Goal: Task Accomplishment & Management: Complete application form

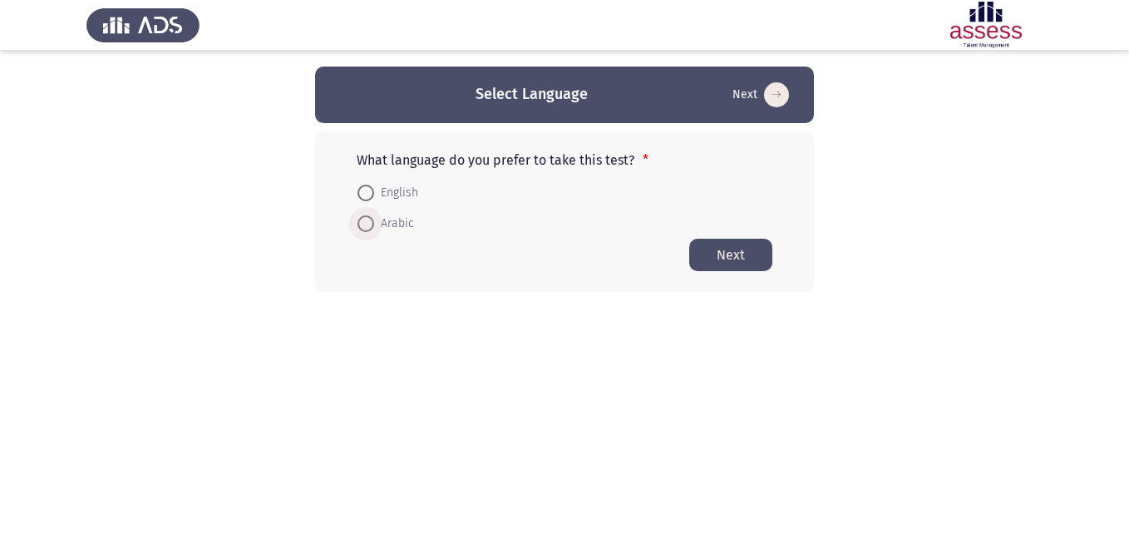
click at [367, 229] on span at bounding box center [365, 223] width 17 height 17
click at [367, 229] on input "Arabic" at bounding box center [365, 223] width 17 height 17
radio input "true"
click at [879, 329] on html "Select Language Next What language do you prefer to take this test? * English A…" at bounding box center [564, 178] width 1129 height 357
click at [742, 249] on button "Next" at bounding box center [730, 254] width 83 height 32
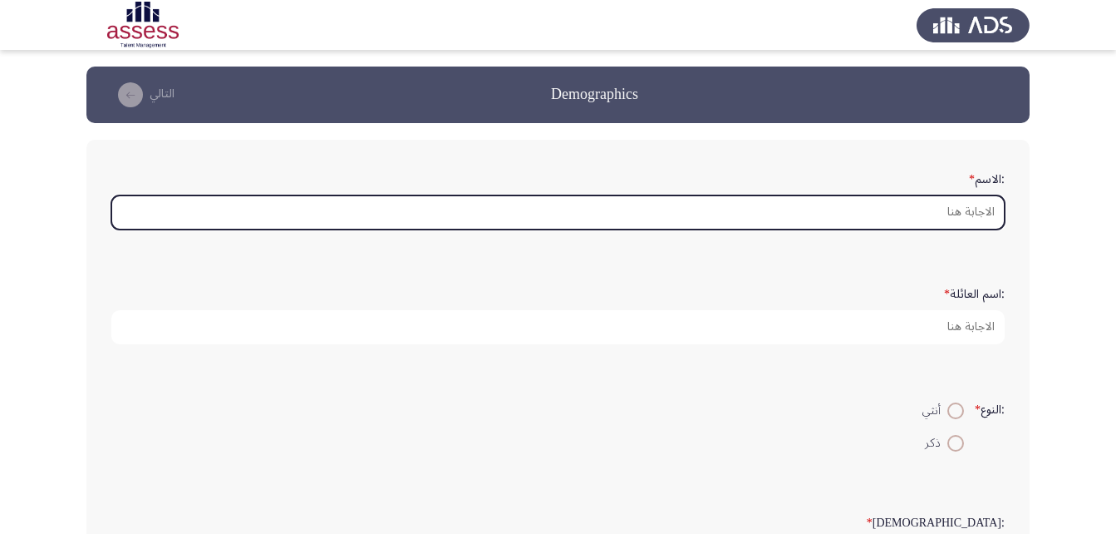
click at [973, 206] on input ":الاسم *" at bounding box center [557, 212] width 893 height 34
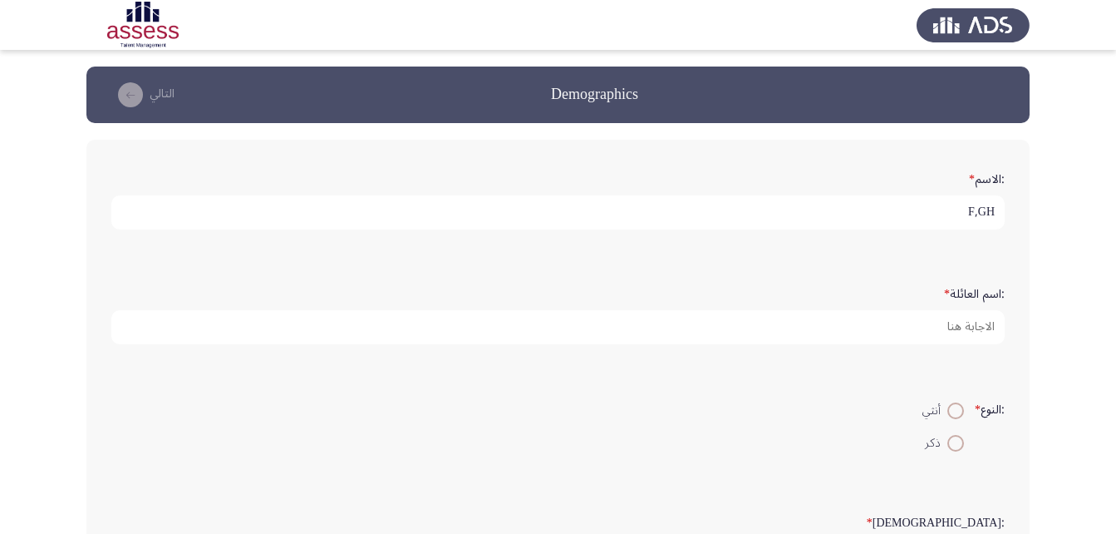
type input "F,GH"
click at [966, 206] on input "F,GH" at bounding box center [557, 212] width 893 height 34
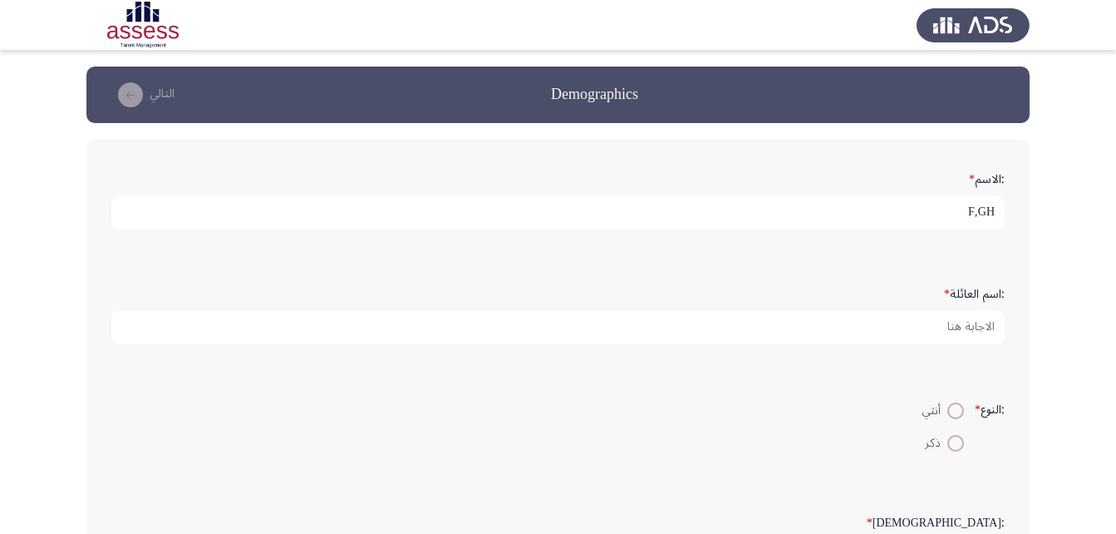
click at [966, 206] on input "F,GH" at bounding box center [557, 212] width 893 height 34
click at [966, 206] on input "[PERSON_NAME]" at bounding box center [557, 212] width 893 height 34
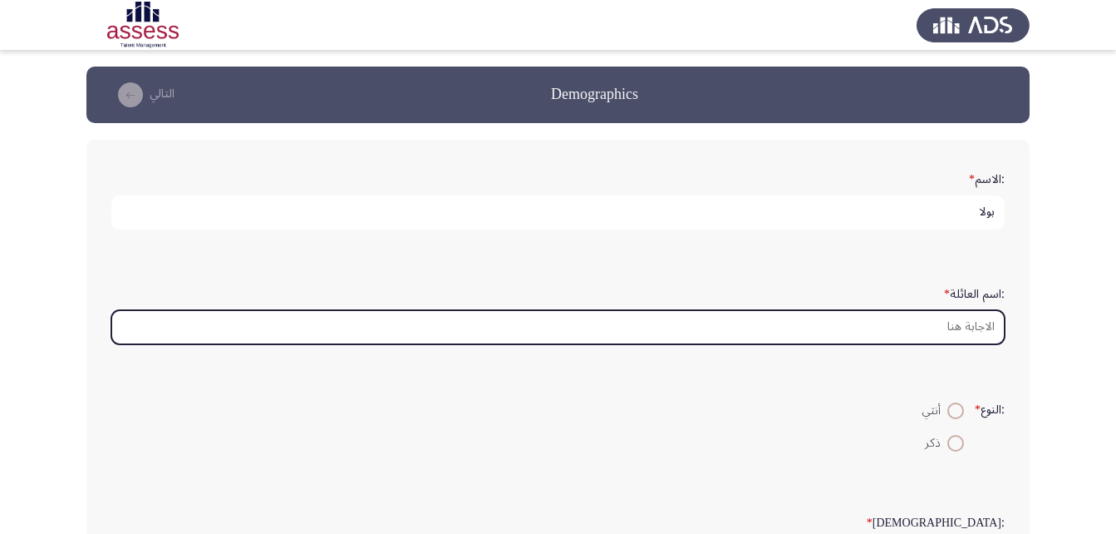
drag, startPoint x: 957, startPoint y: 309, endPoint x: 961, endPoint y: 317, distance: 9.3
click at [957, 310] on input ":اسم العائلة *" at bounding box center [557, 327] width 893 height 34
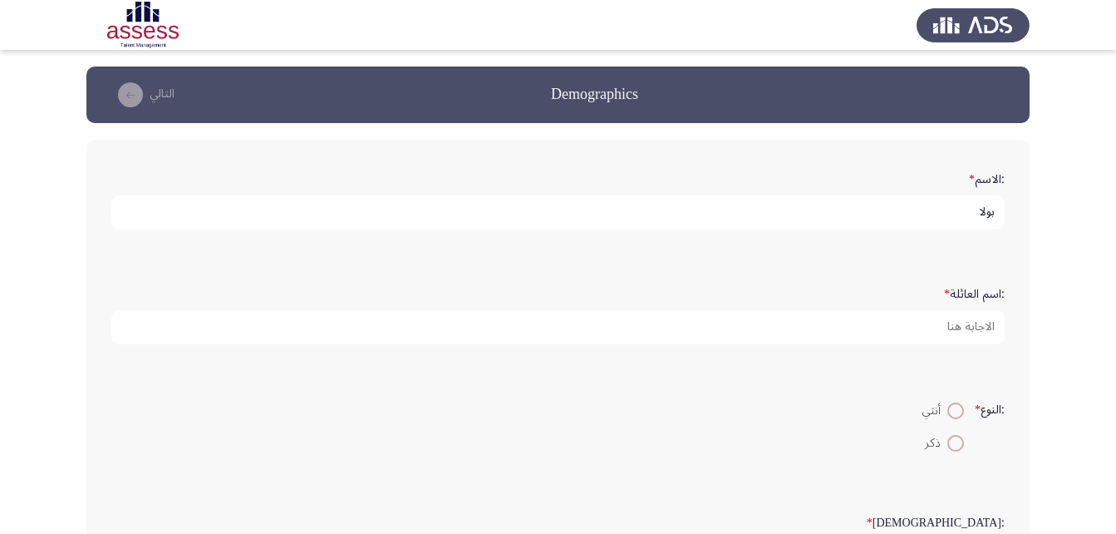
click at [938, 207] on input "بولا" at bounding box center [557, 212] width 893 height 34
type input "[PERSON_NAME]"
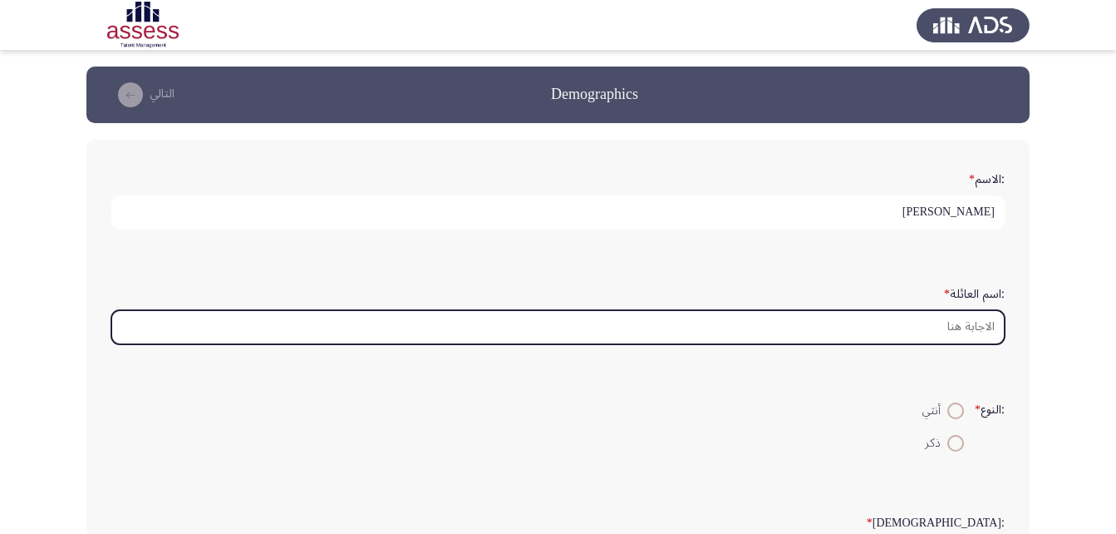
click at [962, 342] on input ":اسم العائلة *" at bounding box center [557, 327] width 893 height 34
click at [962, 332] on input ":اسم العائلة *" at bounding box center [557, 327] width 893 height 34
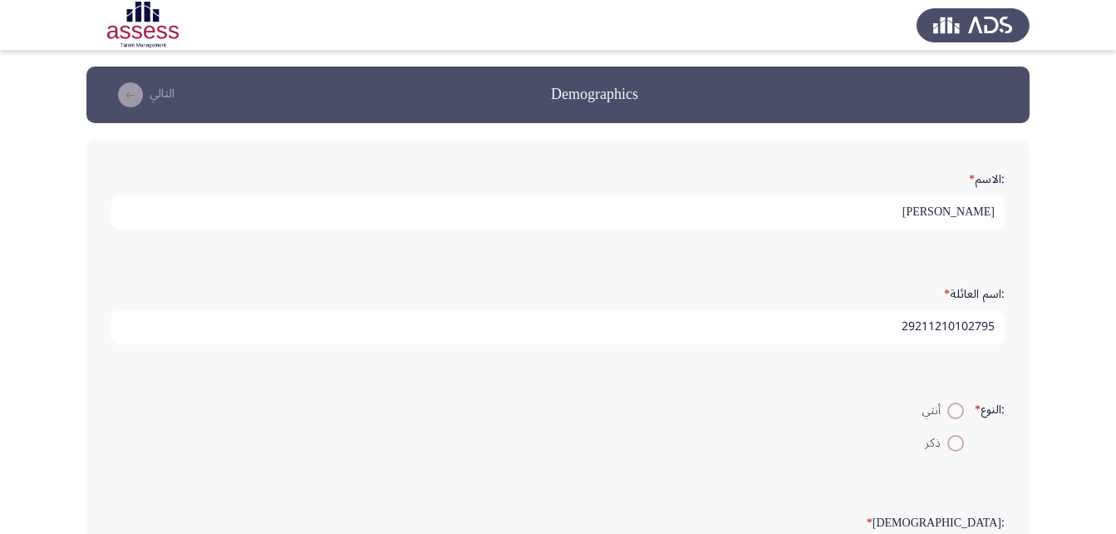
type input "29211210102795"
click at [955, 450] on span at bounding box center [955, 443] width 17 height 17
click at [955, 450] on input "ذكر" at bounding box center [955, 443] width 17 height 17
radio input "true"
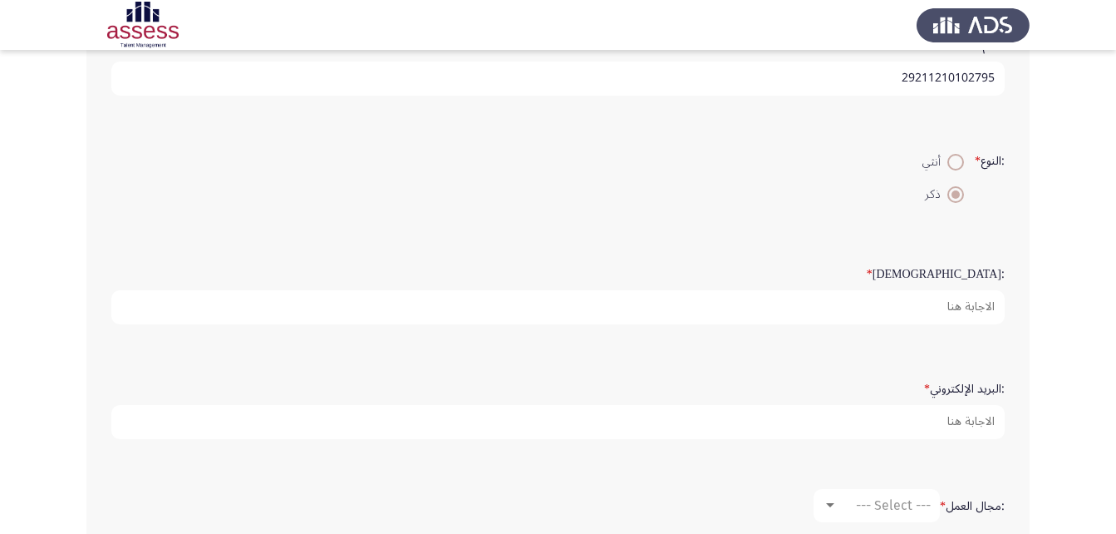
scroll to position [249, 0]
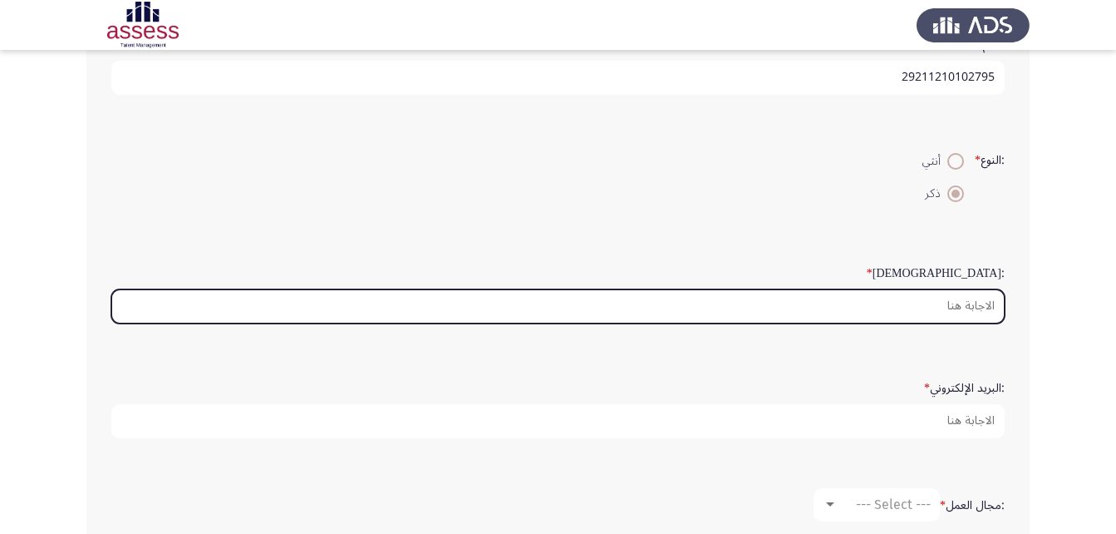
click at [960, 312] on input ":السن *" at bounding box center [557, 306] width 893 height 34
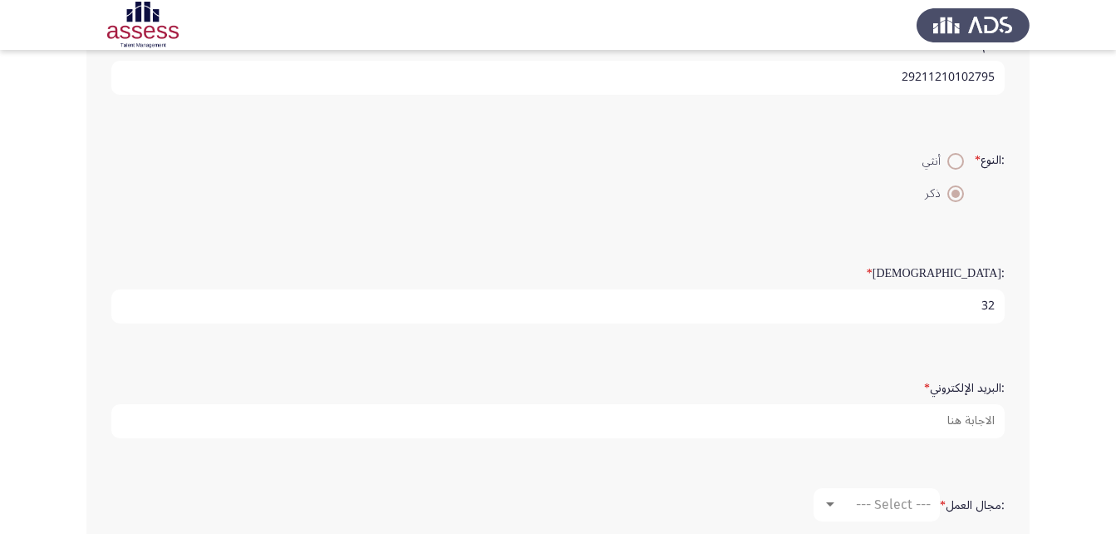
type input "32"
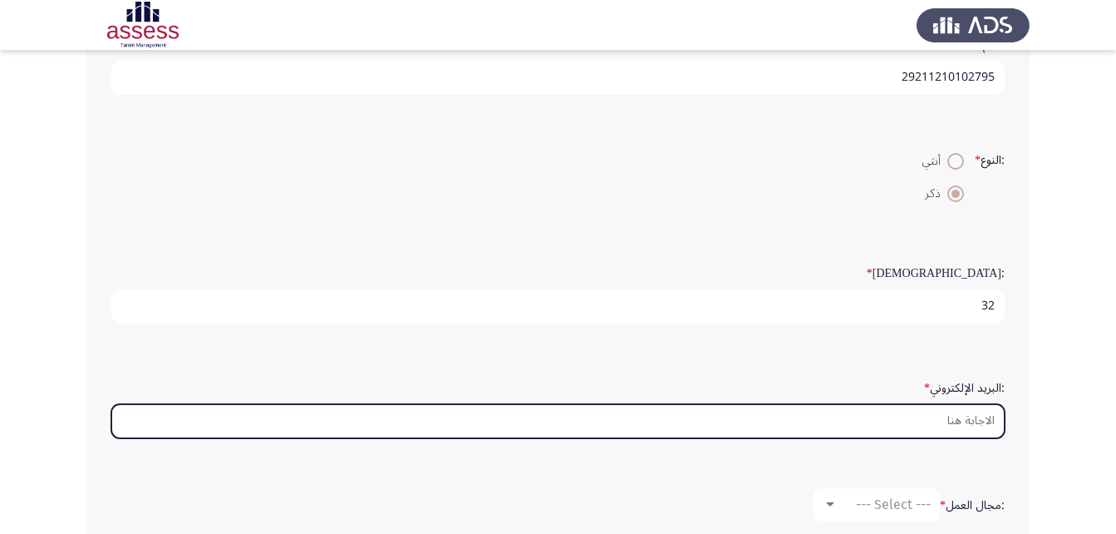
click at [973, 416] on input ":البريد الإلكتروني *" at bounding box center [557, 421] width 893 height 34
click at [977, 424] on input ":البريد الإلكتروني *" at bounding box center [557, 421] width 893 height 34
type input "ل"
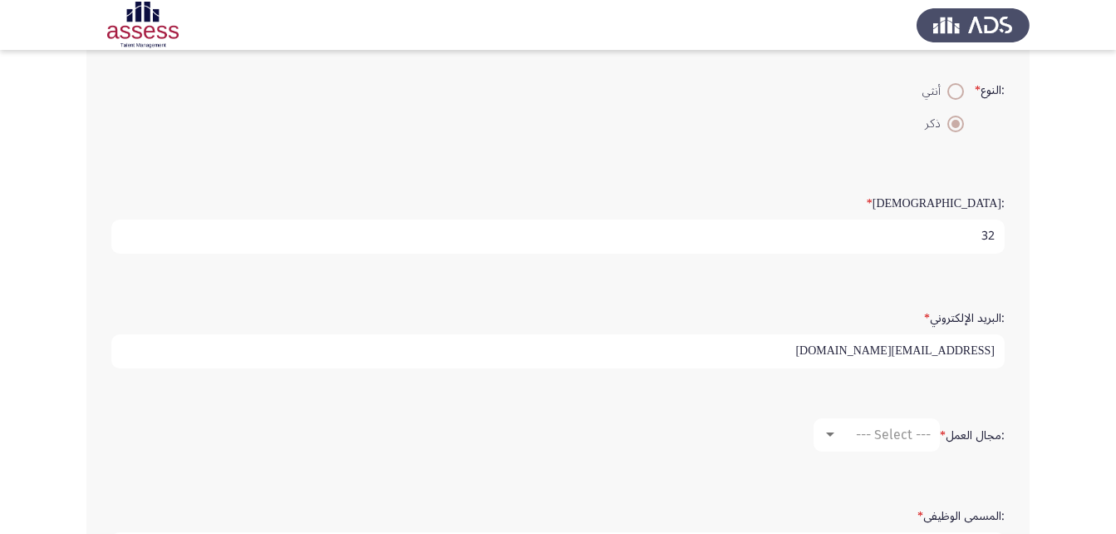
scroll to position [460, 0]
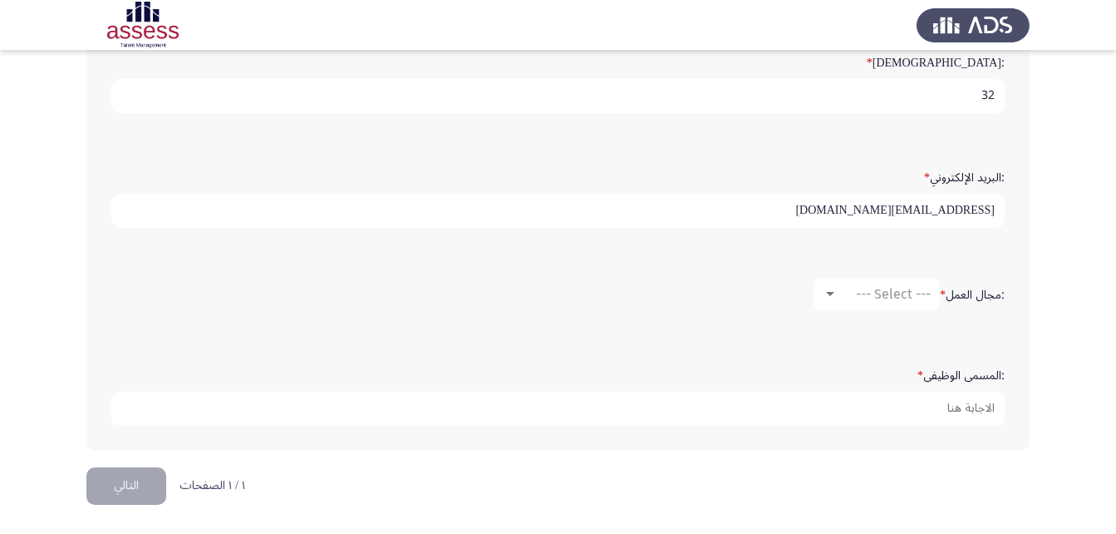
type input "[EMAIL_ADDRESS][DOMAIN_NAME]"
click at [872, 293] on span "--- Select ---" at bounding box center [893, 294] width 75 height 16
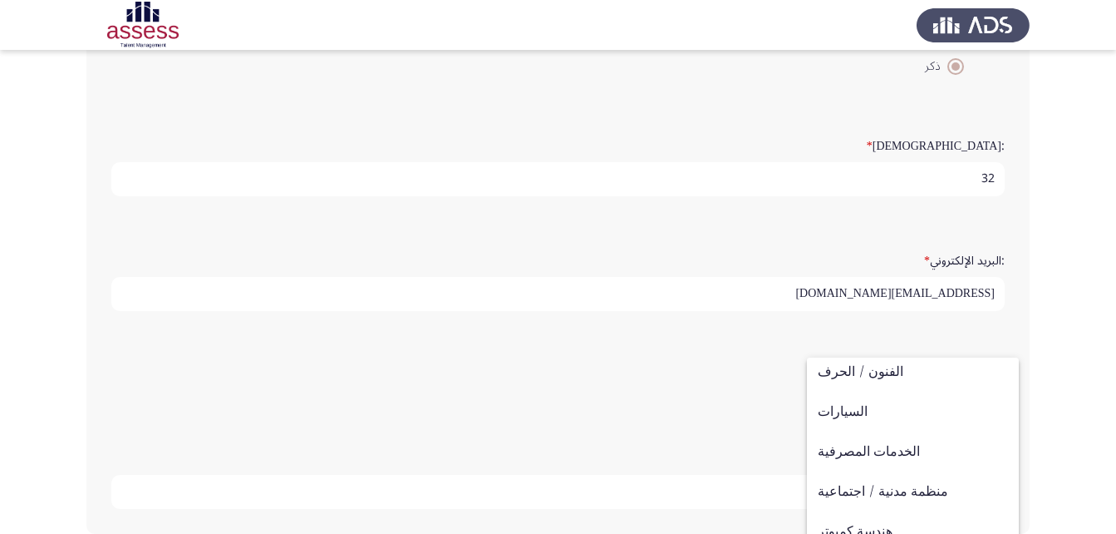
scroll to position [47, 0]
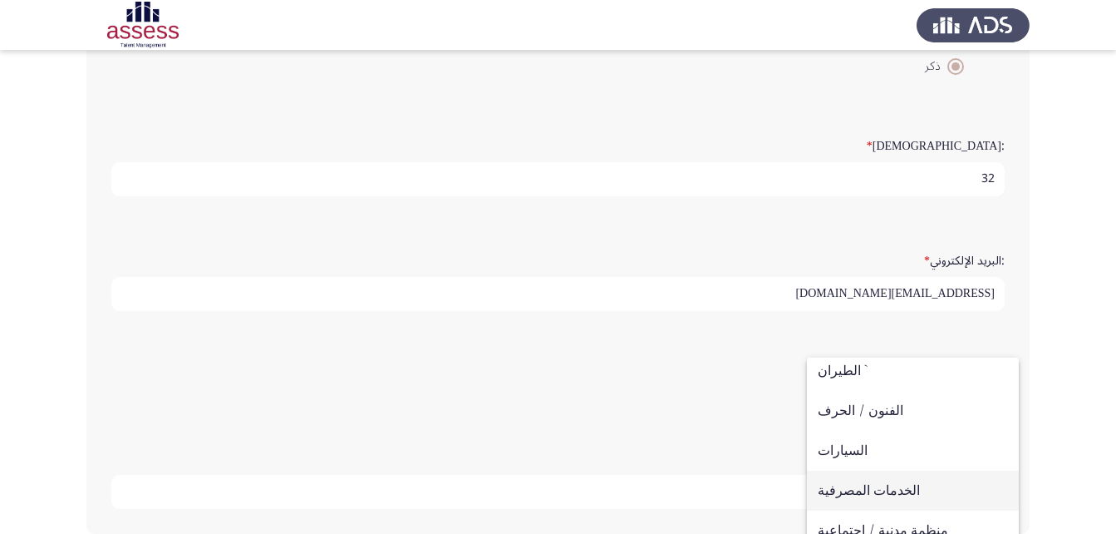
click at [887, 492] on span "الخدمات المصرفية" at bounding box center [913, 490] width 190 height 40
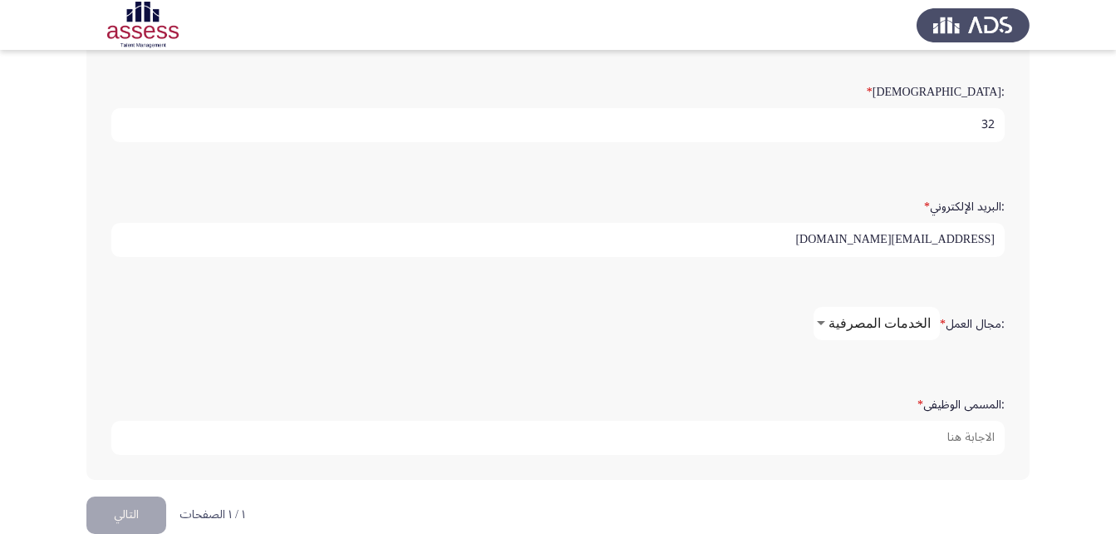
scroll to position [460, 0]
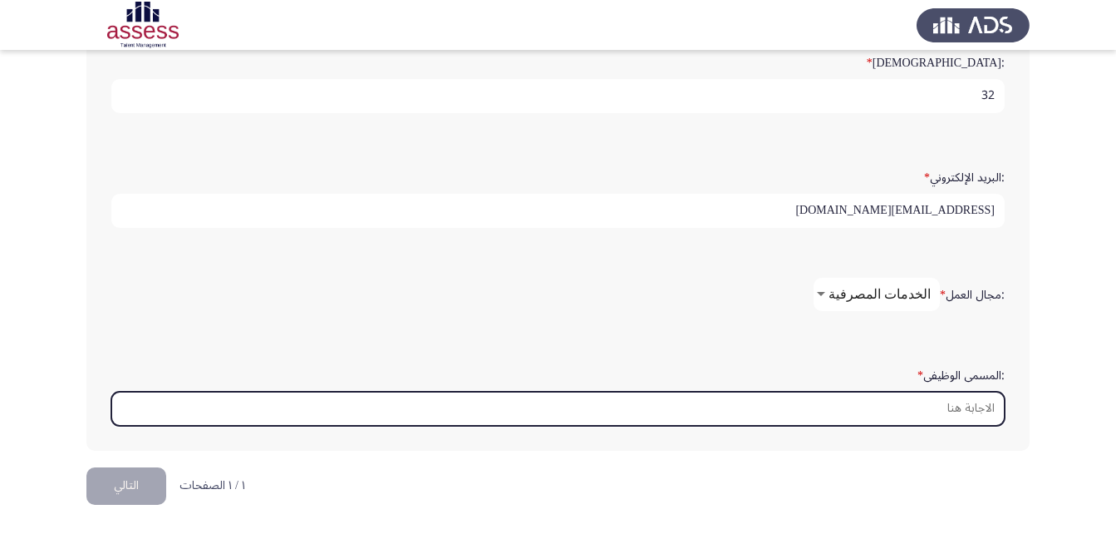
click at [987, 405] on input ":المسمى الوظيفى *" at bounding box center [557, 408] width 893 height 34
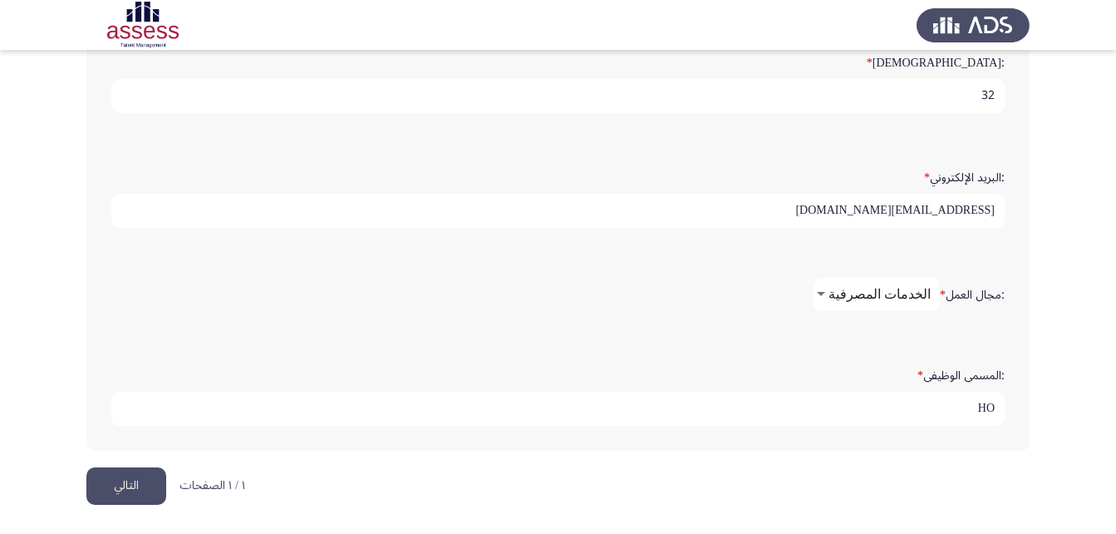
type input "H"
type input "اخصائي بمركز النقد البنك المركزي"
click at [916, 201] on input "[EMAIL_ADDRESS][DOMAIN_NAME]" at bounding box center [557, 211] width 893 height 34
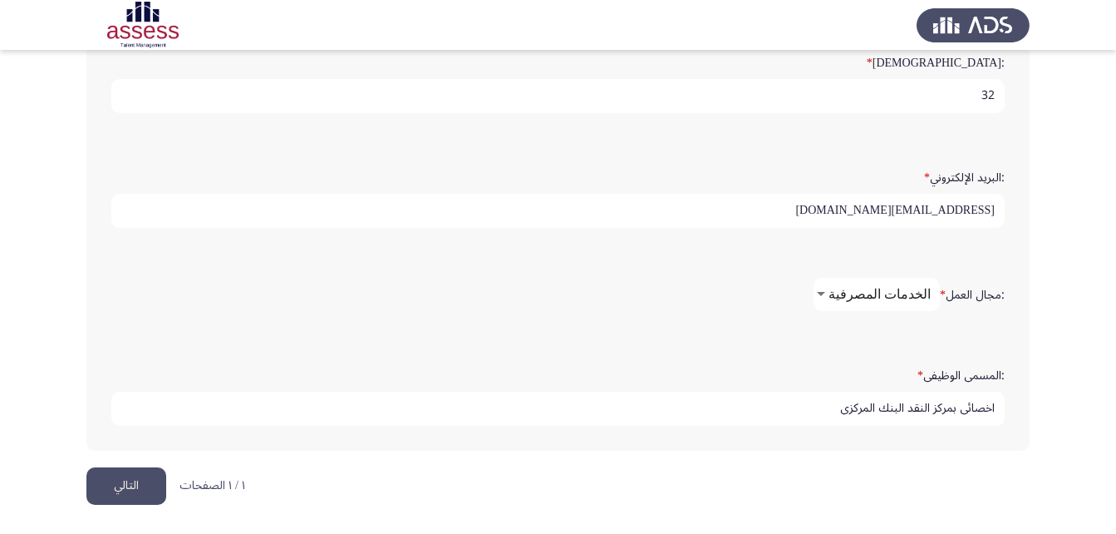
click at [916, 201] on input "[EMAIL_ADDRESS][DOMAIN_NAME]" at bounding box center [557, 211] width 893 height 34
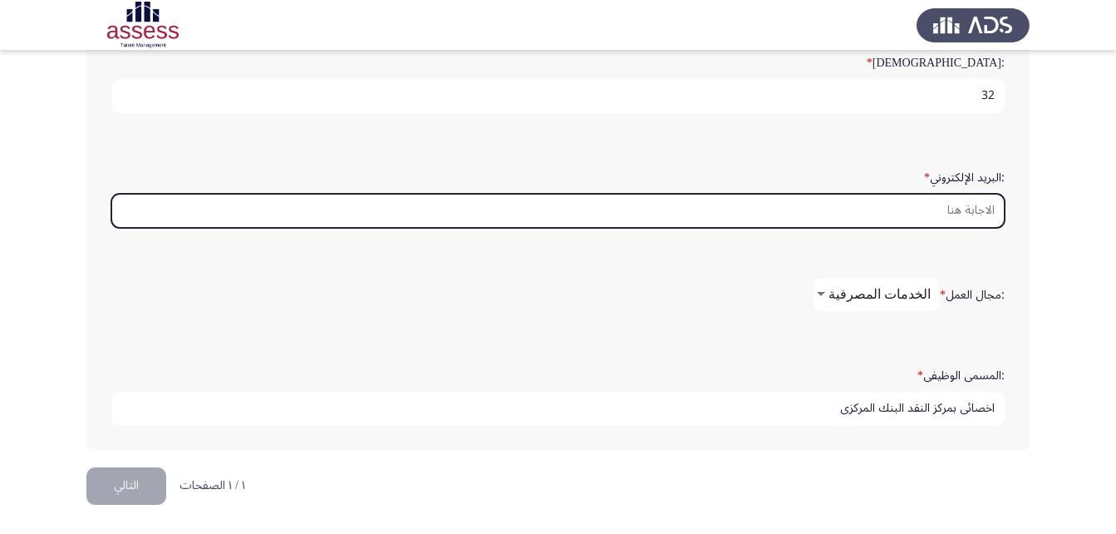
drag, startPoint x: 959, startPoint y: 206, endPoint x: 974, endPoint y: 215, distance: 17.5
type input "ل"
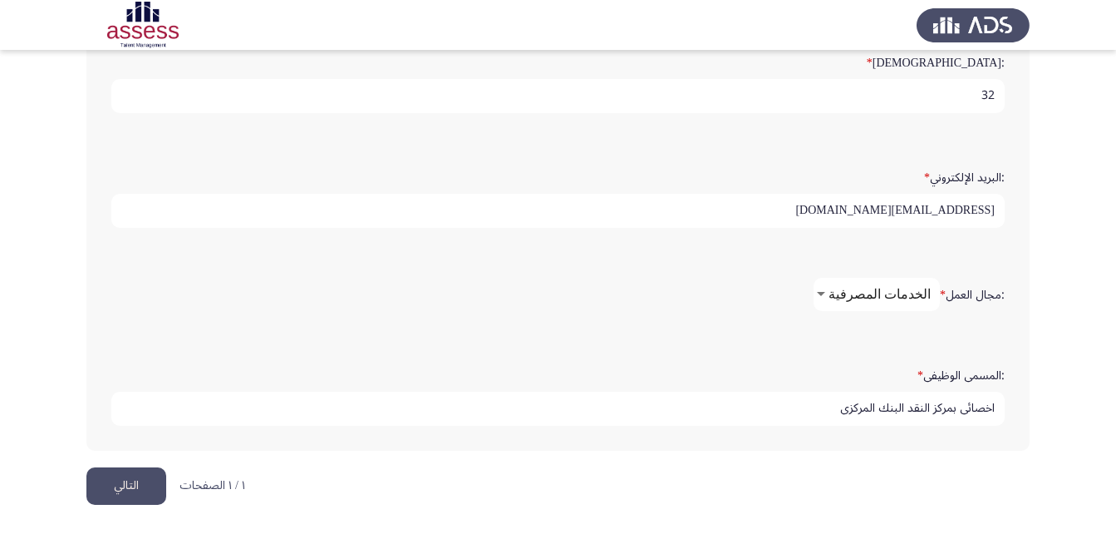
type input "[EMAIL_ADDRESS][DOMAIN_NAME]"
click at [104, 487] on button "التالي" at bounding box center [126, 485] width 80 height 37
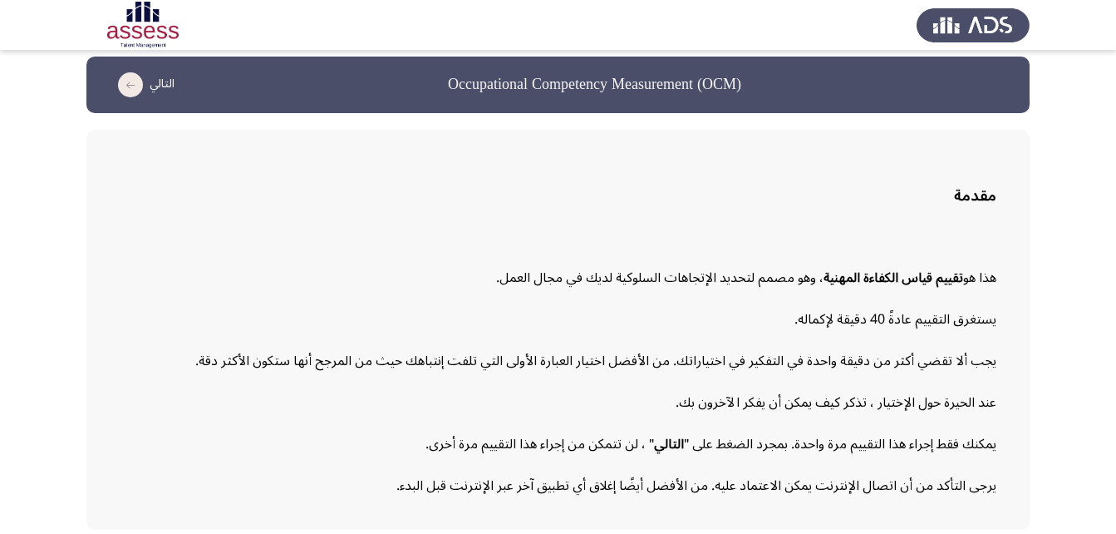
scroll to position [76, 0]
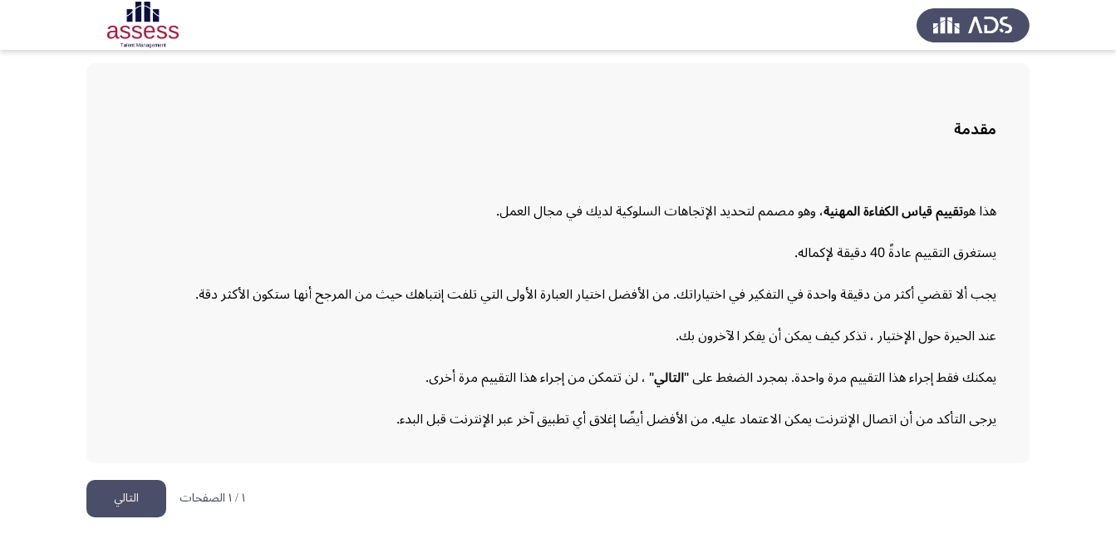
click at [147, 490] on button "التالي" at bounding box center [126, 498] width 80 height 37
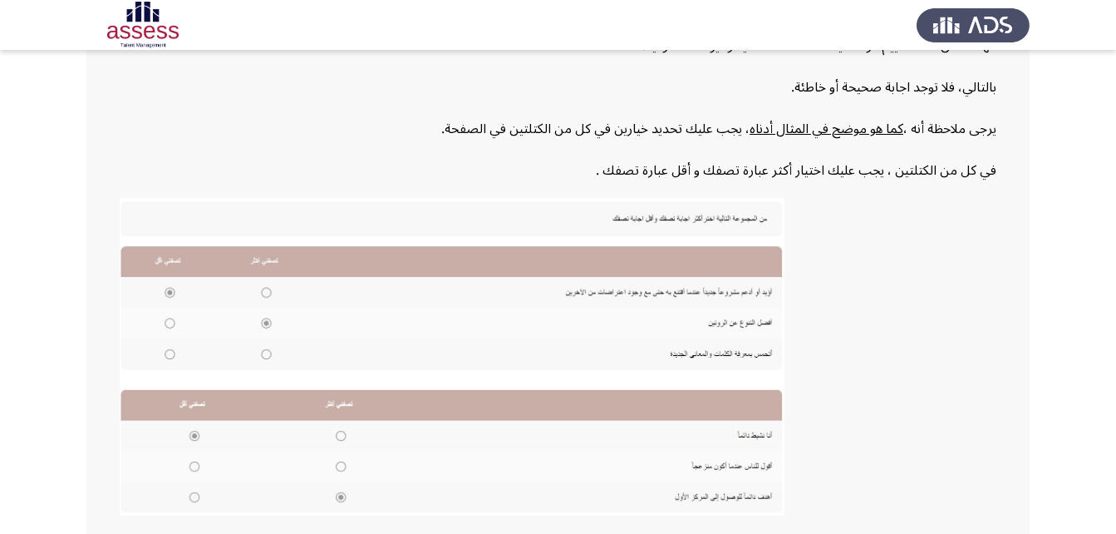
scroll to position [361, 0]
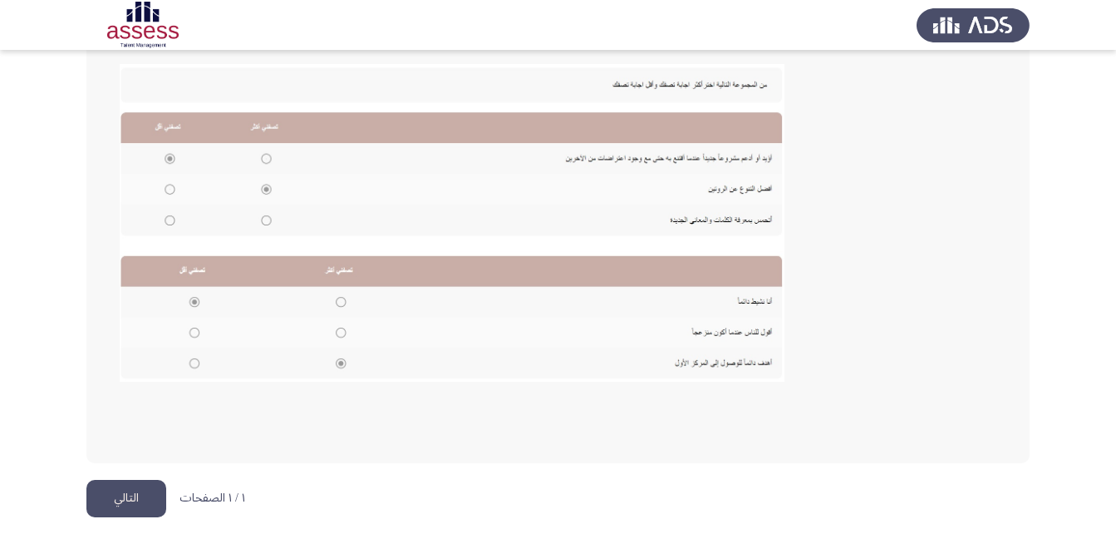
click at [132, 507] on button "التالي" at bounding box center [126, 498] width 80 height 37
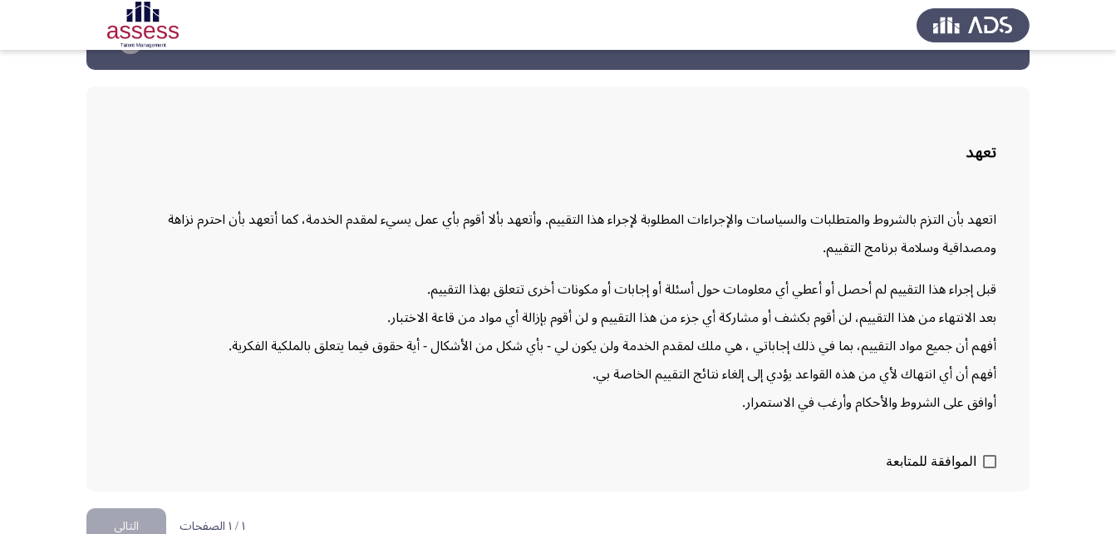
scroll to position [81, 0]
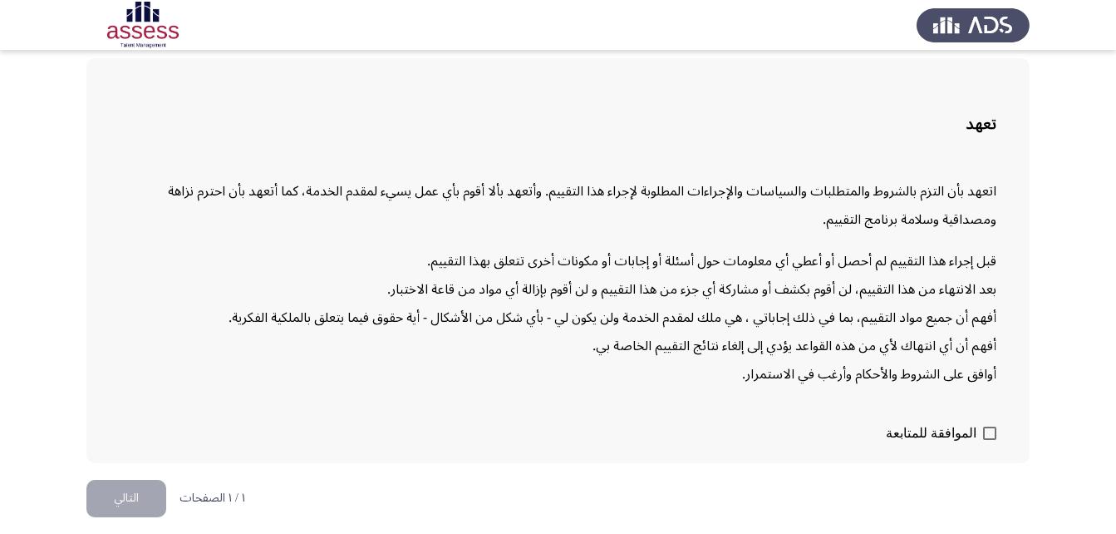
click at [981, 433] on label "الموافقة للمتابعة" at bounding box center [941, 433] width 111 height 20
click at [989, 440] on input "الموافقة للمتابعة" at bounding box center [989, 440] width 1 height 1
checkbox input "true"
click at [143, 513] on button "التالي" at bounding box center [126, 498] width 80 height 37
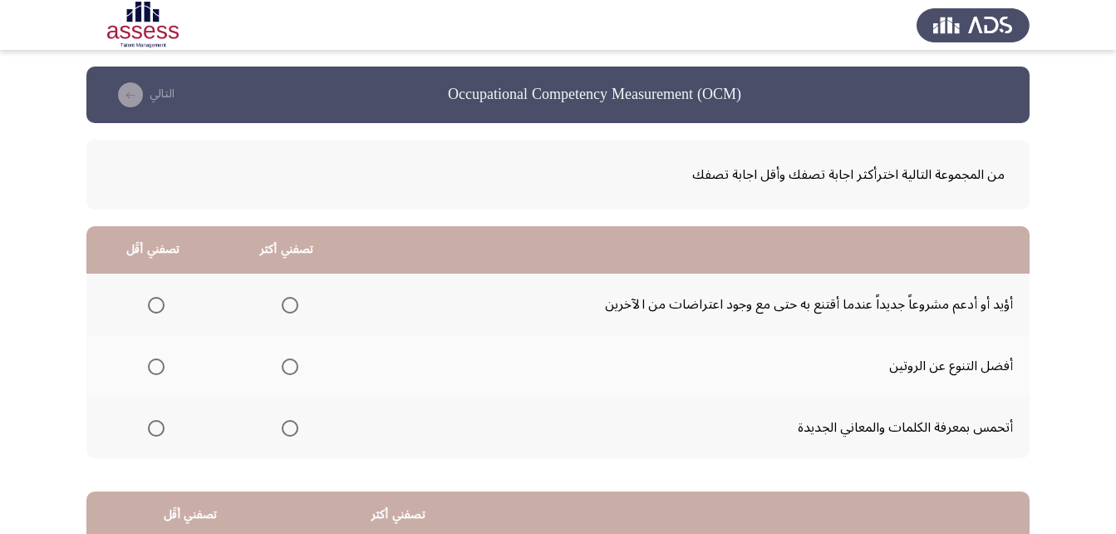
click at [292, 308] on span "Select an option" at bounding box center [290, 305] width 17 height 17
click at [292, 308] on input "Select an option" at bounding box center [290, 305] width 17 height 17
click at [157, 303] on span "Select an option" at bounding box center [156, 305] width 17 height 17
click at [157, 303] on input "Select an option" at bounding box center [156, 305] width 17 height 17
click at [291, 431] on span "Select an option" at bounding box center [290, 428] width 17 height 17
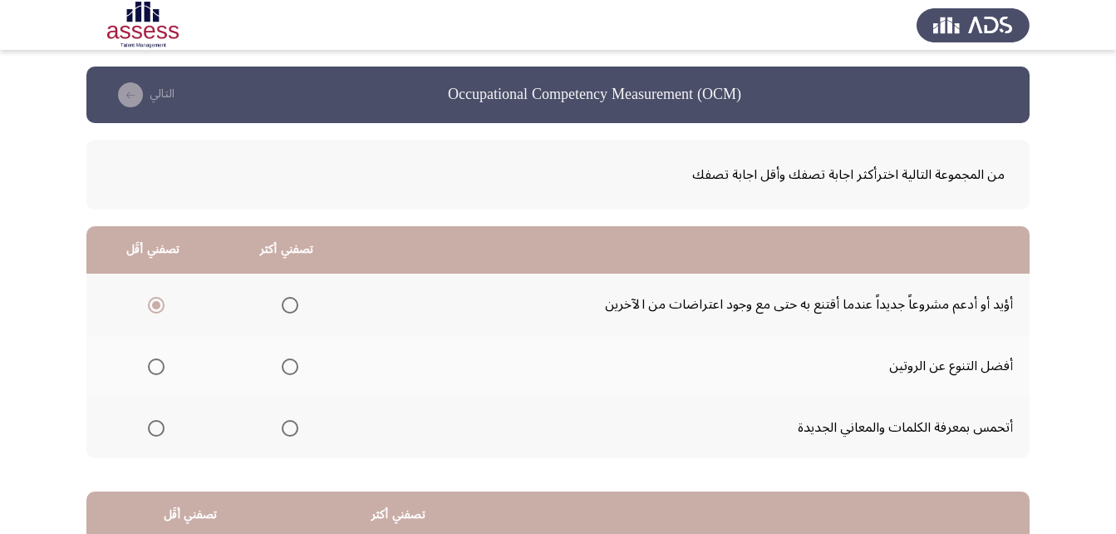
click at [291, 431] on input "Select an option" at bounding box center [290, 428] width 17 height 17
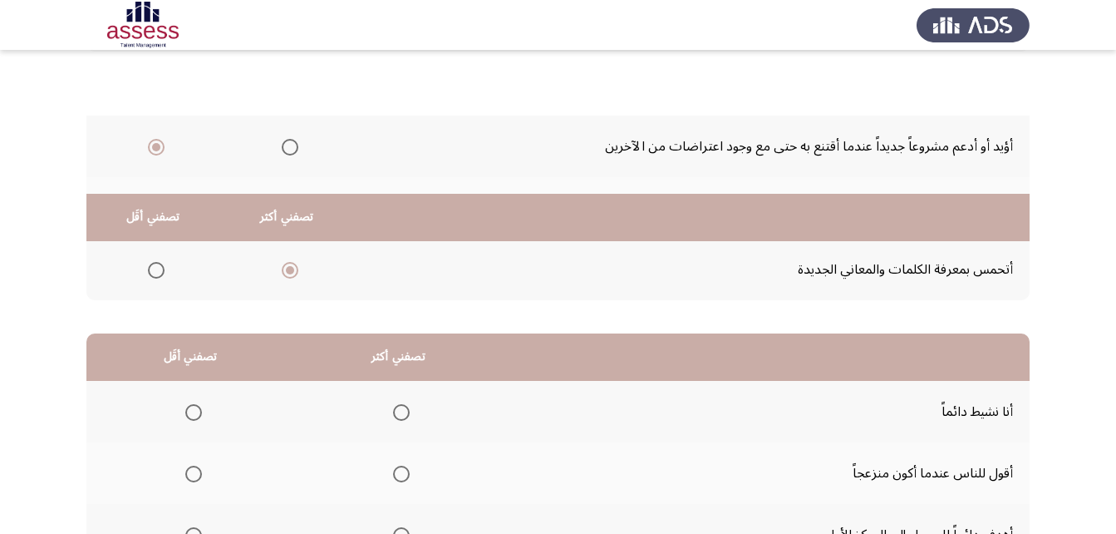
scroll to position [306, 0]
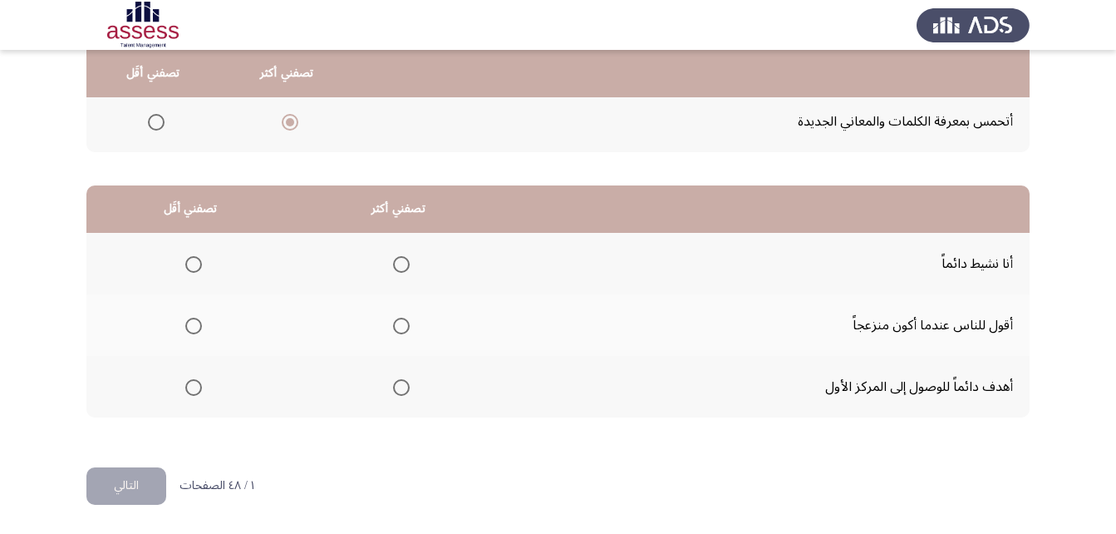
click at [397, 393] on span "Select an option" at bounding box center [401, 387] width 17 height 17
click at [397, 393] on input "Select an option" at bounding box center [401, 387] width 17 height 17
click at [191, 326] on span "Select an option" at bounding box center [193, 325] width 17 height 17
click at [191, 326] on input "Select an option" at bounding box center [193, 325] width 17 height 17
click at [163, 488] on button "التالي" at bounding box center [126, 485] width 80 height 37
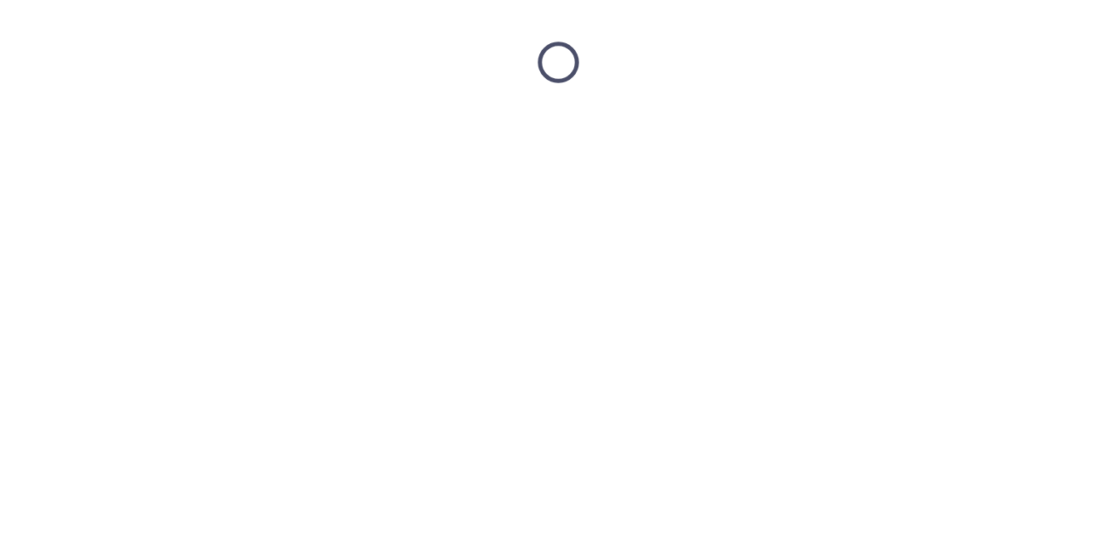
scroll to position [0, 0]
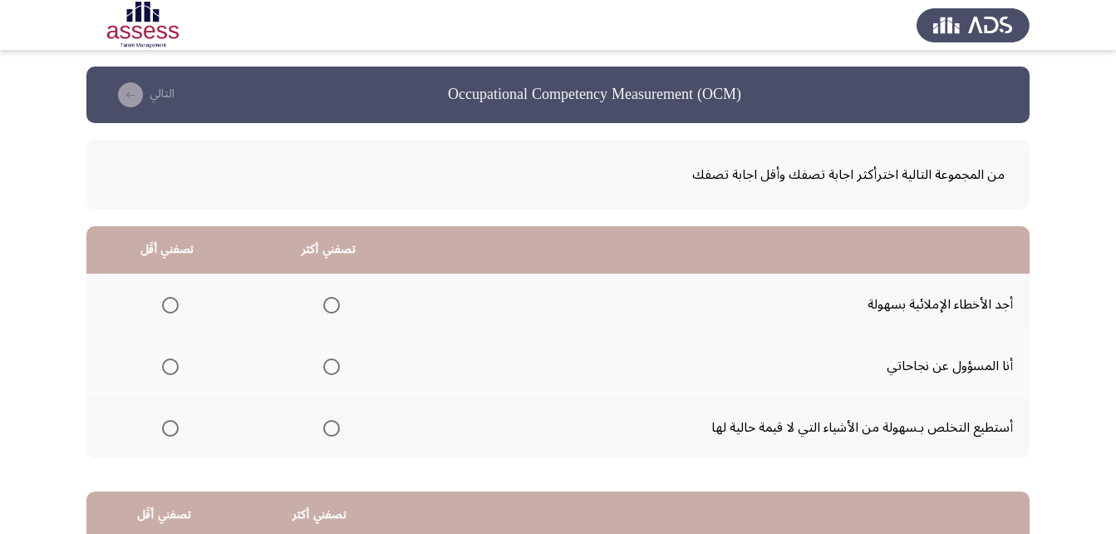
click at [170, 432] on span "Select an option" at bounding box center [170, 428] width 17 height 17
click at [170, 432] on input "Select an option" at bounding box center [170, 428] width 17 height 17
click at [323, 362] on span "Select an option" at bounding box center [331, 366] width 17 height 17
click at [323, 362] on input "Select an option" at bounding box center [331, 366] width 17 height 17
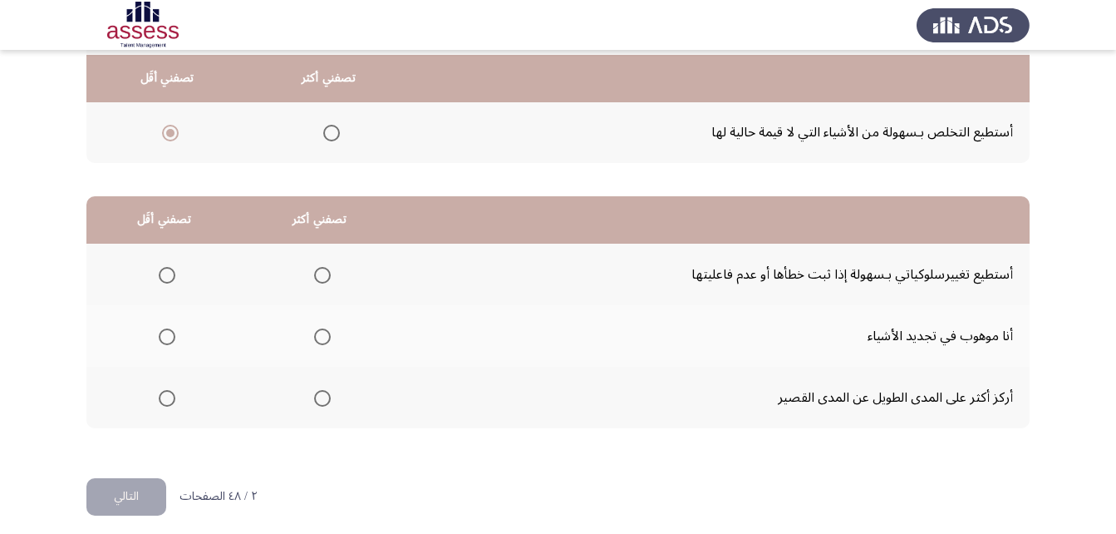
scroll to position [306, 0]
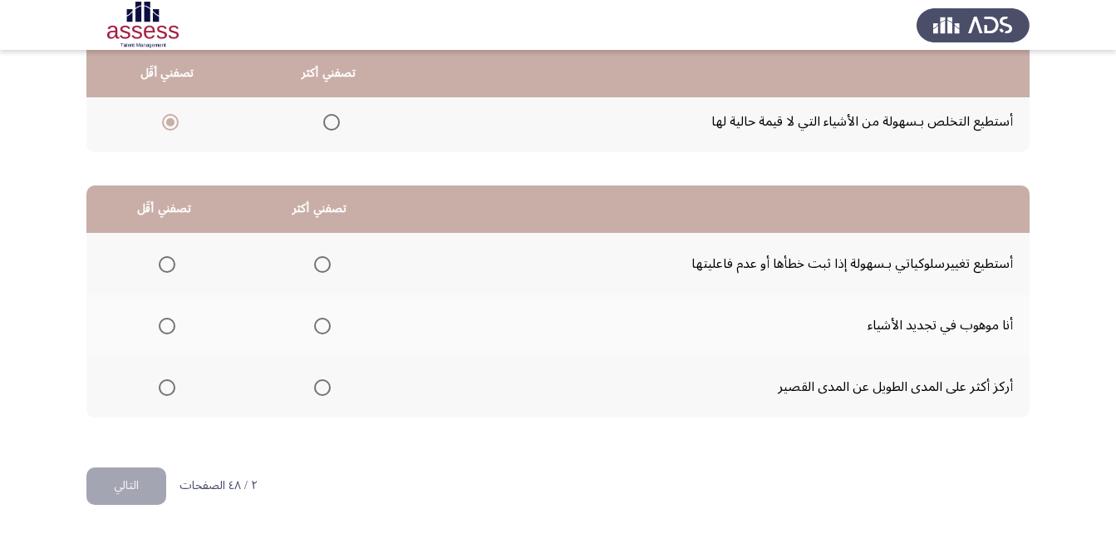
click at [320, 393] on span "Select an option" at bounding box center [322, 387] width 17 height 17
click at [320, 393] on input "Select an option" at bounding box center [322, 387] width 17 height 17
click at [169, 398] on mat-radio-group "Select an option" at bounding box center [163, 386] width 23 height 28
click at [170, 393] on span "Select an option" at bounding box center [167, 387] width 17 height 17
click at [170, 393] on input "Select an option" at bounding box center [167, 387] width 17 height 17
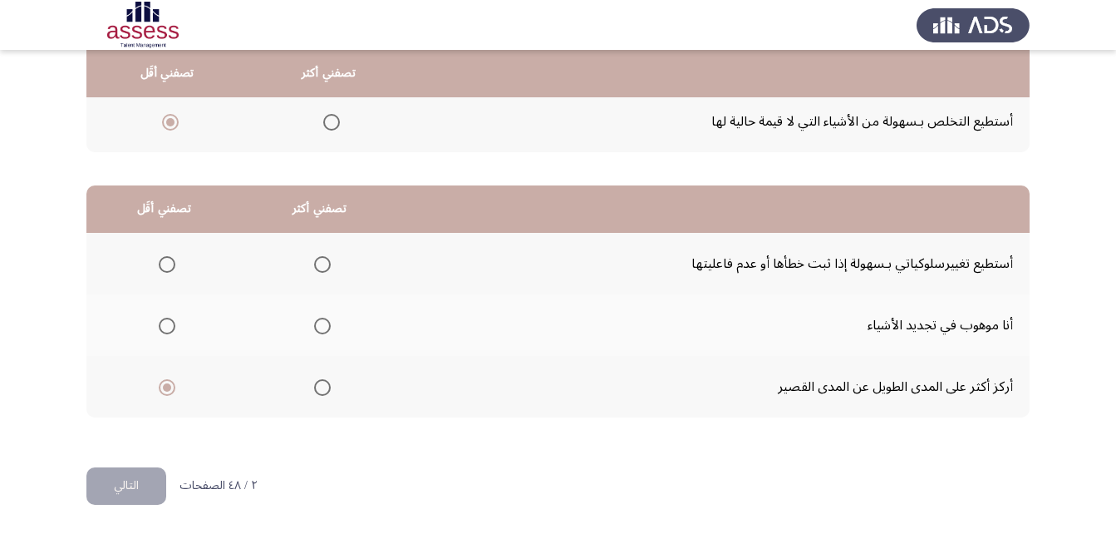
click at [328, 324] on th at bounding box center [319, 325] width 155 height 62
click at [322, 331] on span "Select an option" at bounding box center [322, 325] width 17 height 17
click at [322, 331] on input "Select an option" at bounding box center [322, 325] width 17 height 17
click at [135, 484] on button "التالي" at bounding box center [126, 485] width 80 height 37
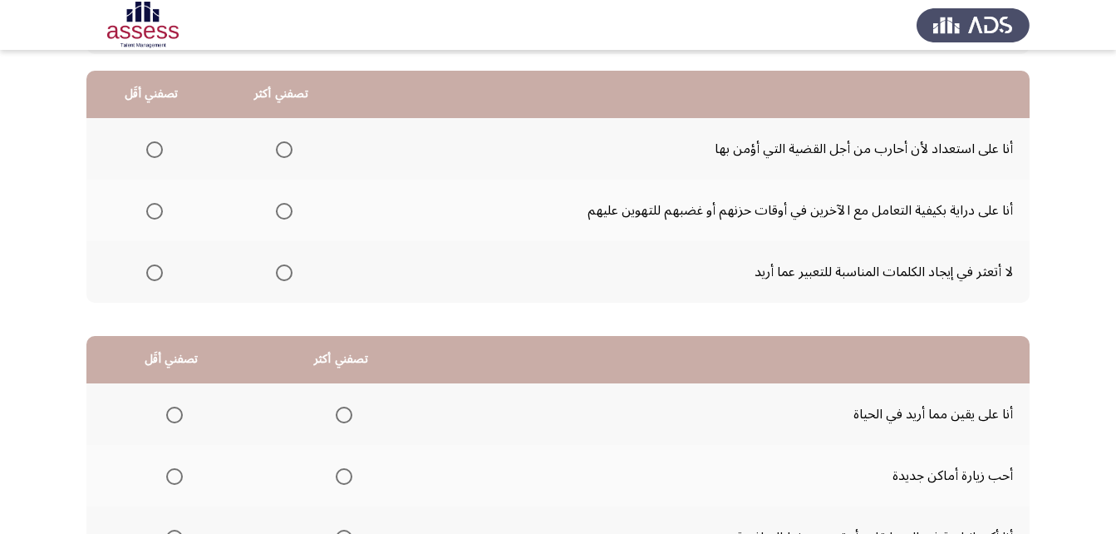
scroll to position [0, 0]
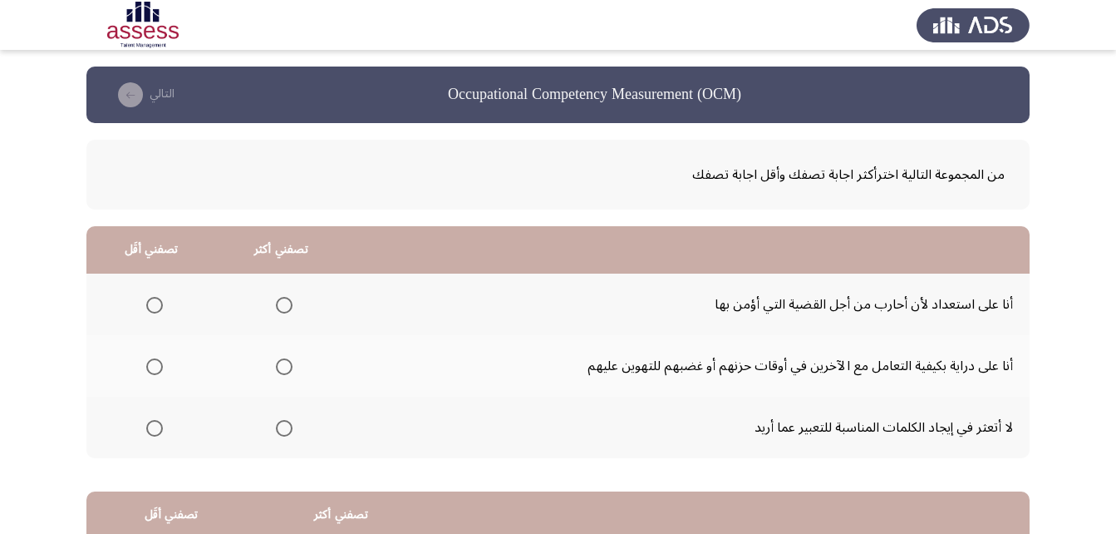
click at [281, 308] on span "Select an option" at bounding box center [284, 305] width 17 height 17
click at [281, 308] on input "Select an option" at bounding box center [284, 305] width 17 height 17
click at [285, 371] on span "Select an option" at bounding box center [284, 366] width 17 height 17
click at [285, 371] on input "Select an option" at bounding box center [284, 366] width 17 height 17
click at [160, 426] on span "Select an option" at bounding box center [154, 428] width 17 height 17
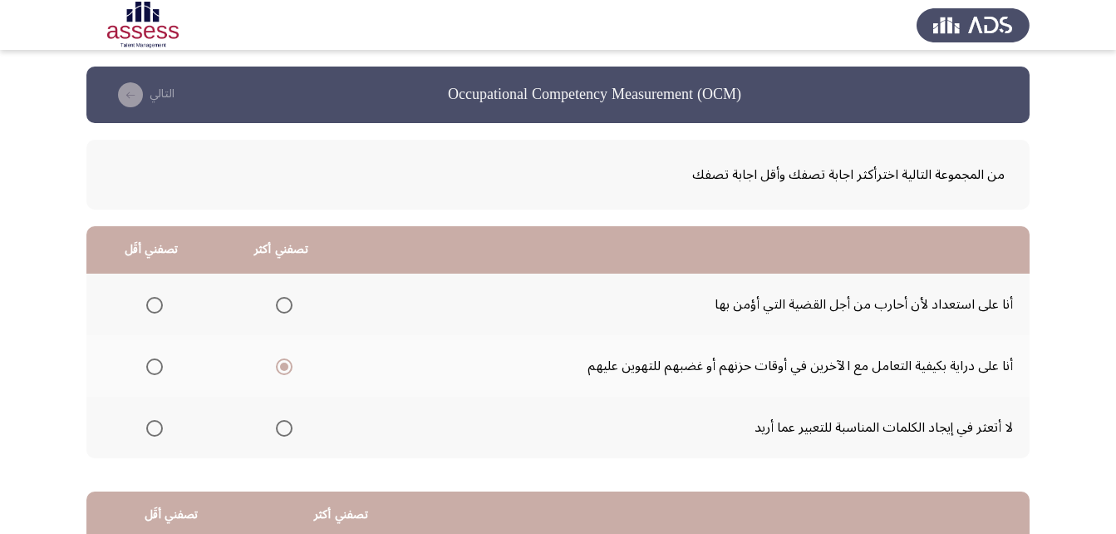
click at [160, 426] on input "Select an option" at bounding box center [154, 428] width 17 height 17
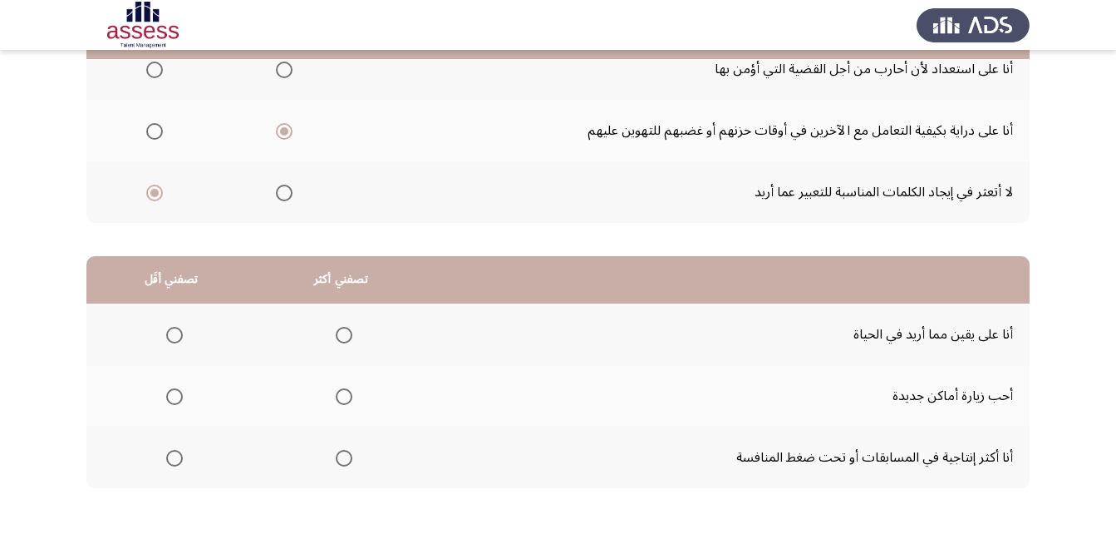
scroll to position [249, 0]
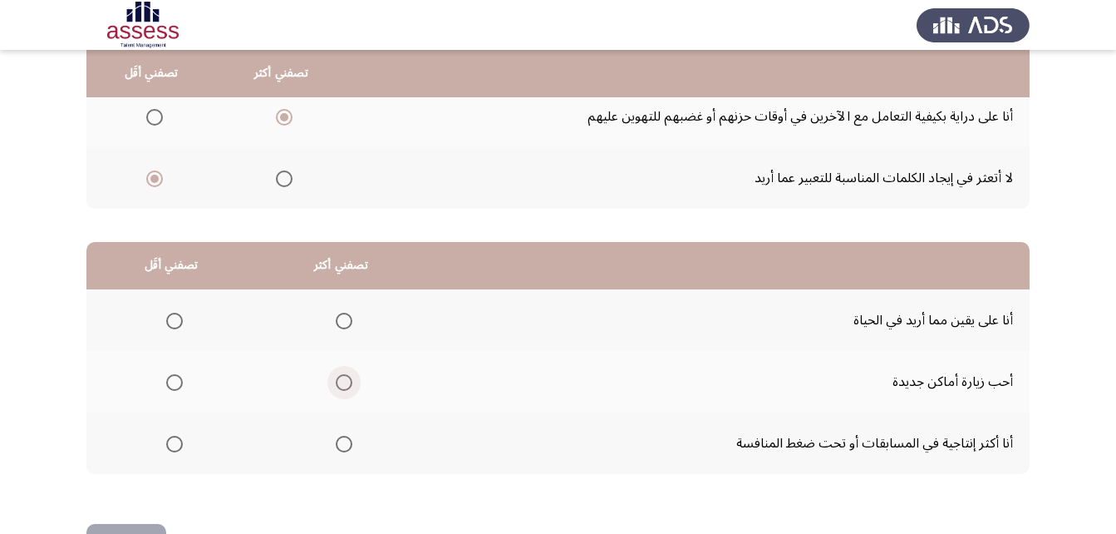
click at [344, 390] on span "Select an option" at bounding box center [344, 382] width 17 height 17
click at [344, 390] on input "Select an option" at bounding box center [344, 382] width 17 height 17
click at [173, 308] on th at bounding box center [171, 320] width 170 height 62
click at [179, 327] on span "Select an option" at bounding box center [174, 321] width 17 height 17
click at [179, 327] on input "Select an option" at bounding box center [174, 321] width 17 height 17
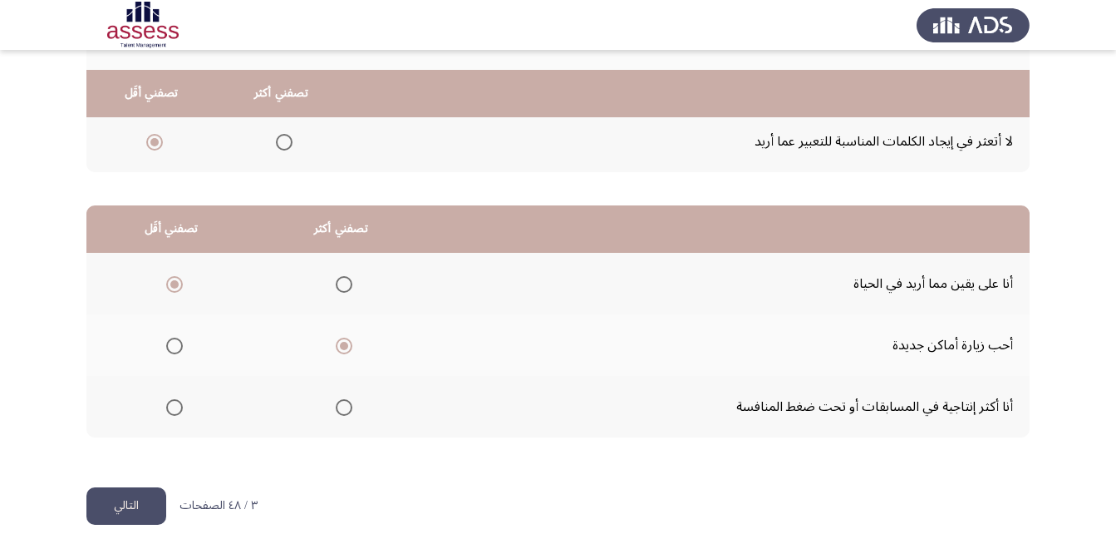
scroll to position [306, 0]
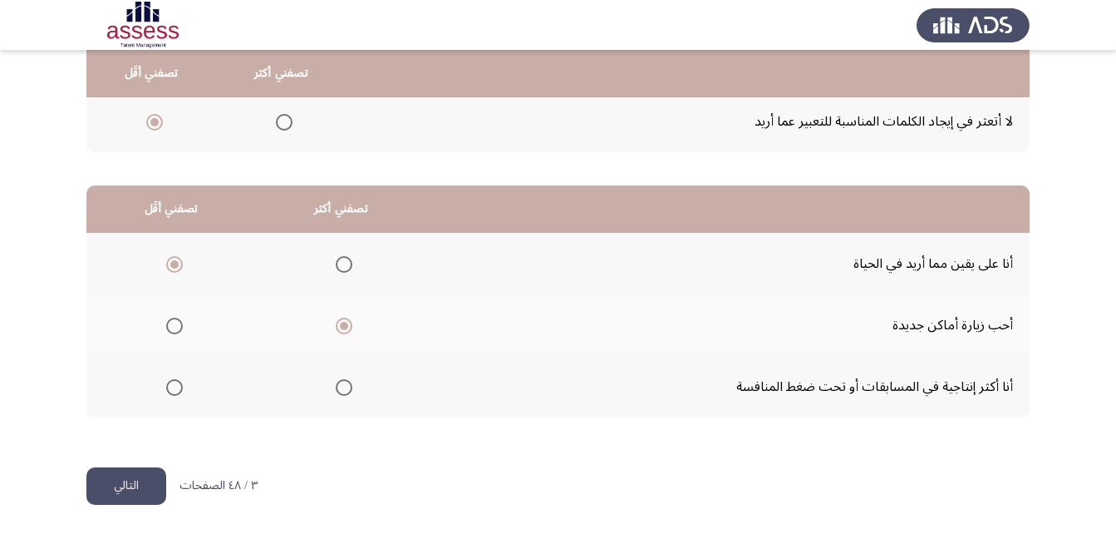
click at [127, 478] on button "التالي" at bounding box center [126, 485] width 80 height 37
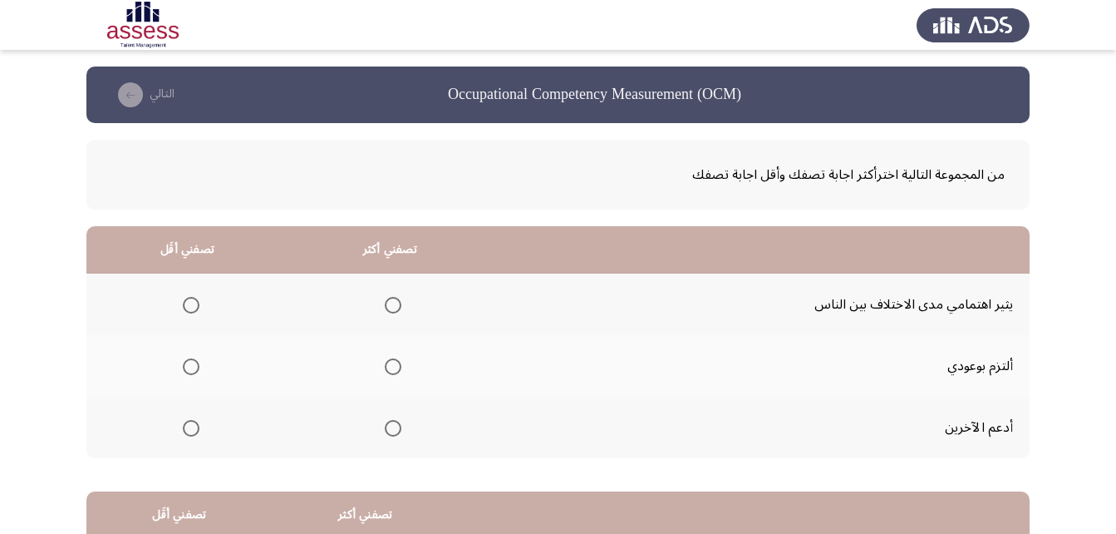
click at [392, 371] on span "Select an option" at bounding box center [393, 366] width 17 height 17
click at [392, 371] on input "Select an option" at bounding box center [393, 366] width 17 height 17
click at [194, 431] on span "Select an option" at bounding box center [191, 428] width 17 height 17
click at [194, 431] on input "Select an option" at bounding box center [191, 428] width 17 height 17
click at [197, 315] on mat-radio-group "Select an option" at bounding box center [187, 304] width 23 height 28
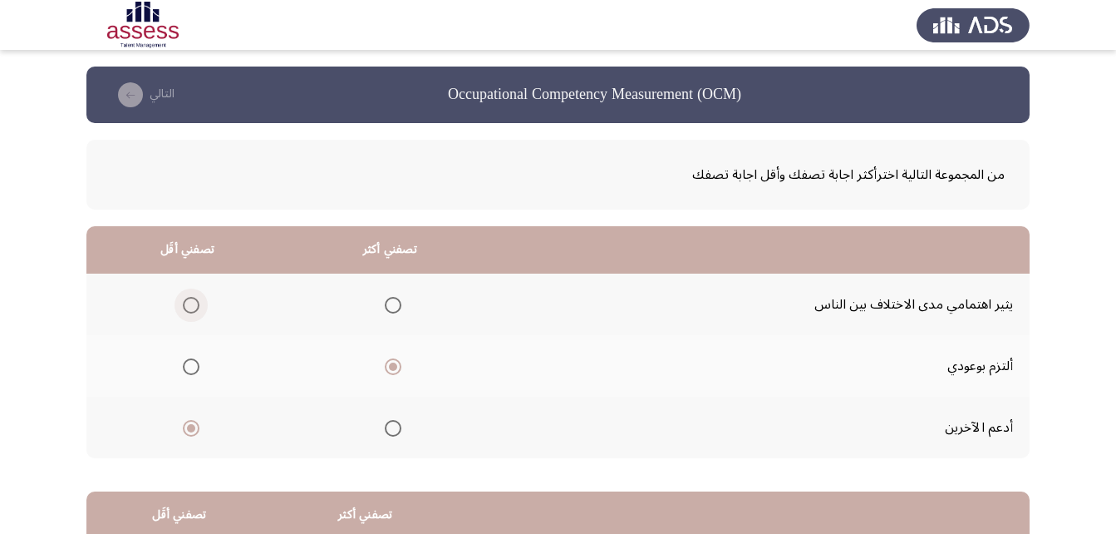
click at [194, 304] on span "Select an option" at bounding box center [191, 305] width 17 height 17
click at [194, 304] on input "Select an option" at bounding box center [191, 305] width 17 height 17
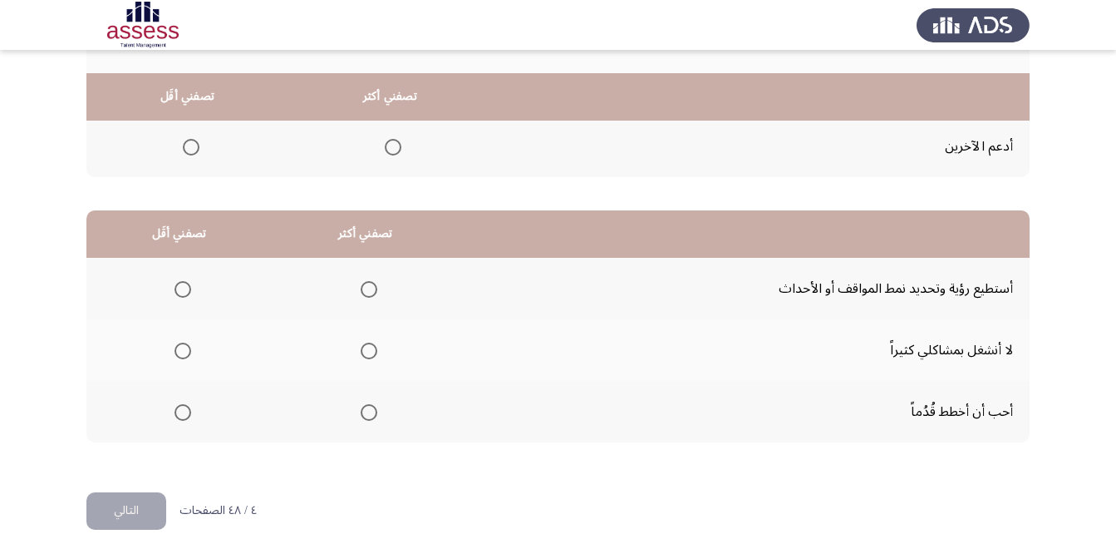
scroll to position [306, 0]
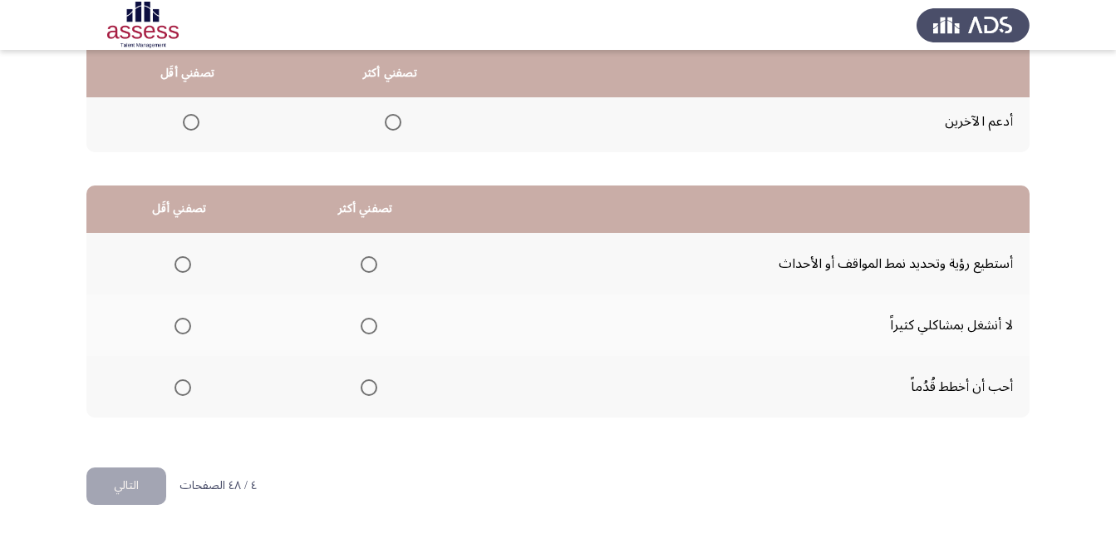
click at [175, 381] on span "Select an option" at bounding box center [183, 387] width 17 height 17
click at [175, 381] on input "Select an option" at bounding box center [183, 387] width 17 height 17
click at [367, 260] on span "Select an option" at bounding box center [369, 264] width 17 height 17
click at [367, 260] on input "Select an option" at bounding box center [369, 264] width 17 height 17
click at [88, 504] on app-previous-next-buttons "التالي" at bounding box center [126, 485] width 80 height 37
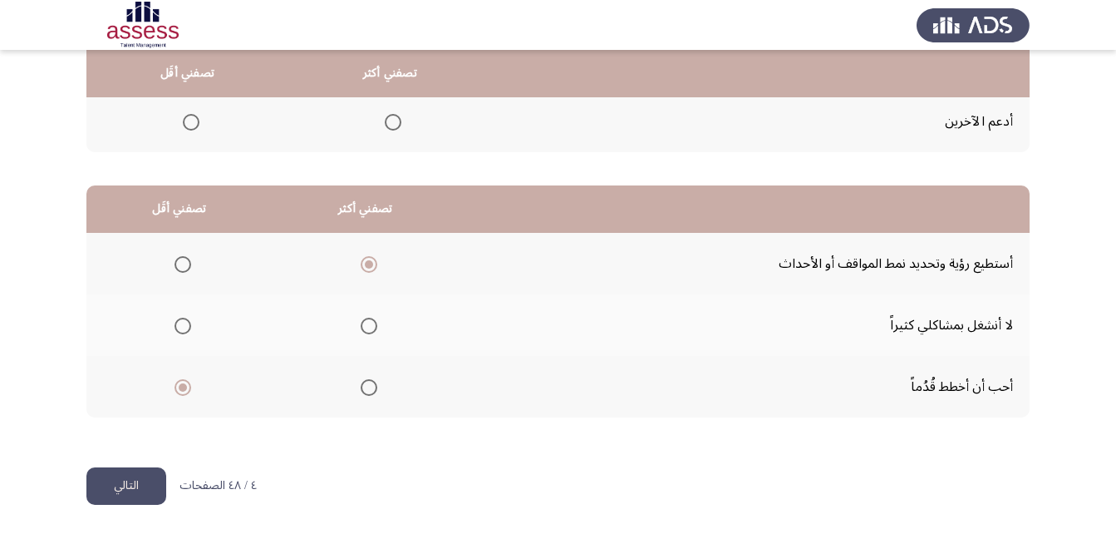
click at [103, 496] on button "التالي" at bounding box center [126, 485] width 80 height 37
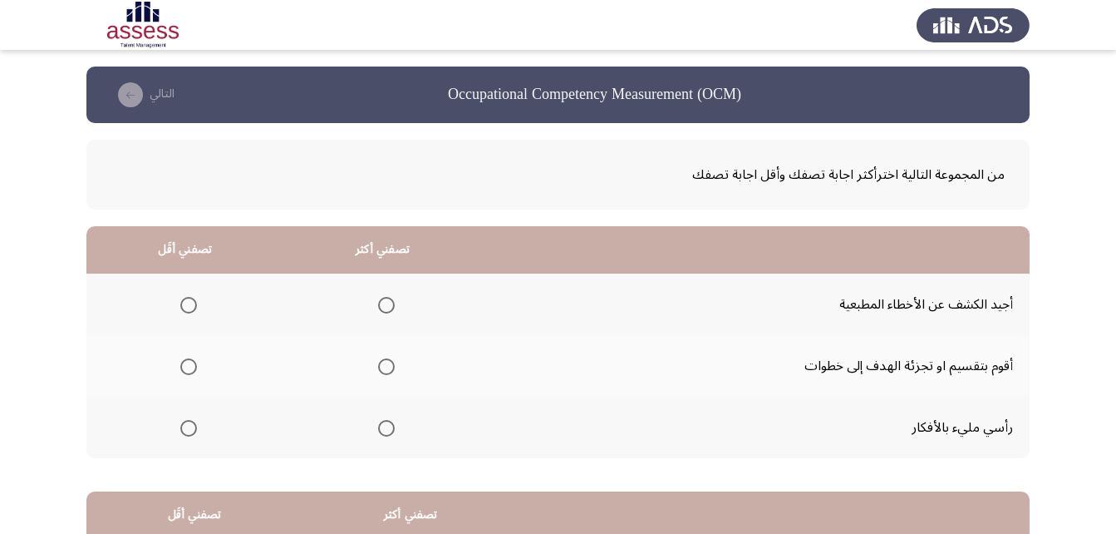
click at [382, 442] on th at bounding box center [383, 427] width 198 height 62
click at [382, 426] on span "Select an option" at bounding box center [386, 428] width 17 height 17
click at [382, 426] on input "Select an option" at bounding box center [386, 428] width 17 height 17
click at [188, 303] on span "Select an option" at bounding box center [188, 305] width 17 height 17
click at [188, 303] on input "Select an option" at bounding box center [188, 305] width 17 height 17
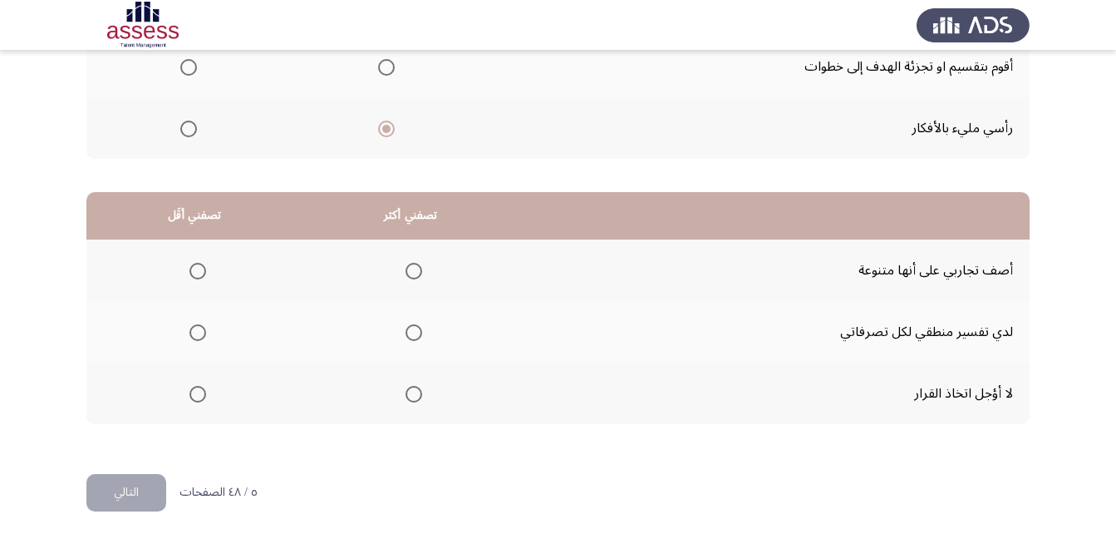
scroll to position [306, 0]
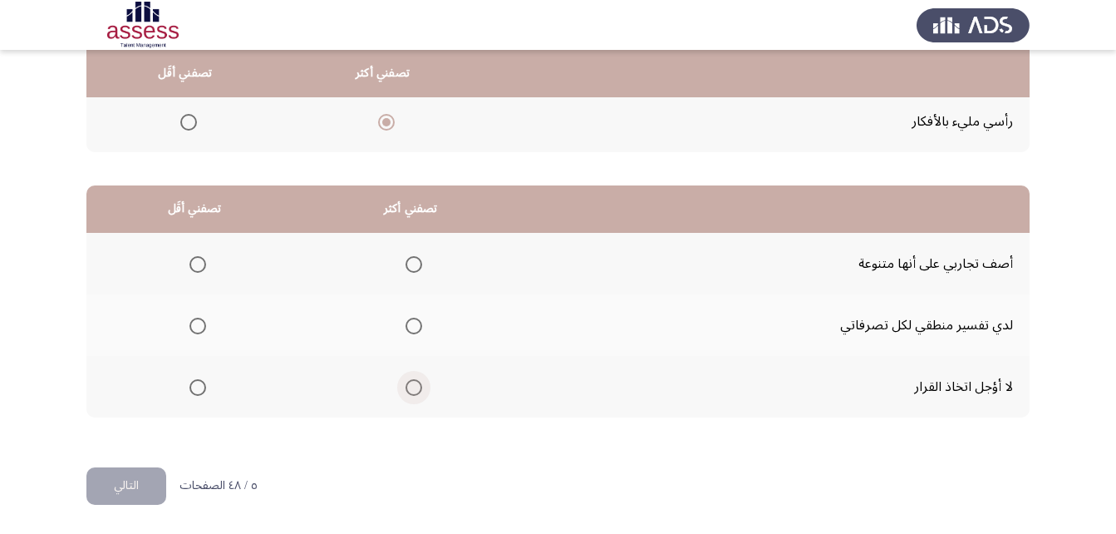
click at [415, 385] on span "Select an option" at bounding box center [414, 387] width 17 height 17
click at [415, 385] on input "Select an option" at bounding box center [414, 387] width 17 height 17
click at [195, 271] on span "Select an option" at bounding box center [197, 264] width 17 height 17
click at [195, 271] on input "Select an option" at bounding box center [197, 264] width 17 height 17
click at [422, 262] on th at bounding box center [411, 264] width 216 height 62
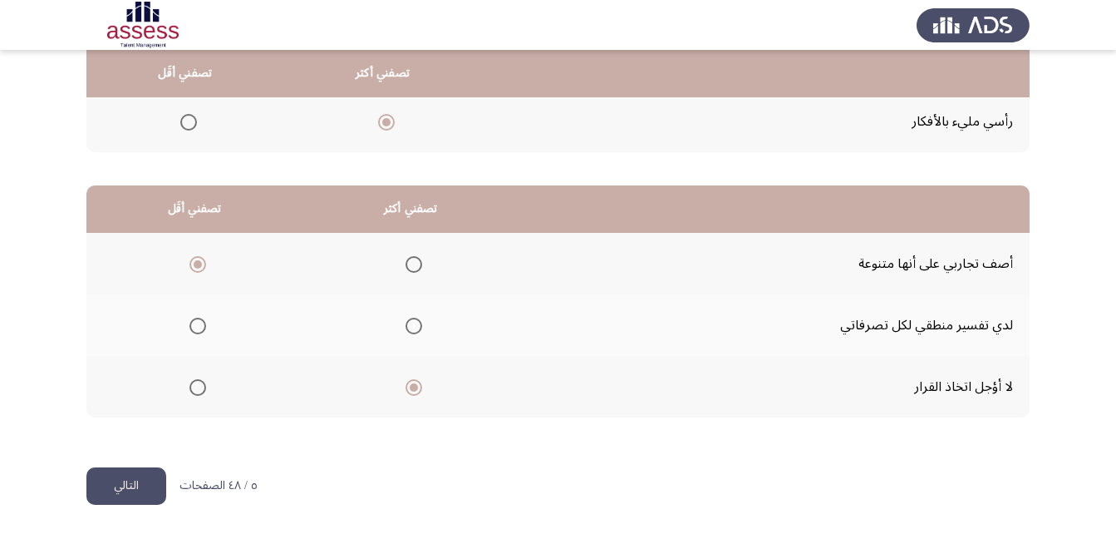
click at [421, 264] on th at bounding box center [411, 264] width 216 height 62
click at [416, 267] on span "Select an option" at bounding box center [414, 264] width 17 height 17
click at [416, 267] on input "Select an option" at bounding box center [414, 264] width 17 height 17
click at [194, 263] on span "Select an option" at bounding box center [197, 264] width 17 height 17
click at [194, 263] on input "Select an option" at bounding box center [197, 264] width 17 height 17
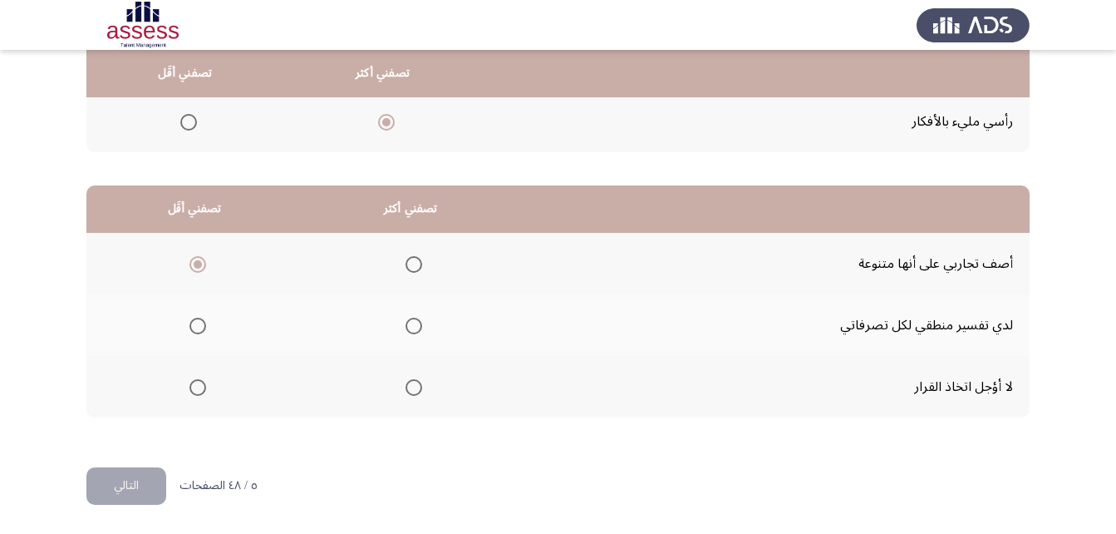
click at [433, 388] on th at bounding box center [411, 387] width 216 height 62
click at [419, 390] on span "Select an option" at bounding box center [414, 387] width 17 height 17
click at [419, 390] on input "Select an option" at bounding box center [414, 387] width 17 height 17
click at [132, 487] on button "التالي" at bounding box center [126, 485] width 80 height 37
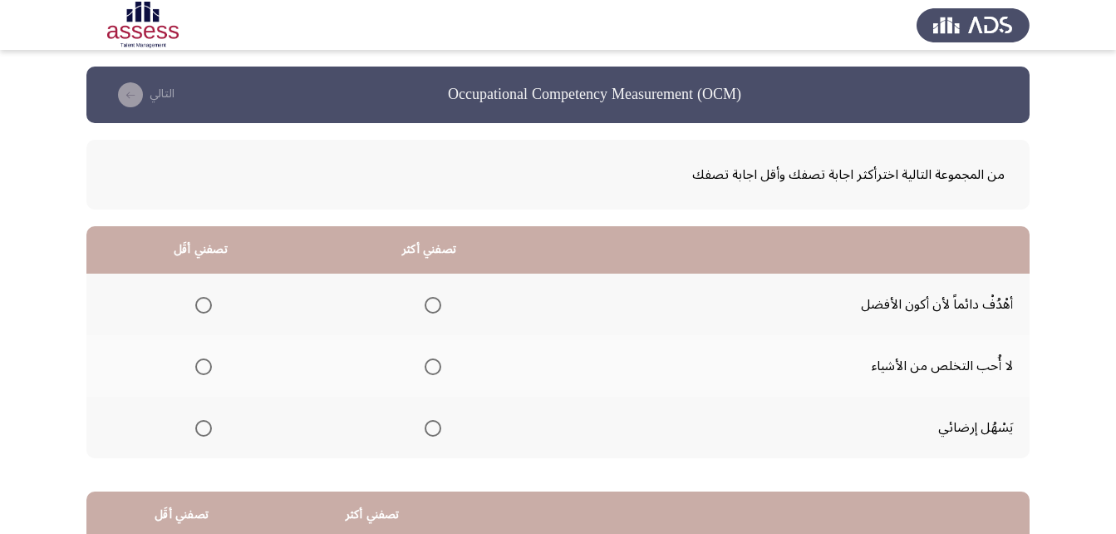
scroll to position [83, 0]
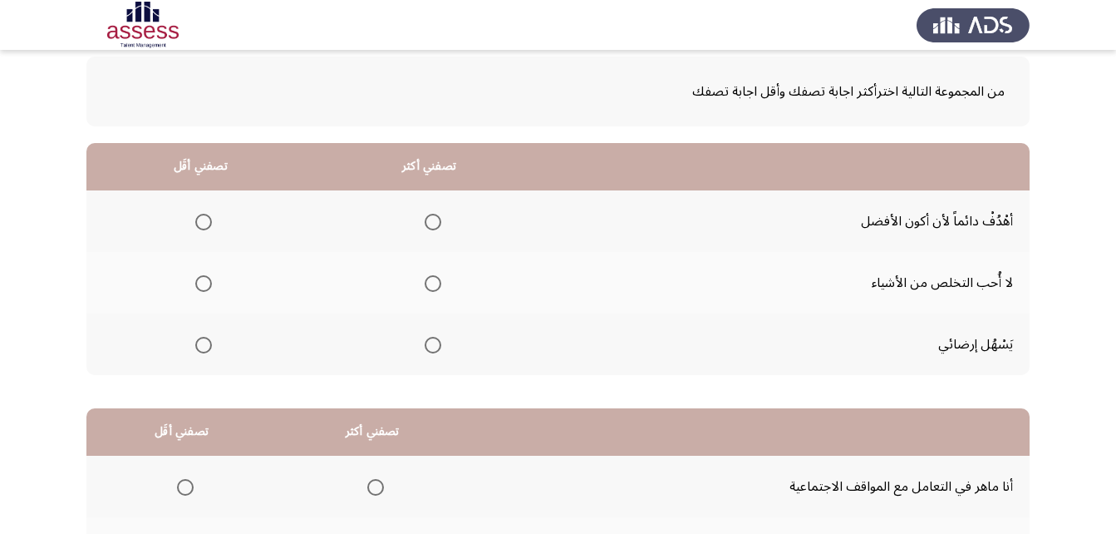
click at [194, 355] on mat-radio-group "Select an option" at bounding box center [200, 344] width 23 height 28
click at [210, 350] on span "Select an option" at bounding box center [203, 345] width 17 height 17
click at [210, 350] on input "Select an option" at bounding box center [203, 345] width 17 height 17
click at [436, 224] on span "Select an option" at bounding box center [433, 222] width 17 height 17
click at [436, 224] on input "Select an option" at bounding box center [433, 222] width 17 height 17
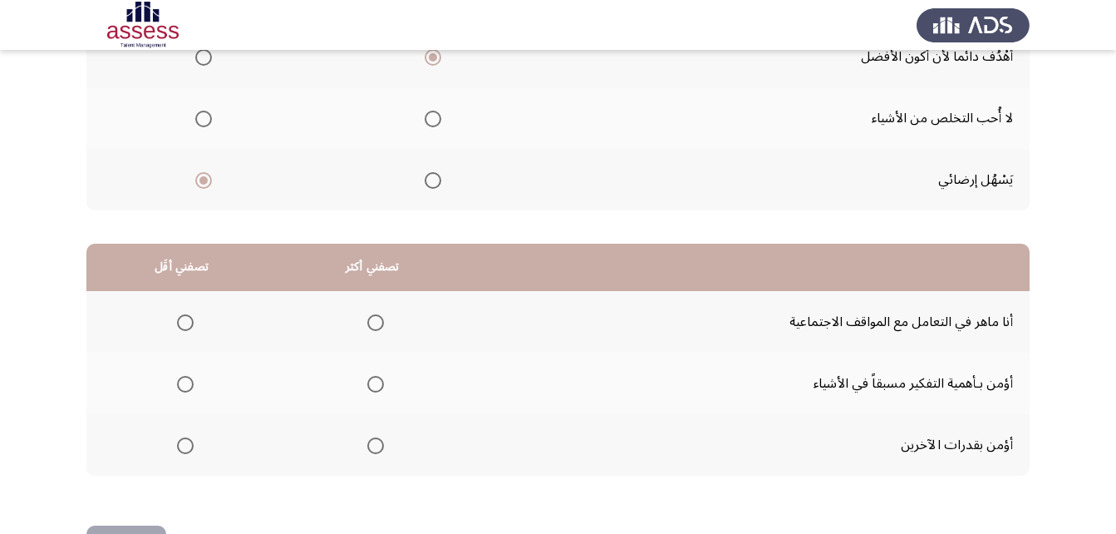
scroll to position [249, 0]
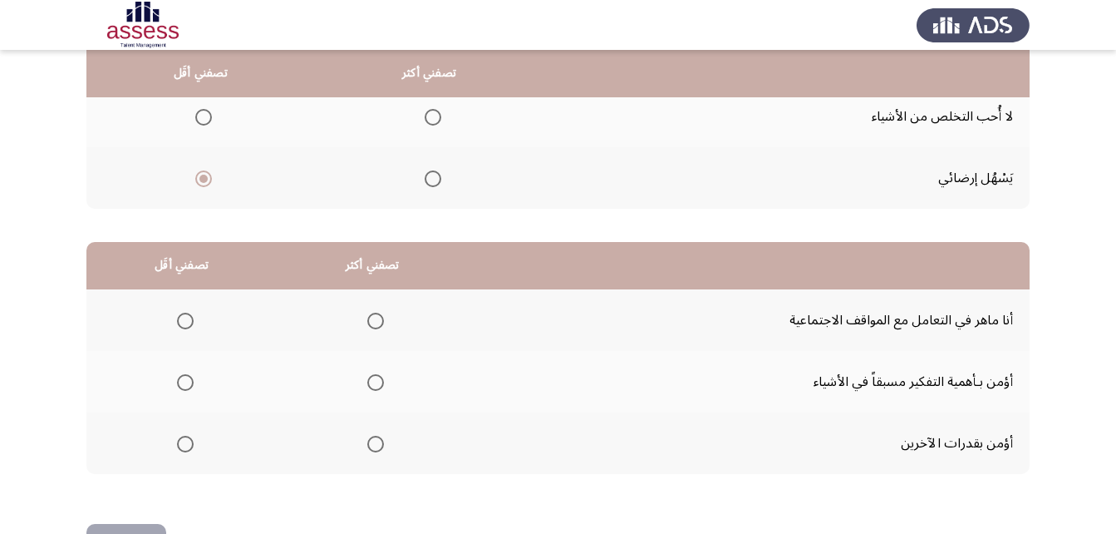
click at [369, 320] on span "Select an option" at bounding box center [375, 321] width 17 height 17
click at [369, 320] on input "Select an option" at bounding box center [375, 321] width 17 height 17
click at [184, 385] on span "Select an option" at bounding box center [185, 382] width 17 height 17
click at [184, 385] on input "Select an option" at bounding box center [185, 382] width 17 height 17
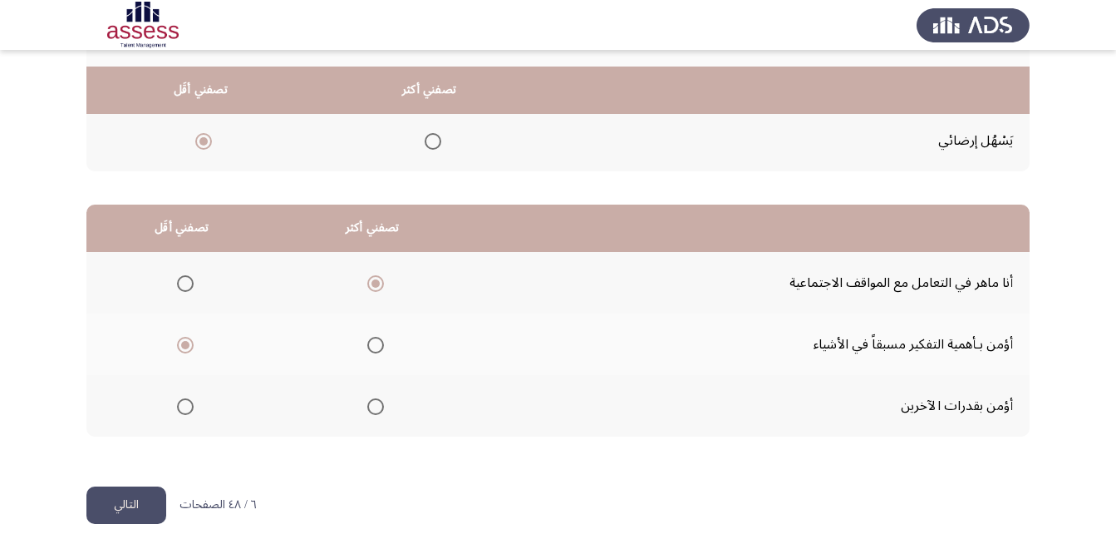
scroll to position [306, 0]
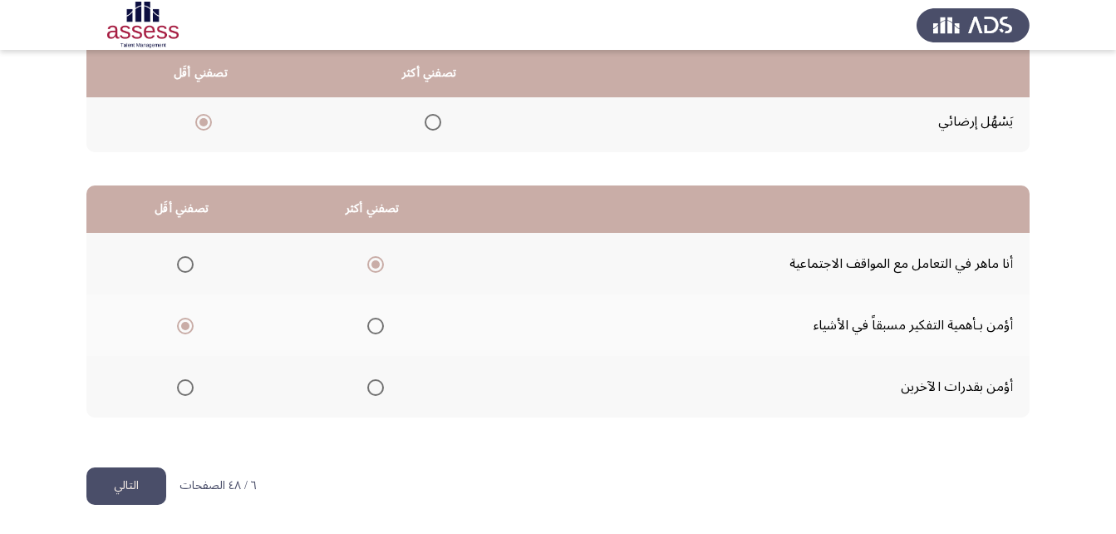
click at [105, 476] on button "التالي" at bounding box center [126, 485] width 80 height 37
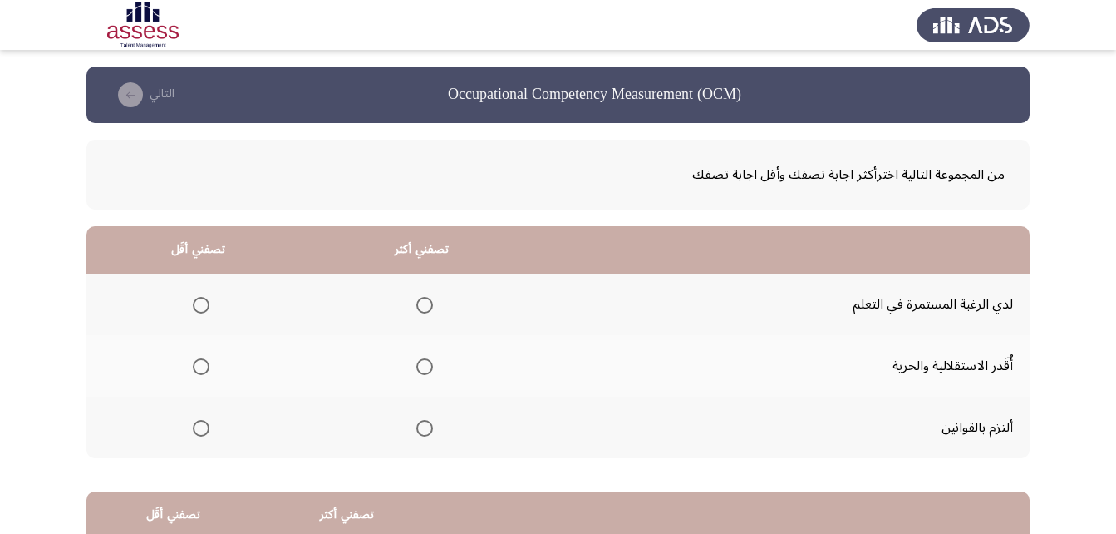
click at [416, 310] on span "Select an option" at bounding box center [424, 305] width 17 height 17
click at [416, 310] on input "Select an option" at bounding box center [424, 305] width 17 height 17
click at [204, 435] on span "Select an option" at bounding box center [201, 428] width 17 height 17
click at [204, 435] on input "Select an option" at bounding box center [201, 428] width 17 height 17
click at [199, 373] on span "Select an option" at bounding box center [201, 366] width 17 height 17
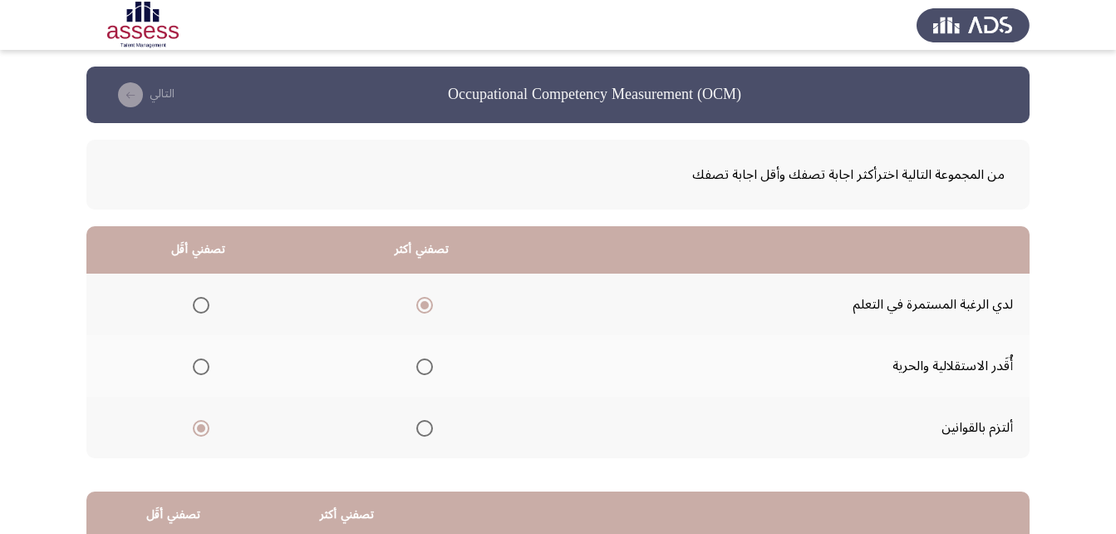
click at [199, 373] on input "Select an option" at bounding box center [201, 366] width 17 height 17
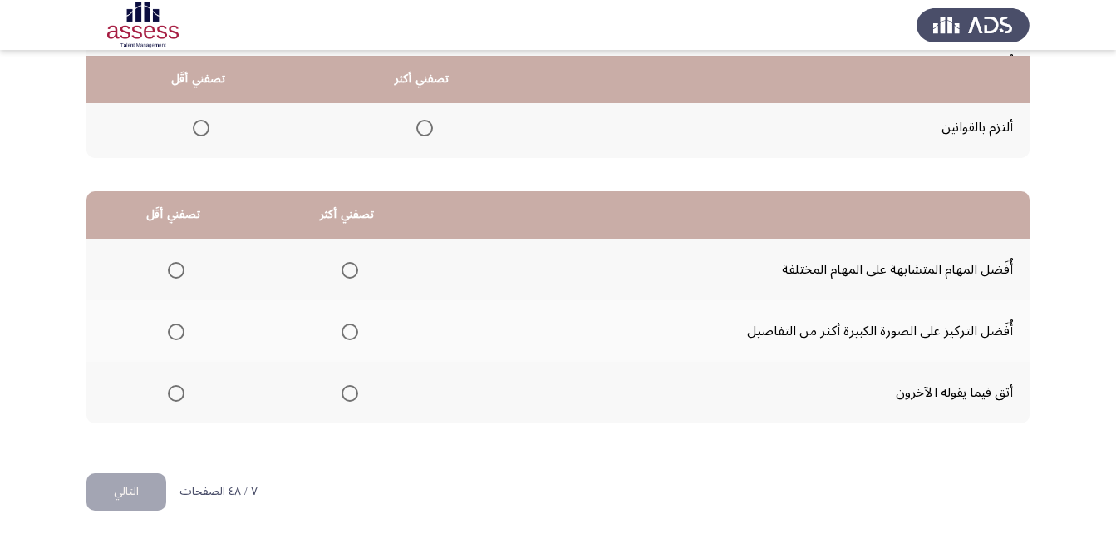
scroll to position [306, 0]
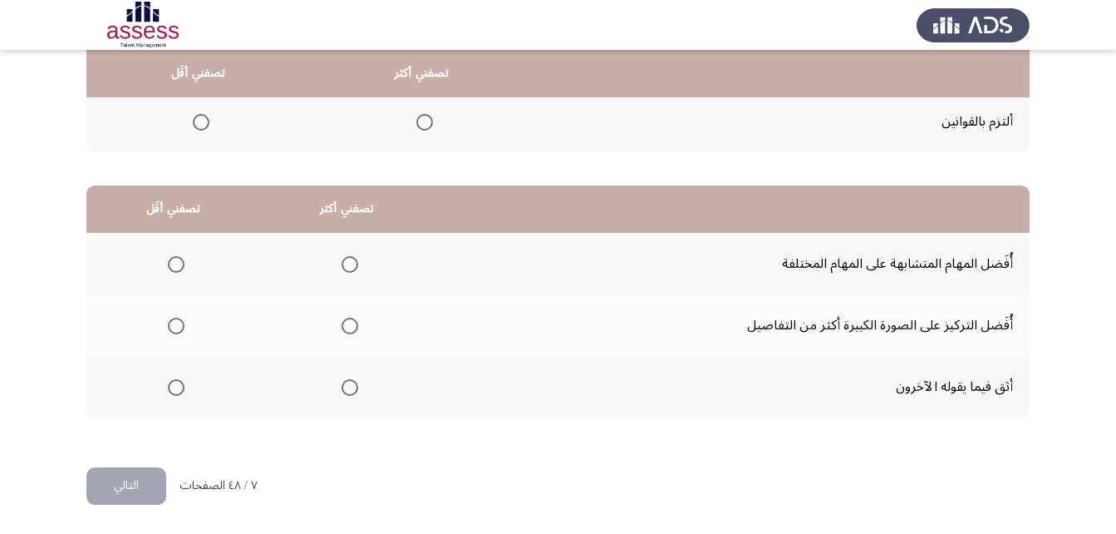
click at [170, 382] on span "Select an option" at bounding box center [176, 387] width 17 height 17
click at [170, 382] on input "Select an option" at bounding box center [176, 387] width 17 height 17
click at [347, 271] on span "Select an option" at bounding box center [350, 264] width 17 height 17
click at [347, 271] on input "Select an option" at bounding box center [350, 264] width 17 height 17
click at [155, 489] on button "التالي" at bounding box center [126, 485] width 80 height 37
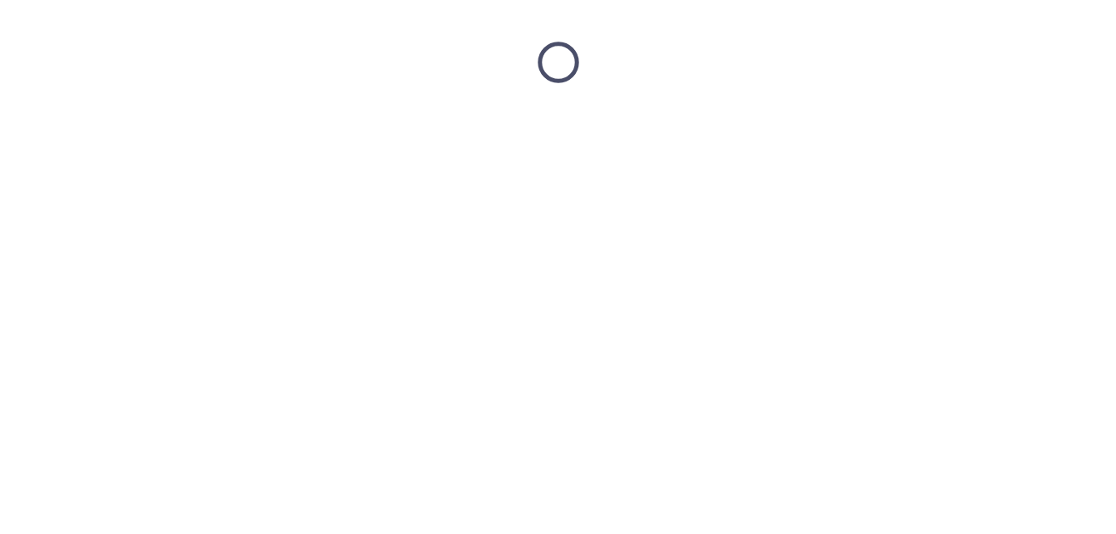
scroll to position [0, 0]
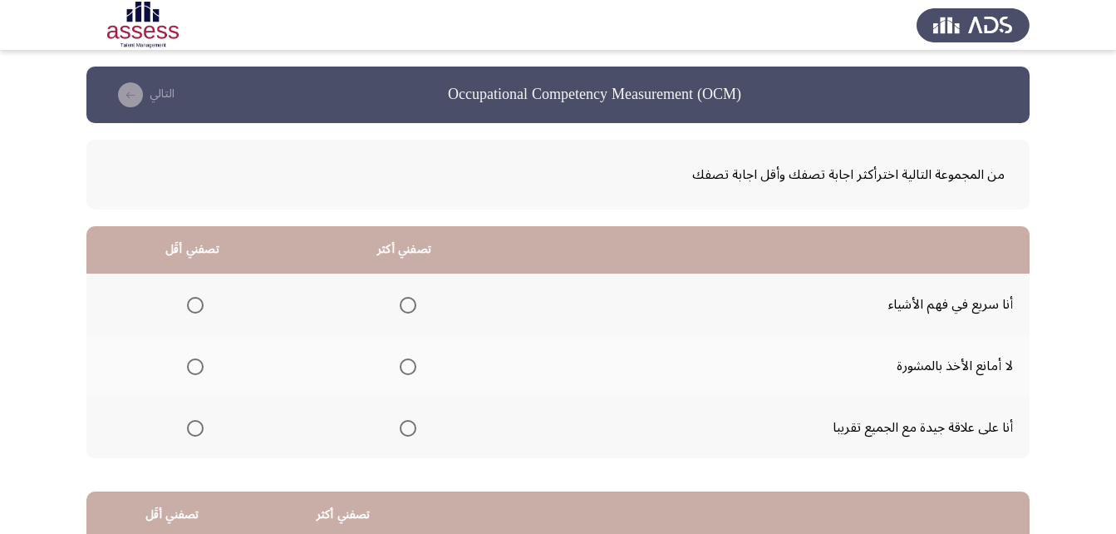
click at [402, 367] on span "Select an option" at bounding box center [408, 366] width 17 height 17
click at [402, 367] on input "Select an option" at bounding box center [408, 366] width 17 height 17
click at [204, 308] on th at bounding box center [192, 304] width 212 height 62
click at [197, 308] on span "Select an option" at bounding box center [195, 305] width 17 height 17
click at [197, 308] on input "Select an option" at bounding box center [195, 305] width 17 height 17
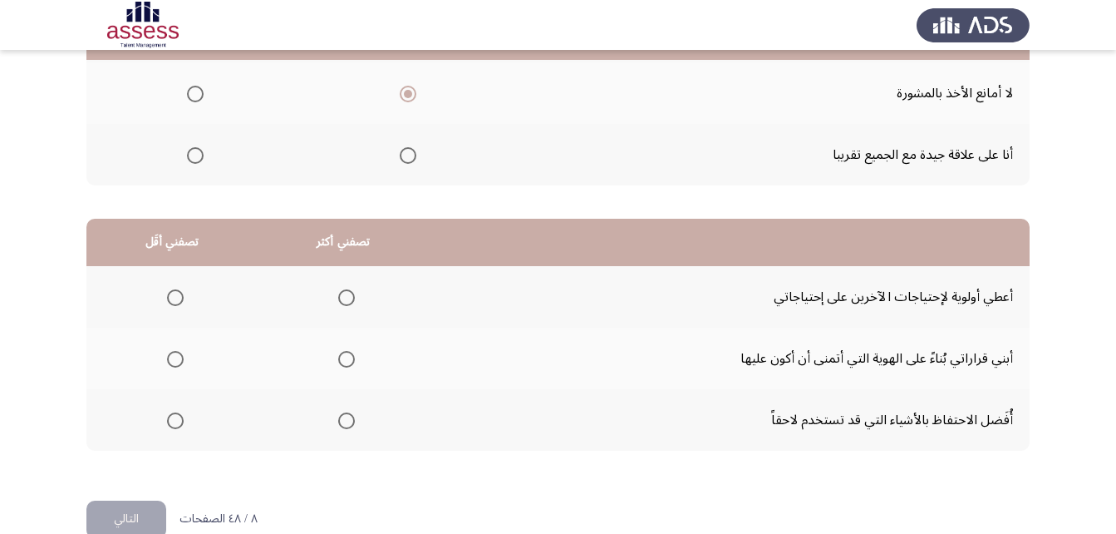
scroll to position [306, 0]
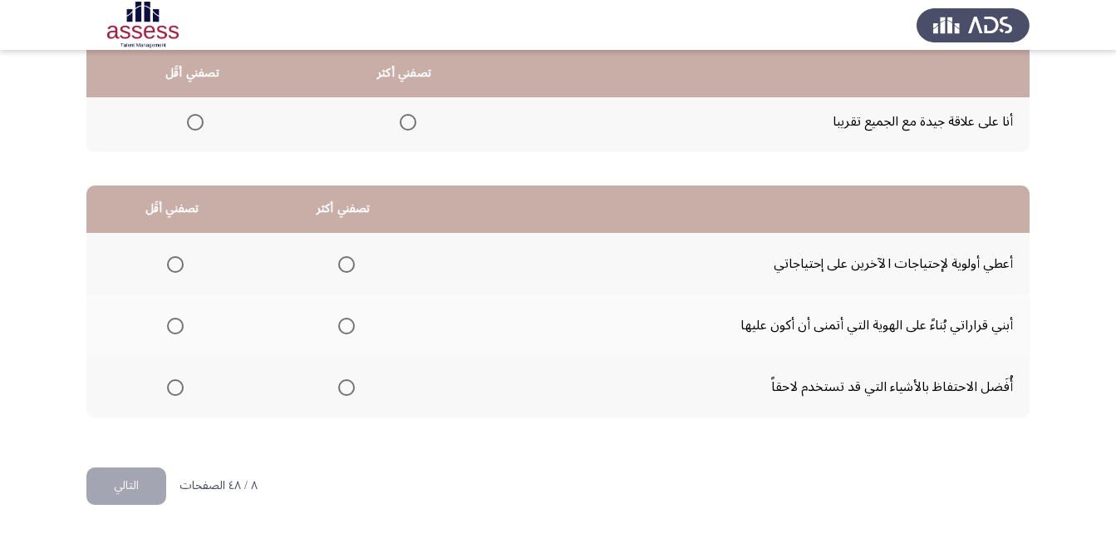
click at [337, 391] on label "Select an option" at bounding box center [343, 387] width 23 height 17
click at [338, 391] on input "Select an option" at bounding box center [346, 387] width 17 height 17
click at [175, 326] on span "Select an option" at bounding box center [175, 326] width 0 height 0
click at [174, 325] on input "Select an option" at bounding box center [175, 325] width 17 height 17
click at [350, 324] on span "Select an option" at bounding box center [346, 325] width 17 height 17
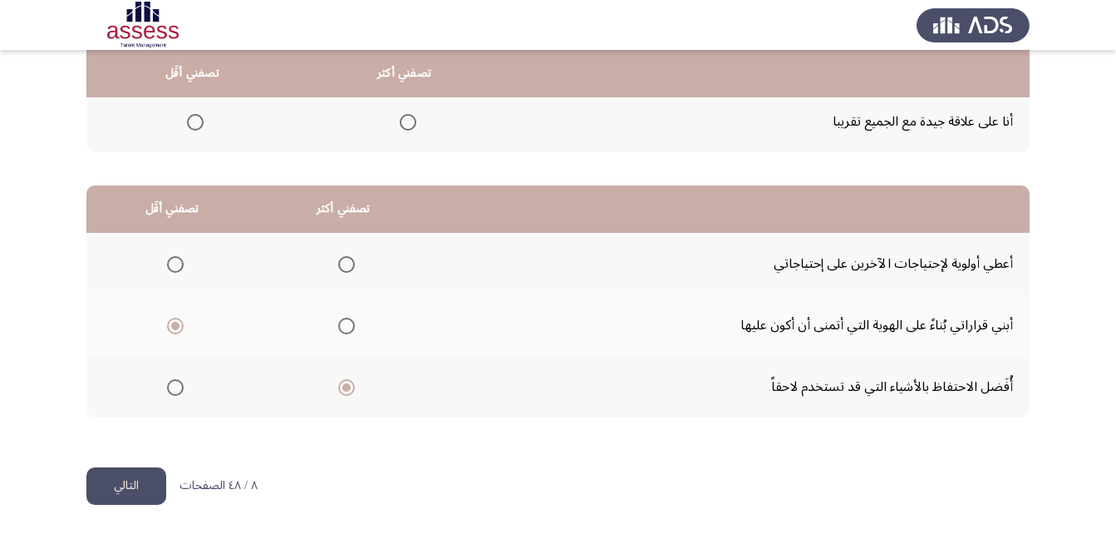
click at [350, 324] on input "Select an option" at bounding box center [346, 325] width 17 height 17
click at [186, 266] on th at bounding box center [171, 264] width 171 height 62
click at [179, 268] on span "Select an option" at bounding box center [175, 264] width 17 height 17
click at [179, 268] on input "Select an option" at bounding box center [175, 264] width 17 height 17
click at [130, 487] on button "التالي" at bounding box center [126, 485] width 80 height 37
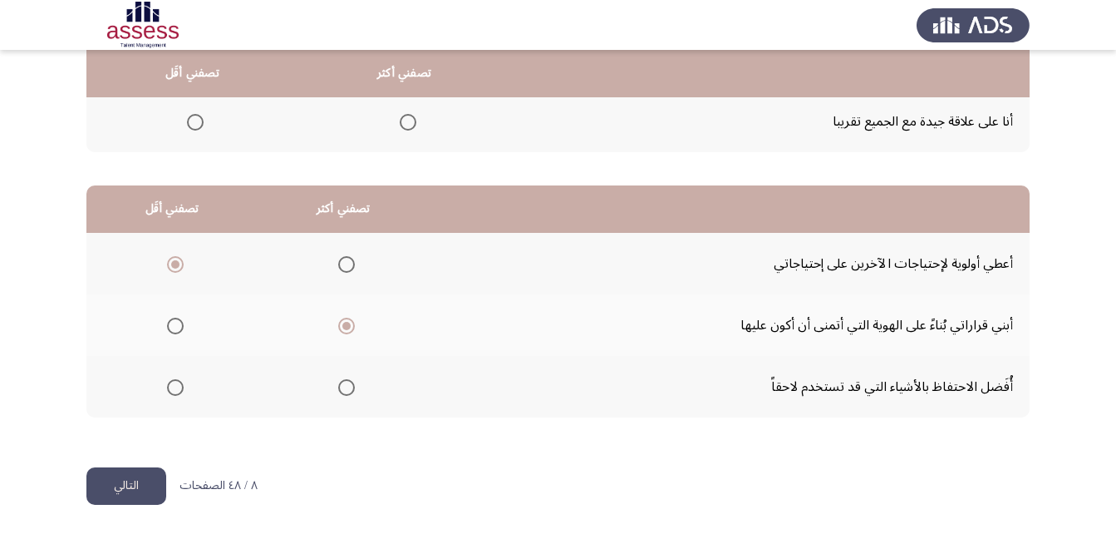
scroll to position [0, 0]
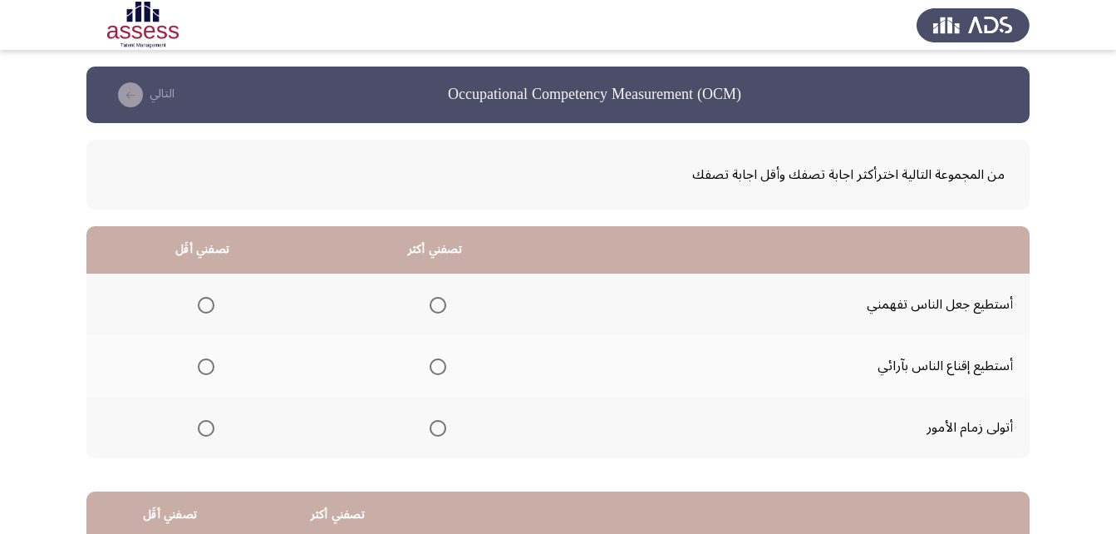
click at [445, 308] on th at bounding box center [434, 304] width 233 height 62
click at [442, 308] on span "Select an option" at bounding box center [438, 305] width 17 height 17
click at [442, 308] on input "Select an option" at bounding box center [438, 305] width 17 height 17
click at [215, 432] on th at bounding box center [202, 427] width 232 height 62
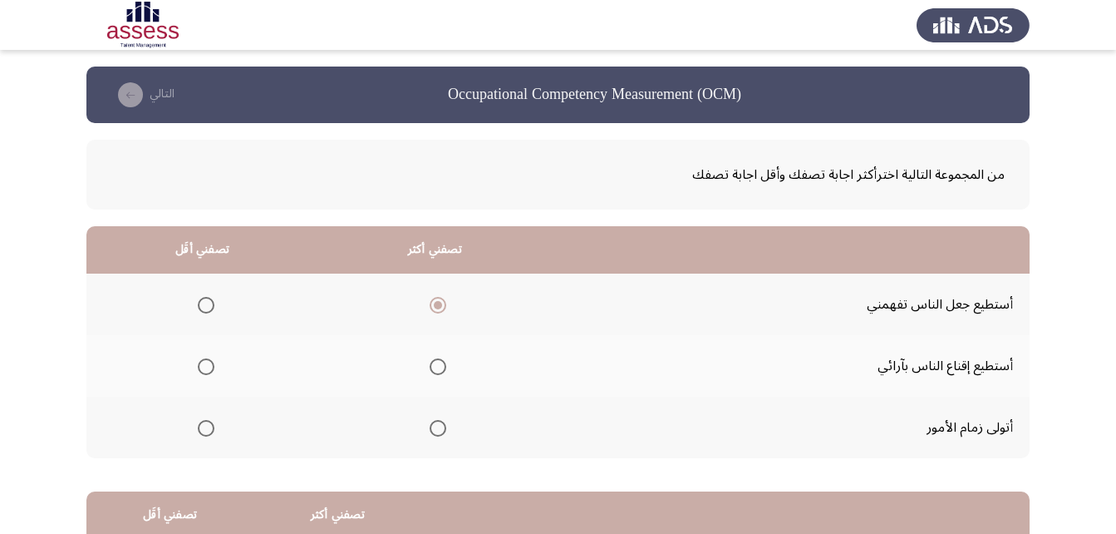
drag, startPoint x: 215, startPoint y: 374, endPoint x: 194, endPoint y: 373, distance: 21.6
click at [214, 373] on th at bounding box center [202, 366] width 232 height 62
click at [193, 373] on label "Select an option" at bounding box center [202, 366] width 23 height 17
click at [198, 373] on input "Select an option" at bounding box center [206, 366] width 17 height 17
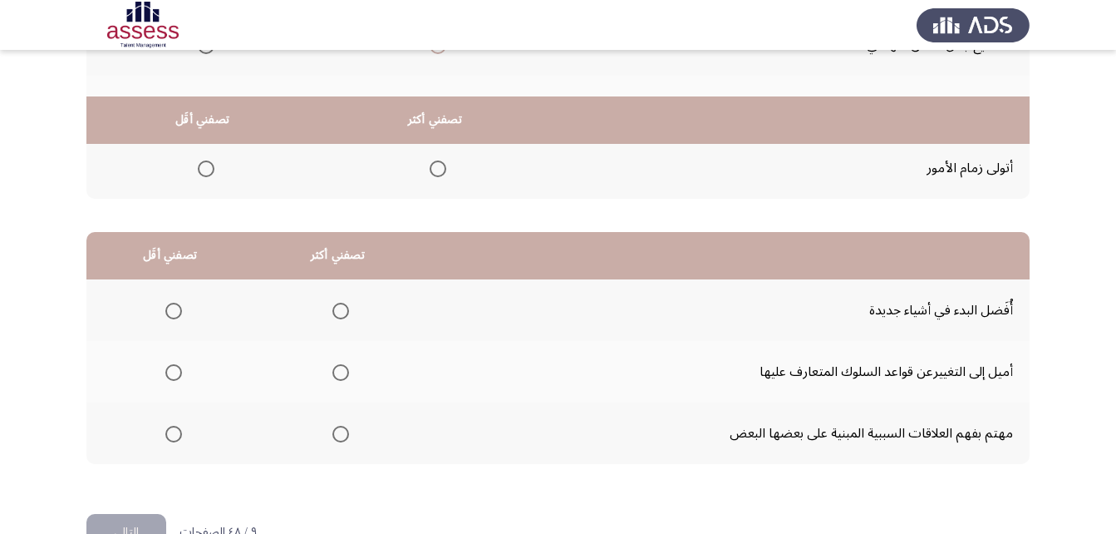
scroll to position [306, 0]
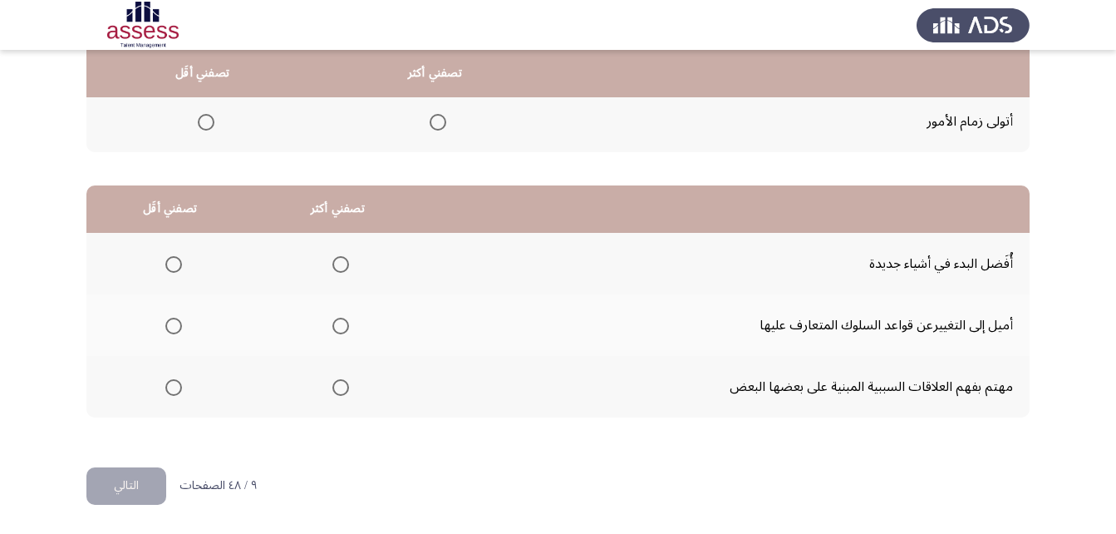
click at [348, 266] on th at bounding box center [337, 264] width 168 height 62
click at [340, 269] on span "Select an option" at bounding box center [340, 264] width 17 height 17
click at [340, 269] on input "Select an option" at bounding box center [340, 264] width 17 height 17
click at [172, 384] on span "Select an option" at bounding box center [173, 387] width 17 height 17
click at [172, 384] on input "Select an option" at bounding box center [173, 387] width 17 height 17
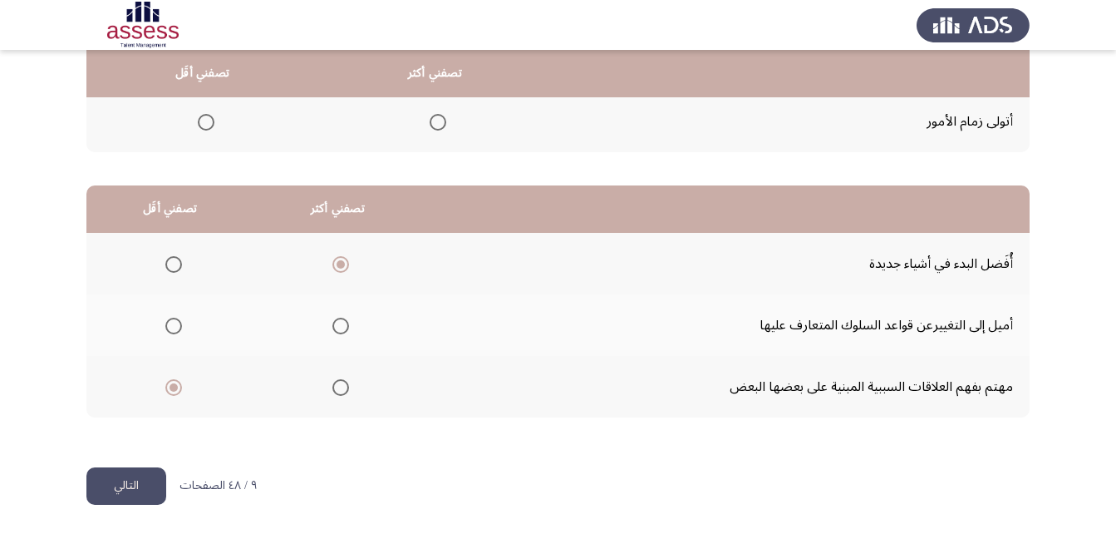
click at [175, 331] on span "Select an option" at bounding box center [173, 325] width 17 height 17
click at [175, 331] on input "Select an option" at bounding box center [173, 325] width 17 height 17
click at [80, 492] on html "Occupational Competency Measurement (OCM) التالي من المجموعة التالية اخترأكثر ا…" at bounding box center [558, 113] width 1116 height 839
click at [125, 490] on button "التالي" at bounding box center [126, 485] width 80 height 37
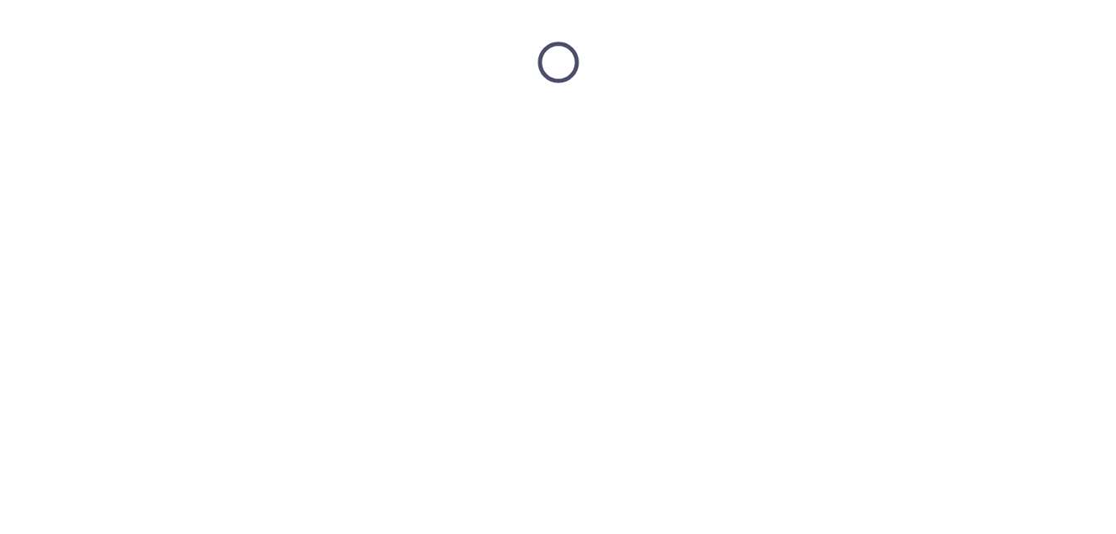
scroll to position [0, 0]
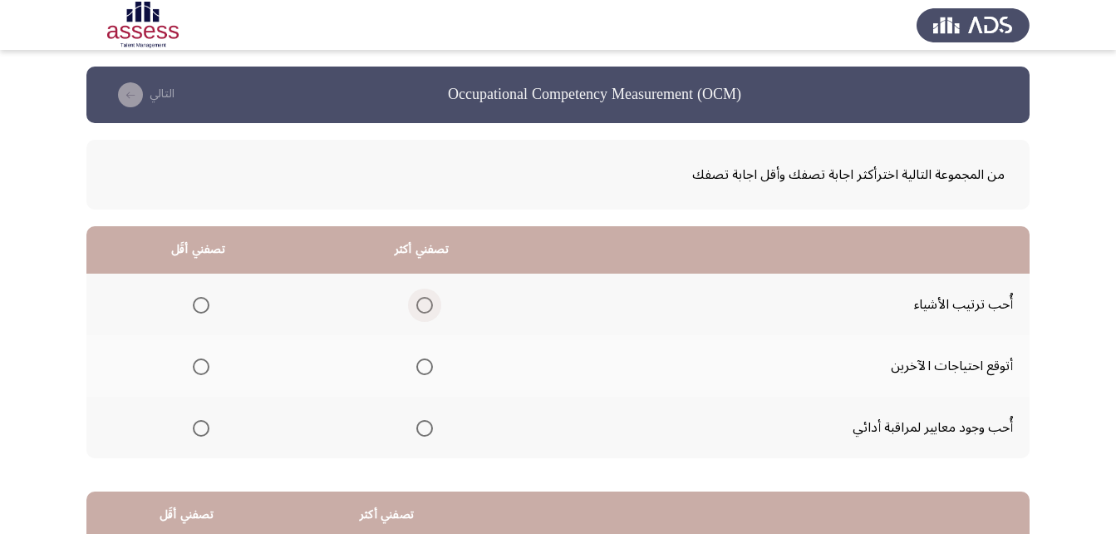
click at [427, 308] on span "Select an option" at bounding box center [424, 305] width 17 height 17
click at [427, 308] on input "Select an option" at bounding box center [424, 305] width 17 height 17
click at [200, 426] on span "Select an option" at bounding box center [201, 428] width 17 height 17
click at [200, 426] on input "Select an option" at bounding box center [201, 428] width 17 height 17
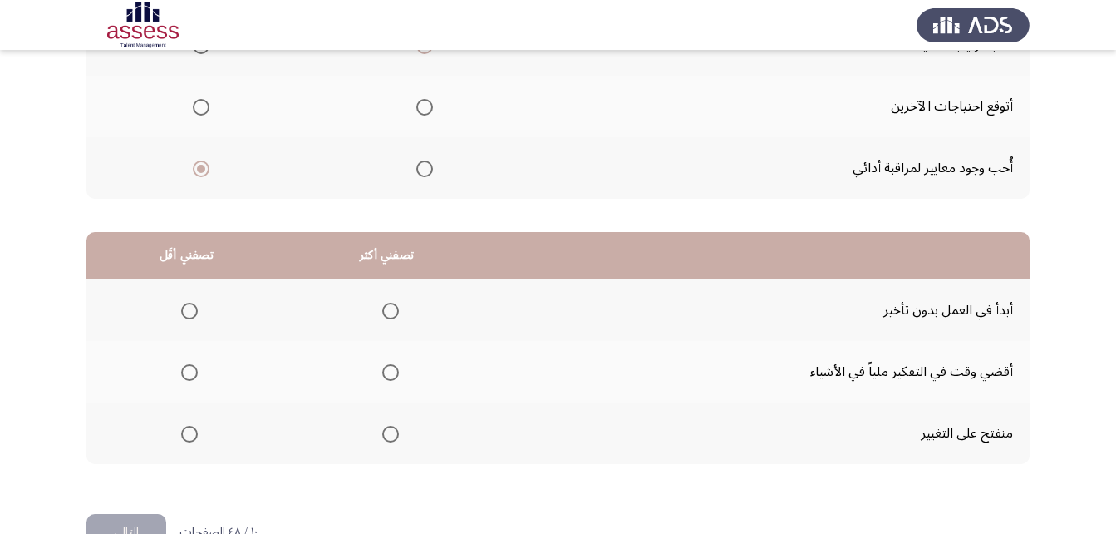
scroll to position [306, 0]
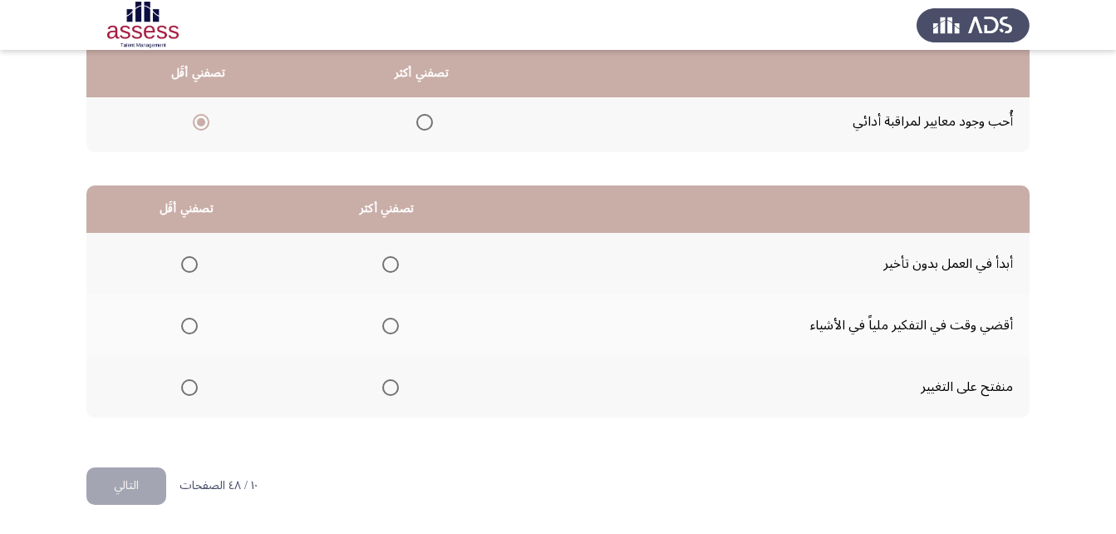
click at [397, 265] on th at bounding box center [387, 264] width 200 height 62
click at [396, 264] on span "Select an option" at bounding box center [390, 264] width 17 height 17
click at [396, 264] on input "Select an option" at bounding box center [390, 264] width 17 height 17
click at [185, 391] on span "Select an option" at bounding box center [189, 387] width 17 height 17
click at [185, 391] on input "Select an option" at bounding box center [189, 387] width 17 height 17
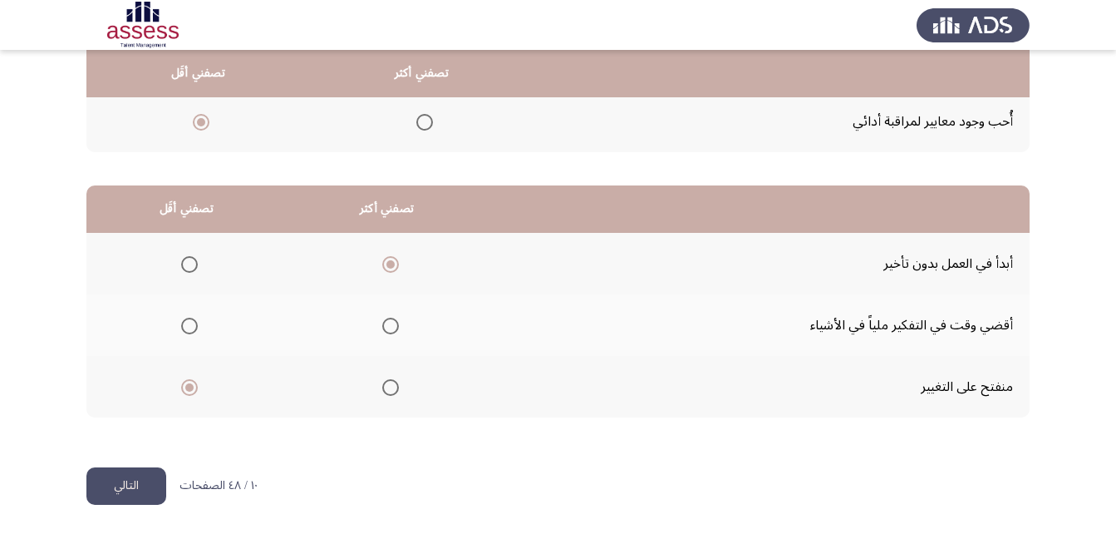
click at [154, 481] on button "التالي" at bounding box center [126, 485] width 80 height 37
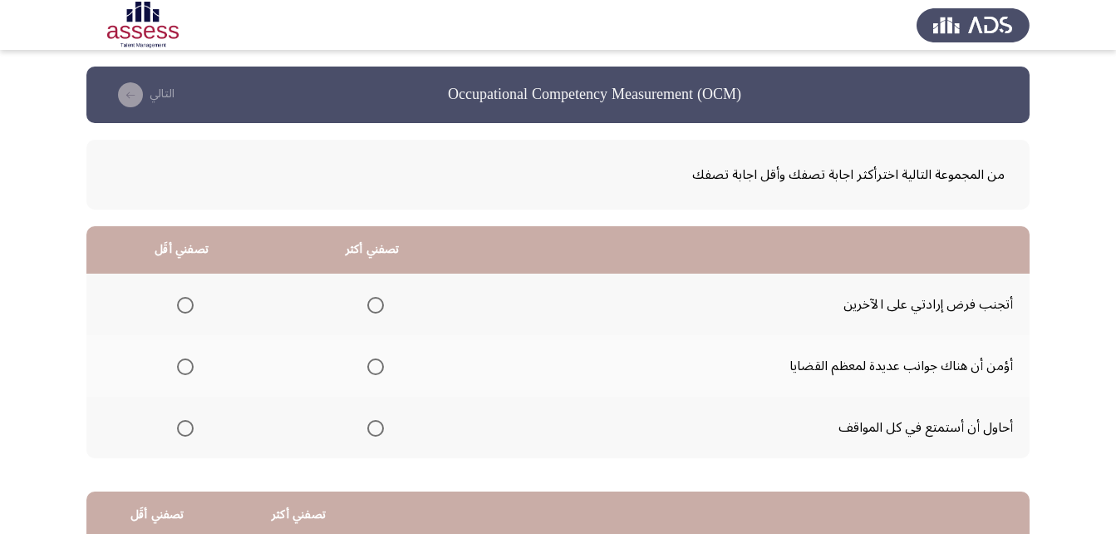
click at [367, 367] on span "Select an option" at bounding box center [375, 366] width 17 height 17
click at [367, 367] on input "Select an option" at bounding box center [375, 366] width 17 height 17
click at [183, 430] on span "Select an option" at bounding box center [185, 428] width 17 height 17
click at [183, 430] on input "Select an option" at bounding box center [185, 428] width 17 height 17
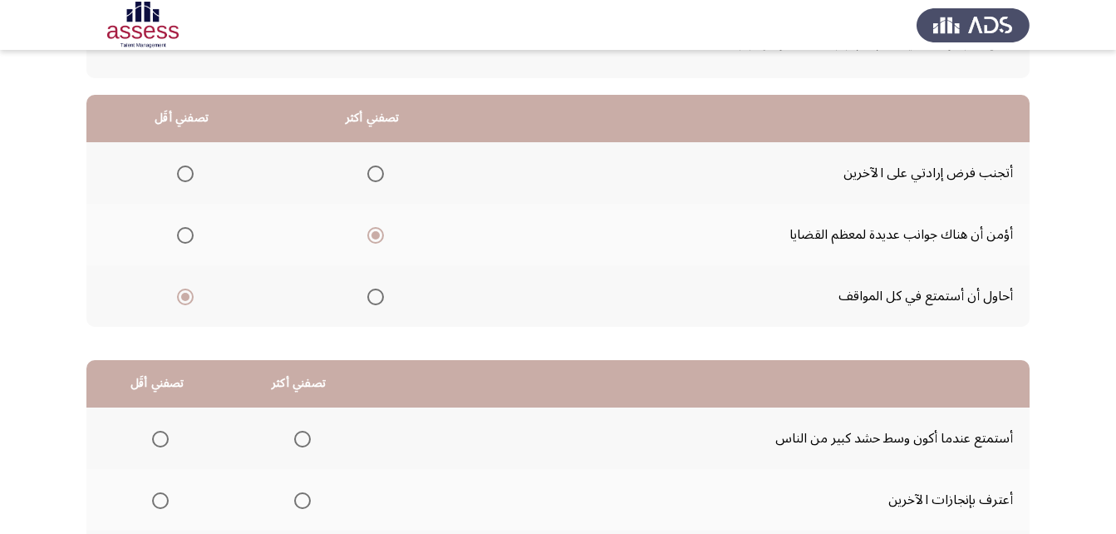
scroll to position [166, 0]
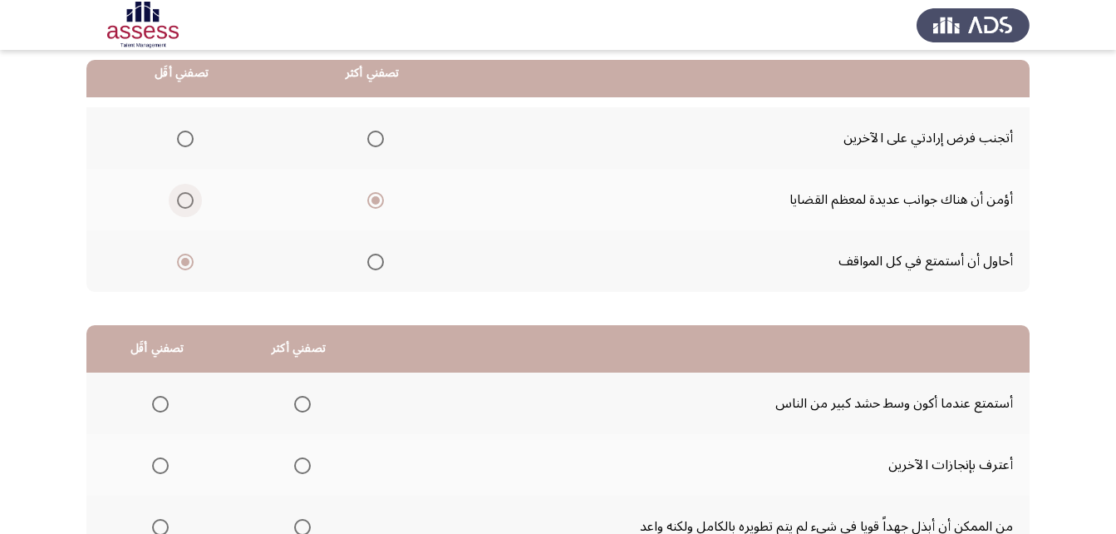
click at [189, 202] on span "Select an option" at bounding box center [185, 200] width 17 height 17
click at [189, 202] on input "Select an option" at bounding box center [185, 200] width 17 height 17
click at [384, 266] on th at bounding box center [372, 261] width 191 height 62
click at [379, 264] on span "Select an option" at bounding box center [375, 261] width 17 height 17
click at [379, 264] on input "Select an option" at bounding box center [375, 261] width 17 height 17
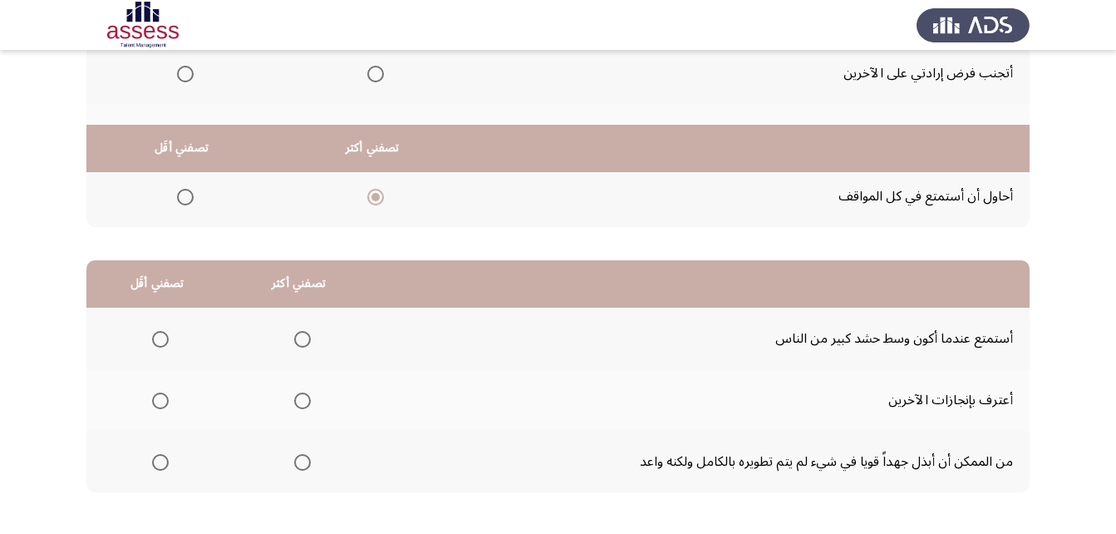
scroll to position [306, 0]
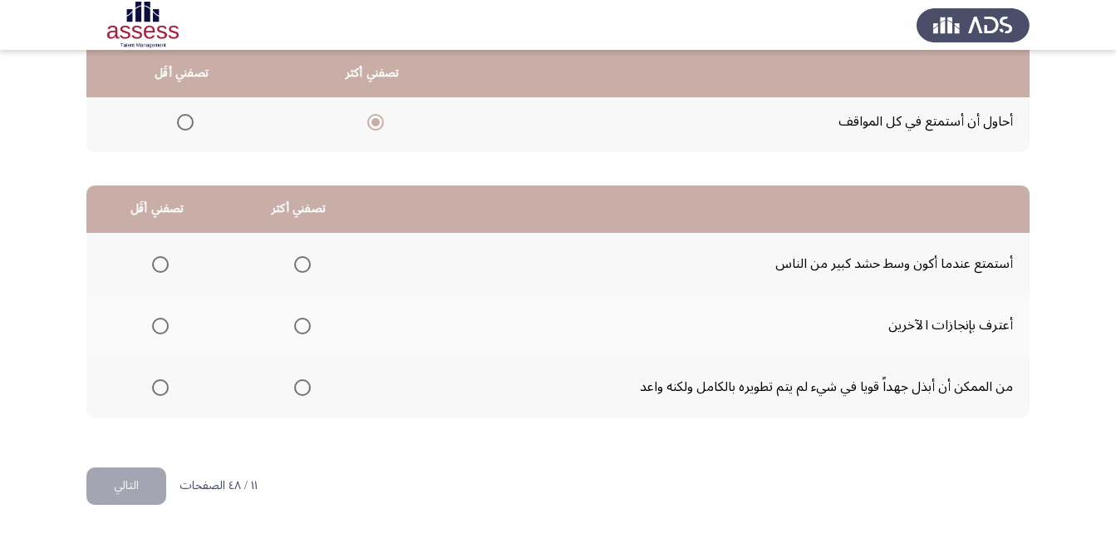
click at [305, 272] on span "Select an option" at bounding box center [302, 264] width 17 height 17
click at [305, 272] on input "Select an option" at bounding box center [302, 264] width 17 height 17
click at [165, 397] on mat-radio-group "Select an option" at bounding box center [156, 386] width 23 height 28
click at [165, 396] on mat-radio-group "Select an option" at bounding box center [156, 386] width 23 height 28
click at [164, 392] on span "Select an option" at bounding box center [160, 387] width 17 height 17
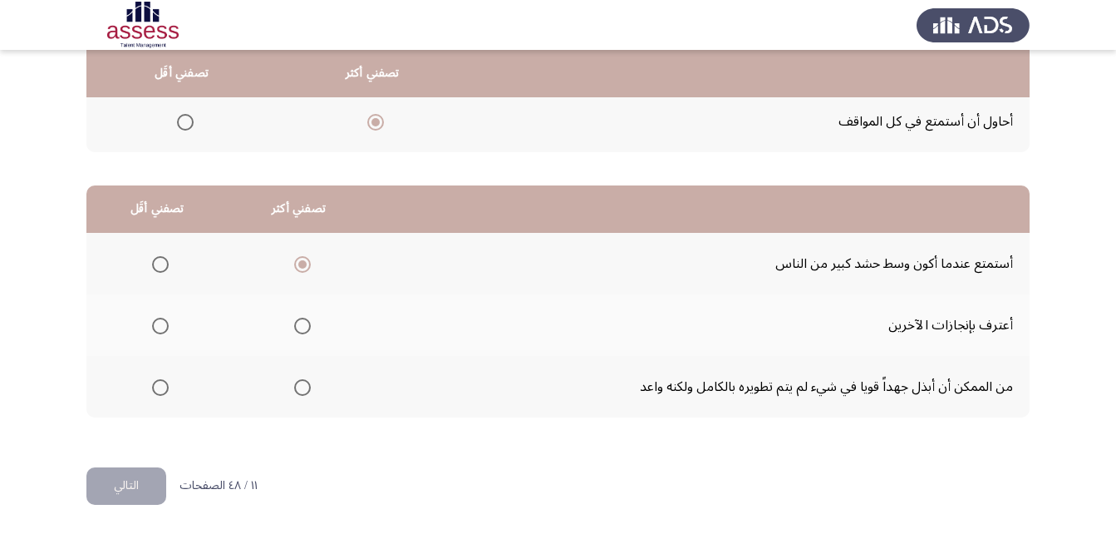
click at [164, 392] on input "Select an option" at bounding box center [160, 387] width 17 height 17
click at [122, 470] on button "التالي" at bounding box center [126, 485] width 80 height 37
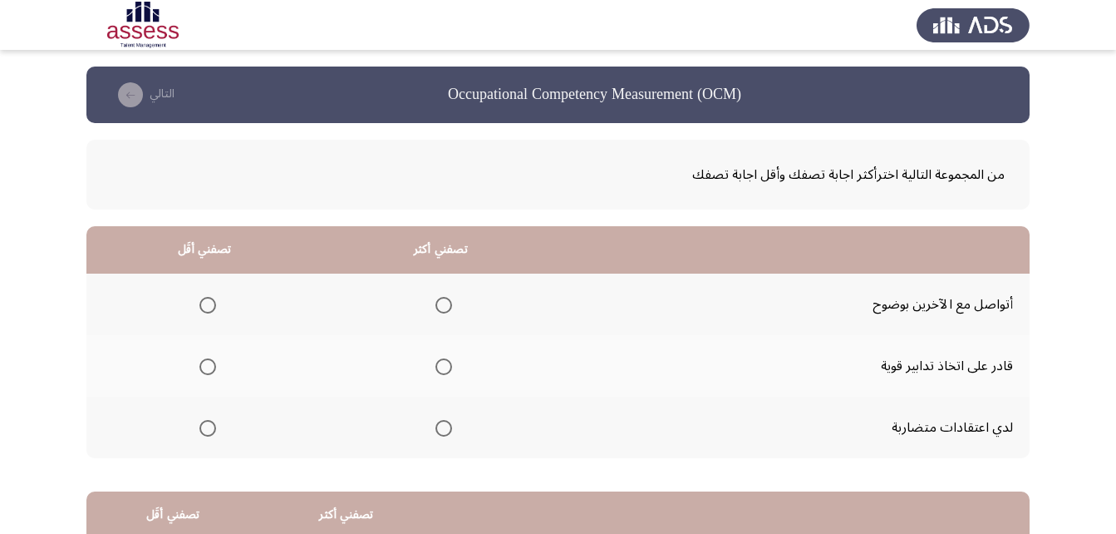
click at [445, 308] on span "Select an option" at bounding box center [444, 305] width 17 height 17
click at [445, 308] on input "Select an option" at bounding box center [444, 305] width 17 height 17
click at [209, 432] on span "Select an option" at bounding box center [207, 428] width 17 height 17
click at [209, 432] on input "Select an option" at bounding box center [207, 428] width 17 height 17
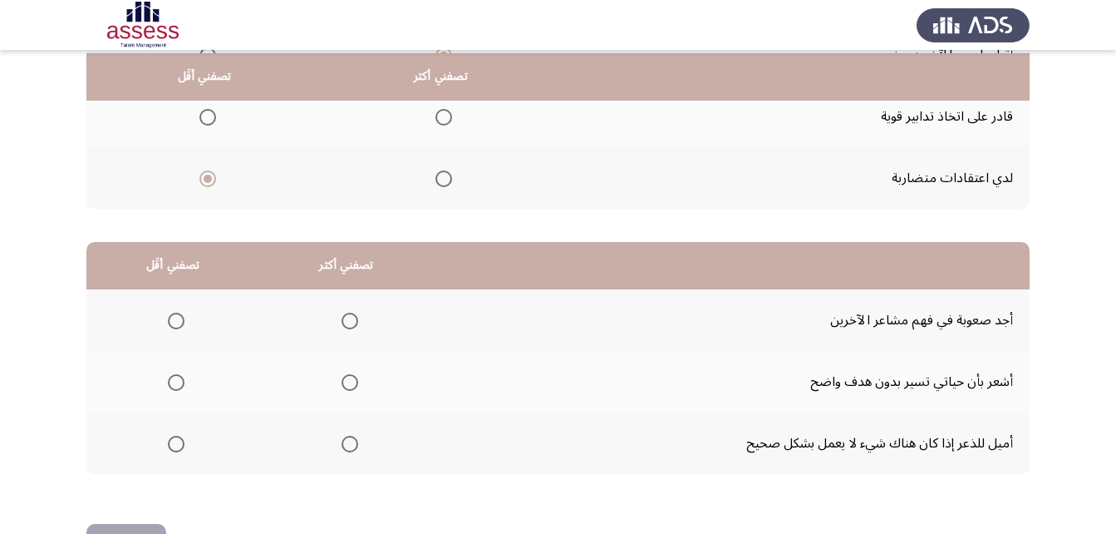
scroll to position [306, 0]
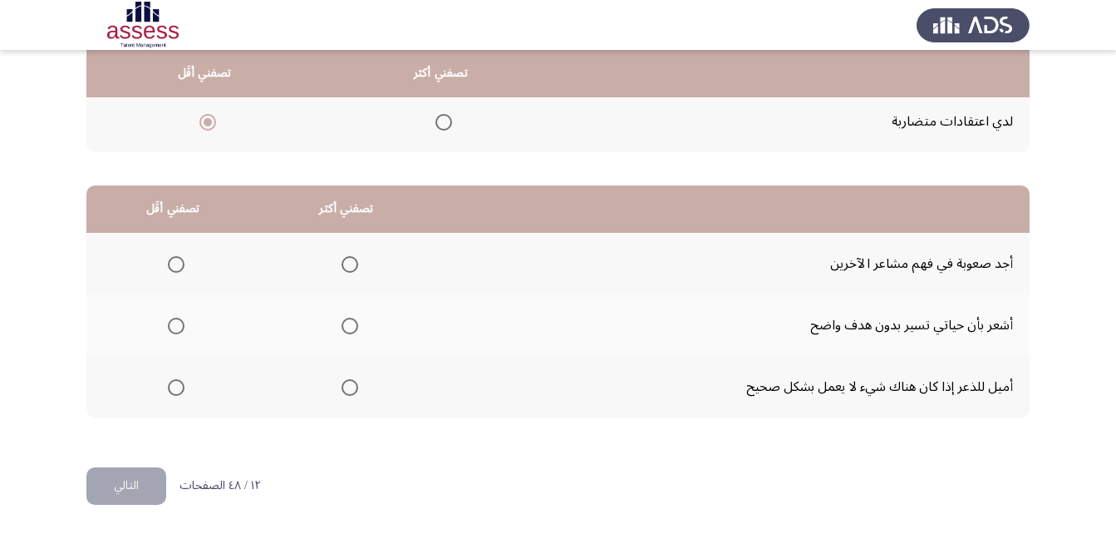
click at [345, 327] on span "Select an option" at bounding box center [350, 325] width 17 height 17
click at [345, 327] on input "Select an option" at bounding box center [350, 325] width 17 height 17
click at [169, 391] on span "Select an option" at bounding box center [176, 387] width 17 height 17
click at [169, 391] on input "Select an option" at bounding box center [176, 387] width 17 height 17
click at [138, 472] on button "التالي" at bounding box center [126, 485] width 80 height 37
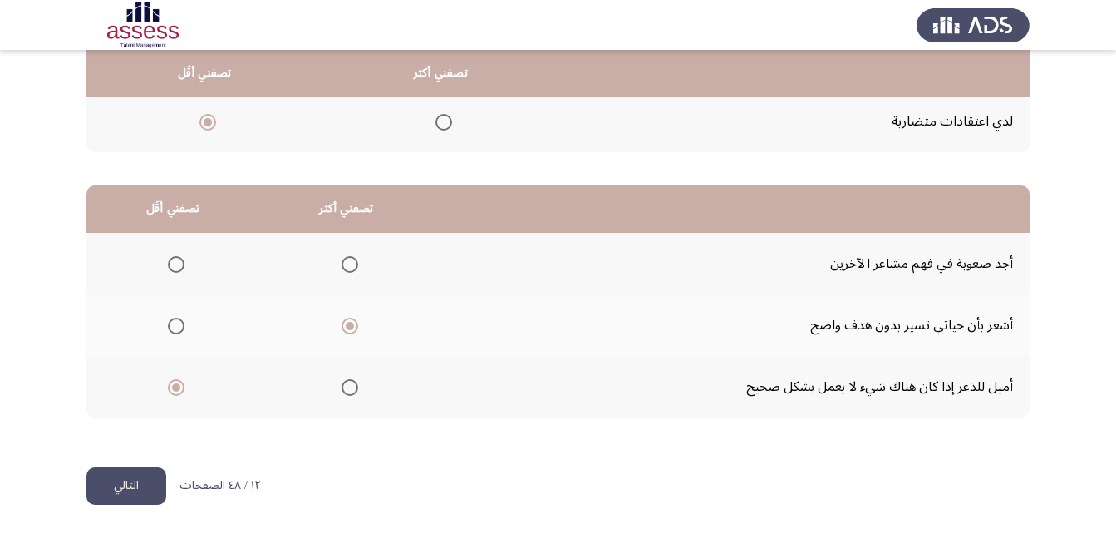
scroll to position [0, 0]
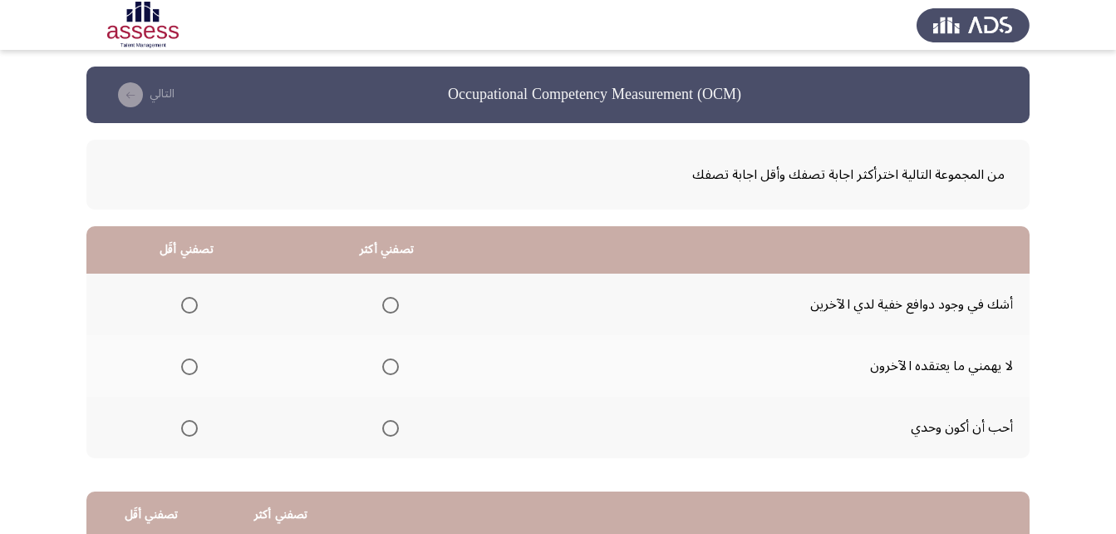
click at [184, 438] on mat-radio-group "Select an option" at bounding box center [186, 427] width 23 height 28
click at [173, 426] on th at bounding box center [186, 427] width 200 height 62
click at [181, 426] on span "Select an option" at bounding box center [189, 428] width 17 height 17
click at [181, 426] on input "Select an option" at bounding box center [189, 428] width 17 height 17
click at [382, 362] on span "Select an option" at bounding box center [390, 366] width 17 height 17
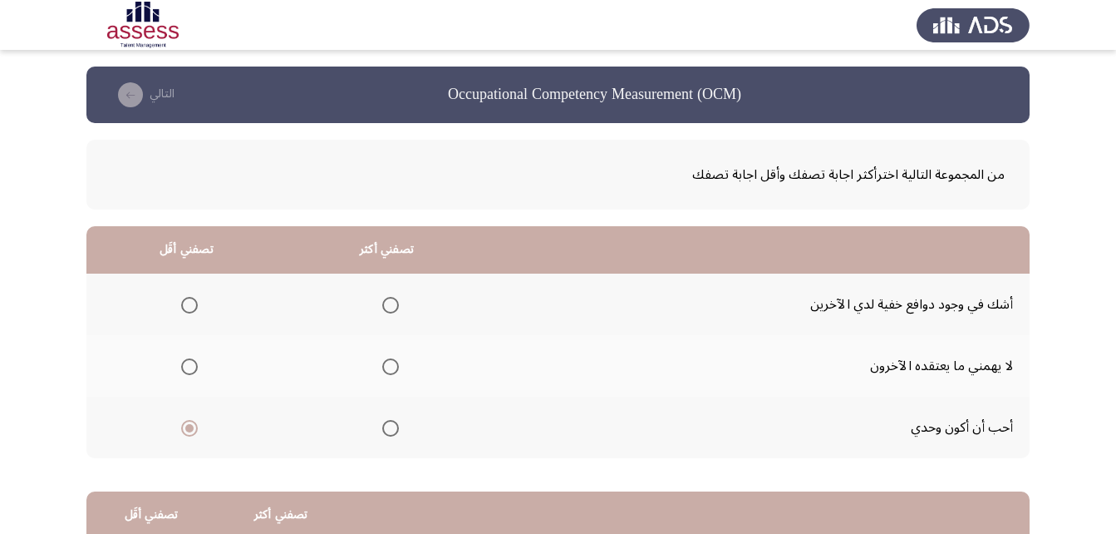
click at [382, 362] on input "Select an option" at bounding box center [390, 366] width 17 height 17
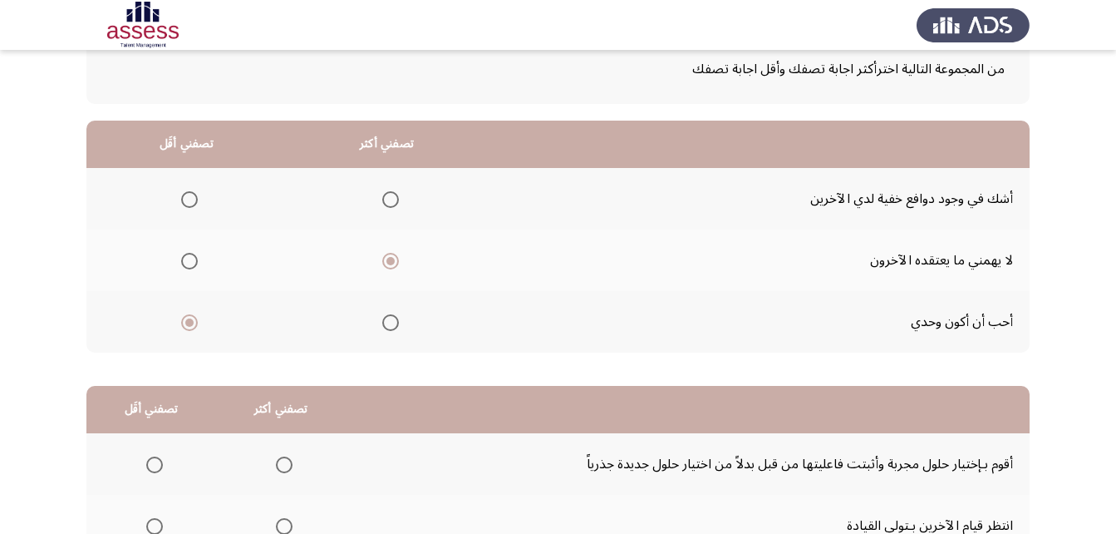
scroll to position [249, 0]
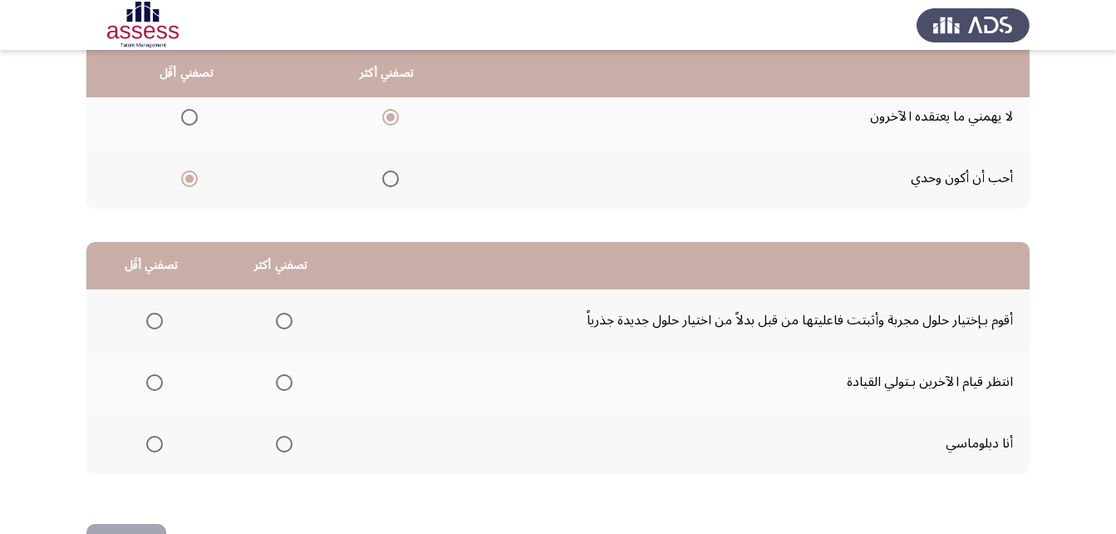
click at [146, 383] on span "Select an option" at bounding box center [154, 382] width 17 height 17
click at [146, 383] on input "Select an option" at bounding box center [154, 382] width 17 height 17
click at [272, 436] on label "Select an option" at bounding box center [280, 444] width 23 height 17
click at [276, 436] on input "Select an option" at bounding box center [284, 444] width 17 height 17
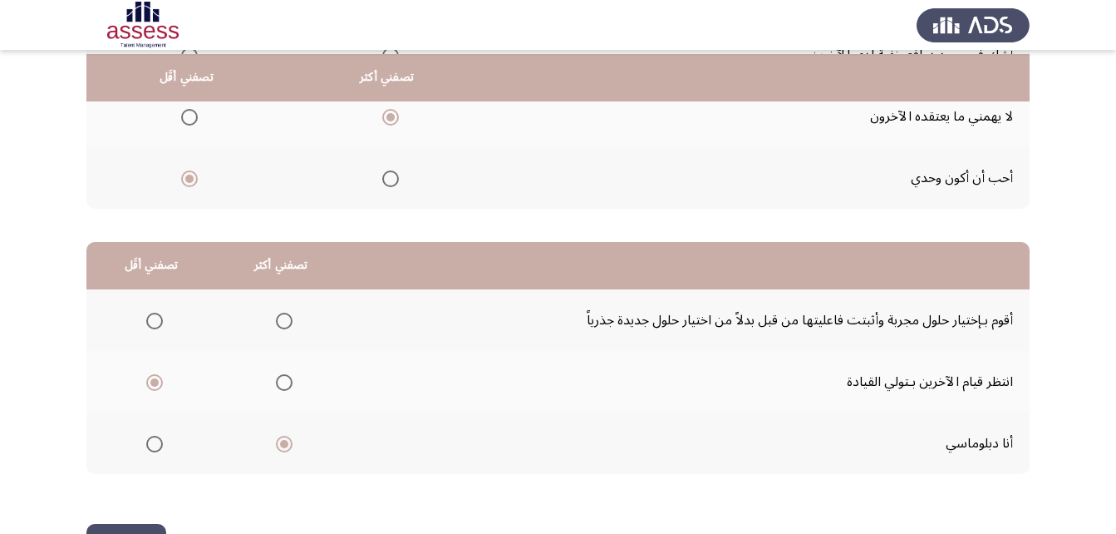
scroll to position [306, 0]
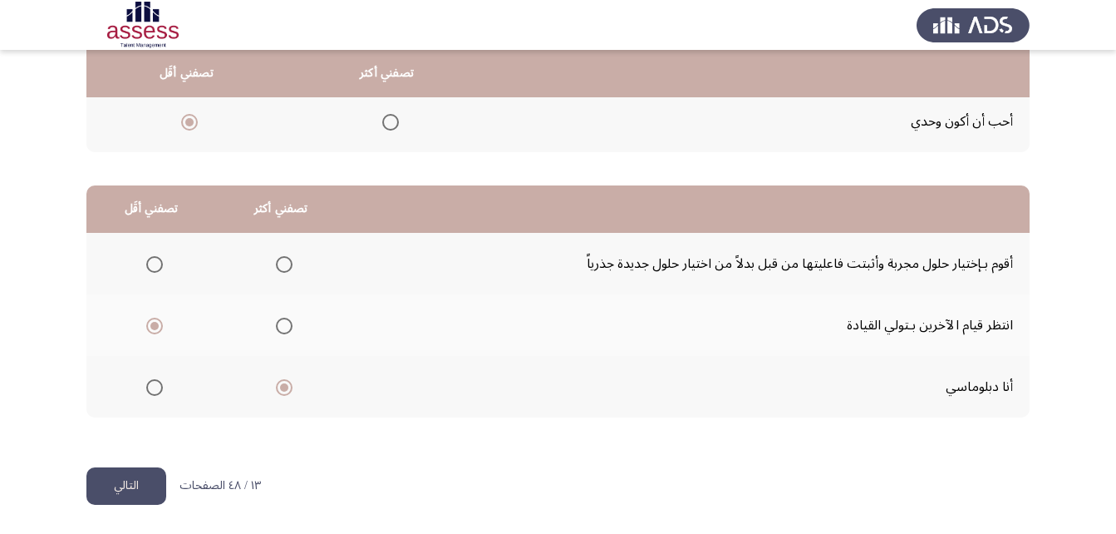
click at [121, 484] on button "التالي" at bounding box center [126, 485] width 80 height 37
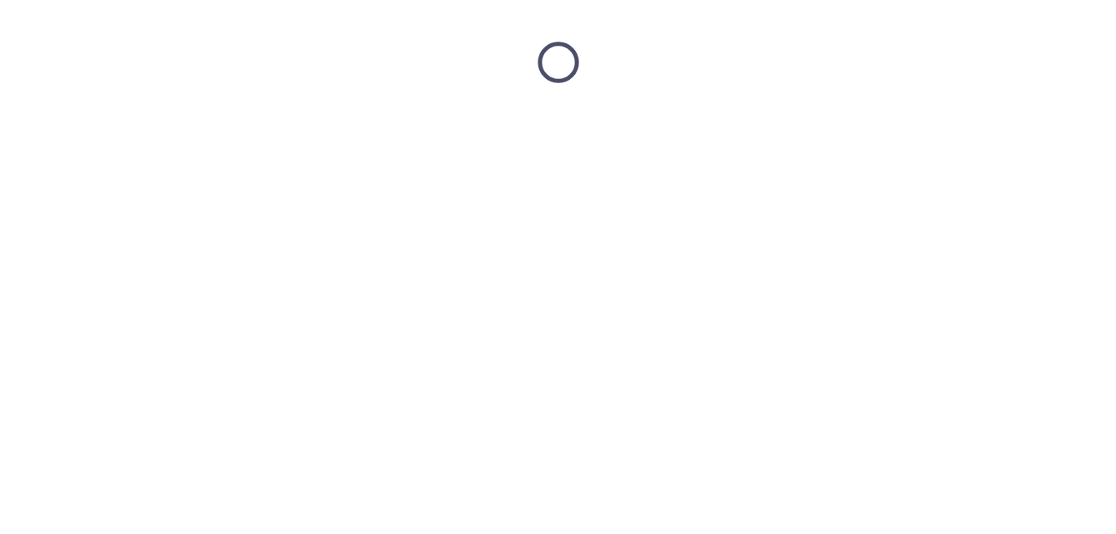
scroll to position [0, 0]
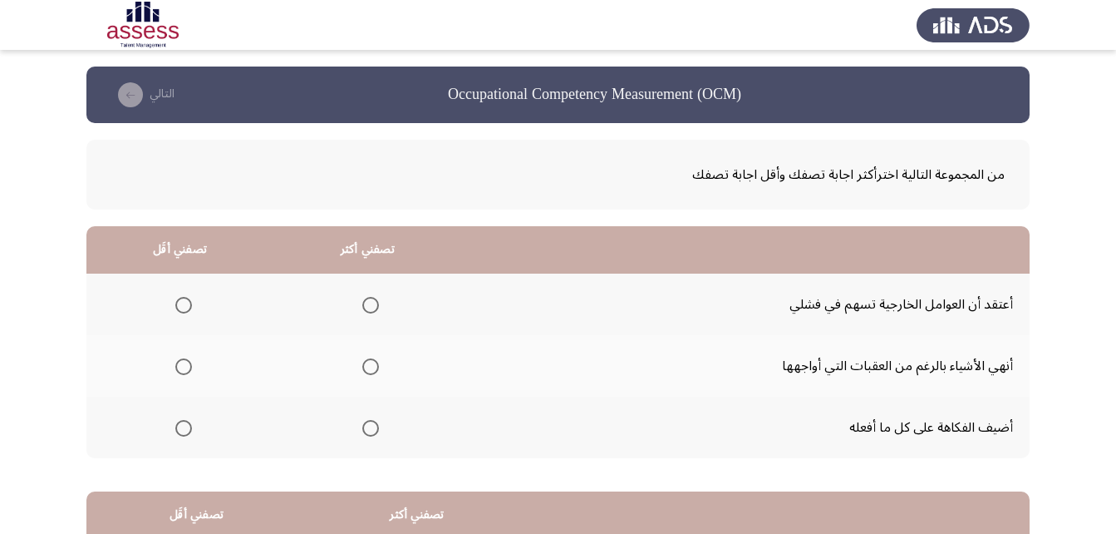
click at [372, 431] on span "Select an option" at bounding box center [370, 428] width 17 height 17
click at [372, 431] on input "Select an option" at bounding box center [370, 428] width 17 height 17
click at [176, 299] on span "Select an option" at bounding box center [183, 305] width 17 height 17
click at [176, 299] on input "Select an option" at bounding box center [183, 305] width 17 height 17
click at [376, 324] on th at bounding box center [367, 304] width 188 height 62
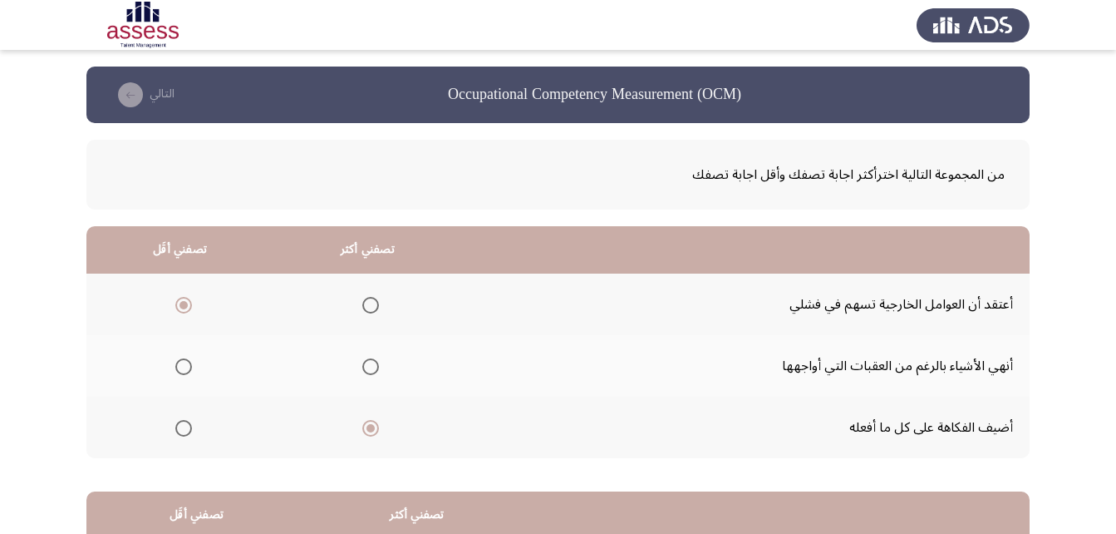
click at [376, 298] on span "Select an option" at bounding box center [370, 305] width 17 height 17
click at [376, 298] on input "Select an option" at bounding box center [370, 305] width 17 height 17
click at [184, 367] on span "Select an option" at bounding box center [183, 366] width 17 height 17
click at [184, 367] on input "Select an option" at bounding box center [183, 366] width 17 height 17
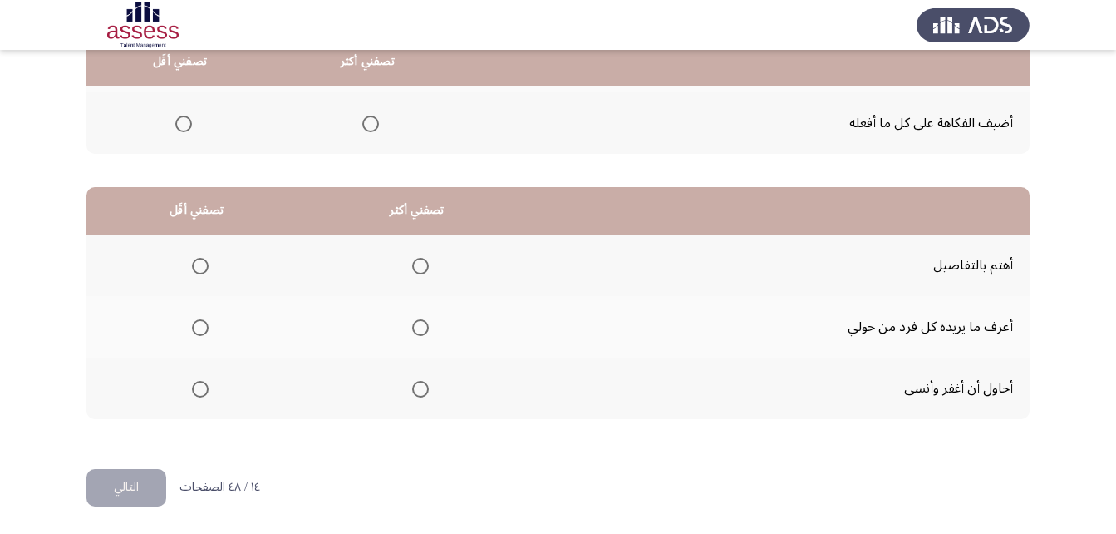
scroll to position [306, 0]
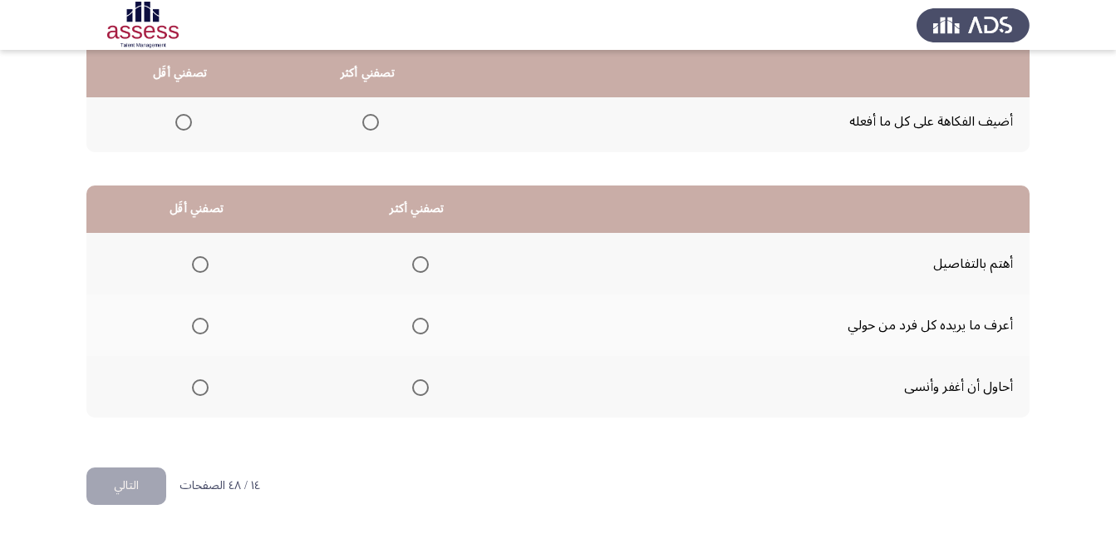
click at [431, 270] on th at bounding box center [417, 264] width 221 height 62
click at [426, 270] on span "Select an option" at bounding box center [420, 264] width 17 height 17
click at [426, 270] on input "Select an option" at bounding box center [420, 264] width 17 height 17
click at [421, 336] on mat-radio-group "Select an option" at bounding box center [417, 325] width 23 height 28
click at [421, 332] on span "Select an option" at bounding box center [420, 325] width 17 height 17
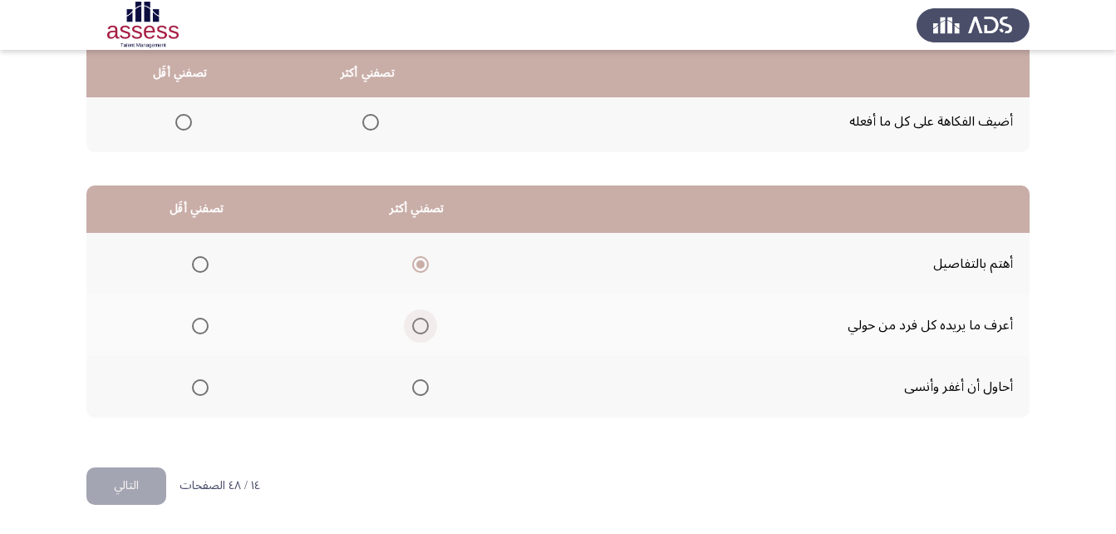
click at [421, 332] on input "Select an option" at bounding box center [420, 325] width 17 height 17
click at [206, 395] on span "Select an option" at bounding box center [200, 387] width 17 height 17
click at [206, 395] on input "Select an option" at bounding box center [200, 387] width 17 height 17
click at [121, 479] on button "التالي" at bounding box center [126, 485] width 80 height 37
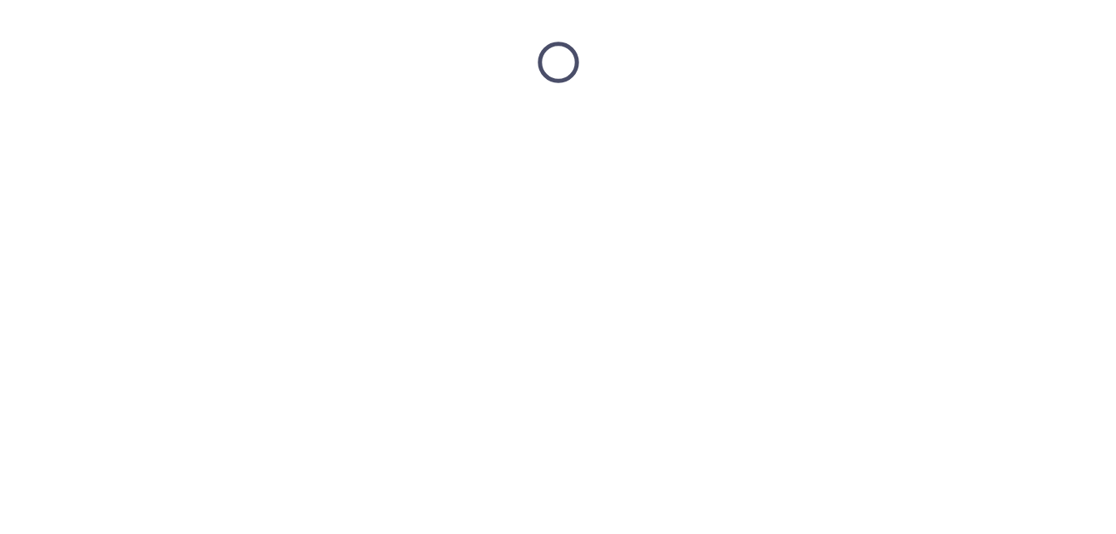
scroll to position [0, 0]
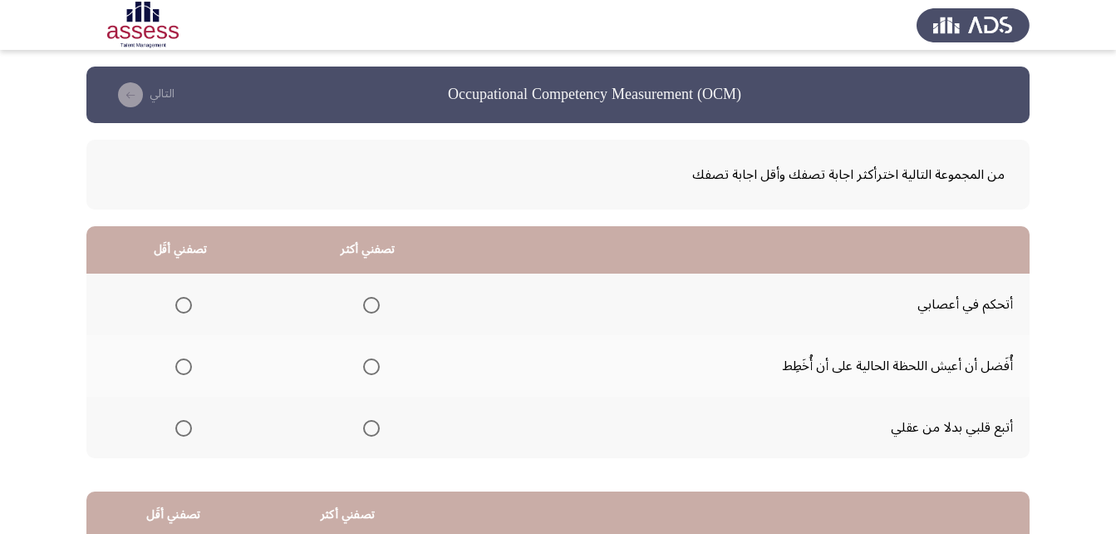
click at [363, 307] on span "Select an option" at bounding box center [371, 305] width 17 height 17
click at [363, 307] on input "Select an option" at bounding box center [371, 305] width 17 height 17
click at [186, 367] on span "Select an option" at bounding box center [183, 366] width 17 height 17
click at [186, 367] on input "Select an option" at bounding box center [183, 366] width 17 height 17
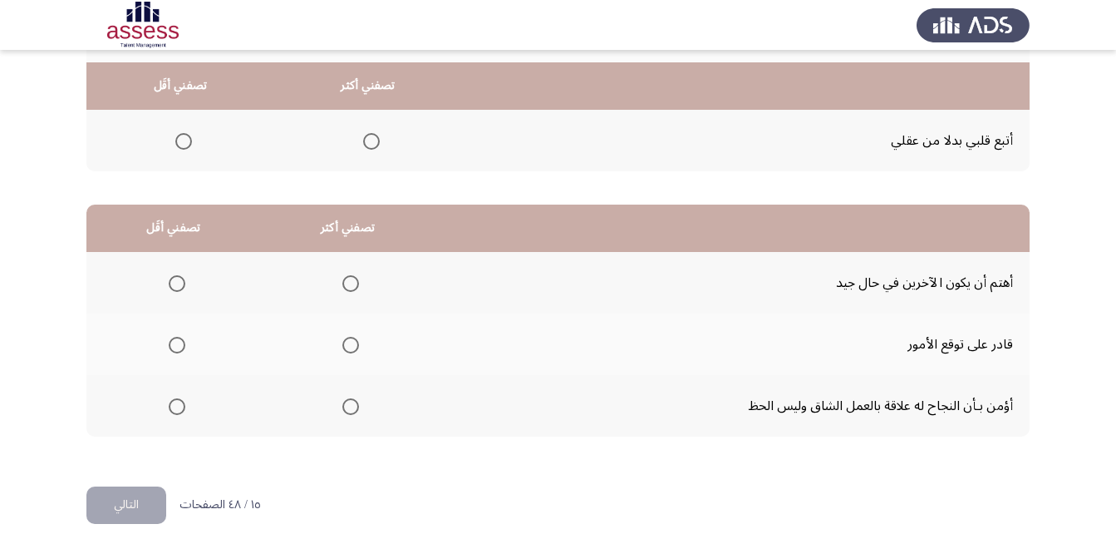
scroll to position [306, 0]
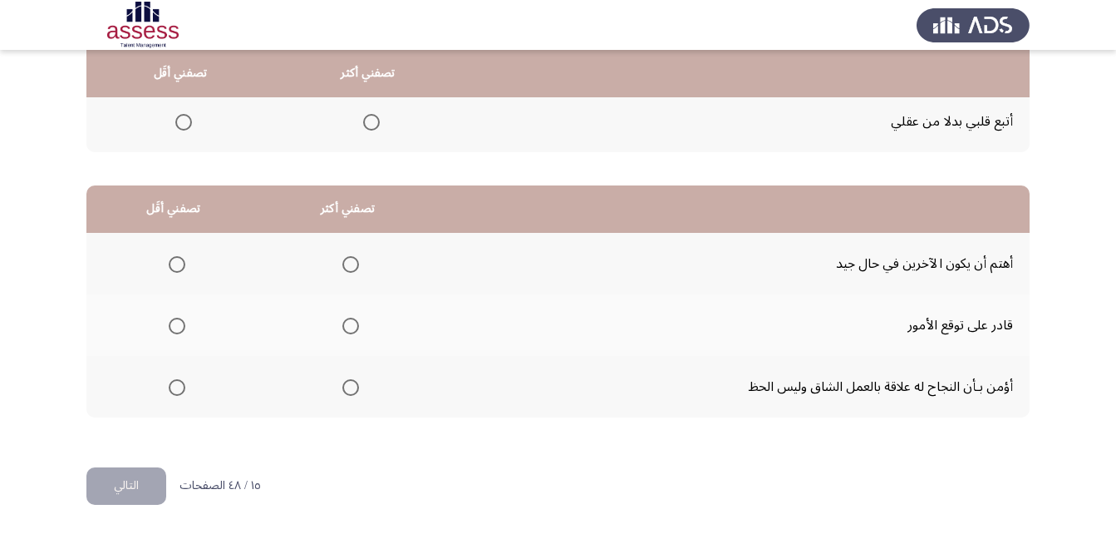
click at [356, 261] on th at bounding box center [348, 264] width 175 height 62
click at [351, 263] on th at bounding box center [348, 264] width 175 height 62
click at [342, 267] on span "Select an option" at bounding box center [350, 264] width 17 height 17
click at [342, 267] on input "Select an option" at bounding box center [350, 264] width 17 height 17
click at [183, 332] on span "Select an option" at bounding box center [177, 325] width 17 height 17
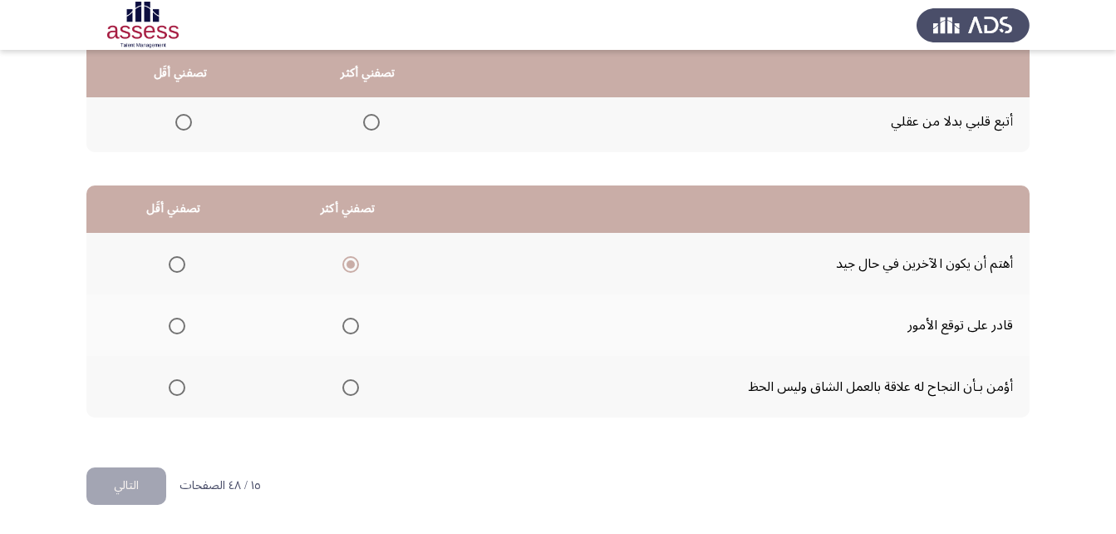
click at [183, 332] on input "Select an option" at bounding box center [177, 325] width 17 height 17
click at [128, 455] on div "من المجموعة التالية اخترأكثر اجابة تصفك وأقل اجابة تصفك تصفني أكثر تصفني أقَل أ…" at bounding box center [557, 142] width 943 height 650
click at [126, 470] on button "التالي" at bounding box center [126, 485] width 80 height 37
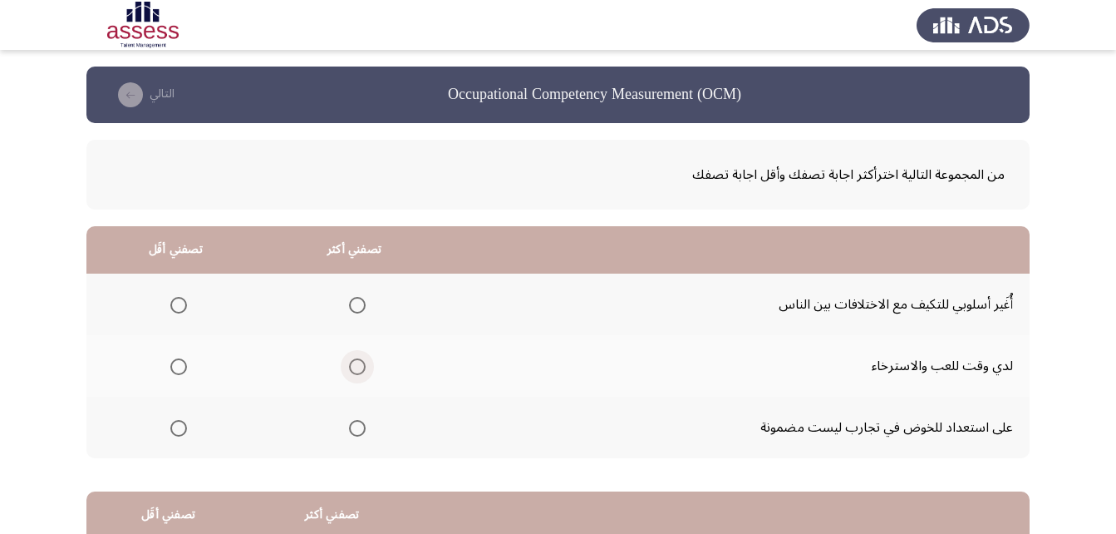
click at [362, 362] on span "Select an option" at bounding box center [357, 366] width 17 height 17
click at [362, 362] on input "Select an option" at bounding box center [357, 366] width 17 height 17
click at [181, 426] on span "Select an option" at bounding box center [178, 428] width 17 height 17
click at [181, 426] on input "Select an option" at bounding box center [178, 428] width 17 height 17
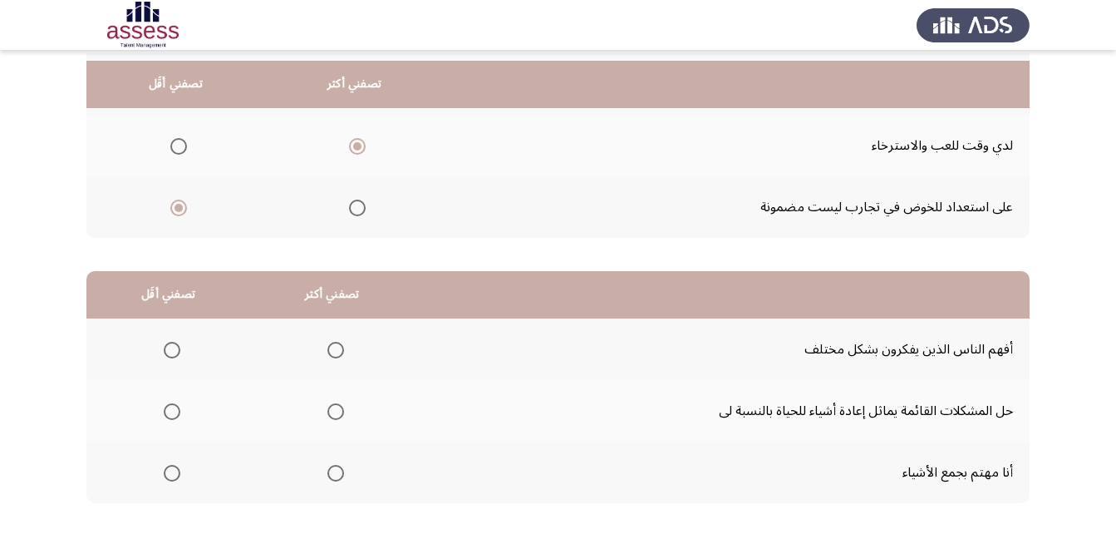
scroll to position [249, 0]
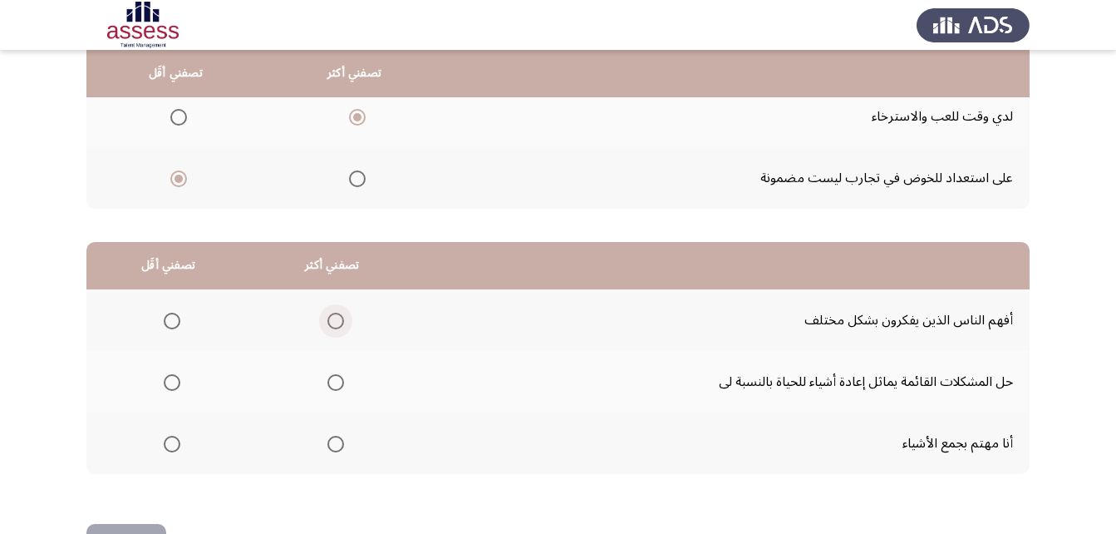
click at [337, 328] on span "Select an option" at bounding box center [335, 321] width 17 height 17
click at [337, 328] on input "Select an option" at bounding box center [335, 321] width 17 height 17
click at [170, 440] on span "Select an option" at bounding box center [172, 444] width 17 height 17
click at [170, 440] on input "Select an option" at bounding box center [172, 444] width 17 height 17
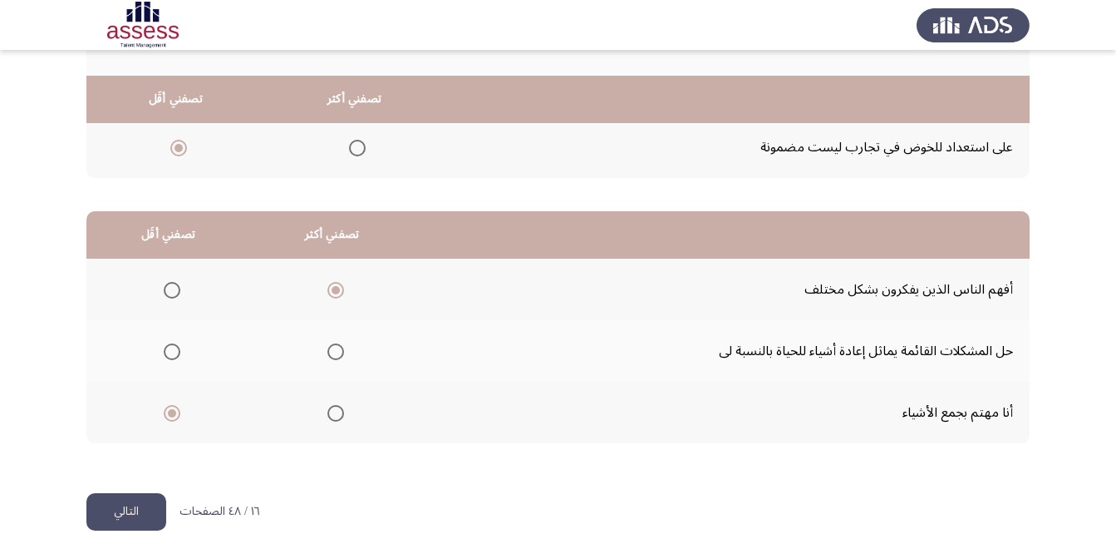
scroll to position [306, 0]
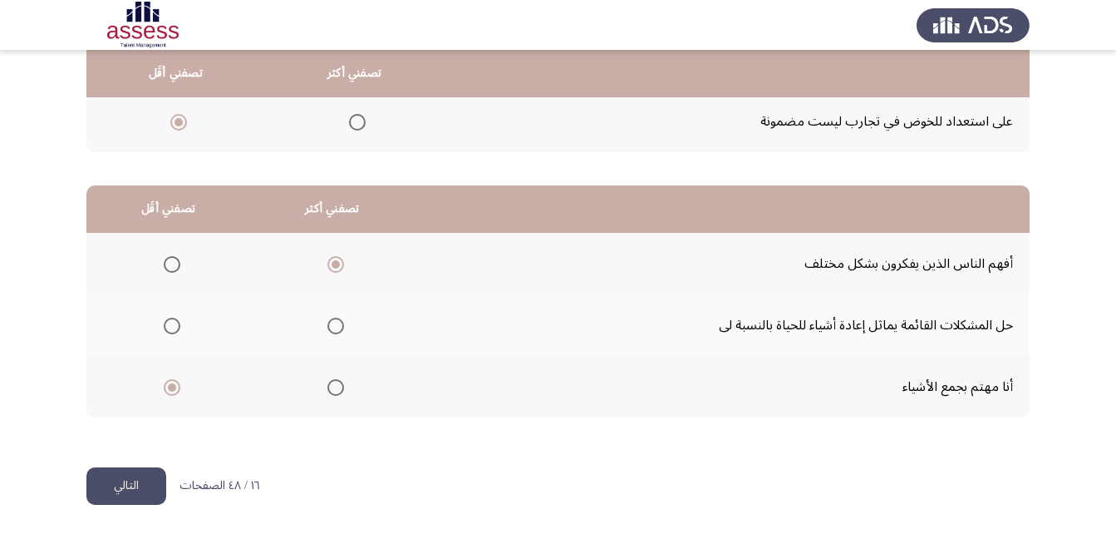
click at [149, 455] on div "من المجموعة التالية اخترأكثر اجابة تصفك وأقل اجابة تصفك تصفني أكثر تصفني أقَل أ…" at bounding box center [557, 142] width 943 height 650
click at [141, 491] on button "التالي" at bounding box center [126, 485] width 80 height 37
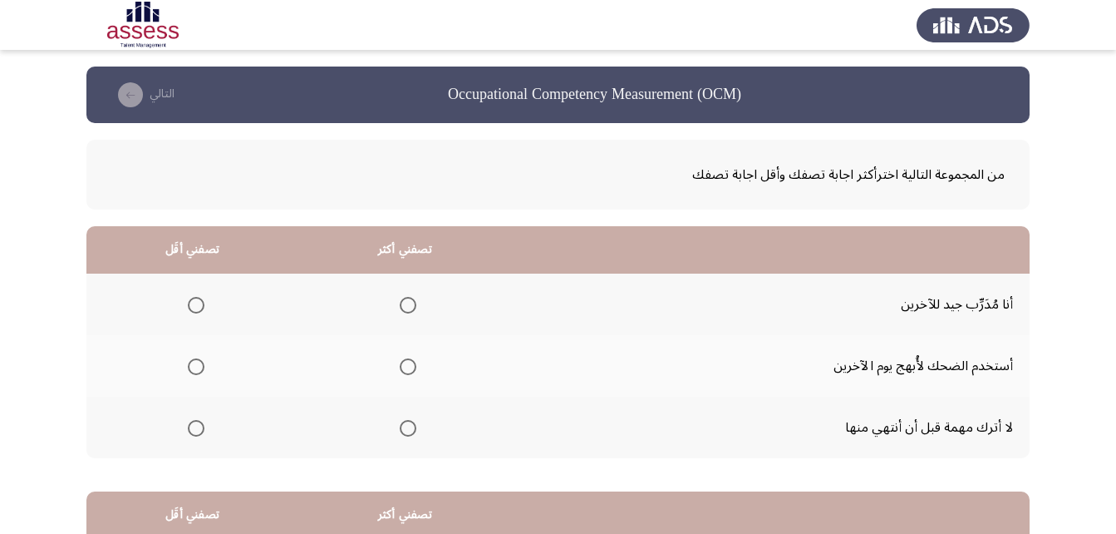
click at [404, 374] on span "Select an option" at bounding box center [408, 366] width 17 height 17
click at [404, 374] on input "Select an option" at bounding box center [408, 366] width 17 height 17
click at [193, 298] on span "Select an option" at bounding box center [196, 305] width 17 height 17
click at [193, 298] on input "Select an option" at bounding box center [196, 305] width 17 height 17
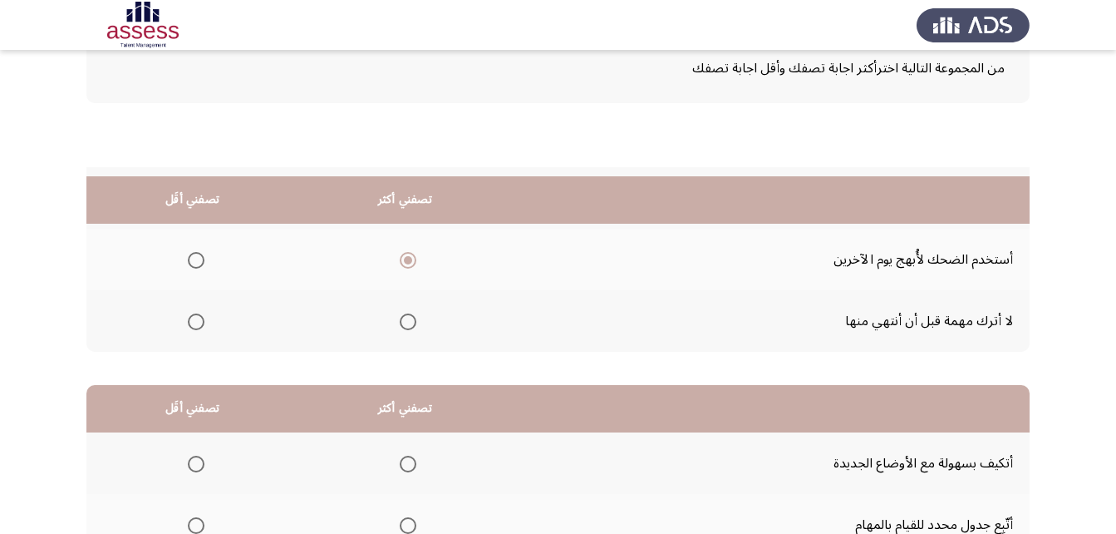
scroll to position [249, 0]
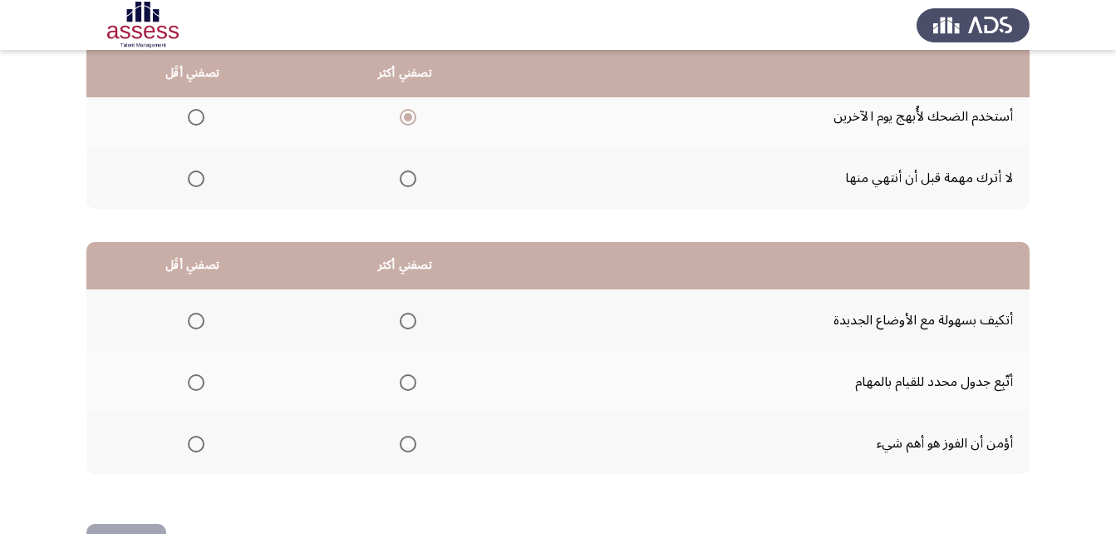
click at [401, 380] on span "Select an option" at bounding box center [408, 382] width 17 height 17
click at [401, 380] on input "Select an option" at bounding box center [408, 382] width 17 height 17
click at [192, 450] on span "Select an option" at bounding box center [196, 444] width 17 height 17
click at [192, 450] on input "Select an option" at bounding box center [196, 444] width 17 height 17
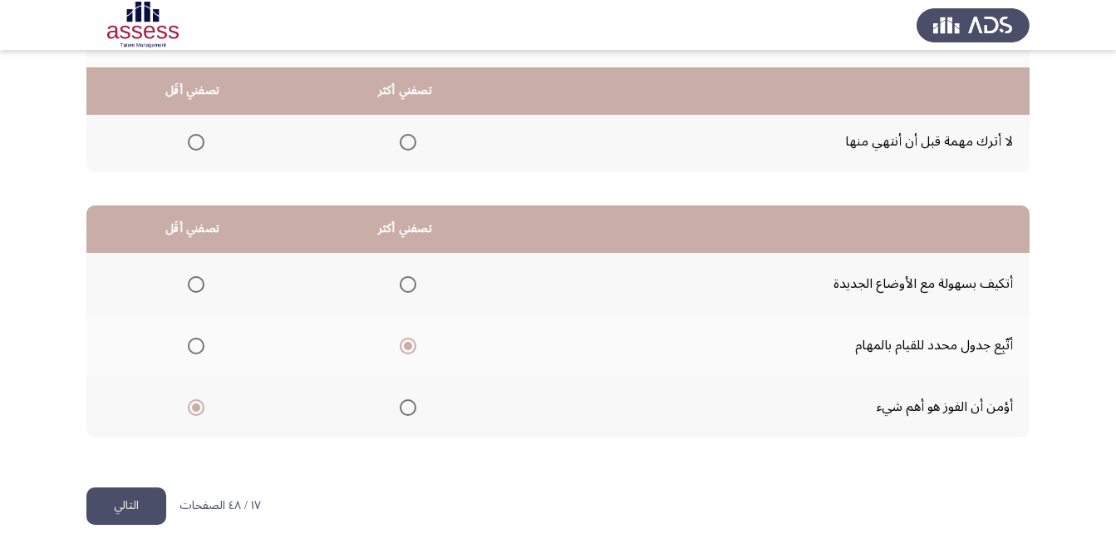
scroll to position [306, 0]
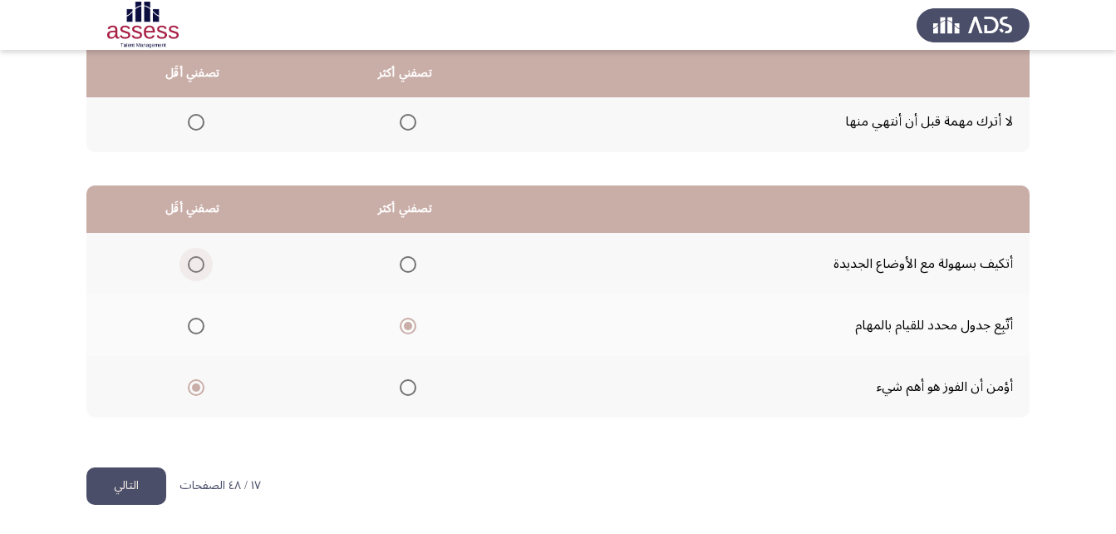
click at [194, 268] on span "Select an option" at bounding box center [196, 264] width 17 height 17
click at [194, 268] on input "Select an option" at bounding box center [196, 264] width 17 height 17
click at [108, 485] on button "التالي" at bounding box center [126, 485] width 80 height 37
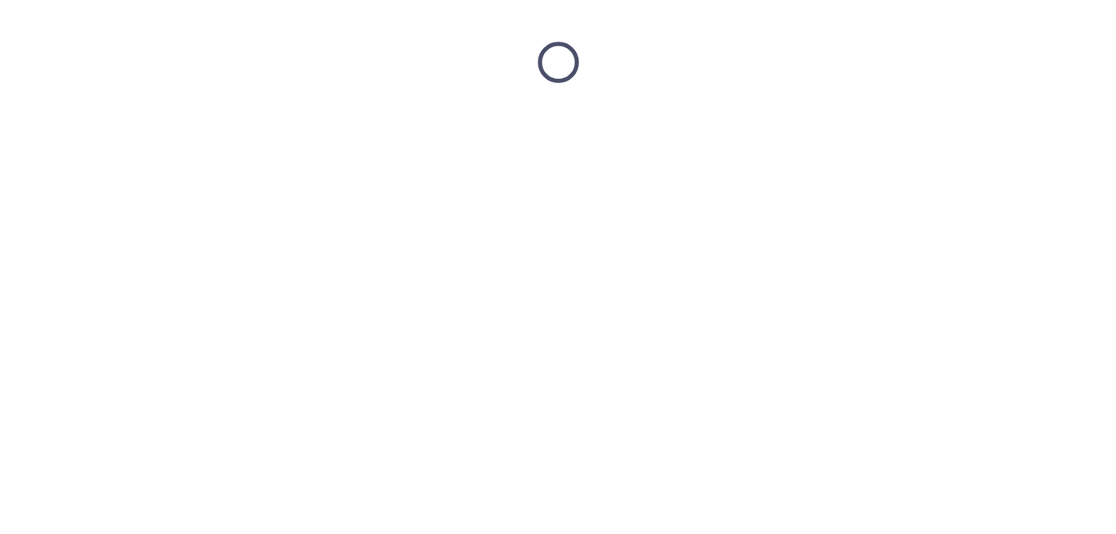
scroll to position [0, 0]
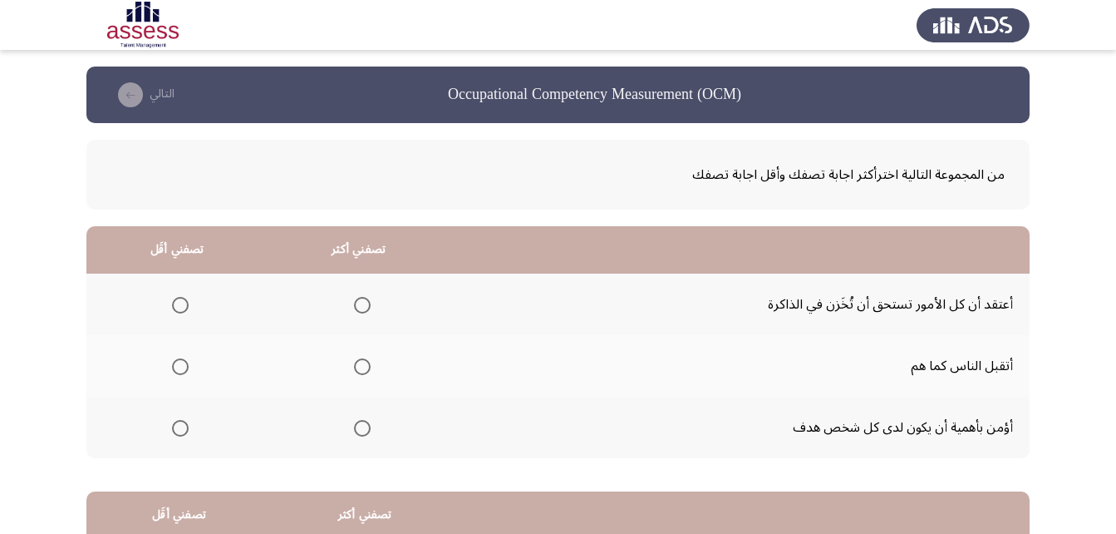
click at [367, 367] on span "Select an option" at bounding box center [362, 366] width 17 height 17
click at [367, 367] on input "Select an option" at bounding box center [362, 366] width 17 height 17
click at [186, 311] on span "Select an option" at bounding box center [180, 305] width 17 height 17
click at [186, 311] on input "Select an option" at bounding box center [180, 305] width 17 height 17
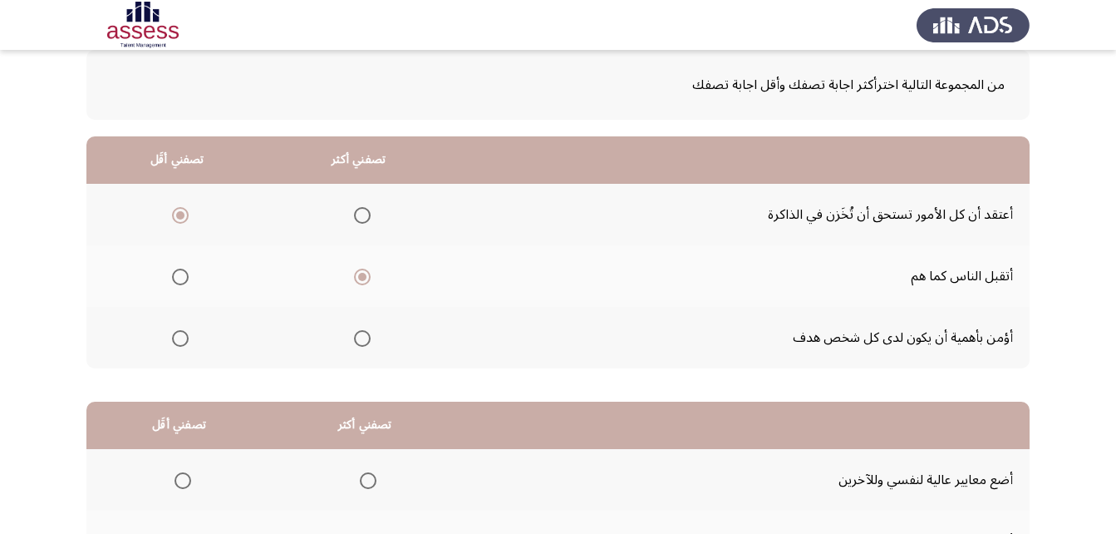
scroll to position [83, 0]
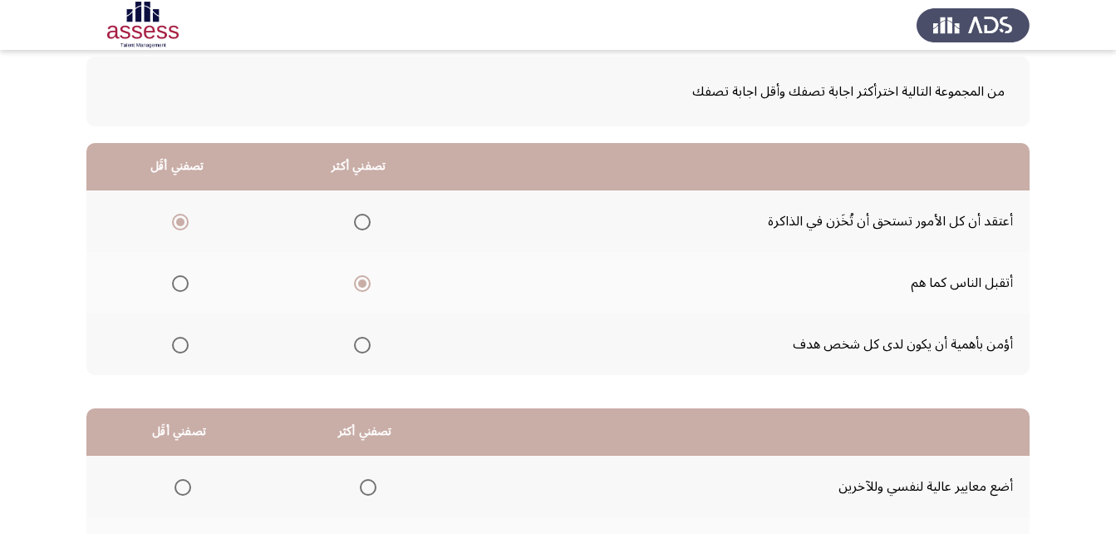
click at [374, 220] on th at bounding box center [359, 221] width 182 height 62
click at [364, 220] on span "Select an option" at bounding box center [362, 222] width 17 height 17
click at [364, 220] on input "Select an option" at bounding box center [362, 222] width 17 height 17
click at [177, 343] on span "Select an option" at bounding box center [180, 345] width 17 height 17
click at [177, 343] on input "Select an option" at bounding box center [180, 345] width 17 height 17
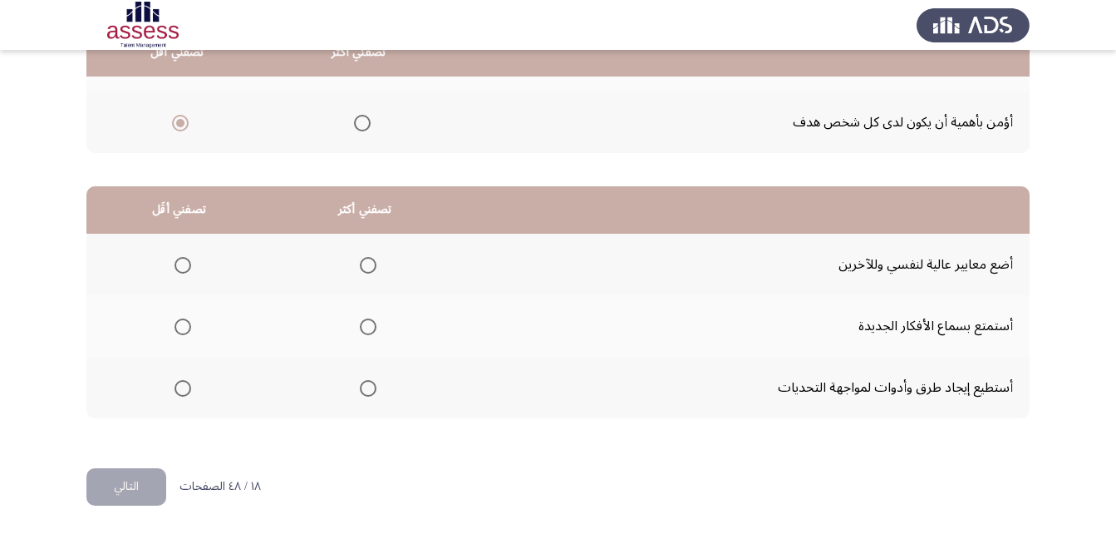
scroll to position [306, 0]
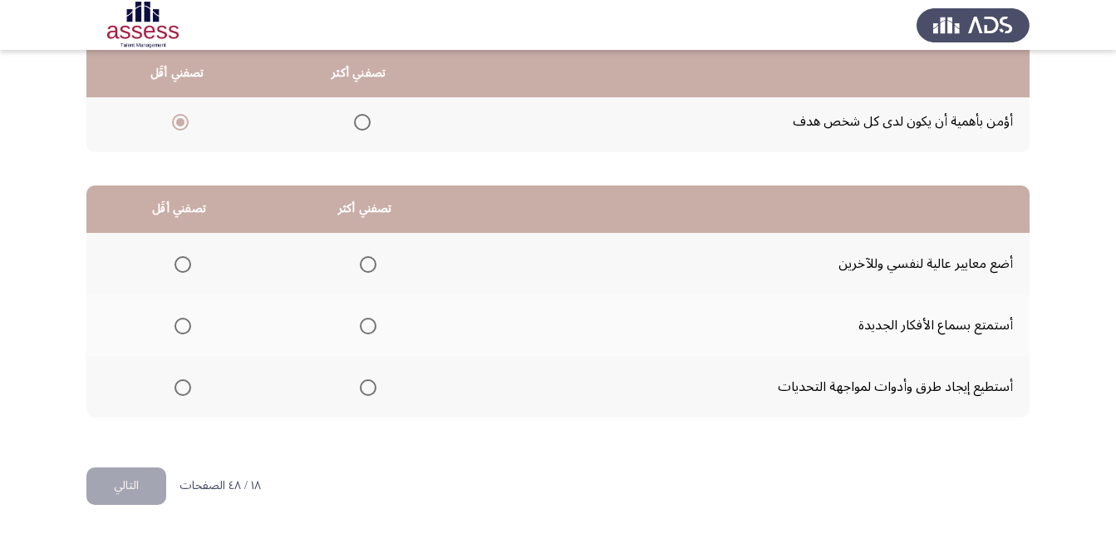
click at [360, 327] on span "Select an option" at bounding box center [368, 325] width 17 height 17
click at [360, 327] on input "Select an option" at bounding box center [368, 325] width 17 height 17
click at [188, 391] on span "Select an option" at bounding box center [183, 387] width 17 height 17
click at [188, 391] on input "Select an option" at bounding box center [183, 387] width 17 height 17
click at [140, 475] on button "التالي" at bounding box center [126, 485] width 80 height 37
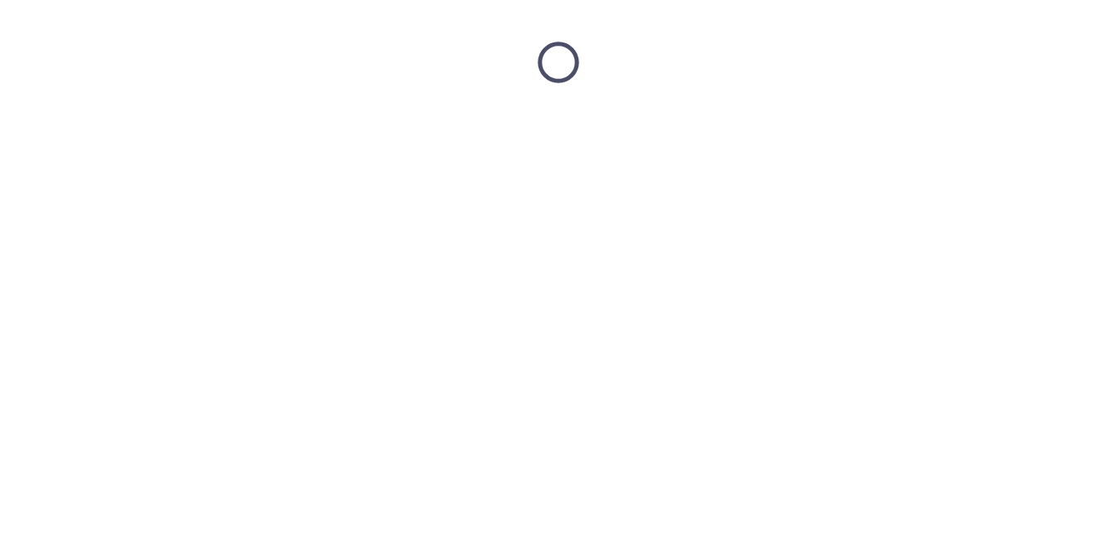
scroll to position [0, 0]
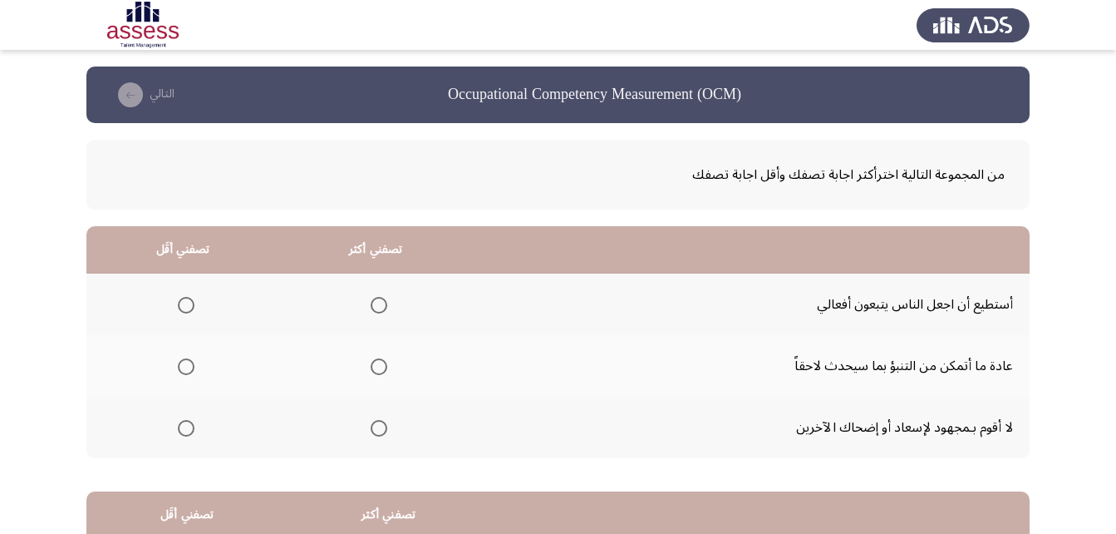
click at [185, 367] on span "Select an option" at bounding box center [186, 366] width 17 height 17
click at [185, 367] on input "Select an option" at bounding box center [186, 366] width 17 height 17
click at [383, 302] on span "Select an option" at bounding box center [379, 305] width 17 height 17
click at [383, 302] on input "Select an option" at bounding box center [379, 305] width 17 height 17
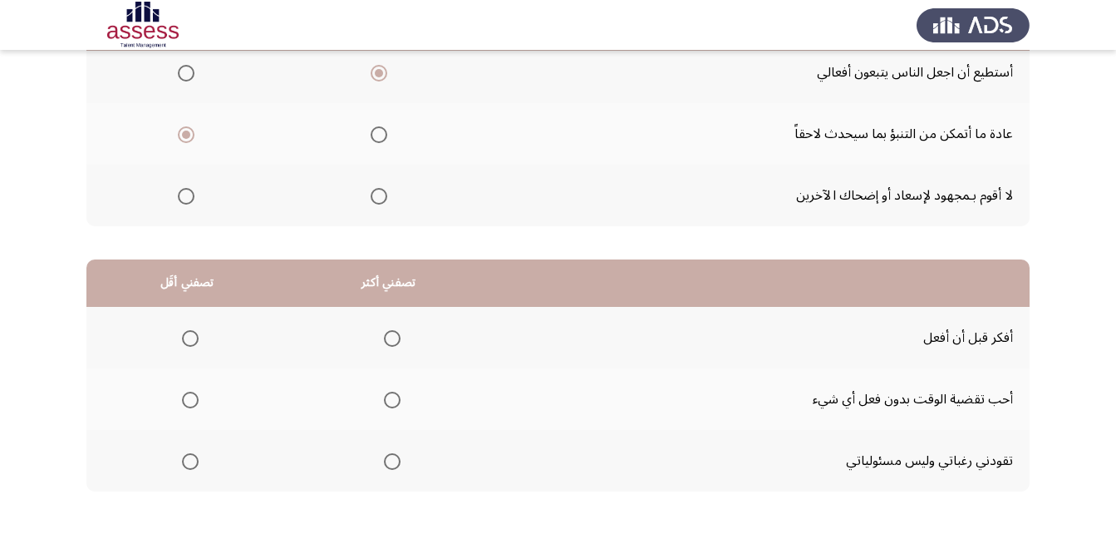
scroll to position [249, 0]
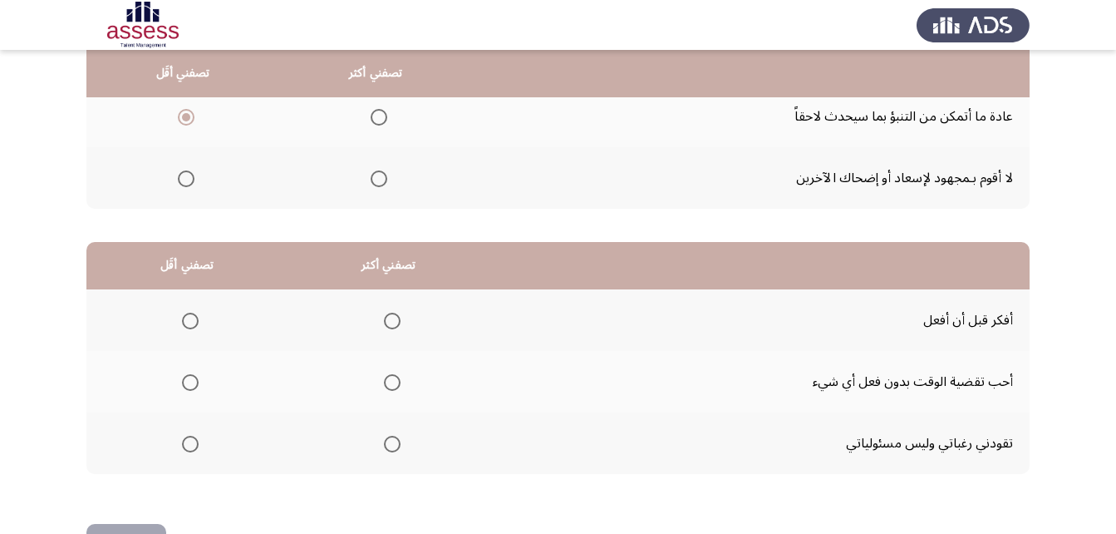
click at [359, 315] on th at bounding box center [389, 320] width 202 height 62
click at [386, 321] on span "Select an option" at bounding box center [392, 321] width 17 height 17
click at [386, 321] on input "Select an option" at bounding box center [392, 321] width 17 height 17
click at [190, 453] on mat-radio-group "Select an option" at bounding box center [186, 443] width 23 height 28
click at [192, 445] on span "Select an option" at bounding box center [190, 444] width 17 height 17
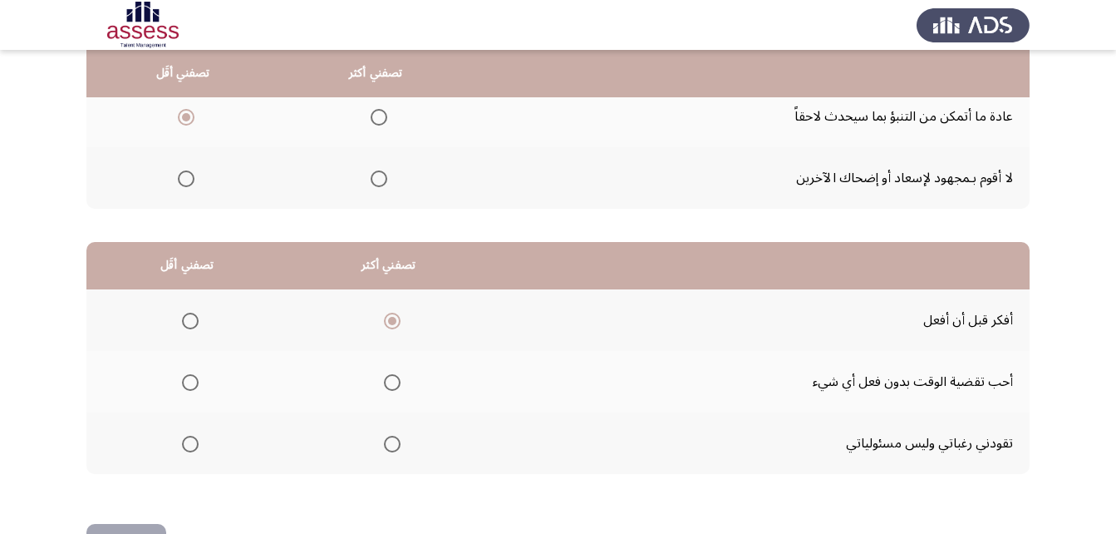
click at [192, 445] on input "Select an option" at bounding box center [190, 444] width 17 height 17
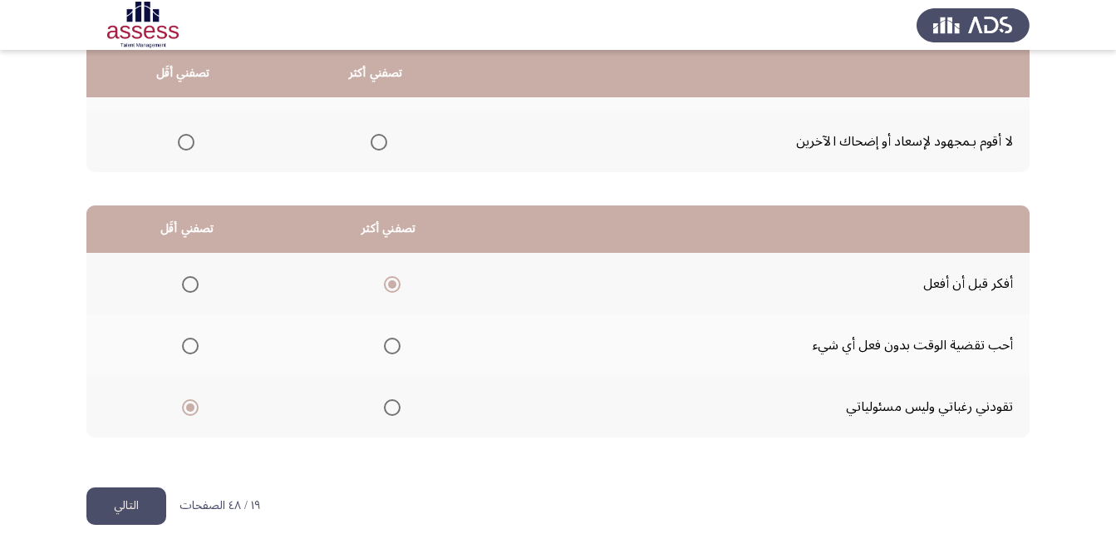
scroll to position [306, 0]
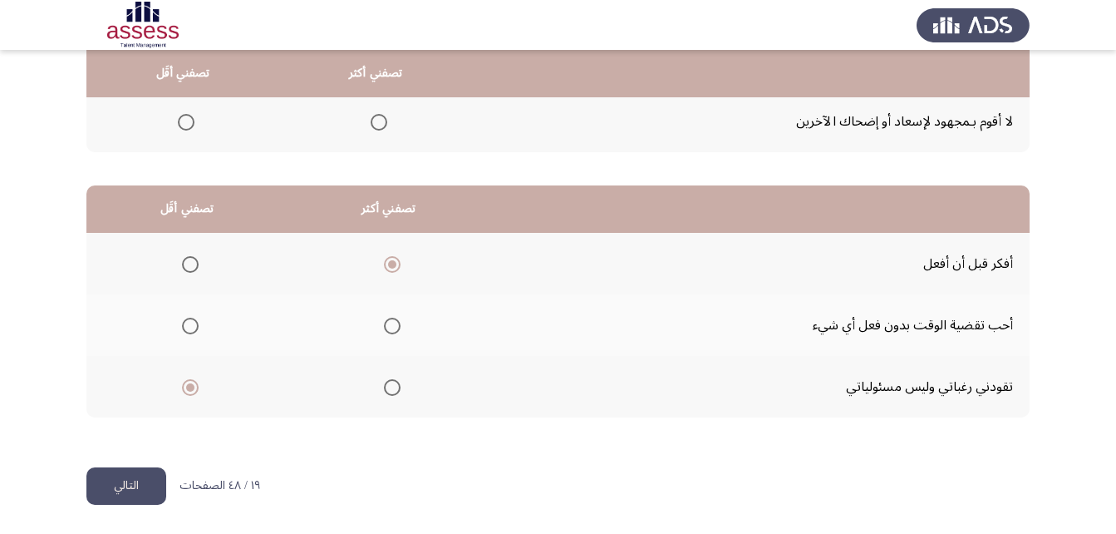
click at [158, 485] on button "التالي" at bounding box center [126, 485] width 80 height 37
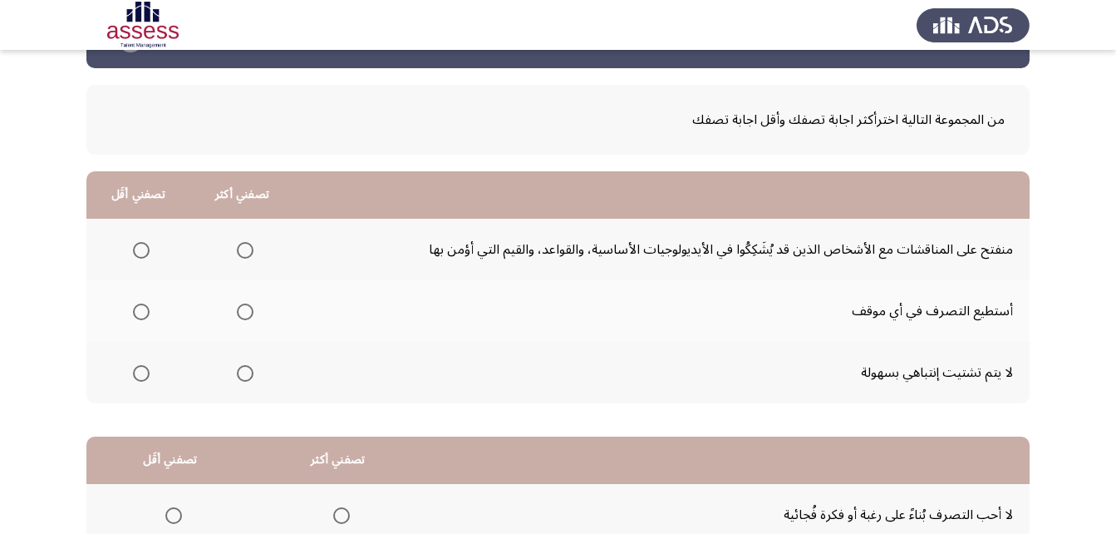
scroll to position [83, 0]
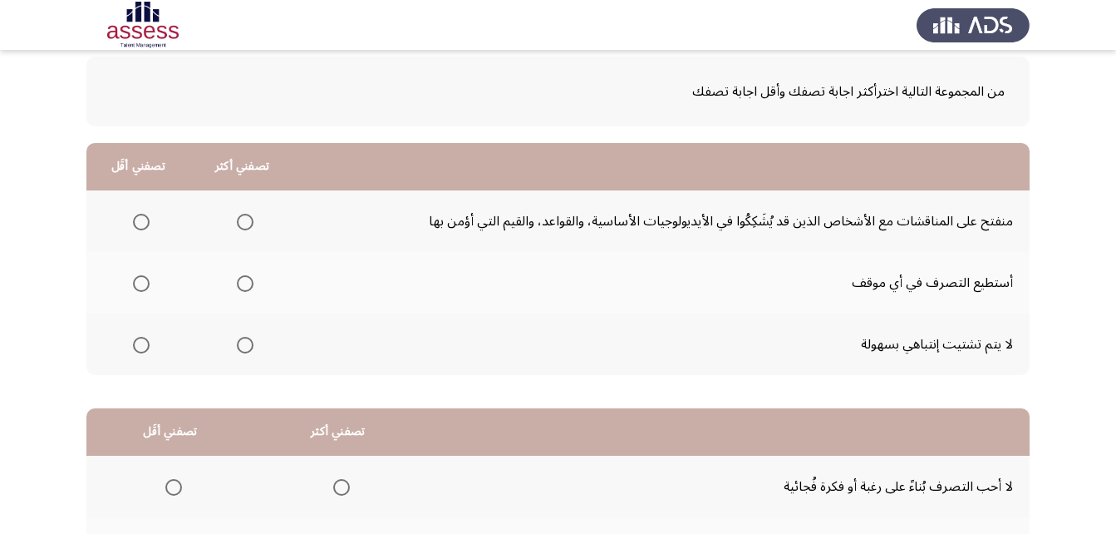
click at [245, 289] on span "Select an option" at bounding box center [245, 283] width 17 height 17
click at [245, 289] on input "Select an option" at bounding box center [245, 283] width 17 height 17
click at [149, 219] on span "Select an option" at bounding box center [141, 222] width 17 height 17
click at [149, 219] on input "Select an option" at bounding box center [141, 222] width 17 height 17
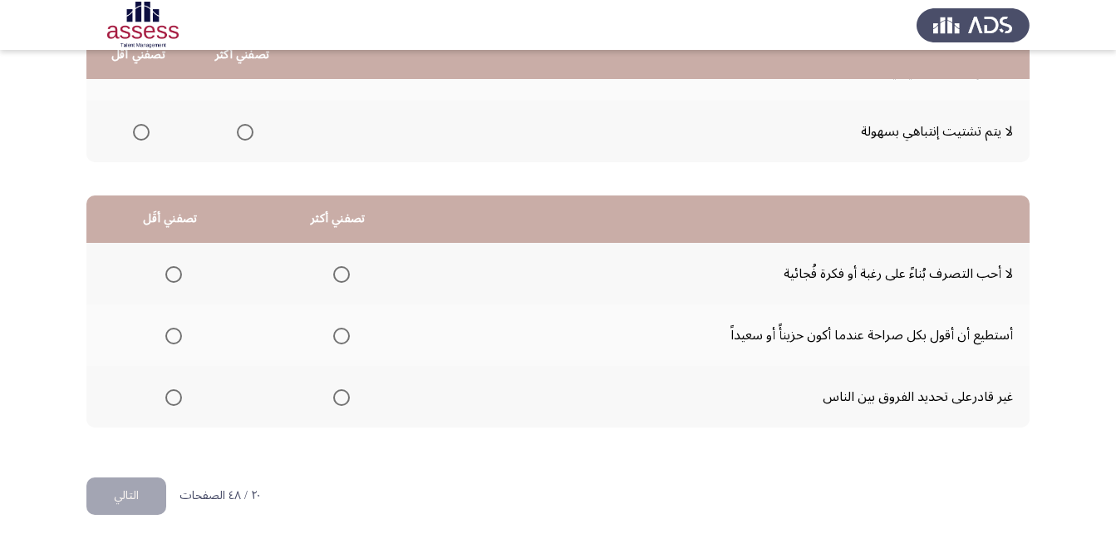
scroll to position [306, 0]
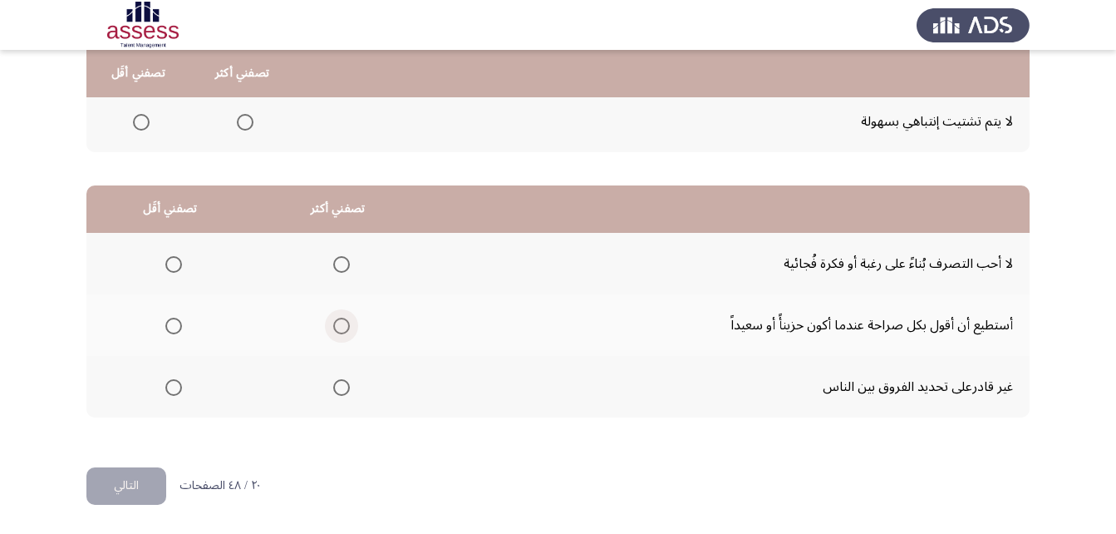
click at [342, 333] on span "Select an option" at bounding box center [341, 325] width 17 height 17
click at [342, 333] on input "Select an option" at bounding box center [341, 325] width 17 height 17
click at [185, 262] on th at bounding box center [170, 264] width 168 height 62
click at [174, 269] on span "Select an option" at bounding box center [173, 264] width 17 height 17
click at [174, 269] on input "Select an option" at bounding box center [173, 264] width 17 height 17
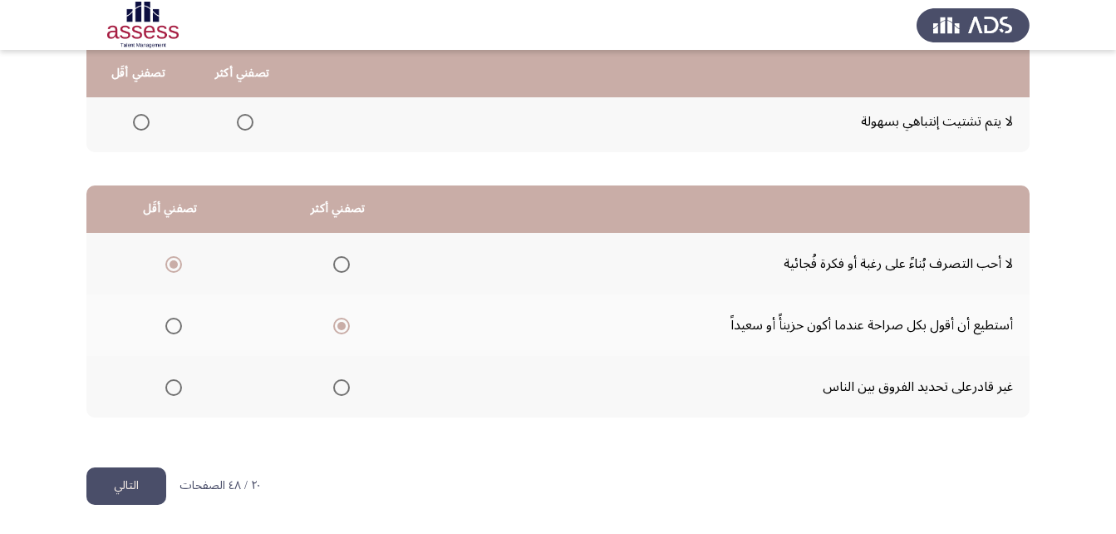
click at [150, 483] on button "التالي" at bounding box center [126, 485] width 80 height 37
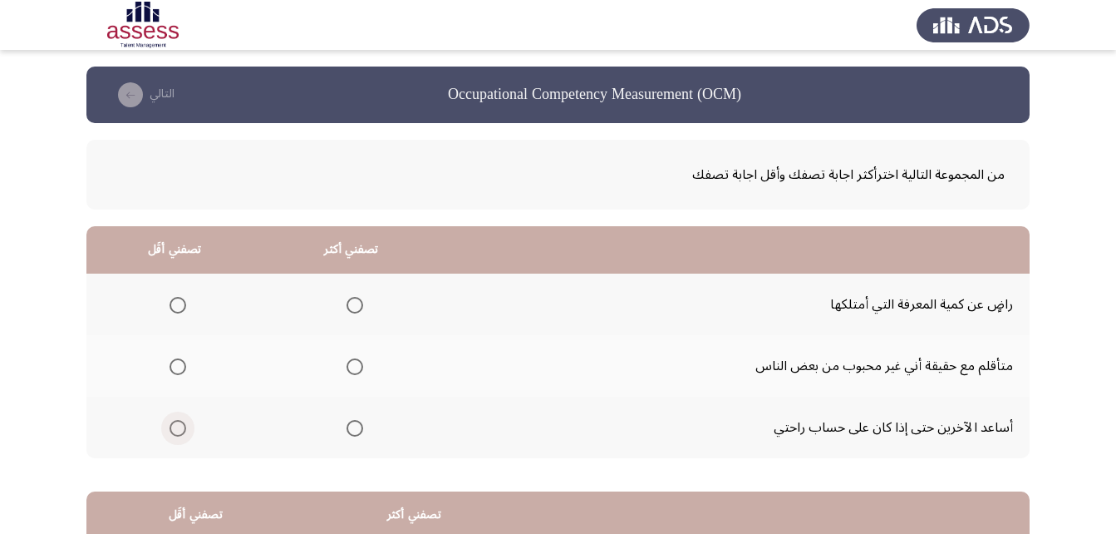
click at [170, 434] on span "Select an option" at bounding box center [178, 428] width 17 height 17
click at [170, 434] on input "Select an option" at bounding box center [178, 428] width 17 height 17
click at [364, 367] on th at bounding box center [351, 366] width 177 height 62
click at [347, 367] on span "Select an option" at bounding box center [355, 366] width 17 height 17
click at [347, 367] on input "Select an option" at bounding box center [355, 366] width 17 height 17
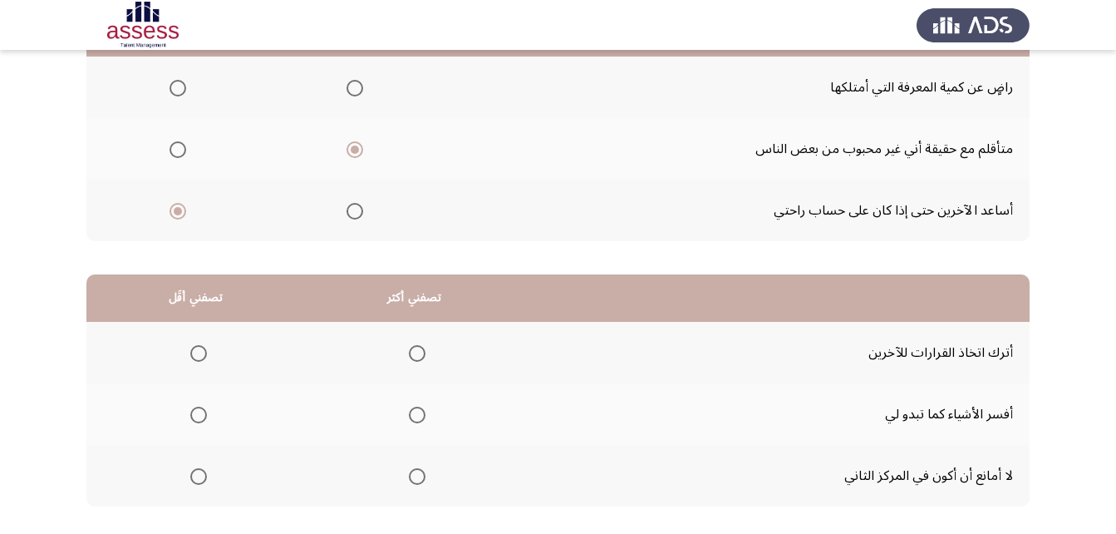
scroll to position [249, 0]
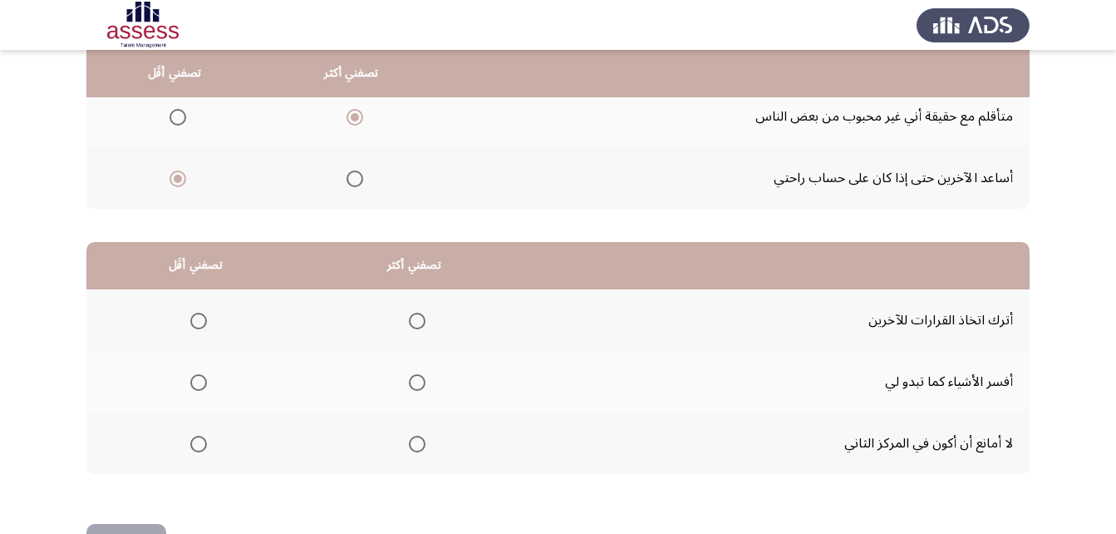
click at [422, 384] on span "Select an option" at bounding box center [417, 382] width 17 height 17
click at [422, 384] on input "Select an option" at bounding box center [417, 382] width 17 height 17
click at [203, 391] on th at bounding box center [195, 382] width 219 height 62
click at [198, 391] on mat-radio-group "Select an option" at bounding box center [195, 381] width 23 height 28
click at [200, 381] on span "Select an option" at bounding box center [198, 382] width 17 height 17
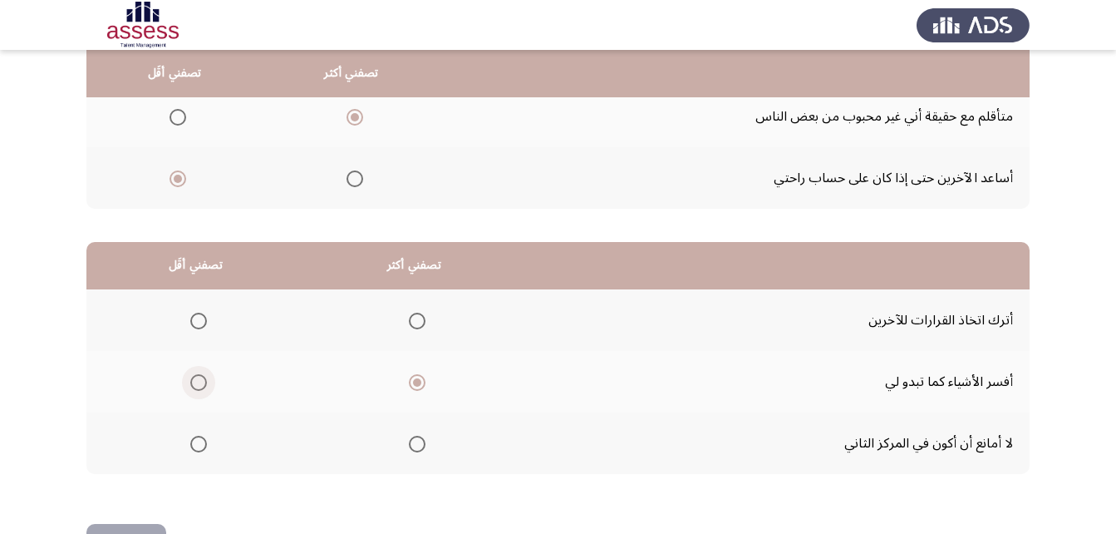
click at [200, 381] on input "Select an option" at bounding box center [198, 382] width 17 height 17
click at [193, 323] on span "Select an option" at bounding box center [198, 321] width 17 height 17
click at [193, 323] on input "Select an option" at bounding box center [198, 321] width 17 height 17
click at [419, 384] on span "Select an option" at bounding box center [417, 382] width 17 height 17
click at [419, 384] on input "Select an option" at bounding box center [417, 382] width 17 height 17
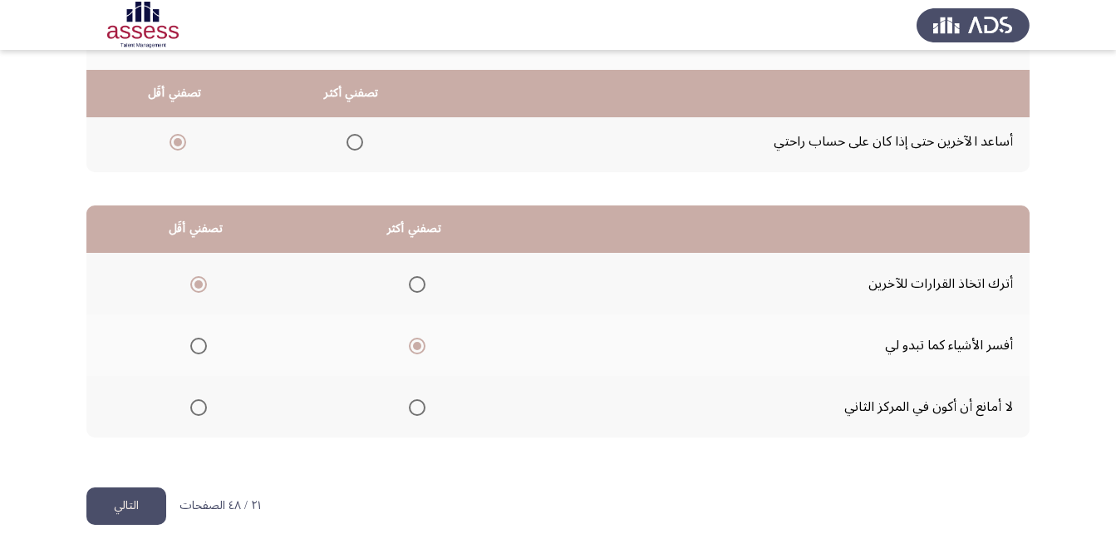
scroll to position [306, 0]
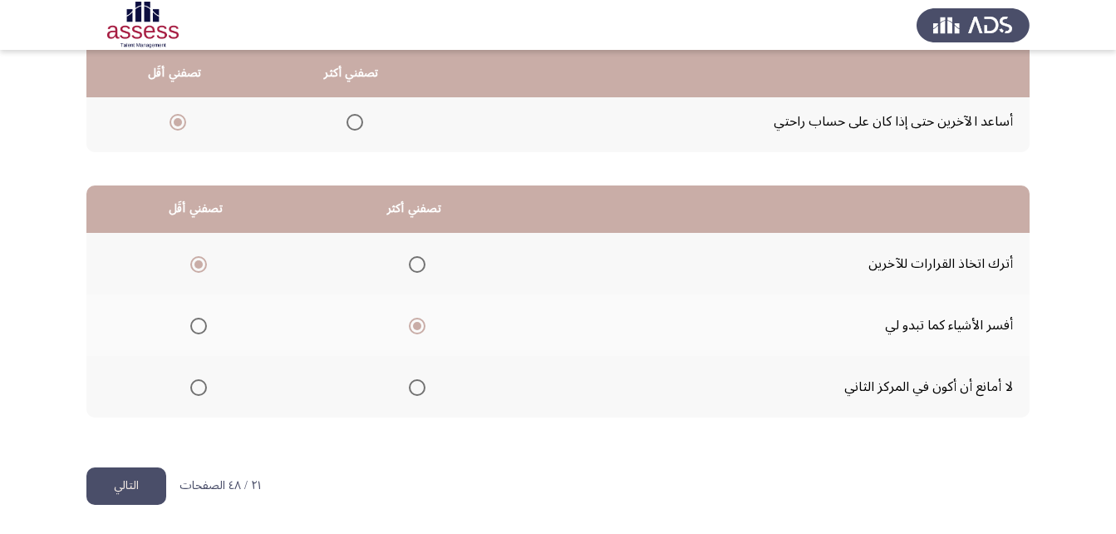
click at [98, 480] on button "التالي" at bounding box center [126, 485] width 80 height 37
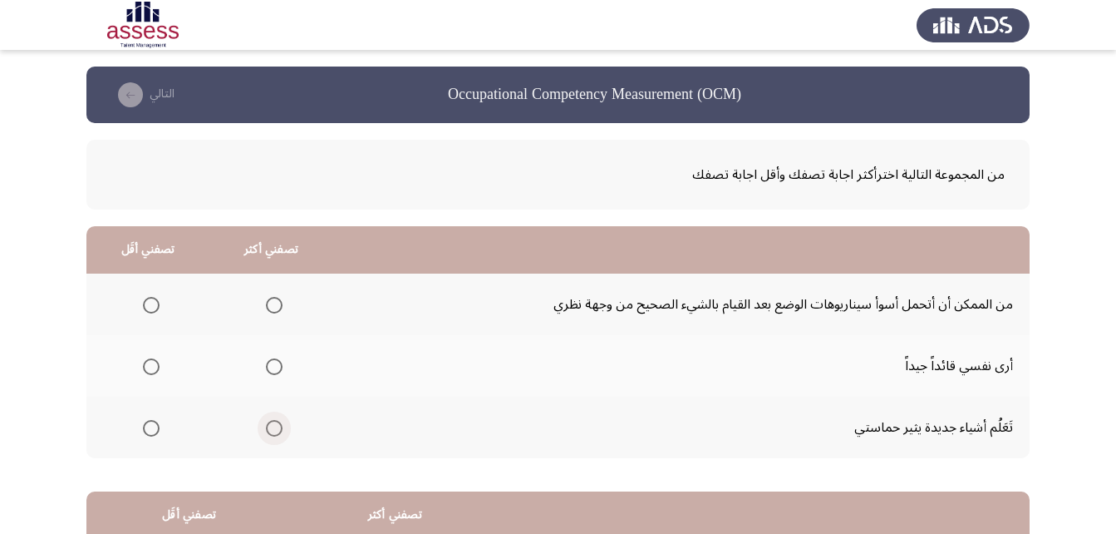
click at [278, 425] on span "Select an option" at bounding box center [274, 428] width 17 height 17
click at [278, 425] on input "Select an option" at bounding box center [274, 428] width 17 height 17
click at [145, 298] on span "Select an option" at bounding box center [151, 305] width 17 height 17
click at [145, 298] on input "Select an option" at bounding box center [151, 305] width 17 height 17
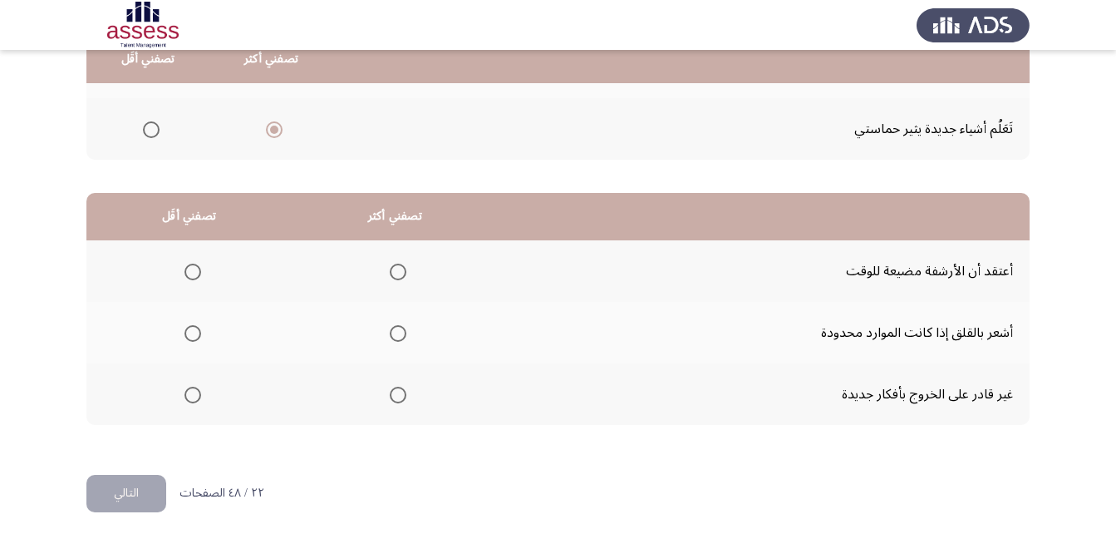
scroll to position [306, 0]
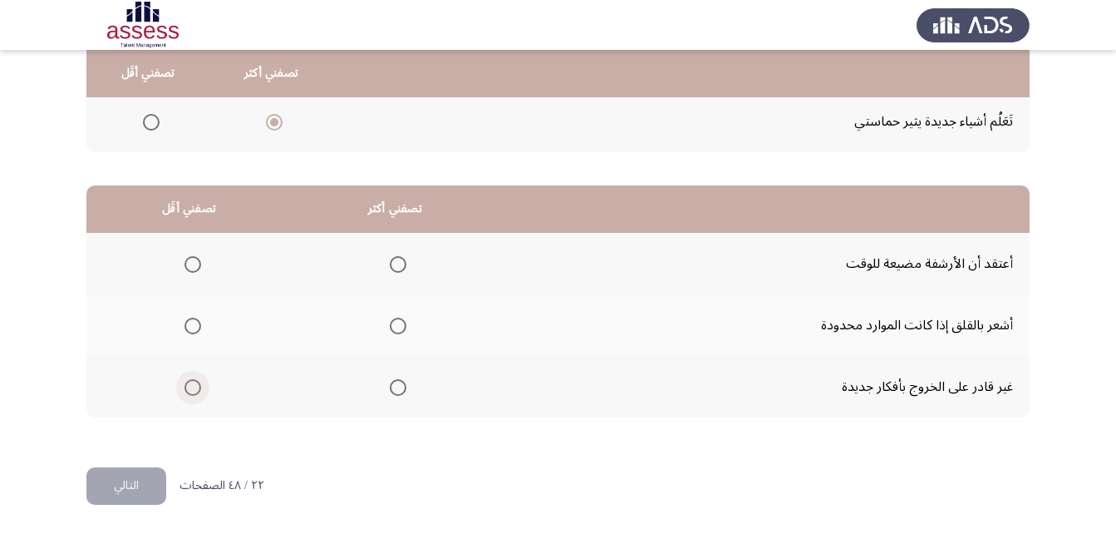
click at [189, 390] on span "Select an option" at bounding box center [193, 387] width 17 height 17
click at [189, 390] on input "Select an option" at bounding box center [193, 387] width 17 height 17
click at [392, 327] on span "Select an option" at bounding box center [398, 325] width 17 height 17
click at [392, 327] on input "Select an option" at bounding box center [398, 325] width 17 height 17
click at [150, 478] on button "التالي" at bounding box center [126, 485] width 80 height 37
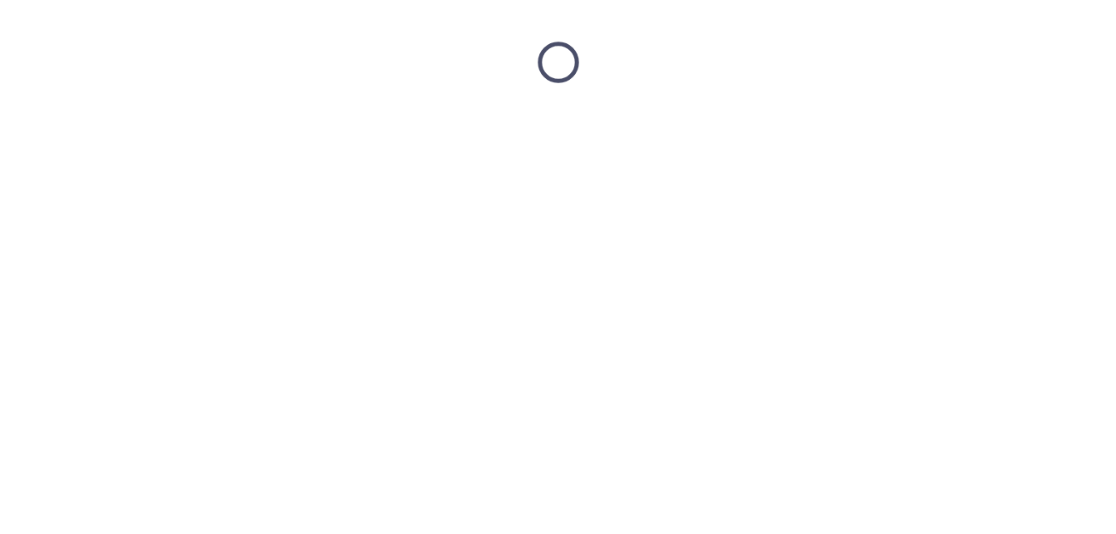
scroll to position [0, 0]
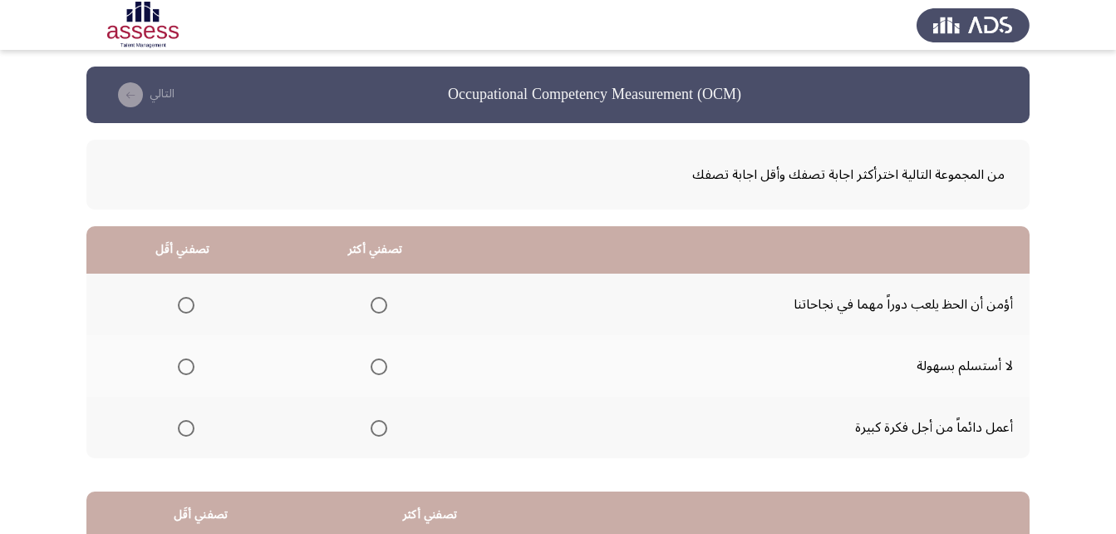
click at [379, 367] on span "Select an option" at bounding box center [379, 367] width 0 height 0
click at [375, 367] on input "Select an option" at bounding box center [379, 366] width 17 height 17
click at [189, 424] on span "Select an option" at bounding box center [186, 428] width 17 height 17
click at [189, 424] on input "Select an option" at bounding box center [186, 428] width 17 height 17
click at [183, 311] on span "Select an option" at bounding box center [186, 305] width 17 height 17
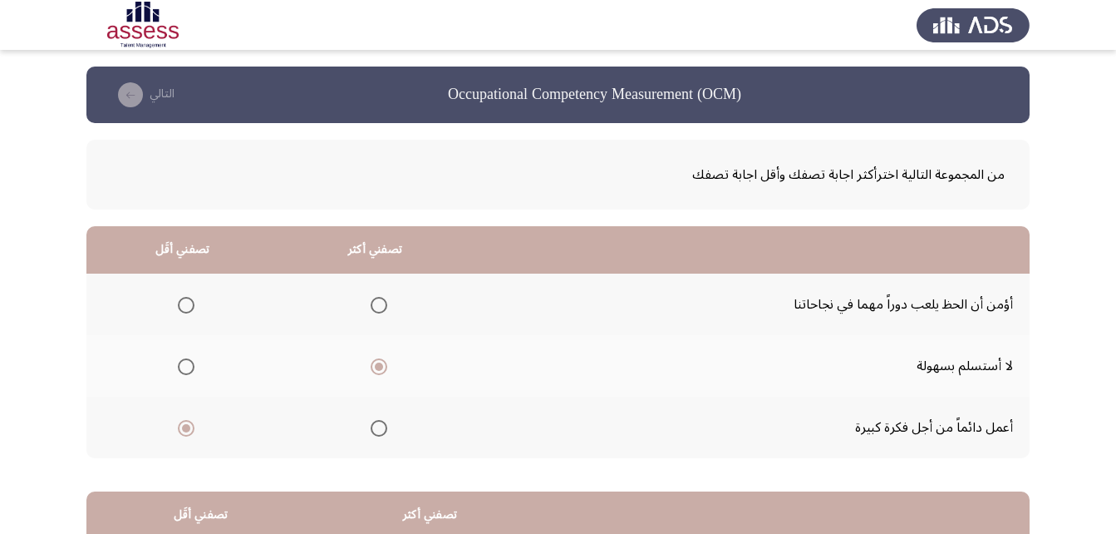
click at [183, 311] on input "Select an option" at bounding box center [186, 305] width 17 height 17
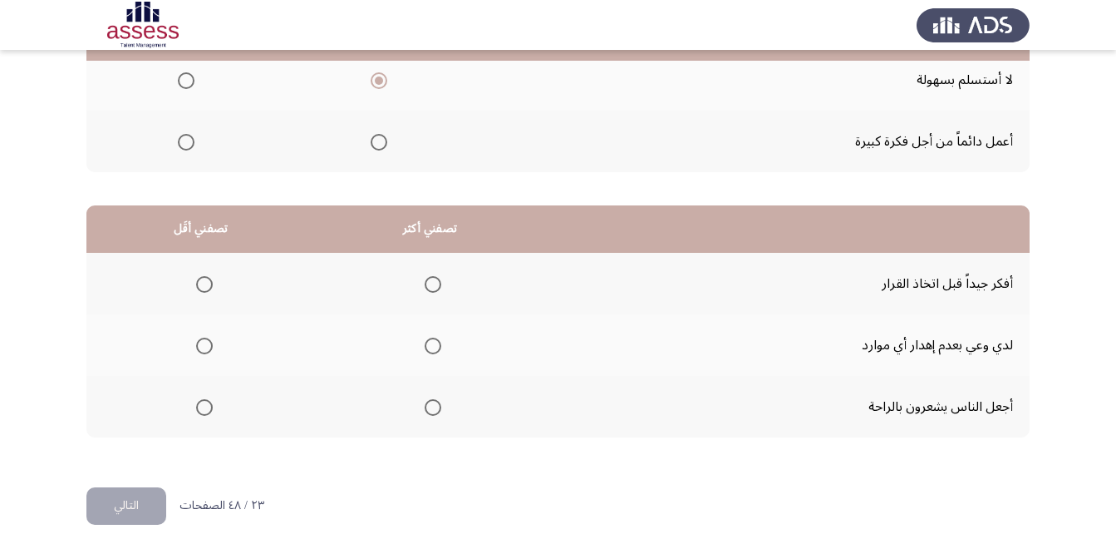
scroll to position [306, 0]
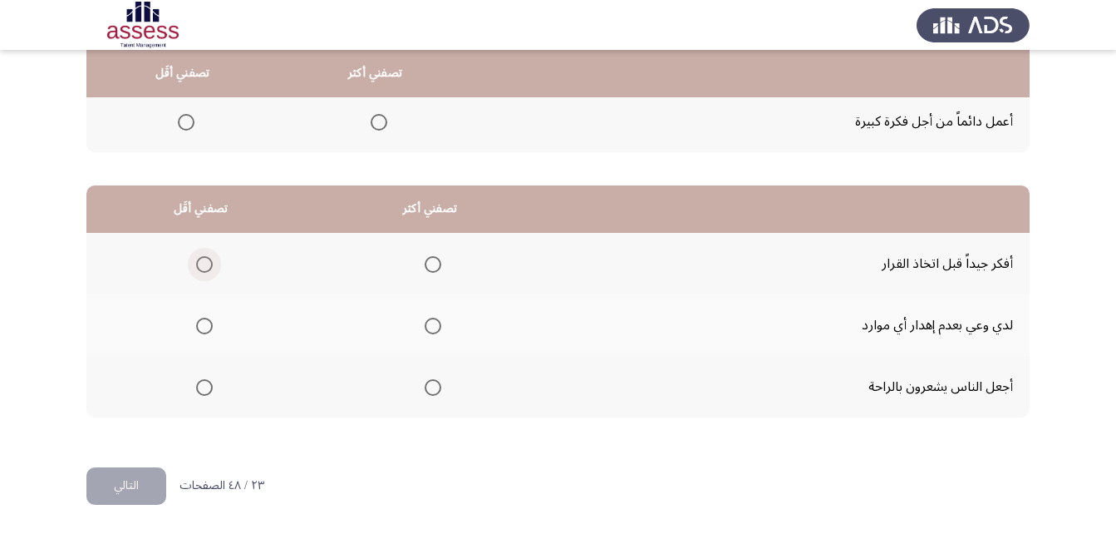
click at [209, 263] on span "Select an option" at bounding box center [204, 264] width 17 height 17
click at [209, 263] on input "Select an option" at bounding box center [204, 264] width 17 height 17
click at [435, 326] on span "Select an option" at bounding box center [433, 325] width 17 height 17
click at [435, 326] on input "Select an option" at bounding box center [433, 325] width 17 height 17
click at [145, 482] on button "التالي" at bounding box center [126, 485] width 80 height 37
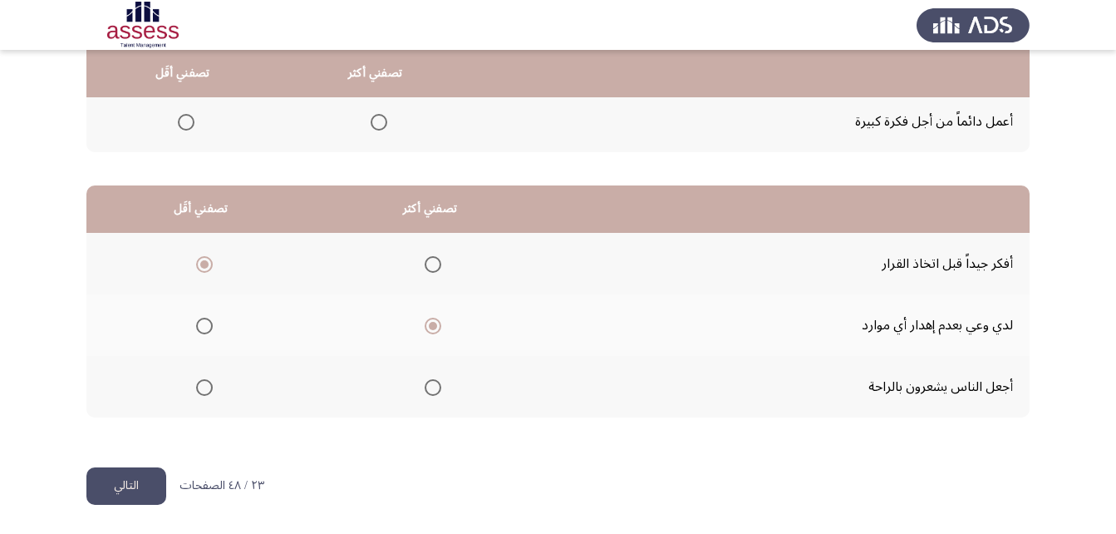
scroll to position [0, 0]
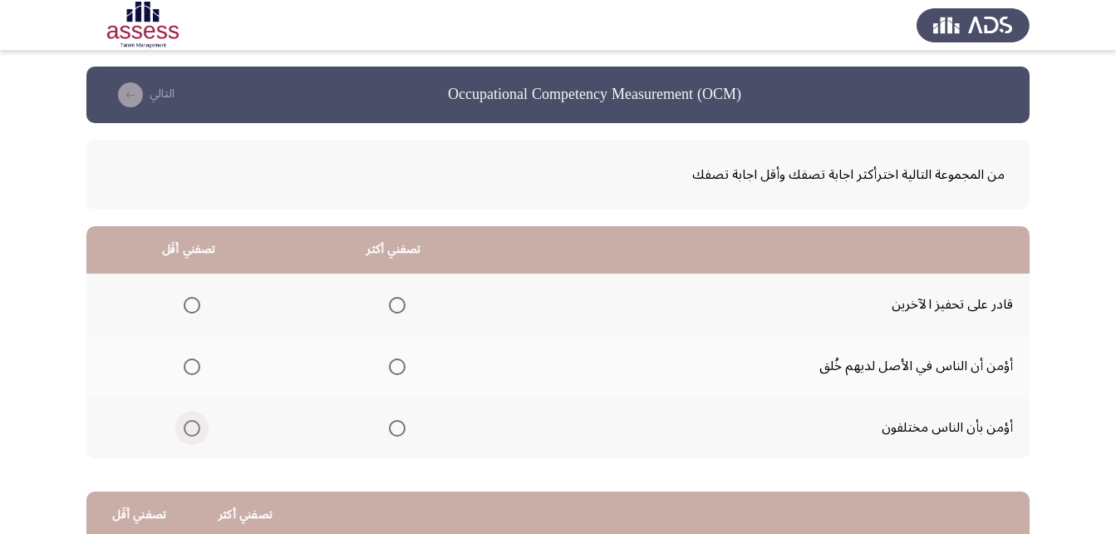
click at [190, 431] on span "Select an option" at bounding box center [192, 428] width 17 height 17
click at [190, 431] on input "Select an option" at bounding box center [192, 428] width 17 height 17
click at [394, 372] on span "Select an option" at bounding box center [397, 366] width 17 height 17
click at [394, 372] on input "Select an option" at bounding box center [397, 366] width 17 height 17
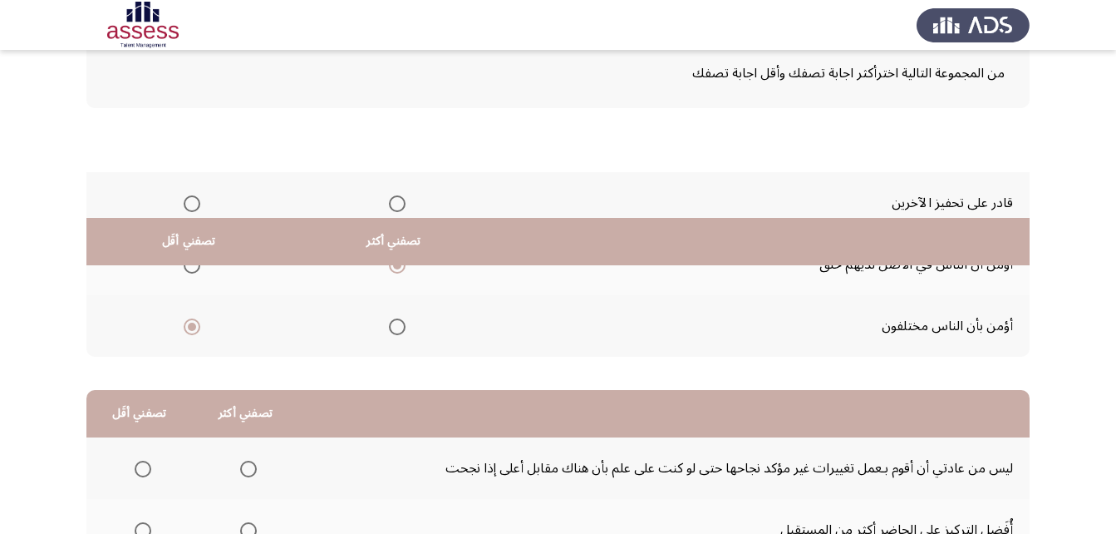
scroll to position [306, 0]
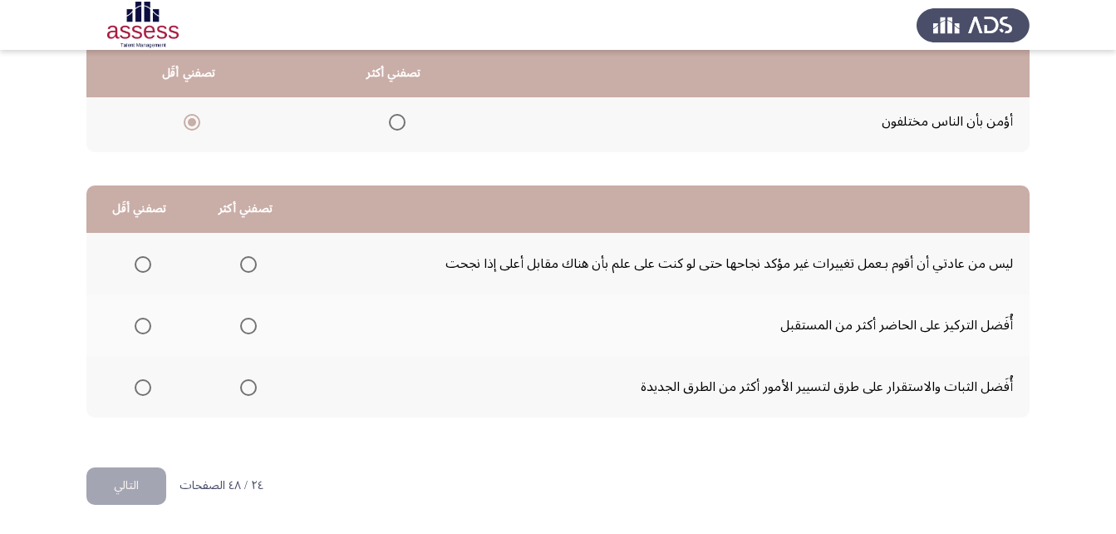
click at [241, 273] on mat-radio-group "Select an option" at bounding box center [245, 263] width 23 height 28
click at [250, 269] on span "Select an option" at bounding box center [248, 264] width 17 height 17
click at [250, 269] on input "Select an option" at bounding box center [248, 264] width 17 height 17
click at [149, 393] on span "Select an option" at bounding box center [143, 387] width 17 height 17
click at [149, 393] on input "Select an option" at bounding box center [143, 387] width 17 height 17
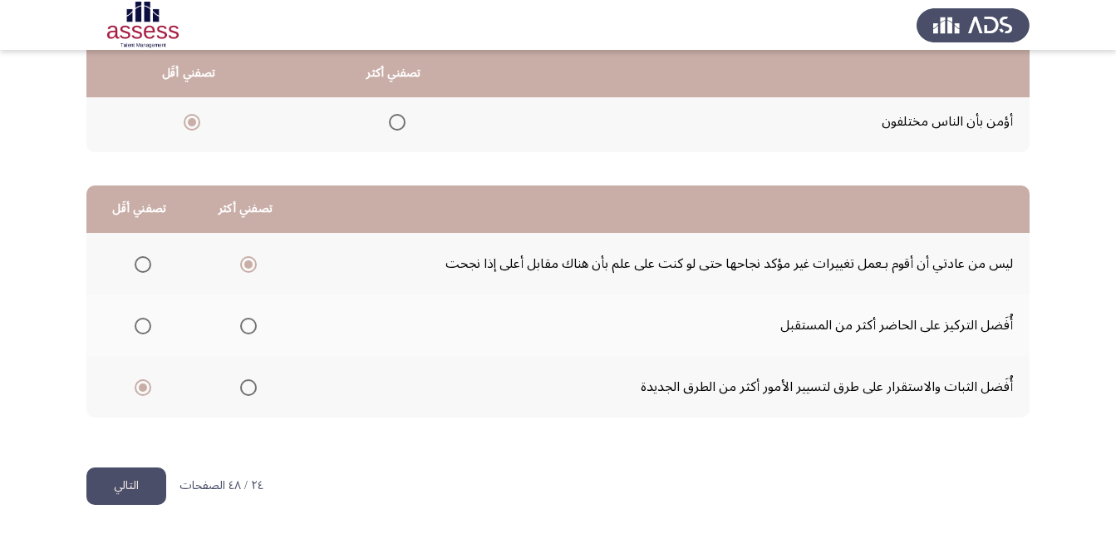
click at [126, 489] on button "التالي" at bounding box center [126, 485] width 80 height 37
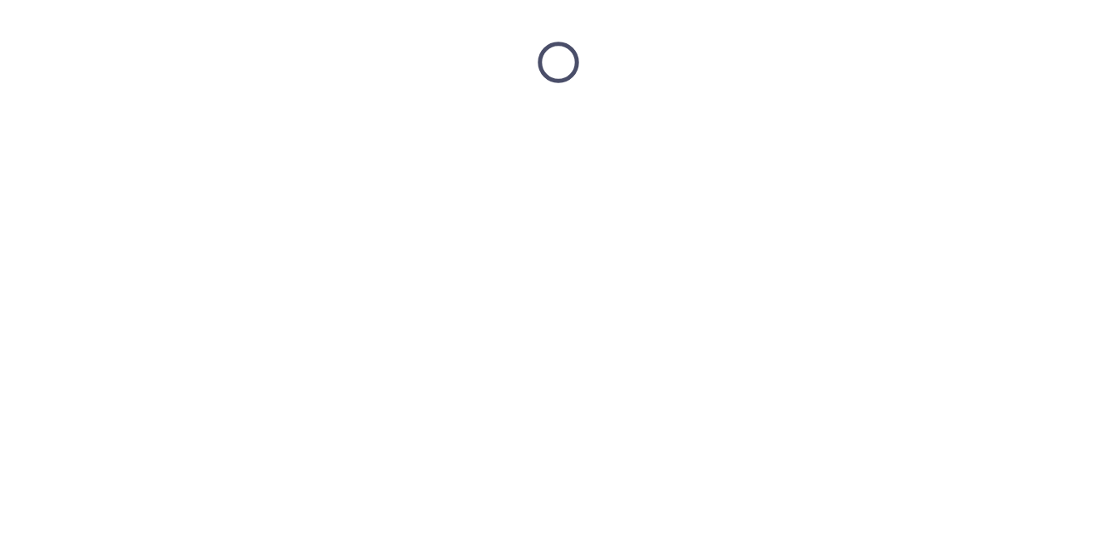
scroll to position [0, 0]
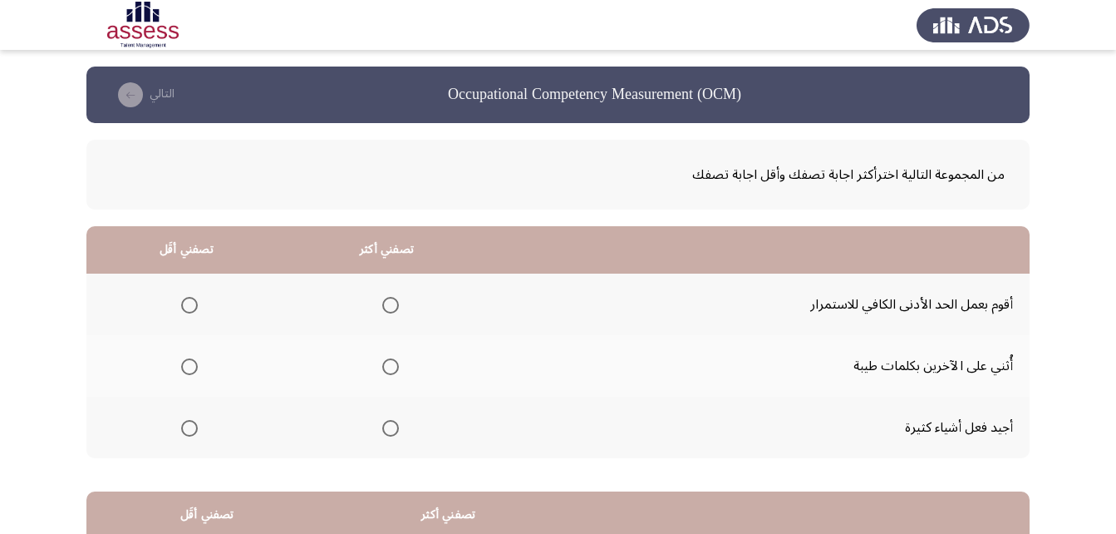
click at [393, 421] on span "Select an option" at bounding box center [390, 428] width 17 height 17
click at [393, 421] on input "Select an option" at bounding box center [390, 428] width 17 height 17
click at [192, 305] on span "Select an option" at bounding box center [189, 305] width 17 height 17
click at [192, 305] on input "Select an option" at bounding box center [189, 305] width 17 height 17
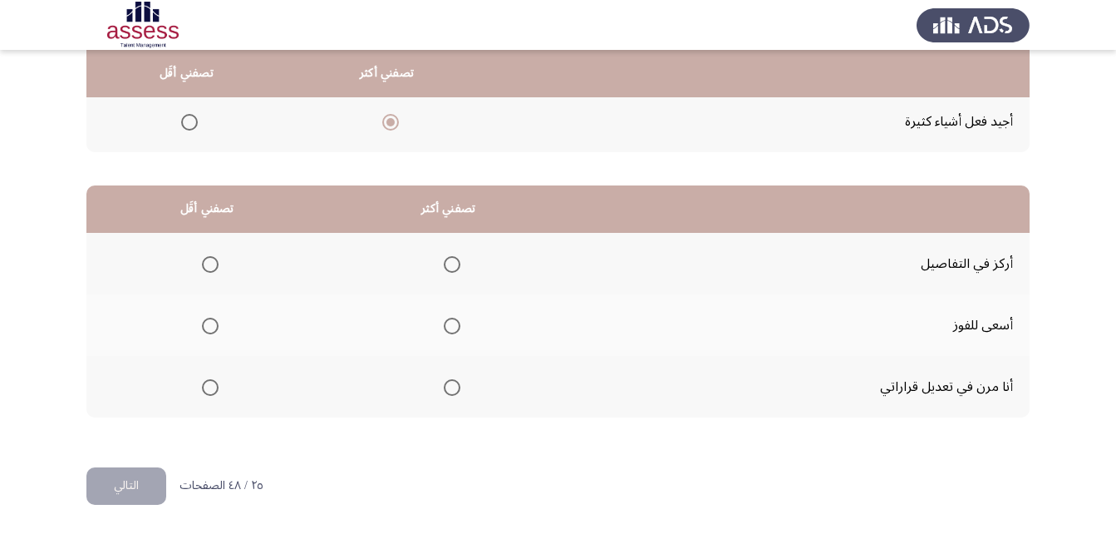
click at [460, 257] on th at bounding box center [448, 264] width 242 height 62
click at [454, 259] on span "Select an option" at bounding box center [452, 264] width 17 height 17
click at [454, 259] on input "Select an option" at bounding box center [452, 264] width 17 height 17
click at [201, 396] on mat-radio-group "Select an option" at bounding box center [206, 386] width 23 height 28
click at [214, 389] on span "Select an option" at bounding box center [210, 387] width 17 height 17
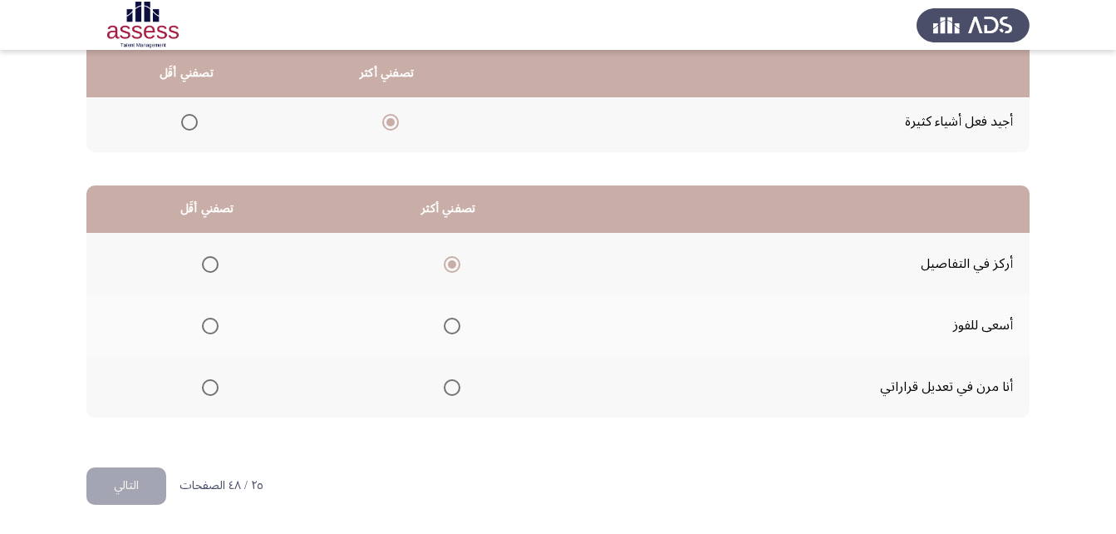
click at [214, 389] on input "Select an option" at bounding box center [210, 387] width 17 height 17
click at [144, 478] on button "التالي" at bounding box center [126, 485] width 80 height 37
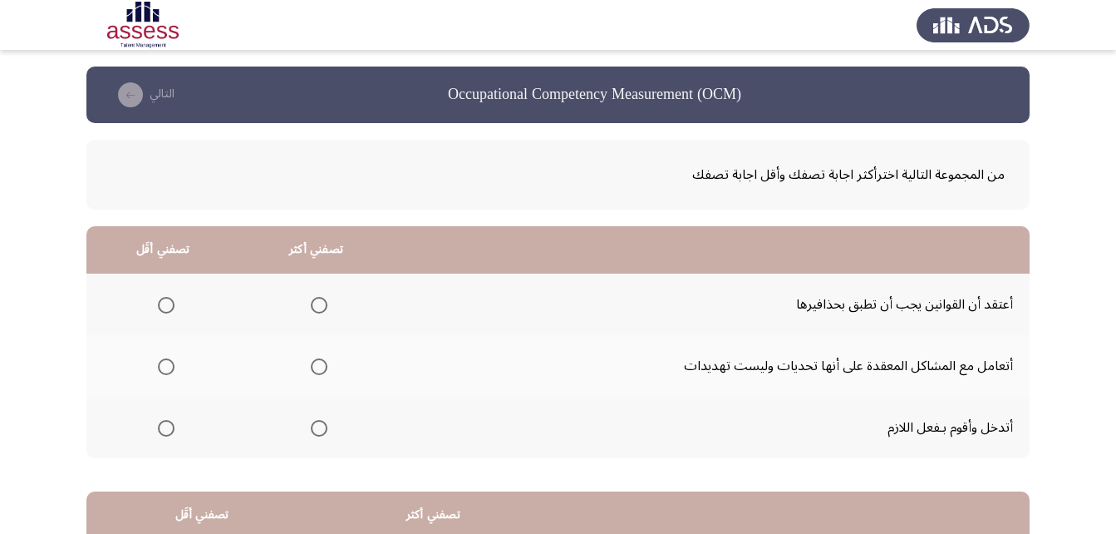
click at [321, 367] on span "Select an option" at bounding box center [319, 366] width 17 height 17
click at [321, 367] on input "Select an option" at bounding box center [319, 366] width 17 height 17
click at [165, 427] on span "Select an option" at bounding box center [166, 428] width 17 height 17
click at [165, 427] on input "Select an option" at bounding box center [166, 428] width 17 height 17
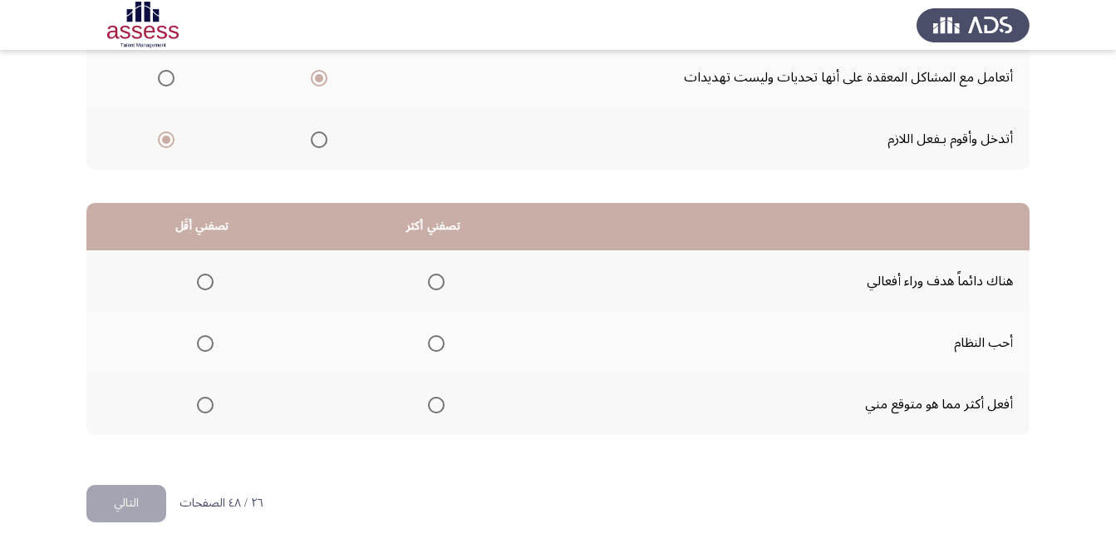
scroll to position [306, 0]
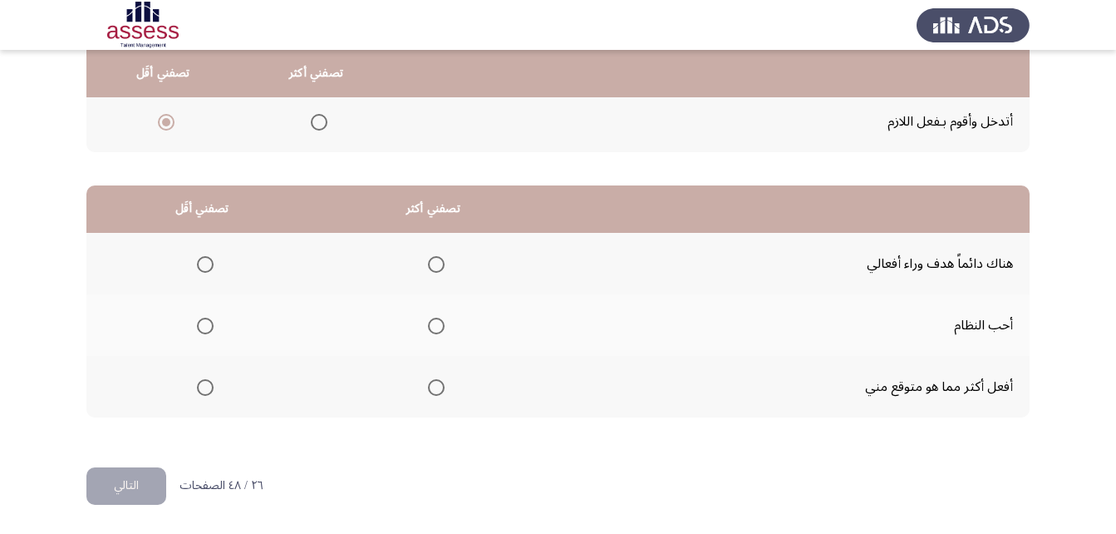
click at [444, 266] on th at bounding box center [433, 264] width 232 height 62
click at [443, 264] on th at bounding box center [433, 264] width 232 height 62
click at [440, 259] on span "Select an option" at bounding box center [436, 264] width 17 height 17
click at [440, 259] on input "Select an option" at bounding box center [436, 264] width 17 height 17
click at [203, 390] on span "Select an option" at bounding box center [205, 387] width 17 height 17
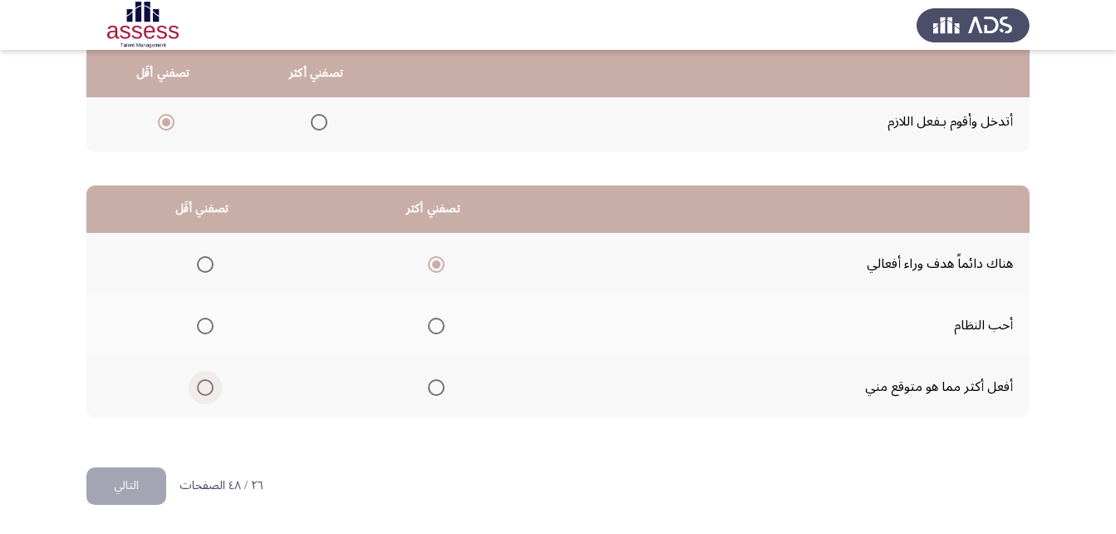
click at [203, 390] on input "Select an option" at bounding box center [205, 387] width 17 height 17
click at [151, 493] on button "التالي" at bounding box center [126, 485] width 80 height 37
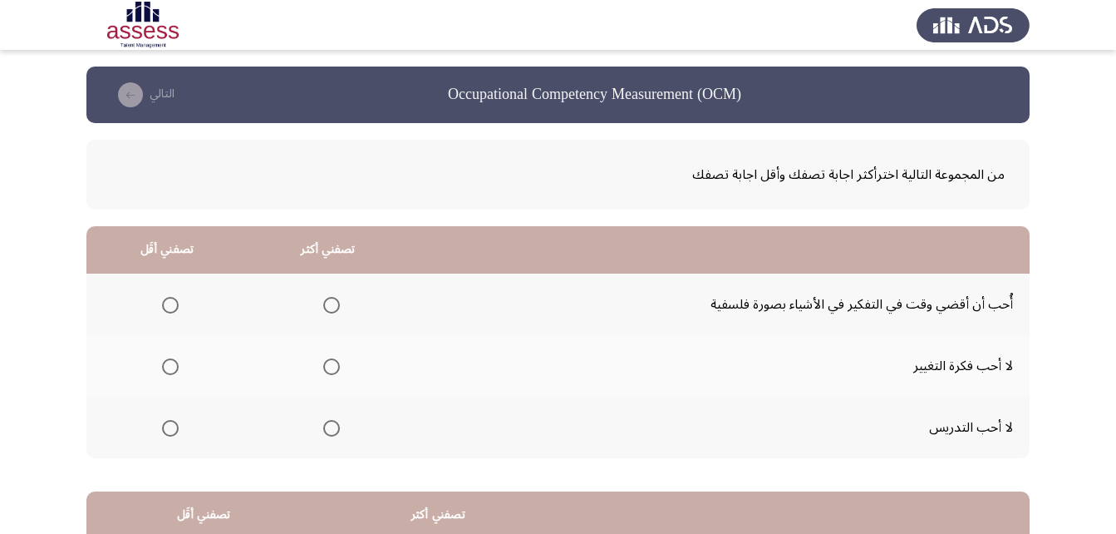
click at [172, 304] on span "Select an option" at bounding box center [170, 305] width 17 height 17
click at [172, 304] on input "Select an option" at bounding box center [170, 305] width 17 height 17
click at [166, 362] on span "Select an option" at bounding box center [170, 366] width 17 height 17
click at [166, 362] on input "Select an option" at bounding box center [170, 366] width 17 height 17
click at [332, 305] on span "Select an option" at bounding box center [332, 305] width 0 height 0
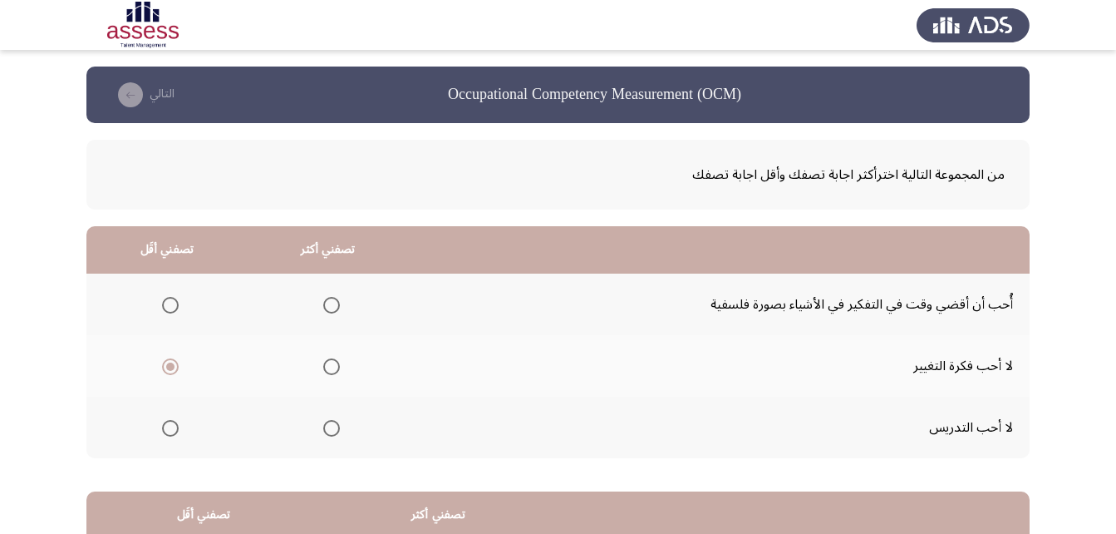
click at [328, 304] on input "Select an option" at bounding box center [331, 305] width 17 height 17
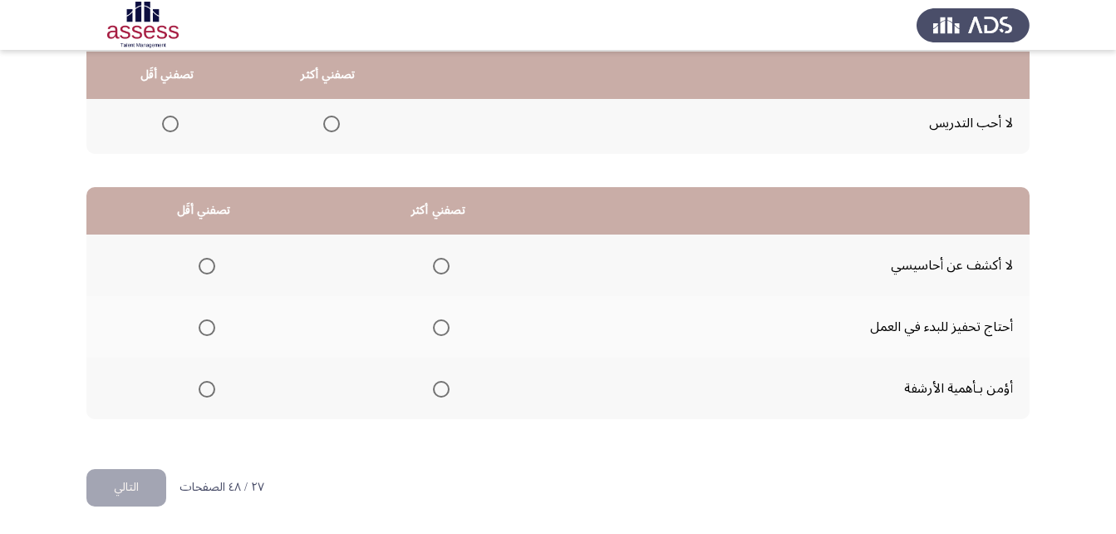
scroll to position [306, 0]
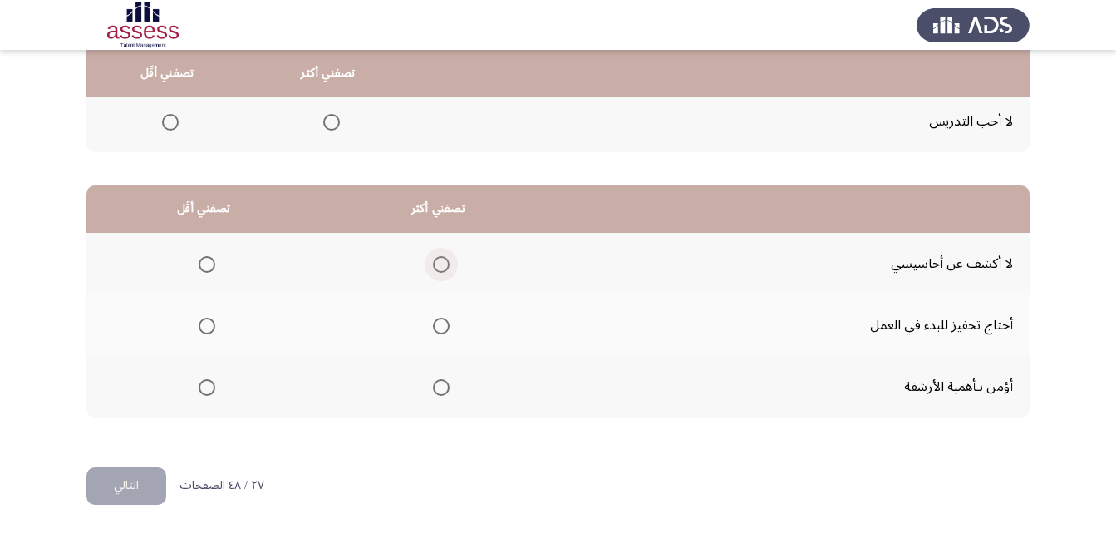
click at [429, 263] on label "Select an option" at bounding box center [437, 264] width 23 height 17
click at [433, 263] on input "Select an option" at bounding box center [441, 264] width 17 height 17
click at [207, 326] on span "Select an option" at bounding box center [207, 325] width 17 height 17
click at [207, 326] on input "Select an option" at bounding box center [207, 325] width 17 height 17
click at [143, 482] on button "التالي" at bounding box center [126, 485] width 80 height 37
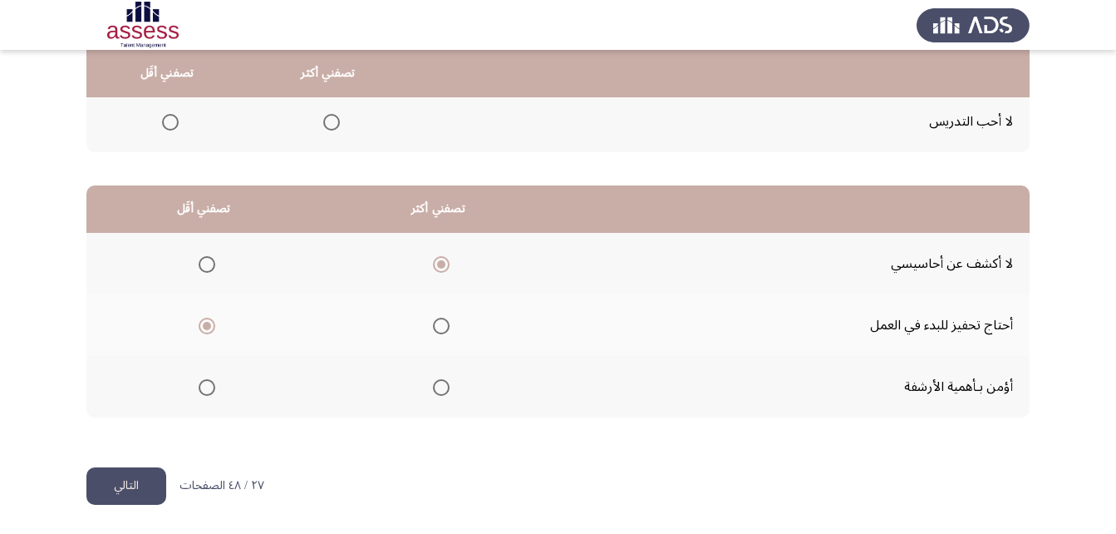
scroll to position [0, 0]
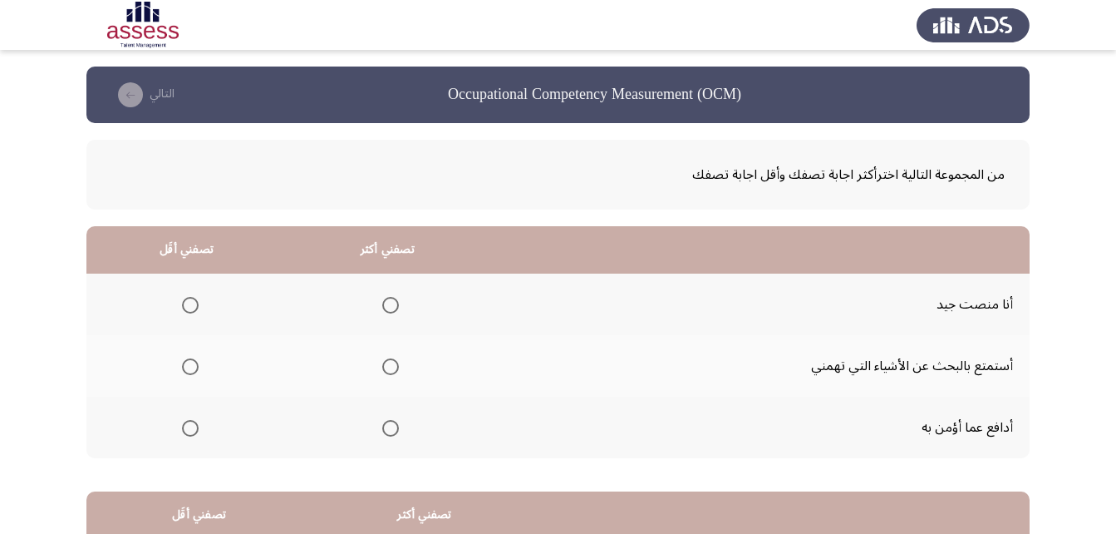
click at [382, 299] on span "Select an option" at bounding box center [390, 305] width 17 height 17
click at [382, 299] on input "Select an option" at bounding box center [390, 305] width 17 height 17
click at [195, 433] on span "Select an option" at bounding box center [190, 428] width 17 height 17
click at [195, 433] on input "Select an option" at bounding box center [190, 428] width 17 height 17
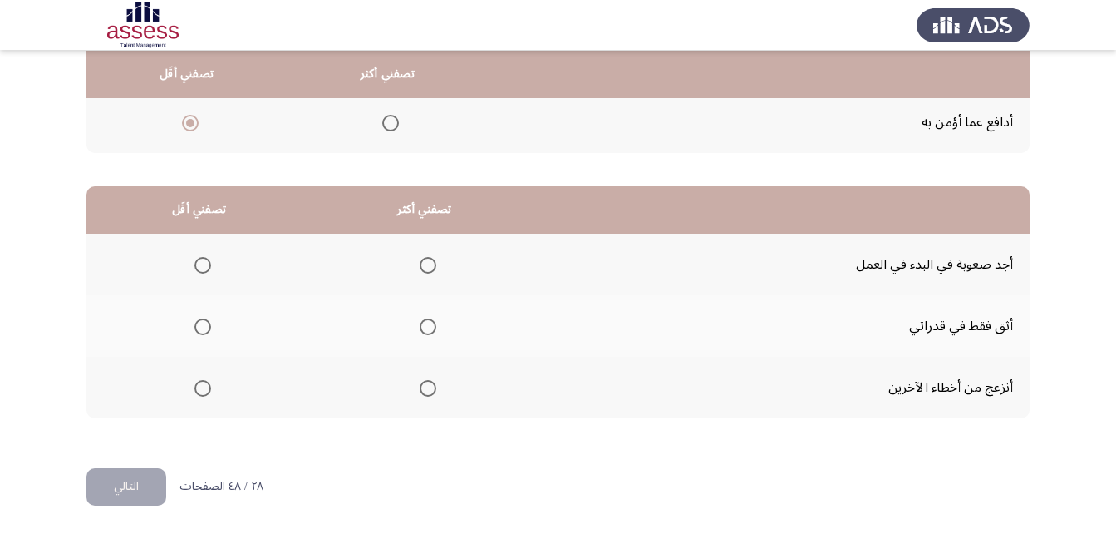
scroll to position [306, 0]
click at [420, 326] on span "Select an option" at bounding box center [428, 325] width 17 height 17
click at [420, 326] on input "Select an option" at bounding box center [428, 325] width 17 height 17
click at [194, 386] on span "Select an option" at bounding box center [202, 387] width 17 height 17
click at [194, 386] on input "Select an option" at bounding box center [202, 387] width 17 height 17
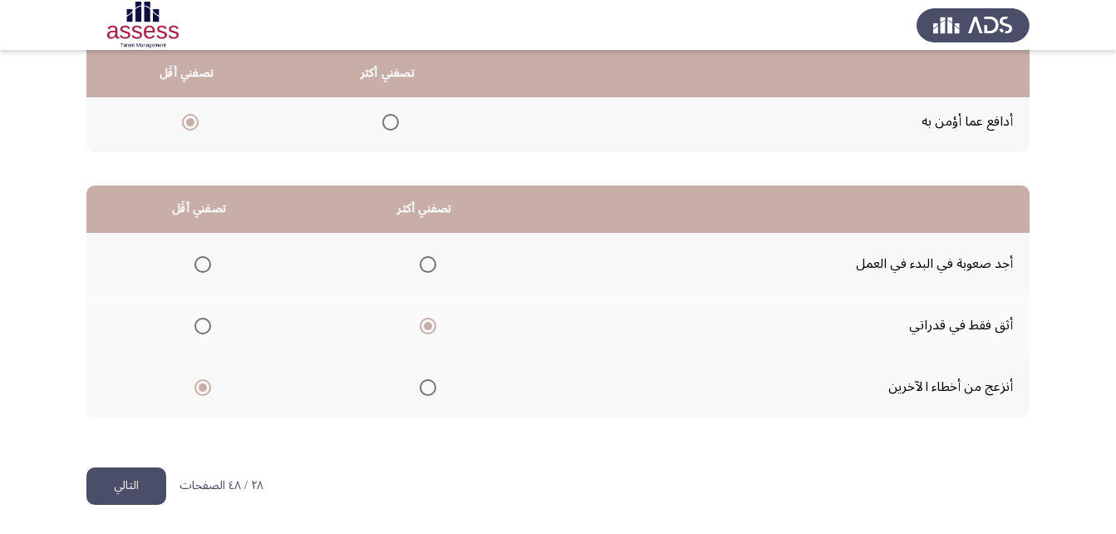
click at [130, 490] on button "التالي" at bounding box center [126, 485] width 80 height 37
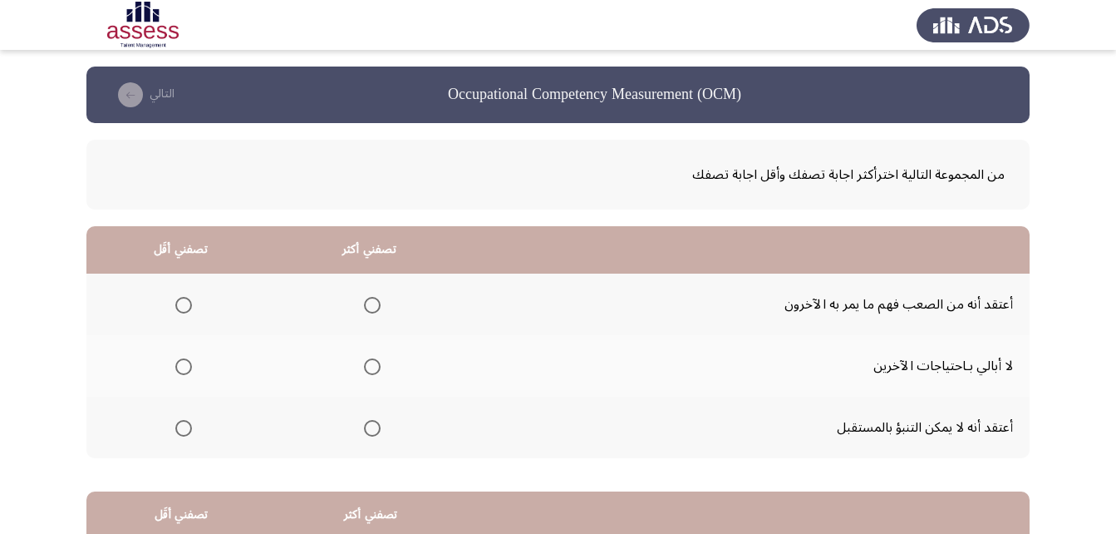
click at [182, 307] on span "Select an option" at bounding box center [183, 305] width 17 height 17
click at [182, 307] on input "Select an option" at bounding box center [183, 305] width 17 height 17
click at [379, 372] on span "Select an option" at bounding box center [372, 366] width 17 height 17
click at [379, 372] on input "Select an option" at bounding box center [372, 366] width 17 height 17
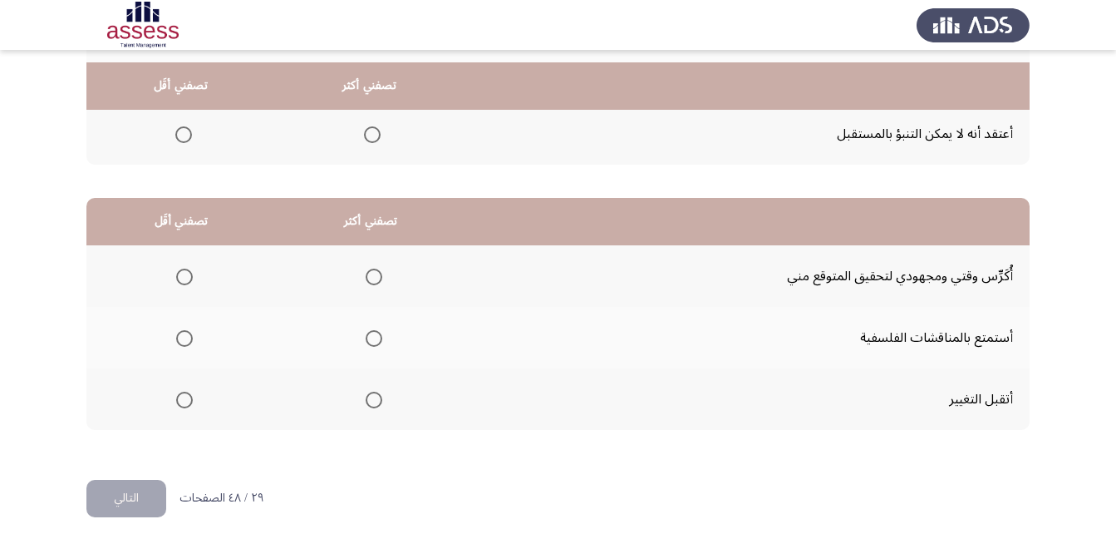
scroll to position [306, 0]
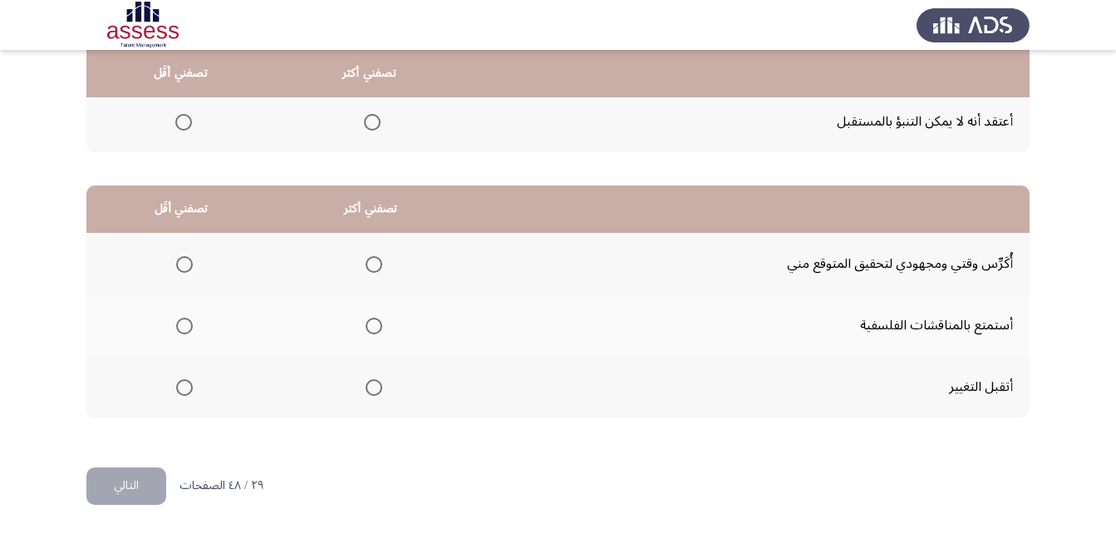
click at [188, 392] on span "Select an option" at bounding box center [184, 387] width 17 height 17
click at [188, 392] on input "Select an option" at bounding box center [184, 387] width 17 height 17
click at [370, 272] on span "Select an option" at bounding box center [374, 264] width 17 height 17
click at [370, 272] on input "Select an option" at bounding box center [374, 264] width 17 height 17
click at [144, 503] on button "التالي" at bounding box center [126, 485] width 80 height 37
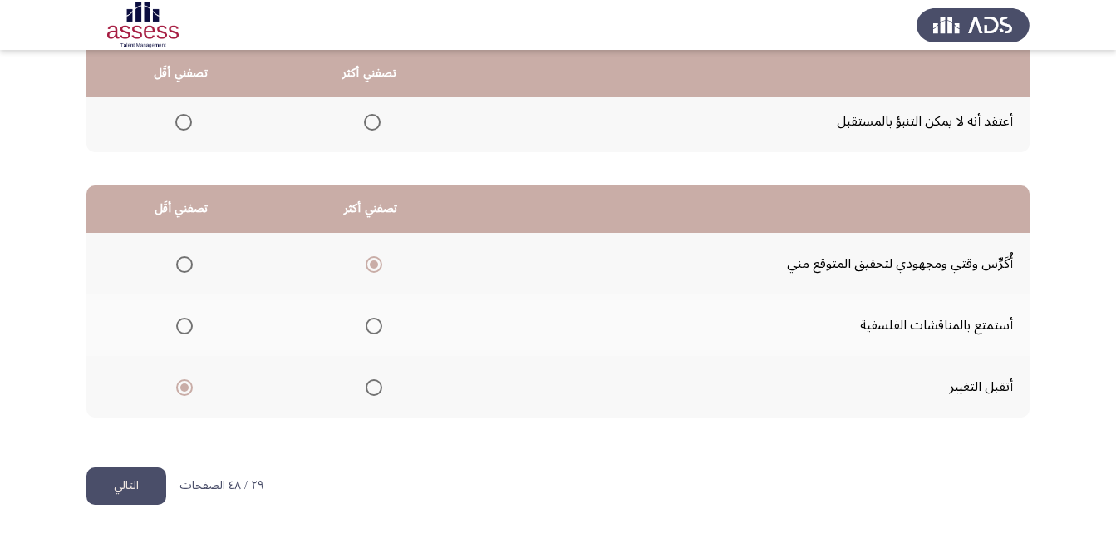
scroll to position [0, 0]
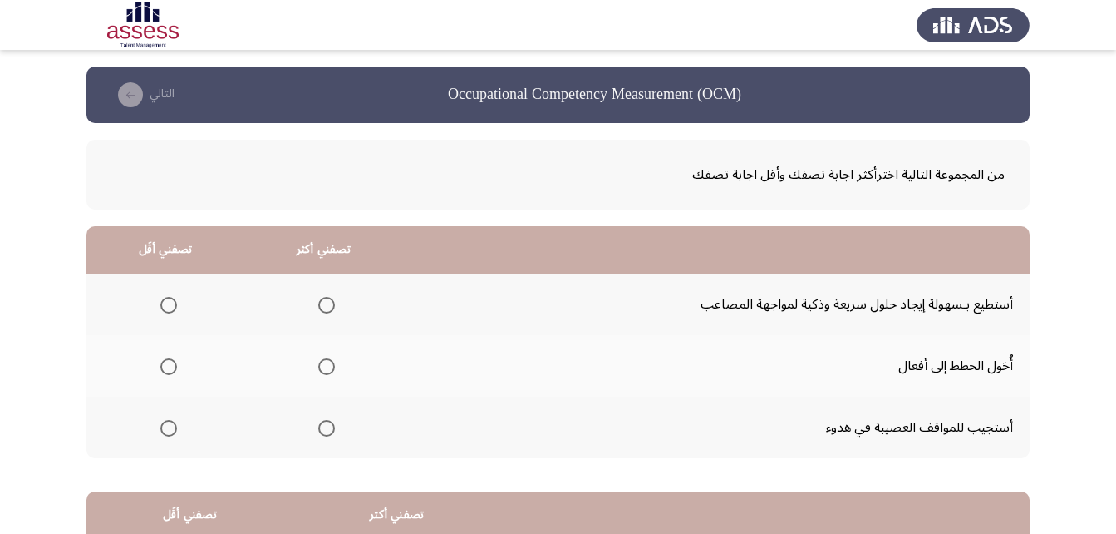
click at [170, 363] on span "Select an option" at bounding box center [168, 366] width 17 height 17
click at [170, 363] on input "Select an option" at bounding box center [168, 366] width 17 height 17
click at [324, 430] on span "Select an option" at bounding box center [326, 428] width 17 height 17
click at [324, 430] on input "Select an option" at bounding box center [326, 428] width 17 height 17
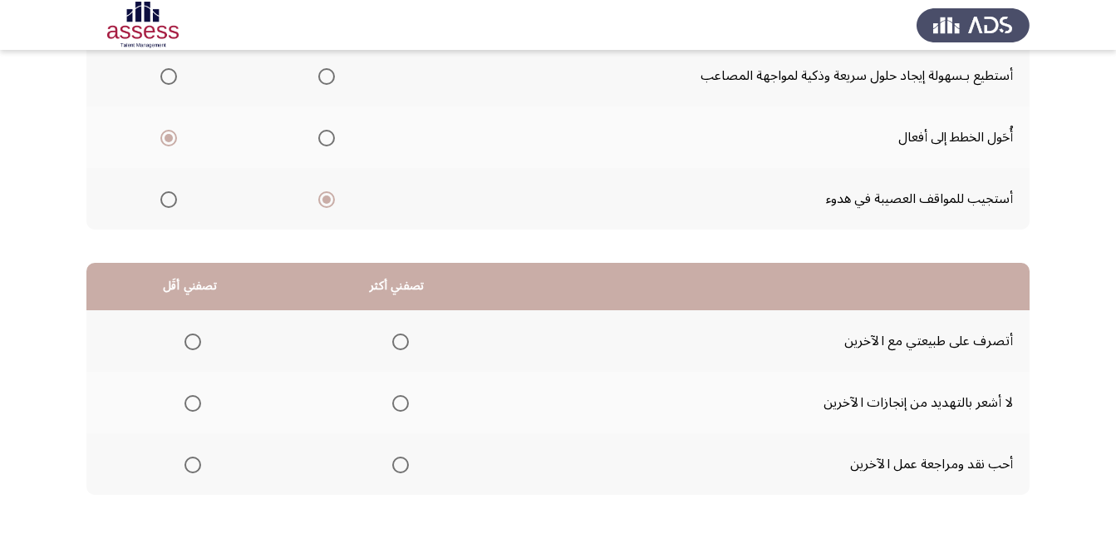
scroll to position [249, 0]
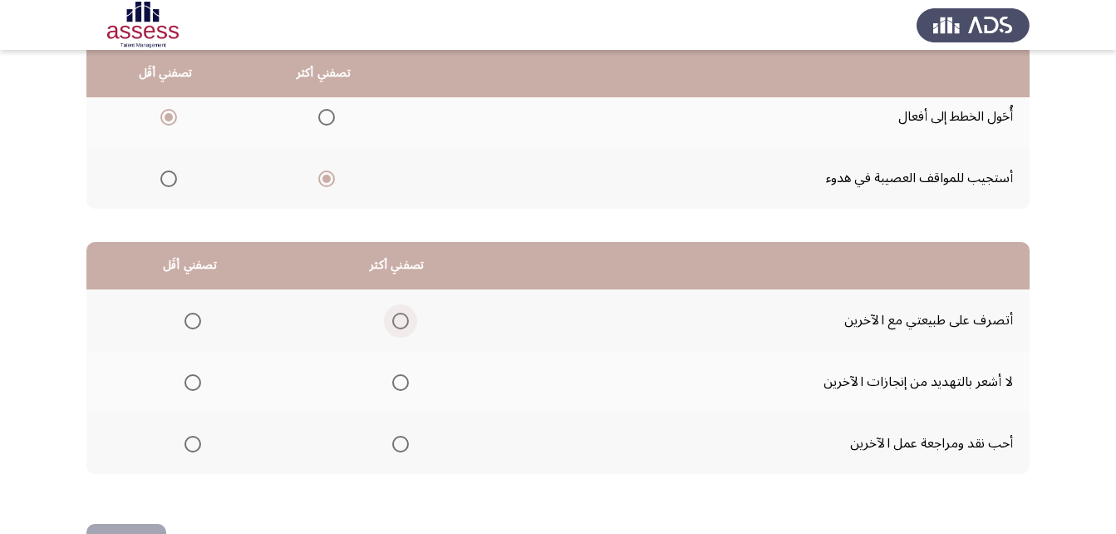
click at [400, 326] on span "Select an option" at bounding box center [400, 321] width 17 height 17
click at [400, 326] on input "Select an option" at bounding box center [400, 321] width 17 height 17
click at [187, 380] on span "Select an option" at bounding box center [193, 382] width 17 height 17
click at [187, 380] on input "Select an option" at bounding box center [193, 382] width 17 height 17
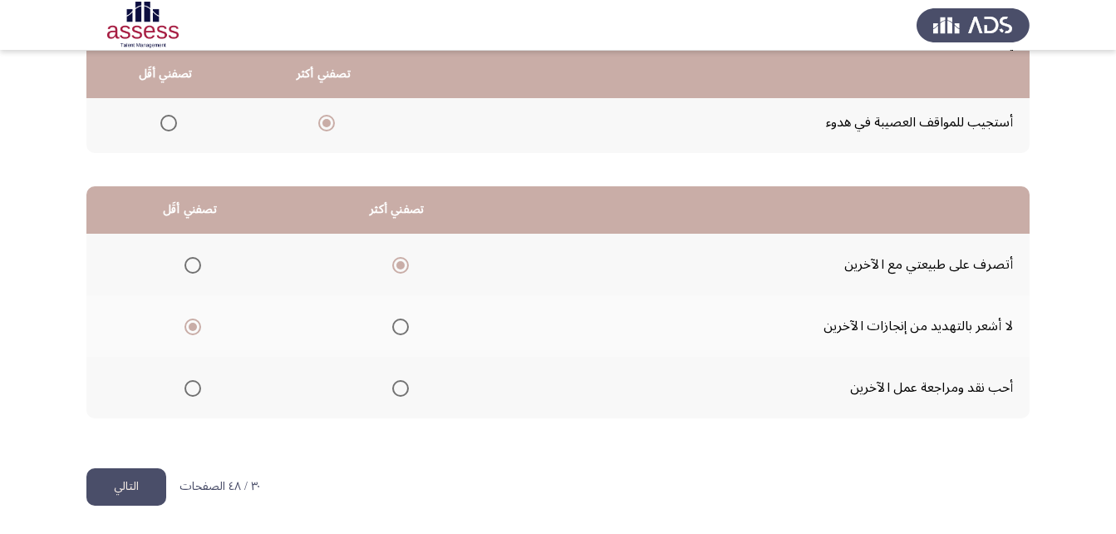
scroll to position [306, 0]
click at [148, 479] on button "التالي" at bounding box center [126, 485] width 80 height 37
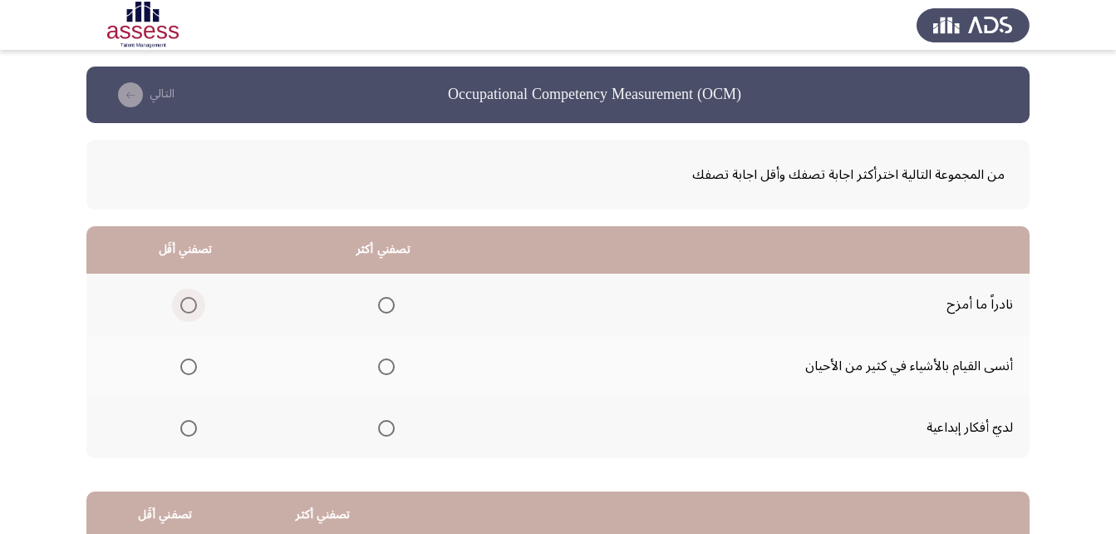
click at [189, 305] on span "Select an option" at bounding box center [189, 305] width 0 height 0
click at [188, 304] on input "Select an option" at bounding box center [188, 305] width 17 height 17
click at [376, 364] on label "Select an option" at bounding box center [383, 366] width 23 height 17
click at [378, 364] on input "Select an option" at bounding box center [386, 366] width 17 height 17
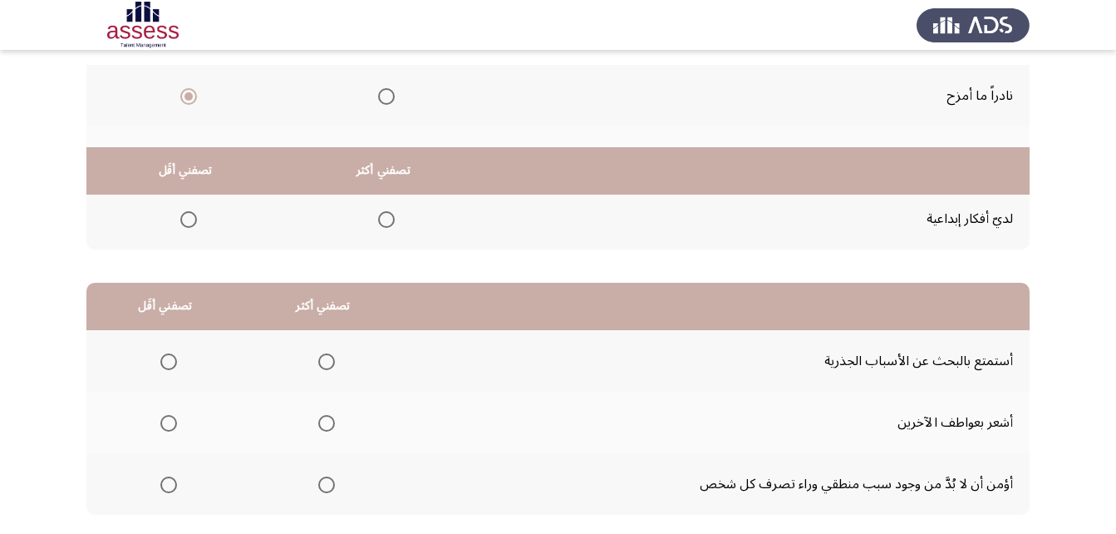
scroll to position [306, 0]
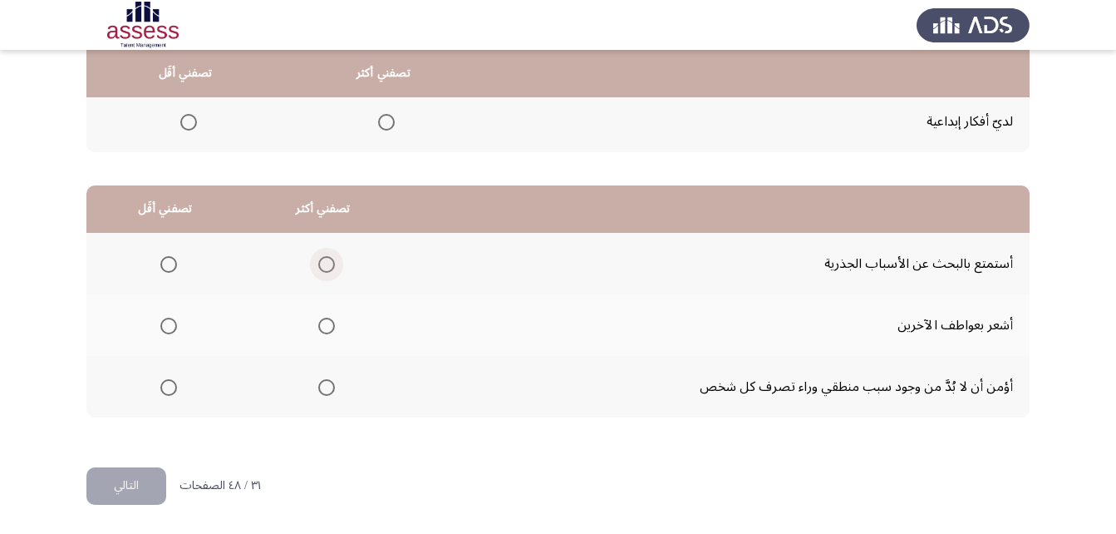
click at [331, 267] on span "Select an option" at bounding box center [326, 264] width 17 height 17
click at [331, 267] on input "Select an option" at bounding box center [326, 264] width 17 height 17
click at [165, 329] on span "Select an option" at bounding box center [168, 325] width 17 height 17
click at [165, 329] on input "Select an option" at bounding box center [168, 325] width 17 height 17
click at [149, 487] on button "التالي" at bounding box center [126, 485] width 80 height 37
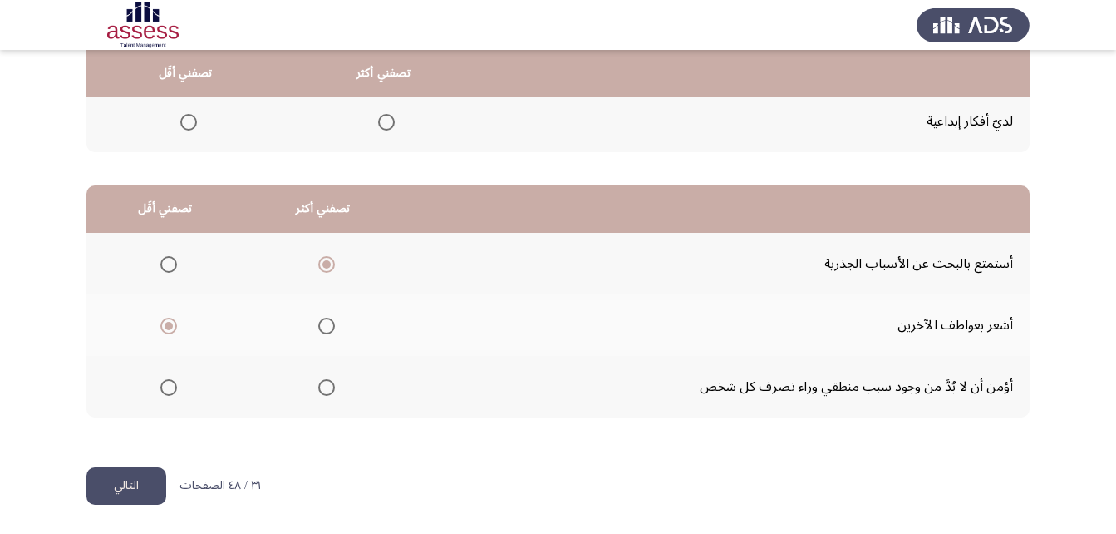
scroll to position [0, 0]
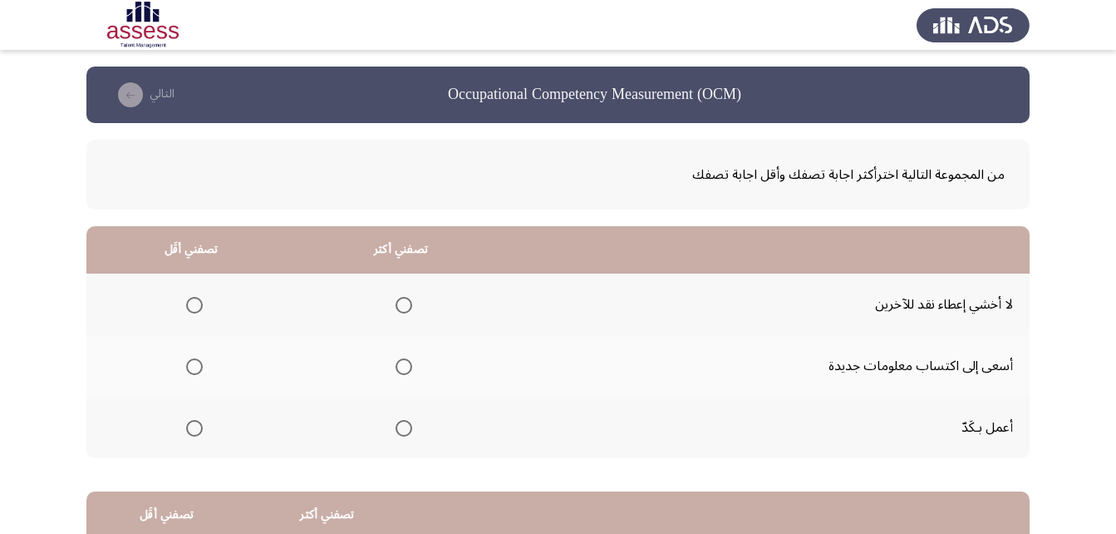
click at [411, 378] on mat-radio-group "Select an option" at bounding box center [400, 366] width 23 height 28
click at [401, 369] on span "Select an option" at bounding box center [404, 366] width 17 height 17
click at [401, 369] on input "Select an option" at bounding box center [404, 366] width 17 height 17
click at [198, 430] on span "Select an option" at bounding box center [194, 428] width 17 height 17
click at [198, 430] on input "Select an option" at bounding box center [194, 428] width 17 height 17
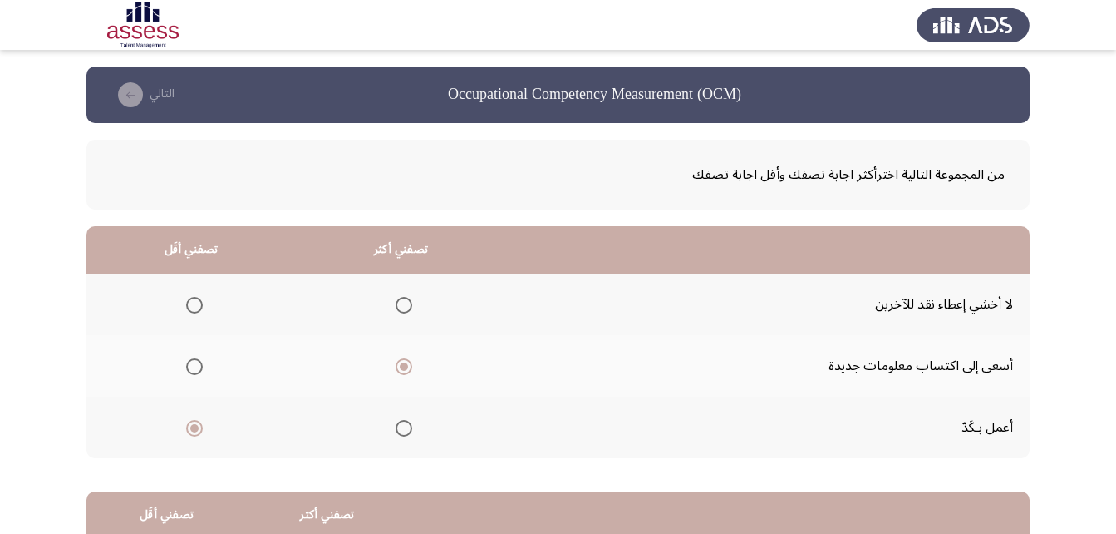
click at [205, 301] on th at bounding box center [190, 304] width 209 height 62
click at [195, 304] on span "Select an option" at bounding box center [194, 305] width 17 height 17
click at [195, 304] on input "Select an option" at bounding box center [194, 305] width 17 height 17
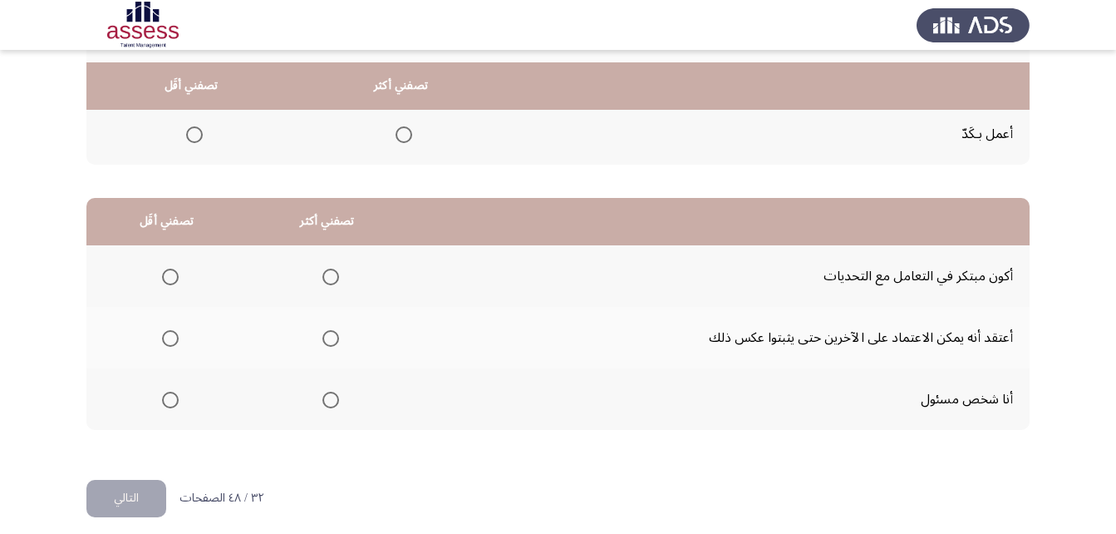
scroll to position [306, 0]
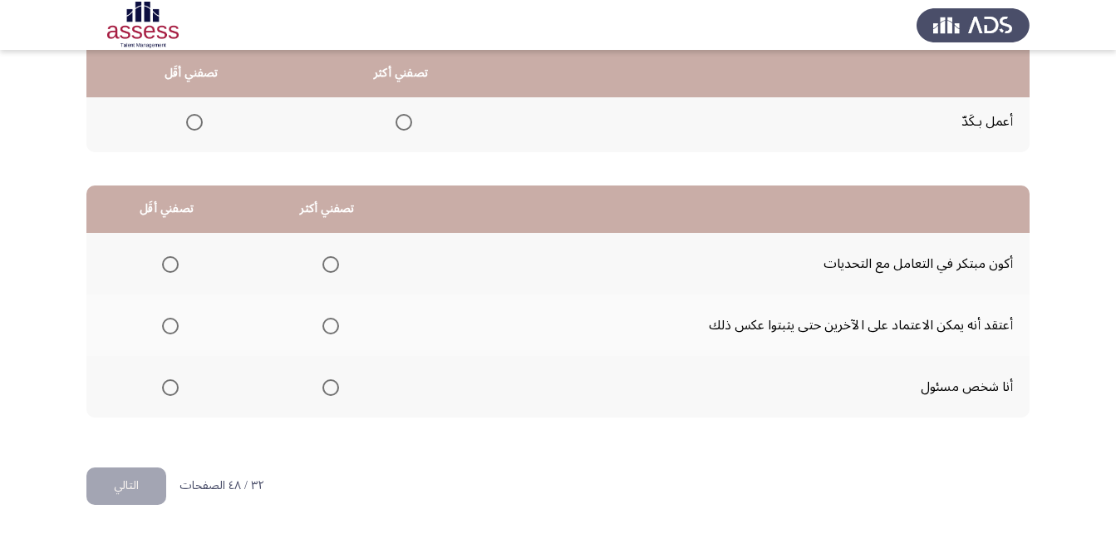
click at [342, 389] on th at bounding box center [327, 387] width 161 height 62
click at [332, 387] on span "Select an option" at bounding box center [330, 387] width 17 height 17
click at [332, 387] on input "Select an option" at bounding box center [330, 387] width 17 height 17
click at [175, 329] on span "Select an option" at bounding box center [170, 325] width 17 height 17
click at [175, 329] on input "Select an option" at bounding box center [170, 325] width 17 height 17
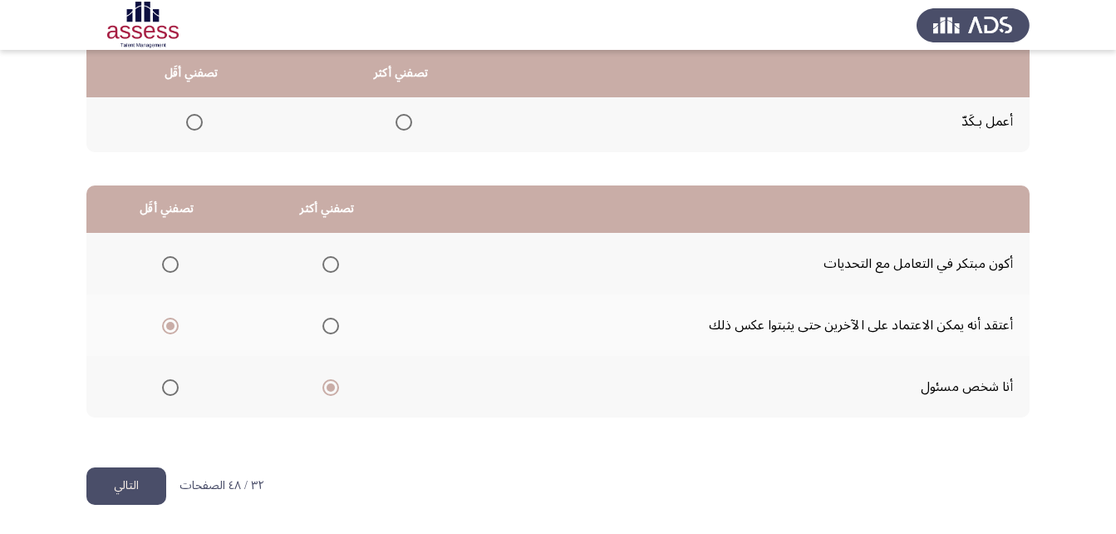
click at [145, 479] on button "التالي" at bounding box center [126, 485] width 80 height 37
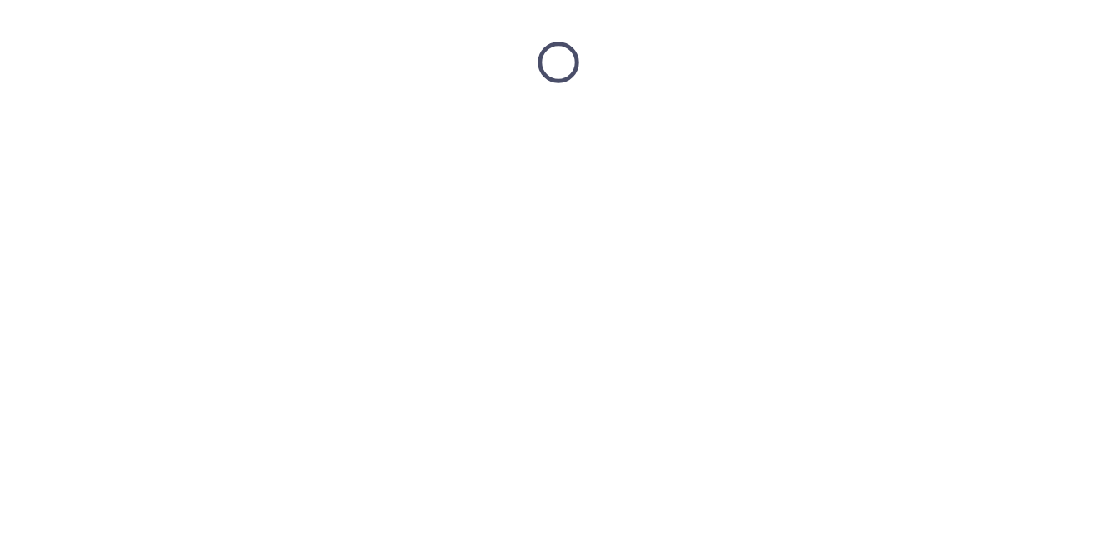
scroll to position [0, 0]
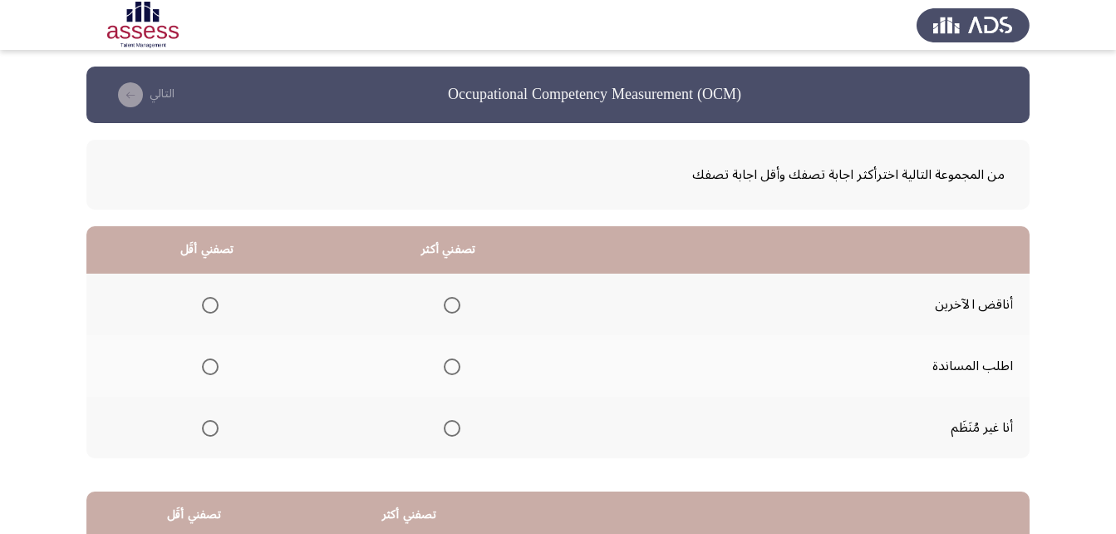
click at [472, 364] on th at bounding box center [448, 366] width 242 height 62
click at [445, 367] on span "Select an option" at bounding box center [452, 366] width 17 height 17
click at [445, 367] on input "Select an option" at bounding box center [452, 366] width 17 height 17
click at [215, 307] on span "Select an option" at bounding box center [210, 305] width 17 height 17
click at [215, 307] on input "Select an option" at bounding box center [210, 305] width 17 height 17
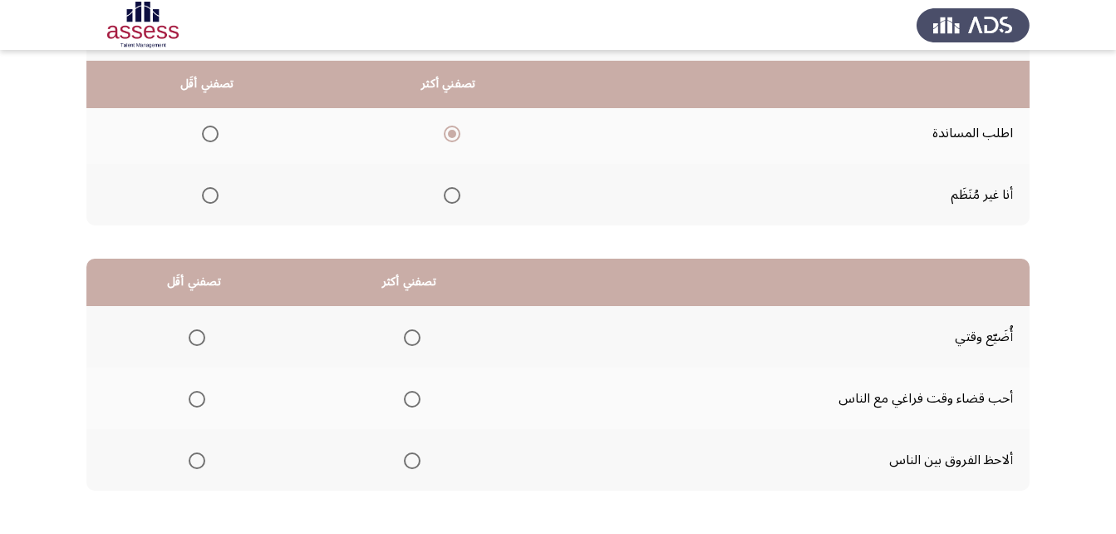
scroll to position [249, 0]
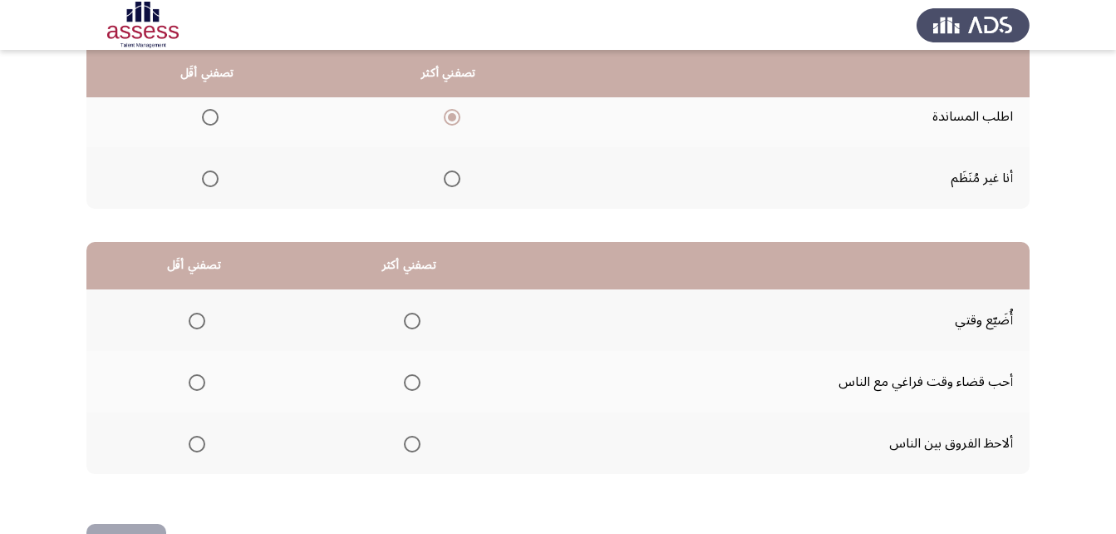
click at [424, 381] on th at bounding box center [409, 382] width 215 height 62
click at [415, 383] on span "Select an option" at bounding box center [412, 382] width 17 height 17
click at [415, 383] on input "Select an option" at bounding box center [412, 382] width 17 height 17
click at [205, 438] on th at bounding box center [193, 443] width 215 height 62
click at [197, 440] on span "Select an option" at bounding box center [197, 444] width 17 height 17
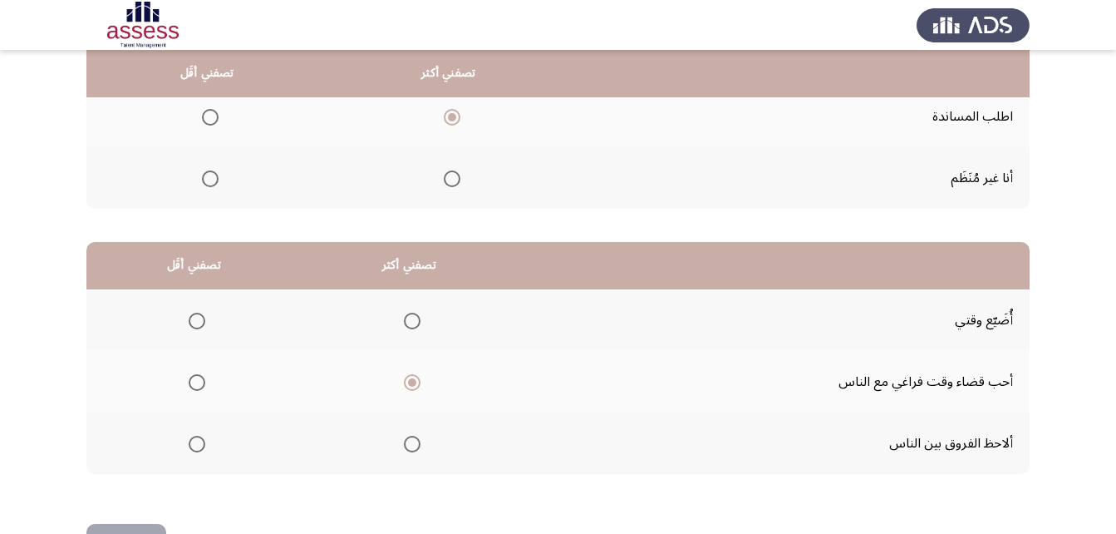
click at [197, 440] on input "Select an option" at bounding box center [197, 444] width 17 height 17
click at [148, 529] on button "التالي" at bounding box center [126, 542] width 80 height 37
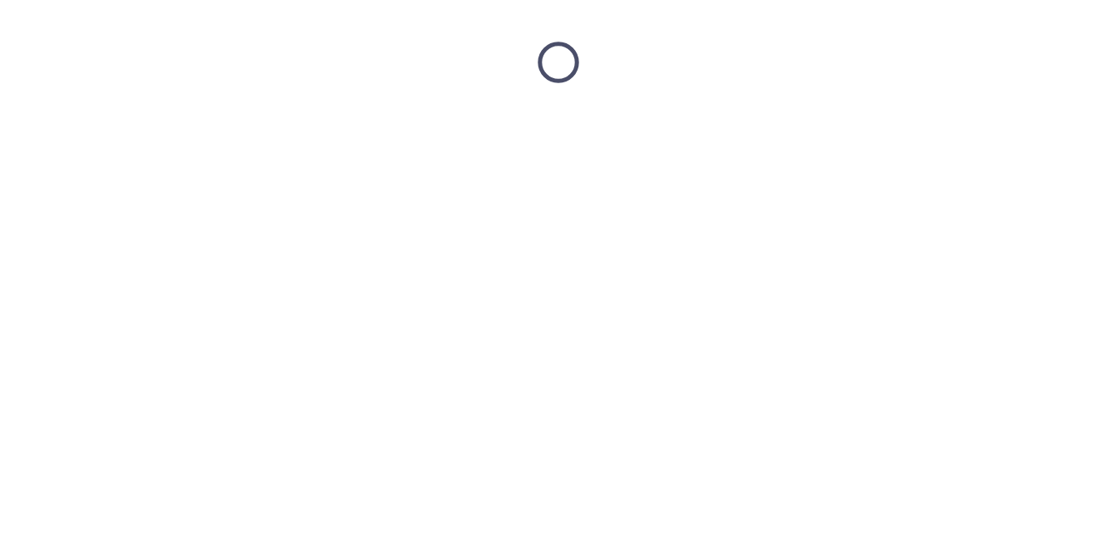
scroll to position [0, 0]
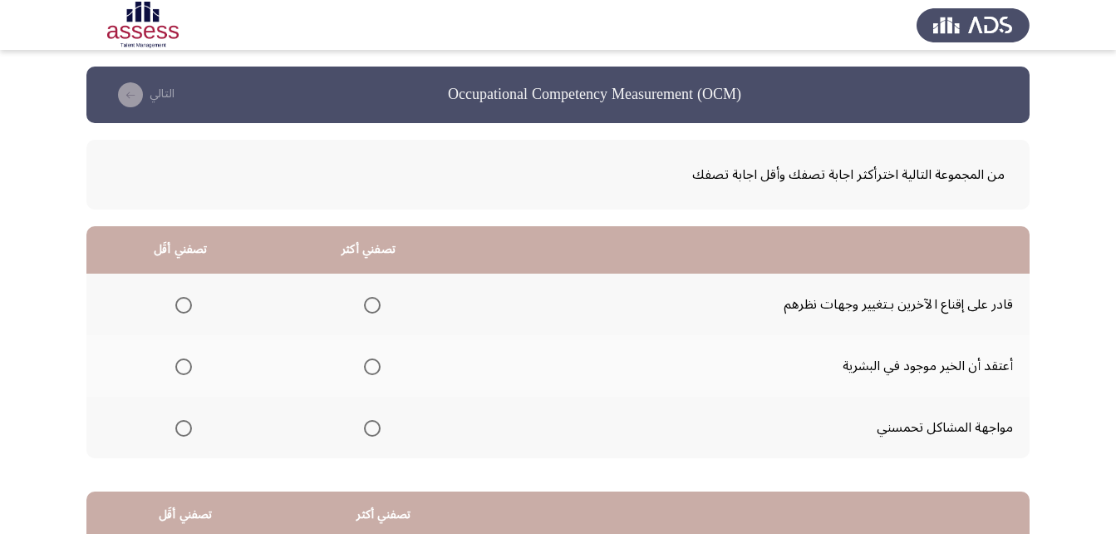
click at [364, 308] on span "Select an option" at bounding box center [372, 305] width 17 height 17
click at [364, 308] on input "Select an option" at bounding box center [372, 305] width 17 height 17
click at [178, 427] on span "Select an option" at bounding box center [183, 428] width 17 height 17
click at [178, 427] on input "Select an option" at bounding box center [183, 428] width 17 height 17
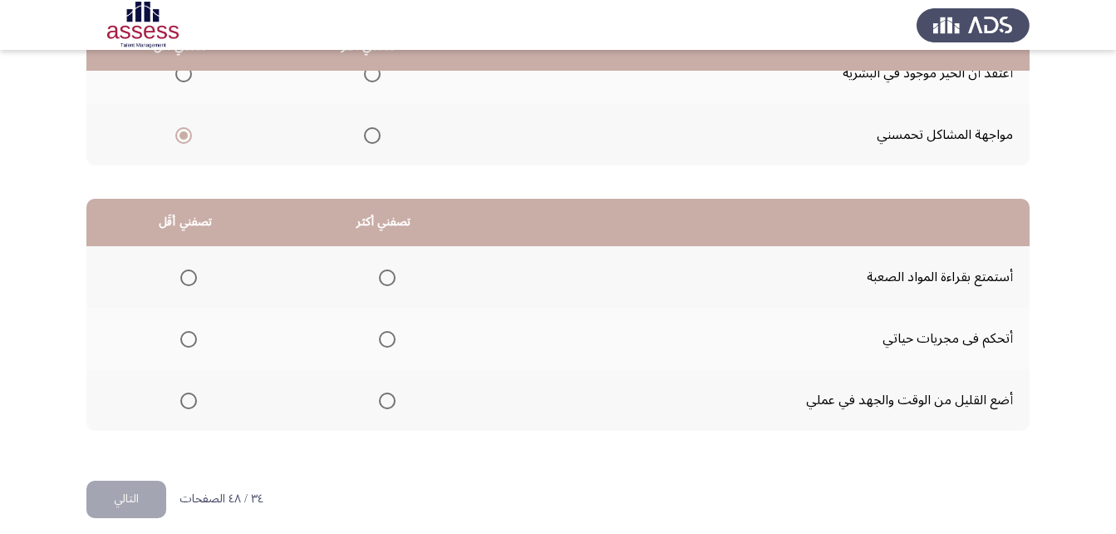
scroll to position [306, 0]
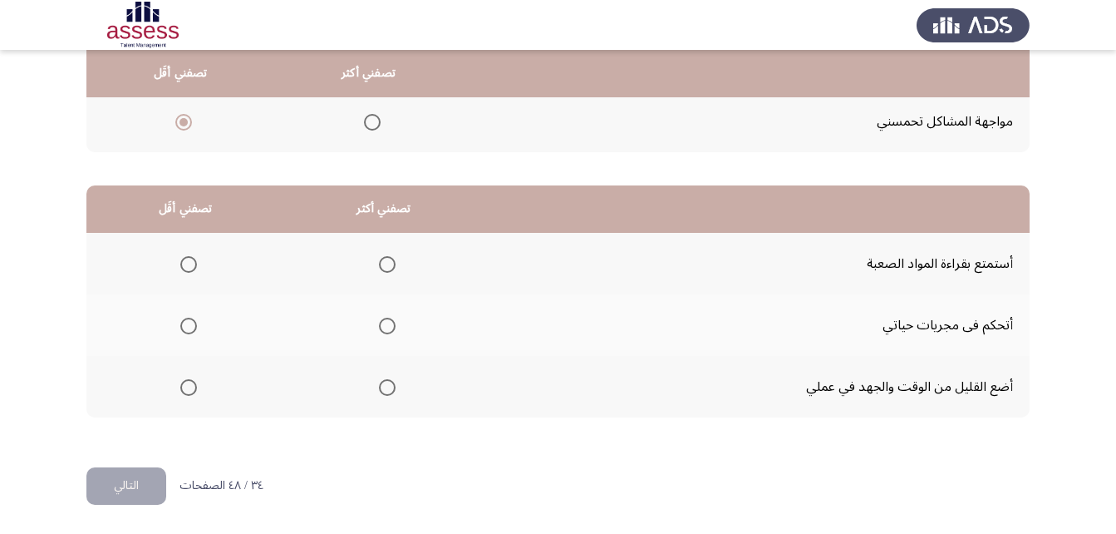
click at [382, 333] on span "Select an option" at bounding box center [387, 325] width 17 height 17
click at [382, 333] on input "Select an option" at bounding box center [387, 325] width 17 height 17
drag, startPoint x: 207, startPoint y: 391, endPoint x: 195, endPoint y: 392, distance: 11.8
click at [204, 391] on th at bounding box center [185, 387] width 199 height 62
click at [195, 392] on span "Select an option" at bounding box center [188, 387] width 17 height 17
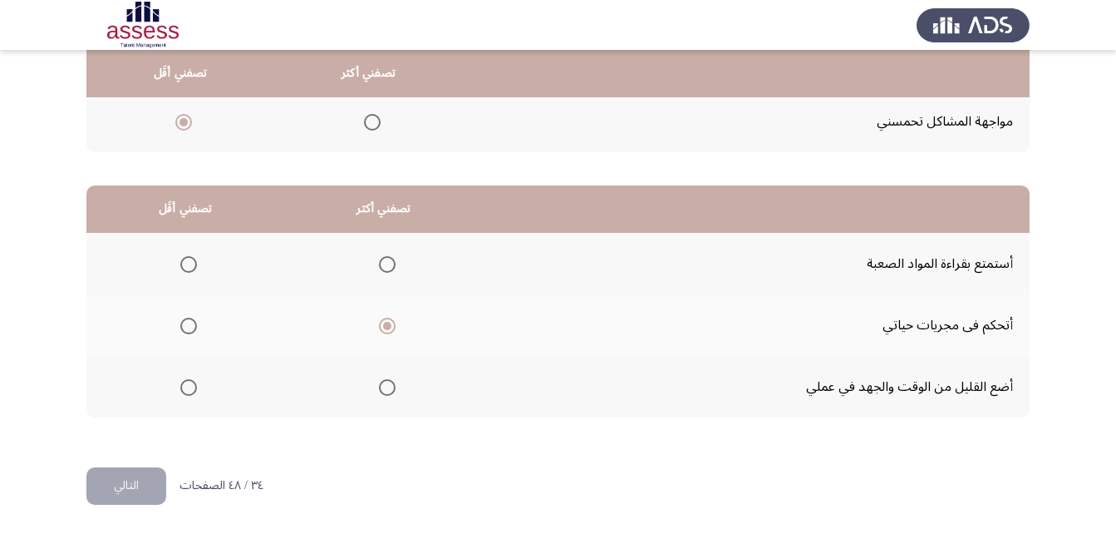
click at [195, 392] on input "Select an option" at bounding box center [188, 387] width 17 height 17
click at [189, 268] on span "Select an option" at bounding box center [188, 264] width 17 height 17
click at [189, 268] on input "Select an option" at bounding box center [188, 264] width 17 height 17
click at [143, 488] on button "التالي" at bounding box center [126, 485] width 80 height 37
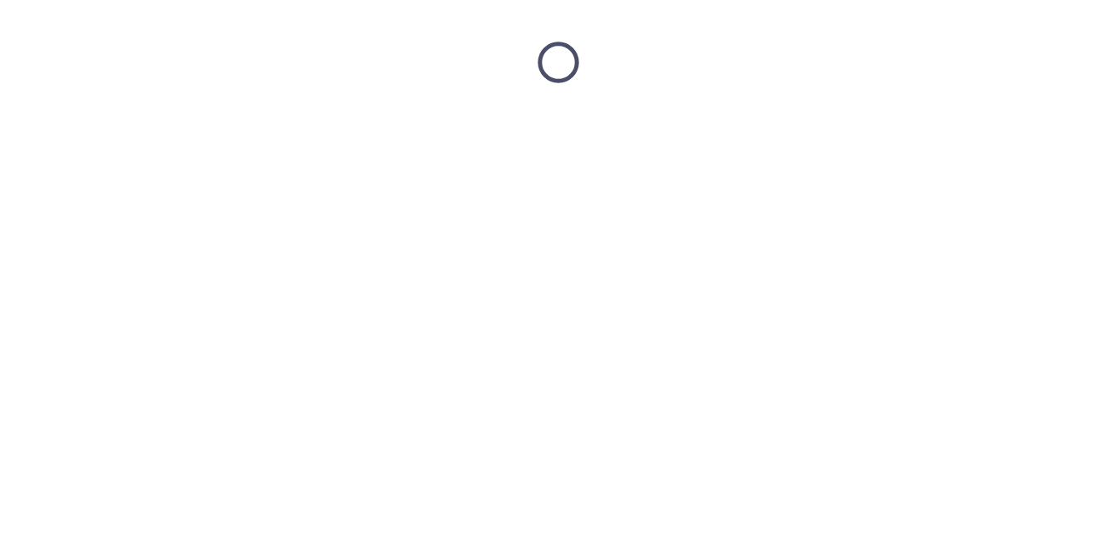
scroll to position [0, 0]
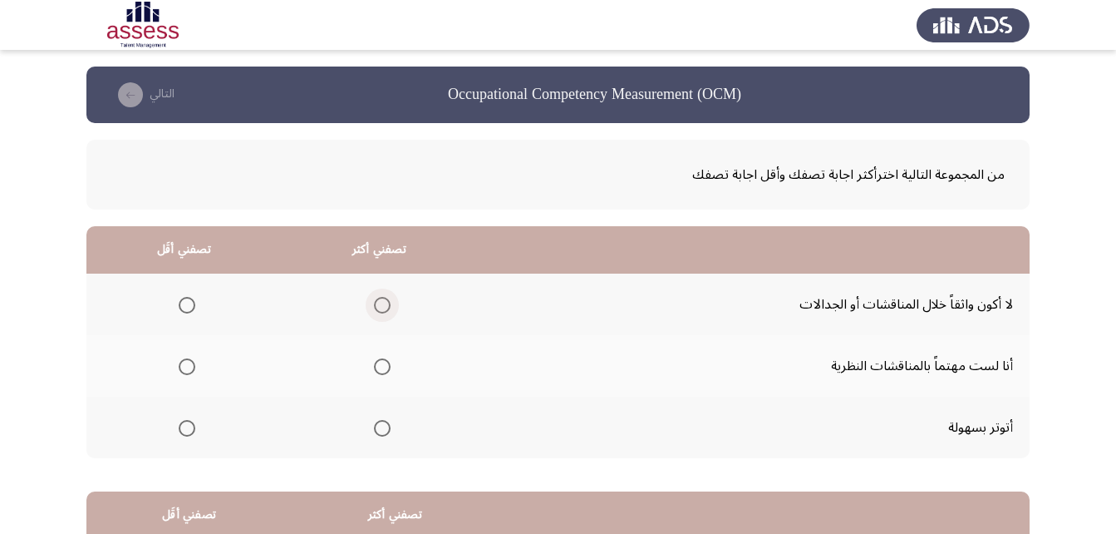
click at [385, 297] on span "Select an option" at bounding box center [382, 305] width 17 height 17
click at [385, 297] on input "Select an option" at bounding box center [382, 305] width 17 height 17
click at [189, 434] on span "Select an option" at bounding box center [187, 428] width 17 height 17
click at [189, 434] on input "Select an option" at bounding box center [187, 428] width 17 height 17
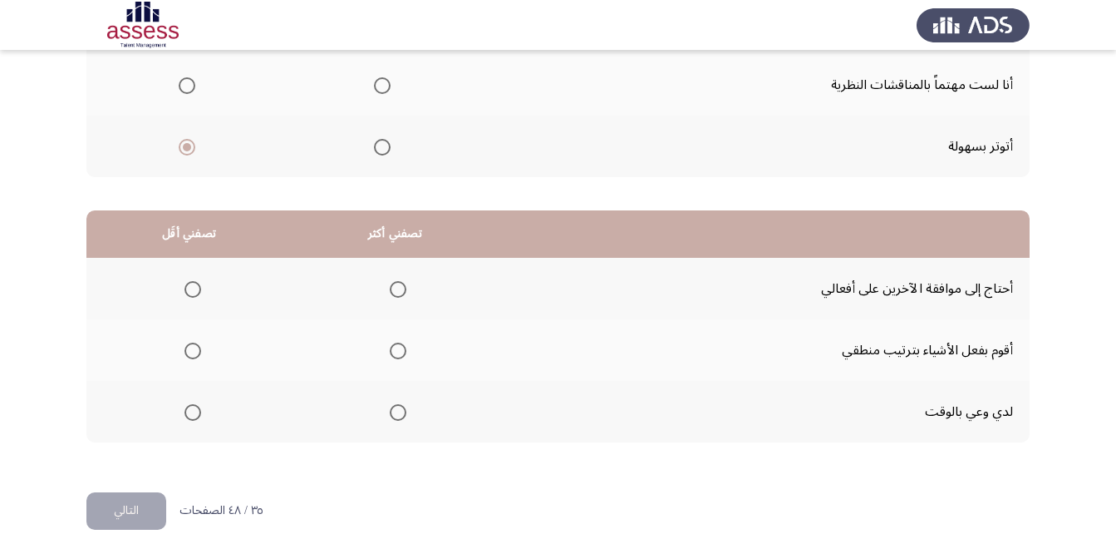
scroll to position [306, 0]
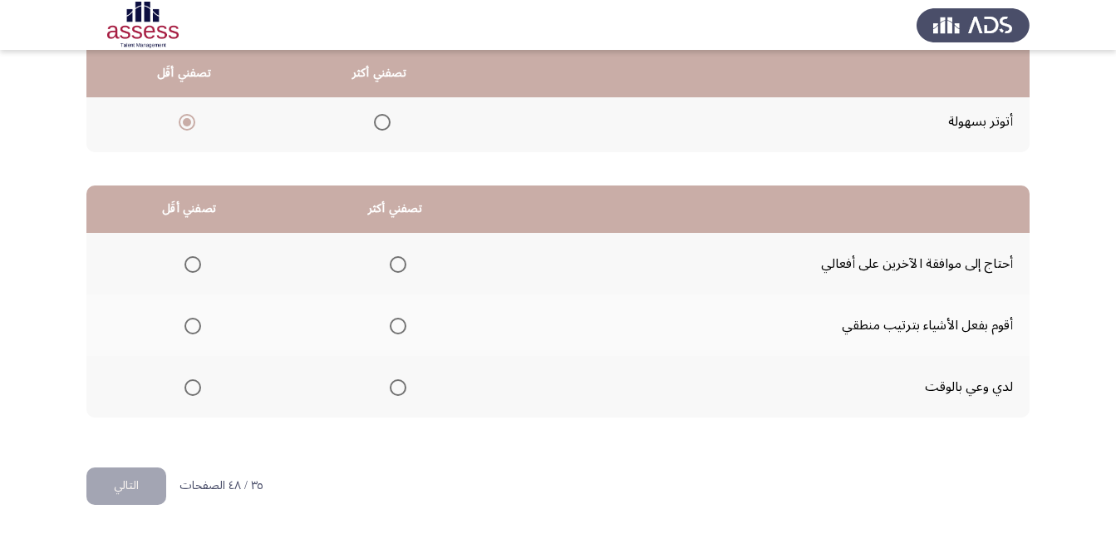
click at [401, 327] on span "Select an option" at bounding box center [398, 325] width 17 height 17
click at [401, 327] on input "Select an option" at bounding box center [398, 325] width 17 height 17
click at [185, 257] on span "Select an option" at bounding box center [193, 264] width 17 height 17
click at [185, 257] on input "Select an option" at bounding box center [193, 264] width 17 height 17
drag, startPoint x: 135, startPoint y: 486, endPoint x: 154, endPoint y: 476, distance: 20.8
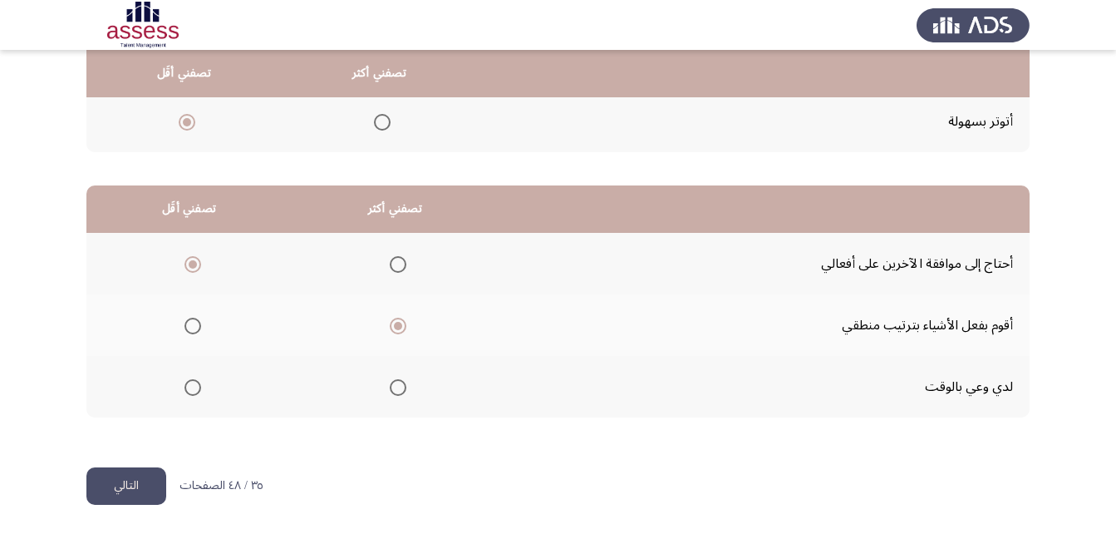
click at [136, 486] on button "التالي" at bounding box center [126, 485] width 80 height 37
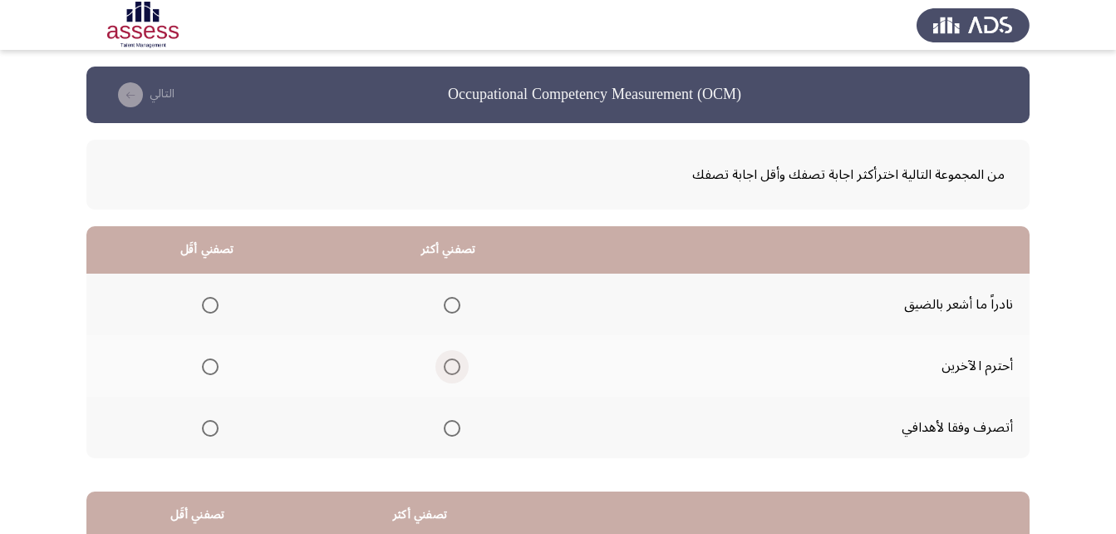
click at [444, 358] on span "Select an option" at bounding box center [452, 366] width 17 height 17
click at [444, 358] on input "Select an option" at bounding box center [452, 366] width 17 height 17
click at [197, 434] on label "Select an option" at bounding box center [206, 428] width 23 height 17
click at [202, 434] on input "Select an option" at bounding box center [210, 428] width 17 height 17
click at [216, 303] on span "Select an option" at bounding box center [210, 305] width 17 height 17
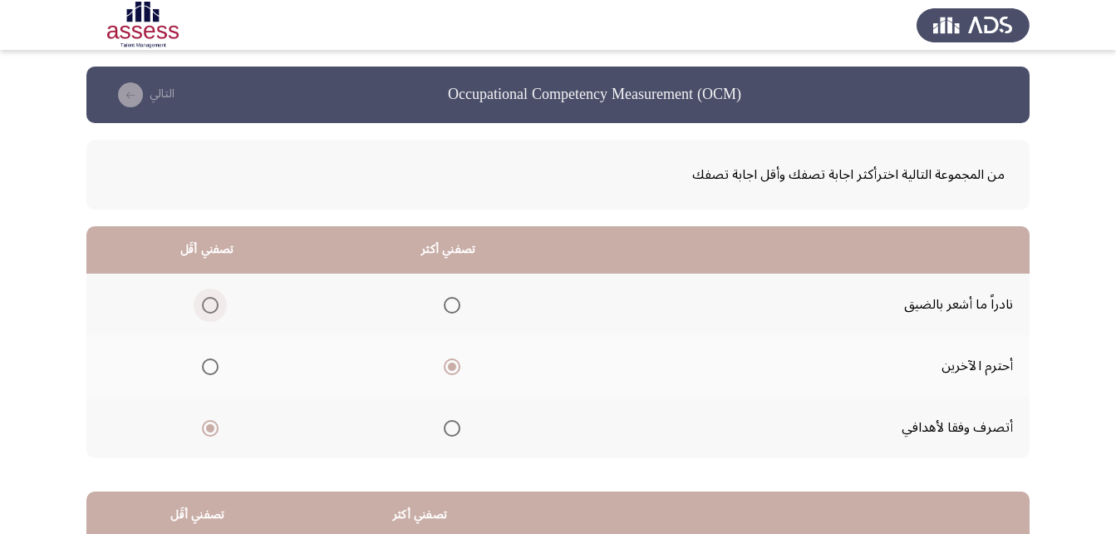
click at [216, 303] on input "Select an option" at bounding box center [210, 305] width 17 height 17
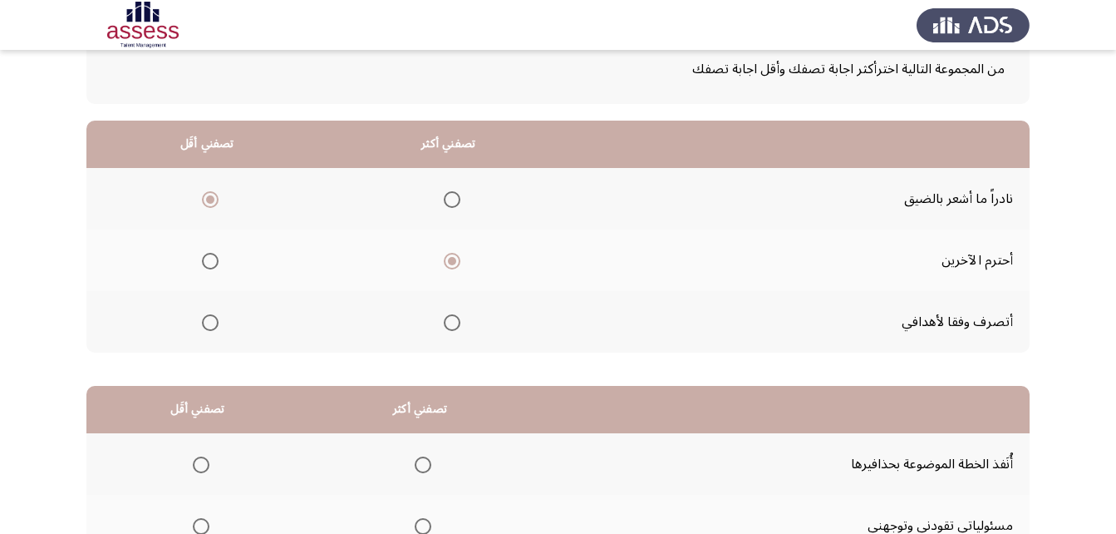
scroll to position [306, 0]
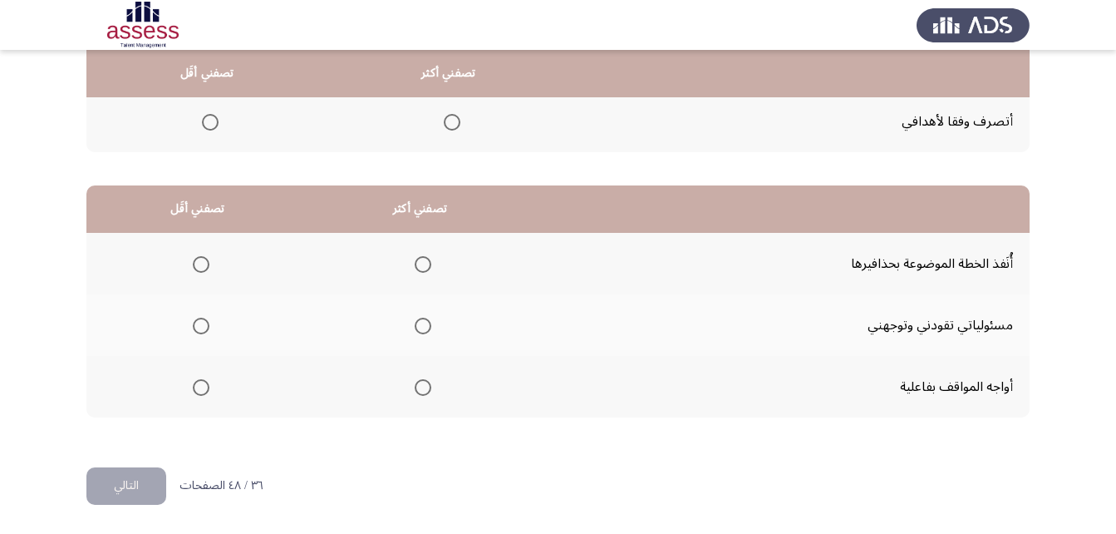
click at [450, 269] on th at bounding box center [419, 264] width 223 height 62
drag, startPoint x: 435, startPoint y: 268, endPoint x: 418, endPoint y: 268, distance: 16.6
click at [434, 268] on th at bounding box center [419, 264] width 223 height 62
click at [418, 268] on span "Select an option" at bounding box center [423, 264] width 17 height 17
click at [418, 268] on input "Select an option" at bounding box center [423, 264] width 17 height 17
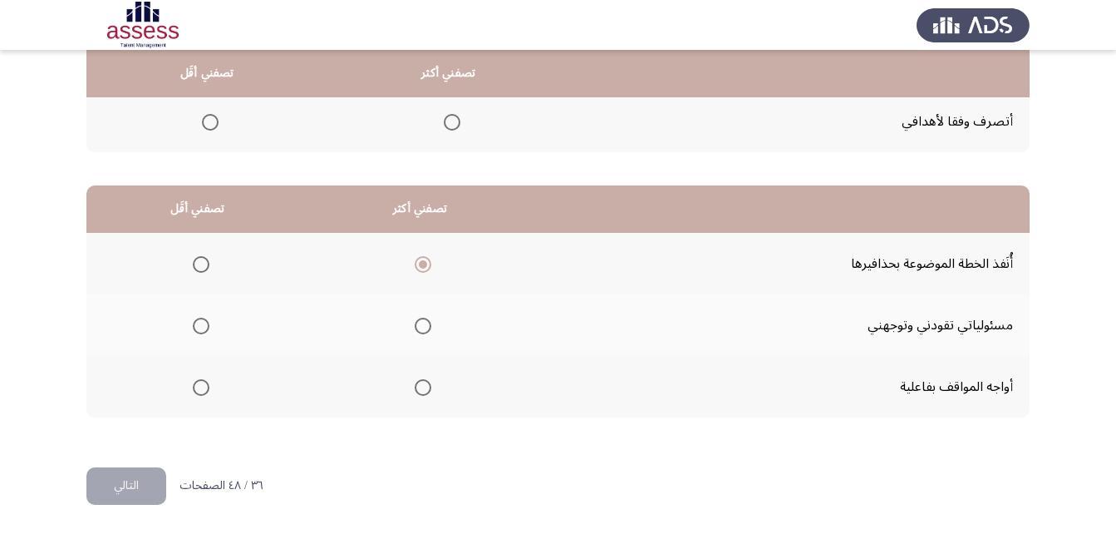
click at [426, 382] on span "Select an option" at bounding box center [423, 387] width 17 height 17
click at [426, 382] on input "Select an option" at bounding box center [423, 387] width 17 height 17
click at [202, 251] on mat-radio-group "Select an option" at bounding box center [197, 263] width 23 height 28
click at [203, 259] on span "Select an option" at bounding box center [201, 264] width 17 height 17
click at [203, 259] on input "Select an option" at bounding box center [201, 264] width 17 height 17
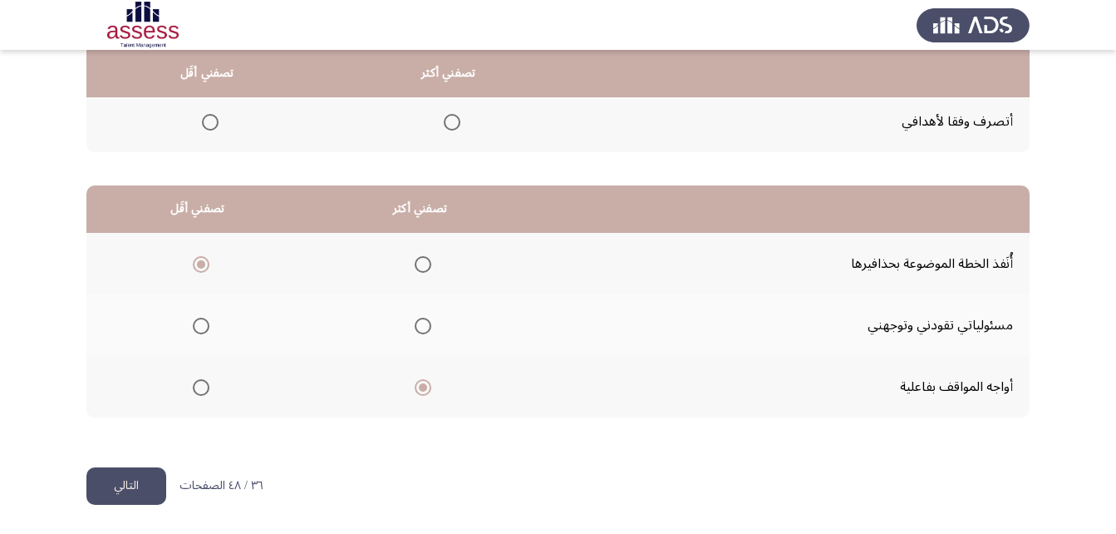
click at [195, 339] on th at bounding box center [197, 325] width 222 height 62
click at [199, 334] on mat-radio-group "Select an option" at bounding box center [197, 325] width 23 height 28
click at [200, 332] on span "Select an option" at bounding box center [201, 325] width 17 height 17
click at [200, 332] on input "Select an option" at bounding box center [201, 325] width 17 height 17
click at [137, 462] on div "من المجموعة التالية اخترأكثر اجابة تصفك وأقل اجابة تصفك تصفني أكثر تصفني أقَل ن…" at bounding box center [557, 142] width 943 height 650
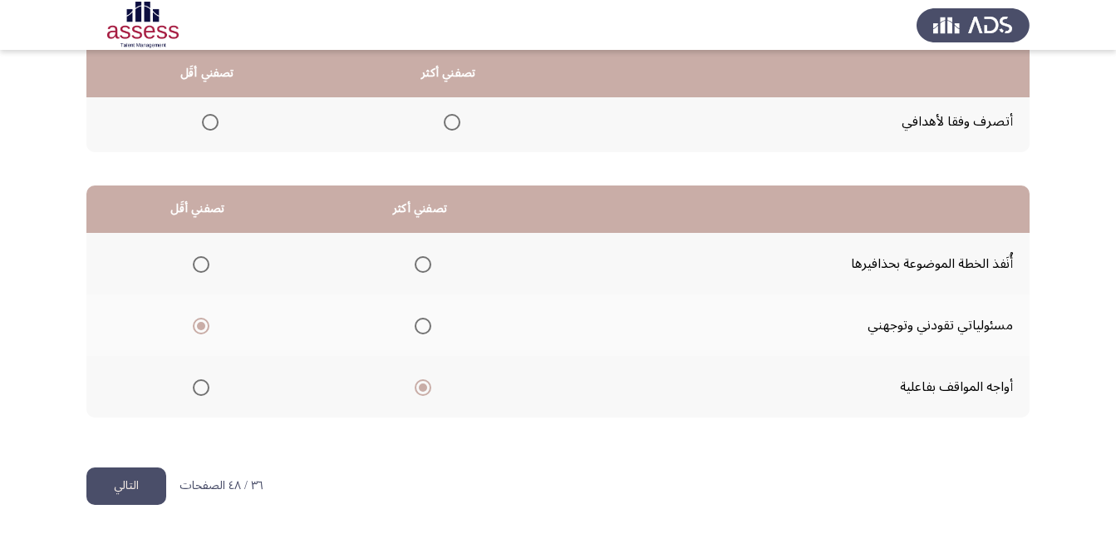
click at [147, 487] on button "التالي" at bounding box center [126, 485] width 80 height 37
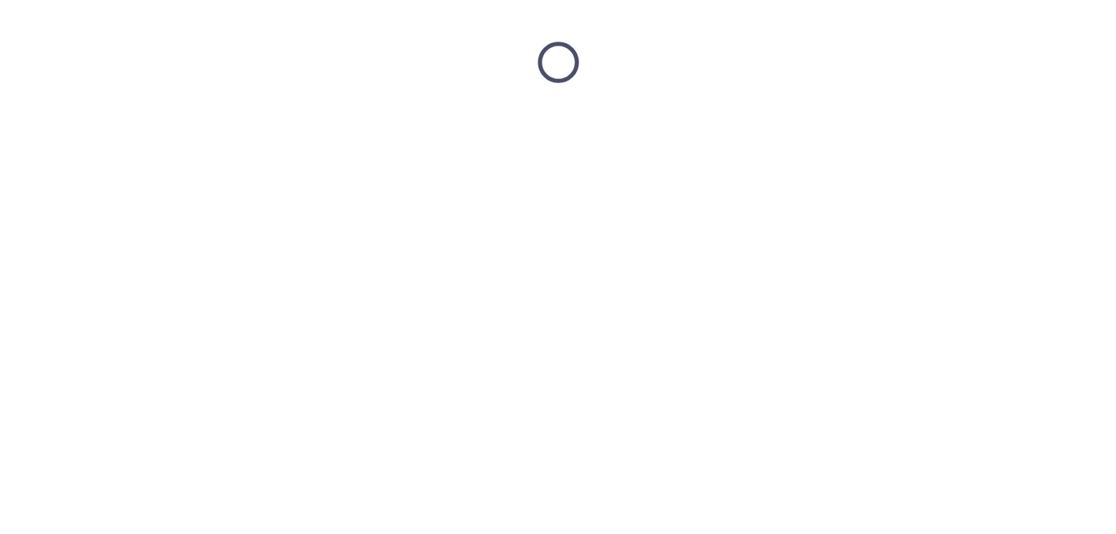
scroll to position [0, 0]
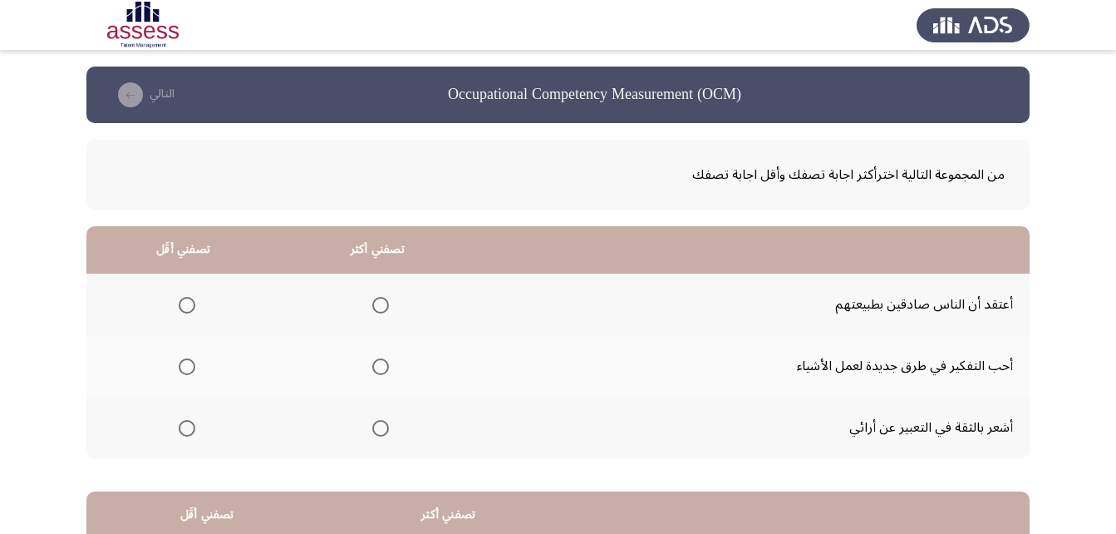
click at [366, 372] on label "Select an option" at bounding box center [377, 366] width 23 height 17
click at [372, 372] on input "Select an option" at bounding box center [380, 366] width 17 height 17
drag, startPoint x: 165, startPoint y: 425, endPoint x: 170, endPoint y: 432, distance: 9.0
click at [170, 432] on th at bounding box center [183, 427] width 194 height 62
click at [175, 434] on label "Select an option" at bounding box center [183, 428] width 23 height 17
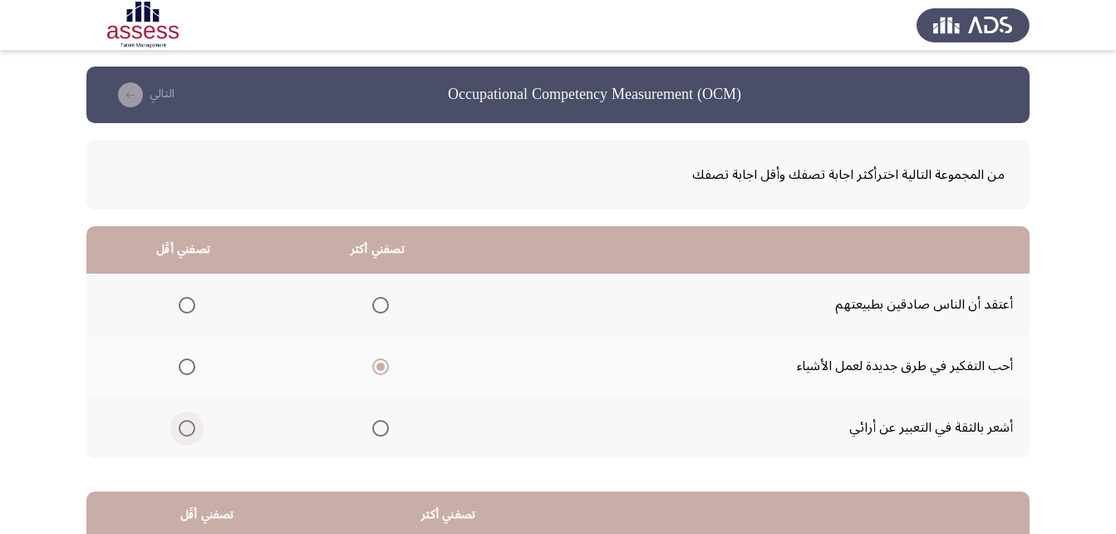
click at [179, 434] on input "Select an option" at bounding box center [187, 428] width 17 height 17
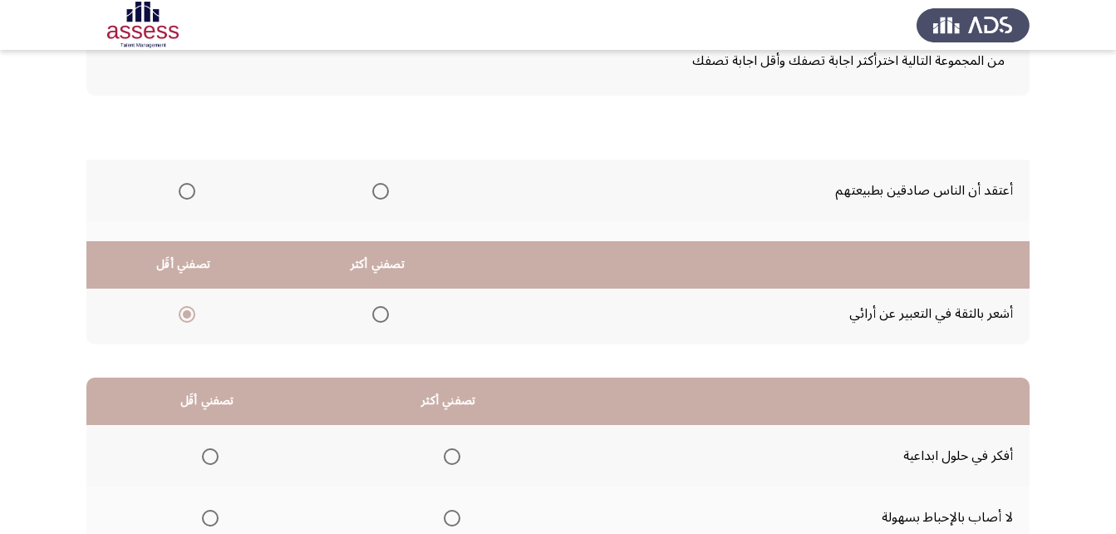
scroll to position [306, 0]
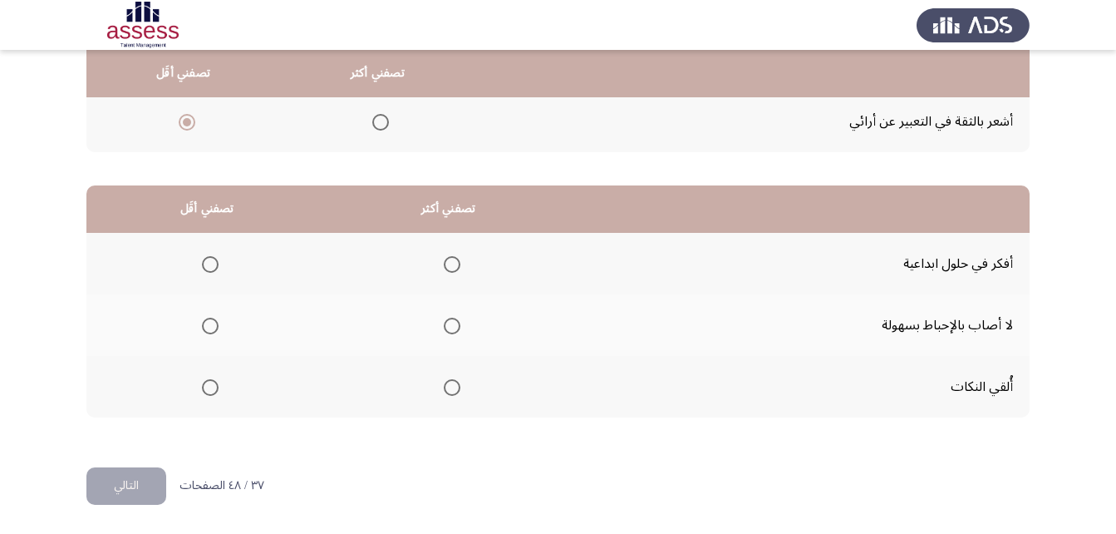
click at [460, 263] on th at bounding box center [448, 264] width 242 height 62
click at [444, 261] on span "Select an option" at bounding box center [452, 264] width 17 height 17
click at [444, 261] on input "Select an option" at bounding box center [452, 264] width 17 height 17
click at [202, 327] on span "Select an option" at bounding box center [210, 325] width 17 height 17
click at [202, 327] on input "Select an option" at bounding box center [210, 325] width 17 height 17
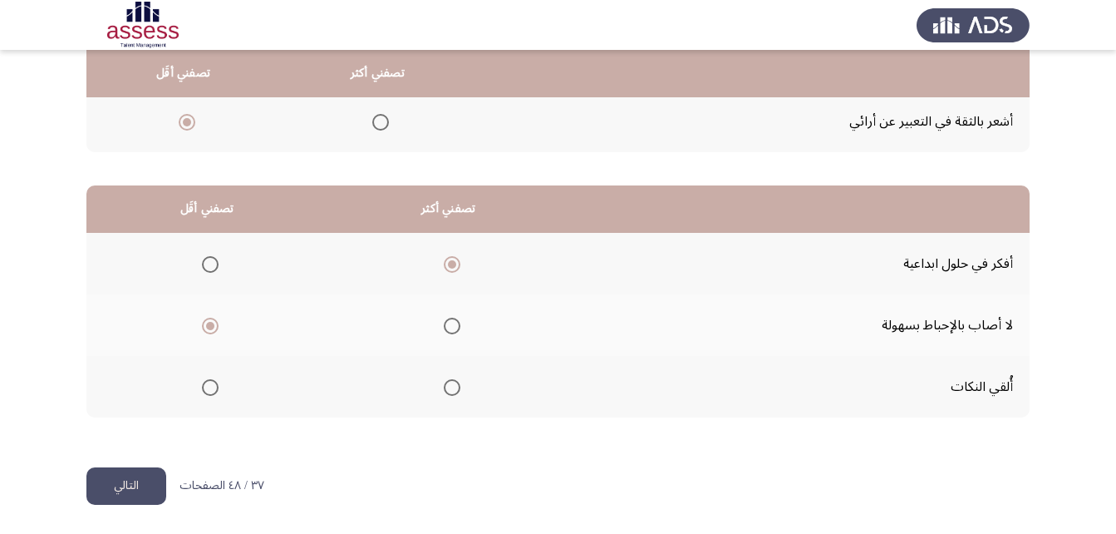
click at [135, 476] on button "التالي" at bounding box center [126, 485] width 80 height 37
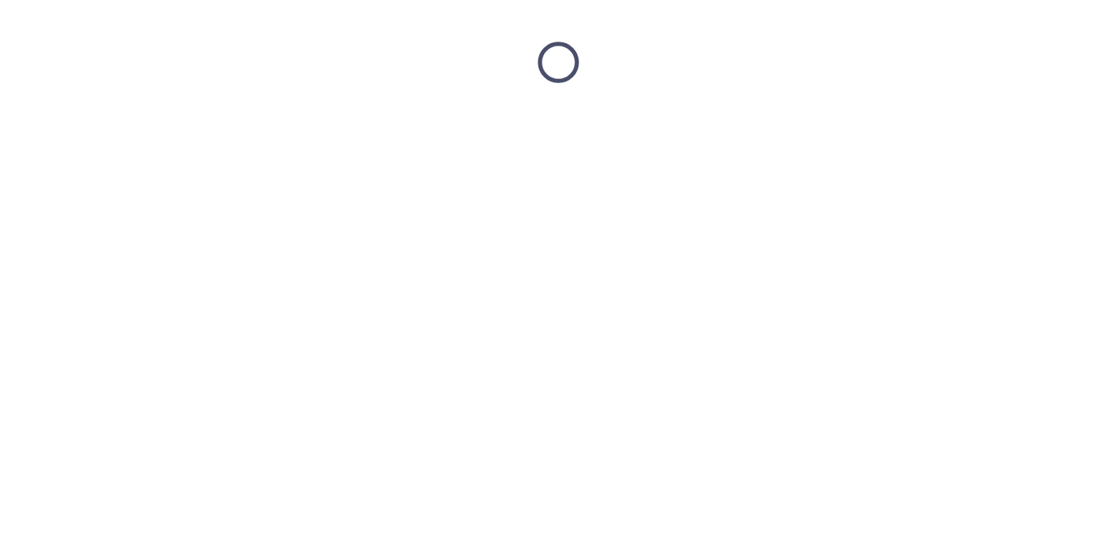
scroll to position [0, 0]
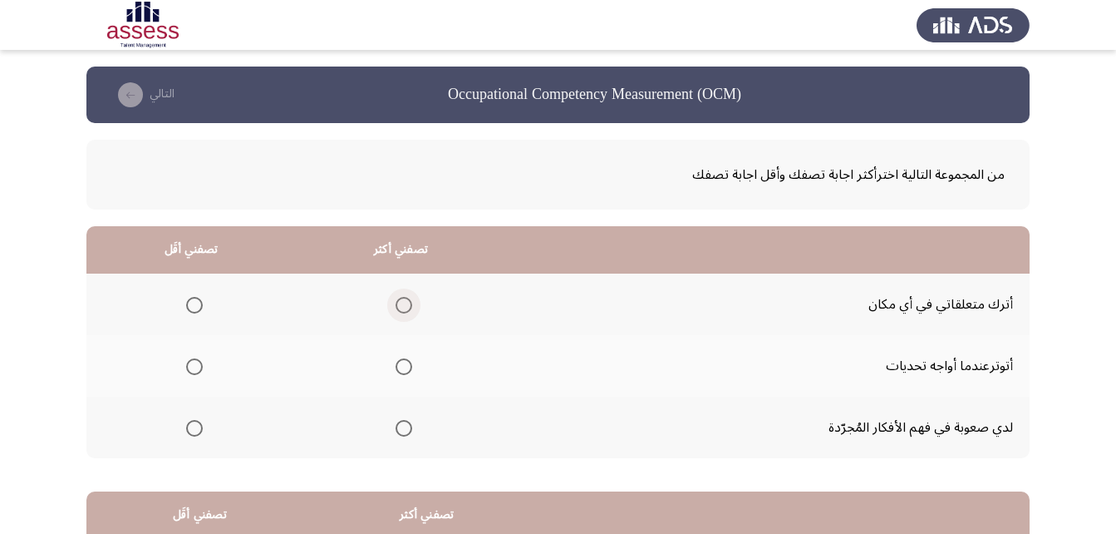
click at [401, 309] on span "Select an option" at bounding box center [404, 305] width 17 height 17
click at [401, 309] on input "Select an option" at bounding box center [404, 305] width 17 height 17
click at [197, 366] on span "Select an option" at bounding box center [194, 366] width 17 height 17
click at [197, 366] on input "Select an option" at bounding box center [194, 366] width 17 height 17
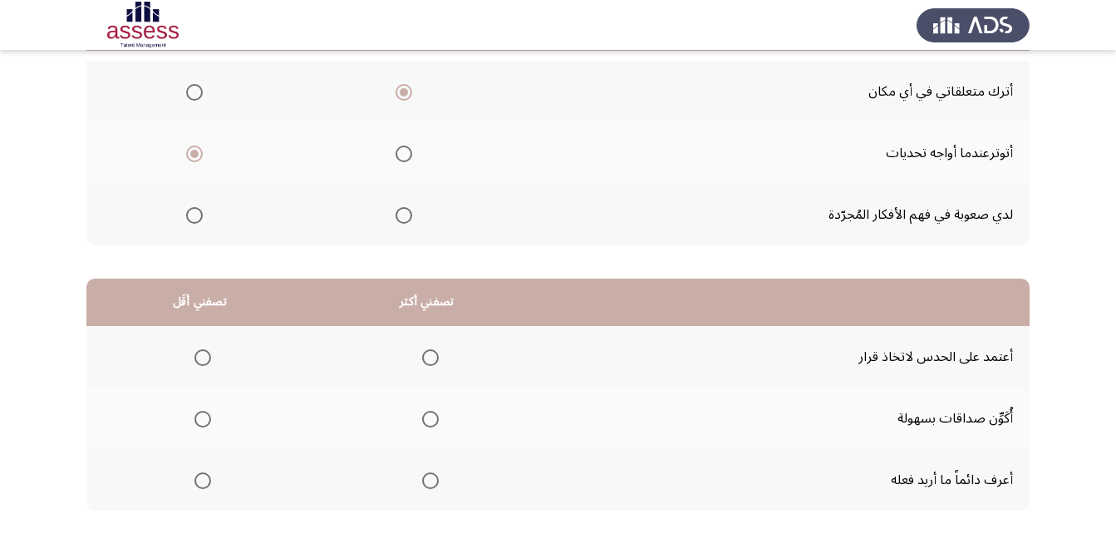
scroll to position [223, 0]
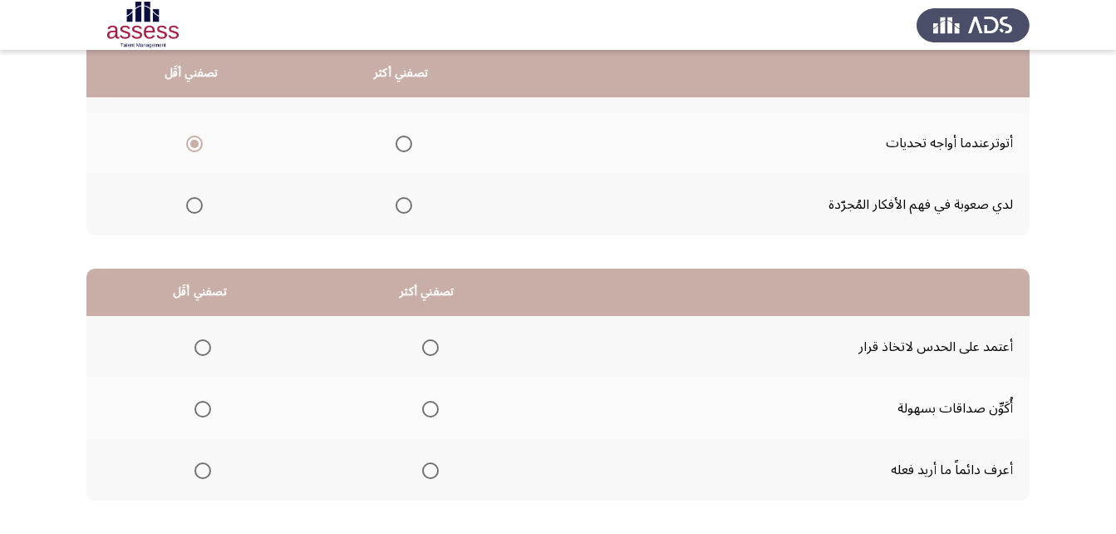
click at [436, 403] on span "Select an option" at bounding box center [430, 409] width 17 height 17
click at [436, 403] on input "Select an option" at bounding box center [430, 409] width 17 height 17
click at [208, 469] on span "Select an option" at bounding box center [202, 470] width 17 height 17
click at [208, 469] on input "Select an option" at bounding box center [202, 470] width 17 height 17
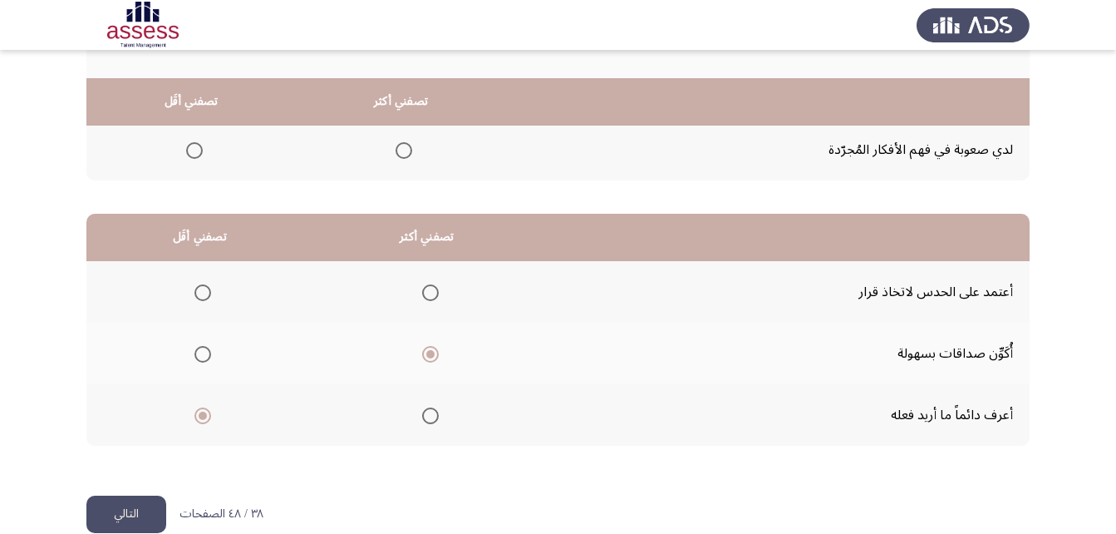
scroll to position [306, 0]
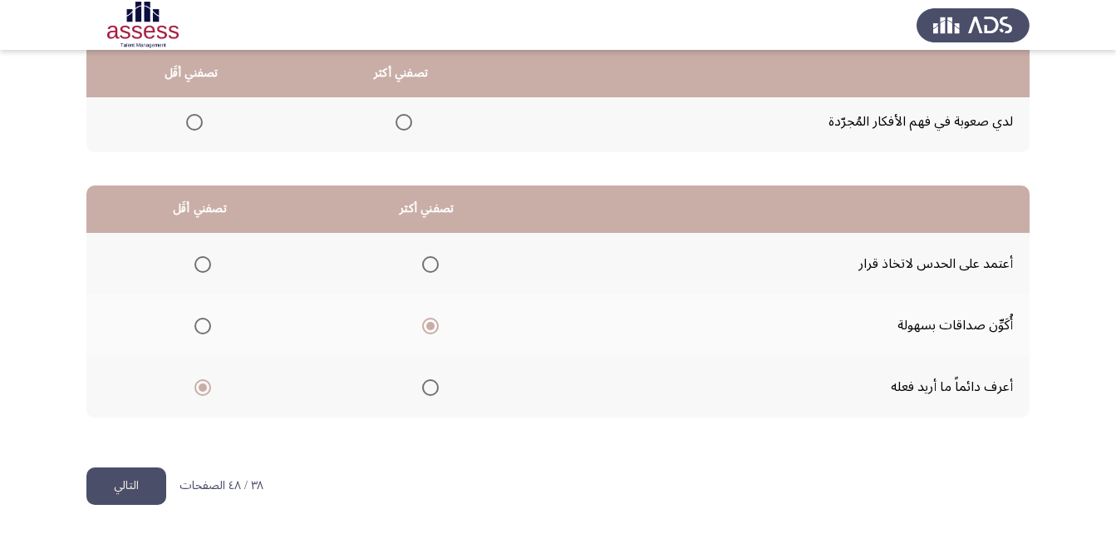
click at [119, 482] on button "التالي" at bounding box center [126, 485] width 80 height 37
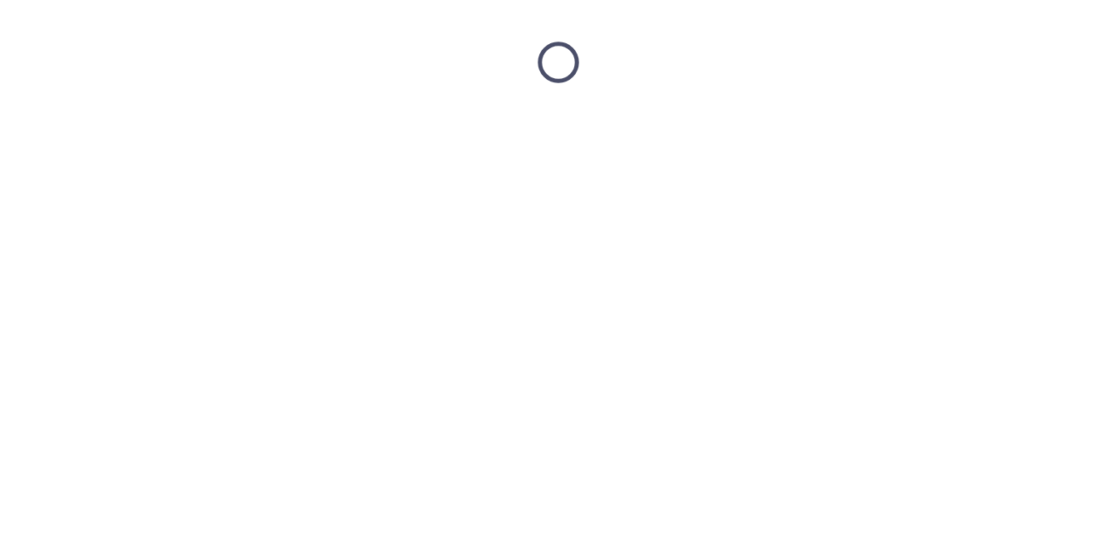
scroll to position [0, 0]
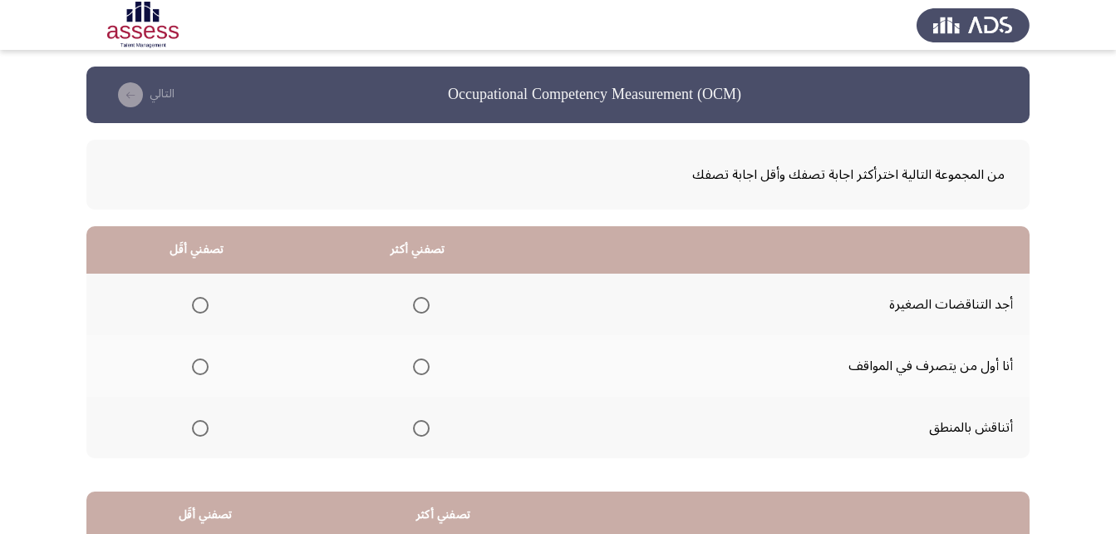
click at [419, 301] on span "Select an option" at bounding box center [421, 305] width 17 height 17
click at [419, 301] on input "Select an option" at bounding box center [421, 305] width 17 height 17
click at [201, 428] on span "Select an option" at bounding box center [200, 428] width 17 height 17
click at [201, 428] on input "Select an option" at bounding box center [200, 428] width 17 height 17
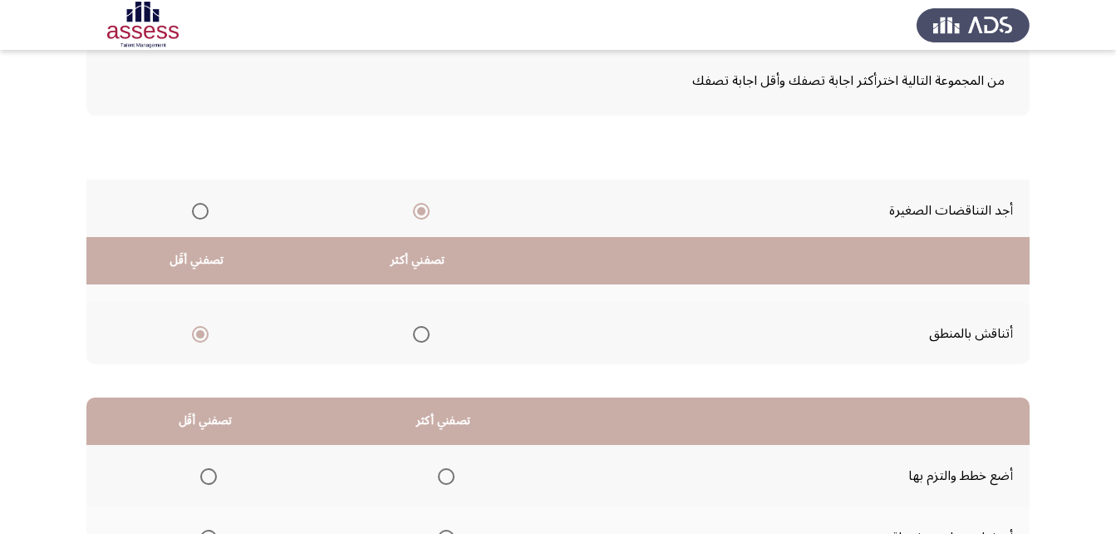
scroll to position [306, 0]
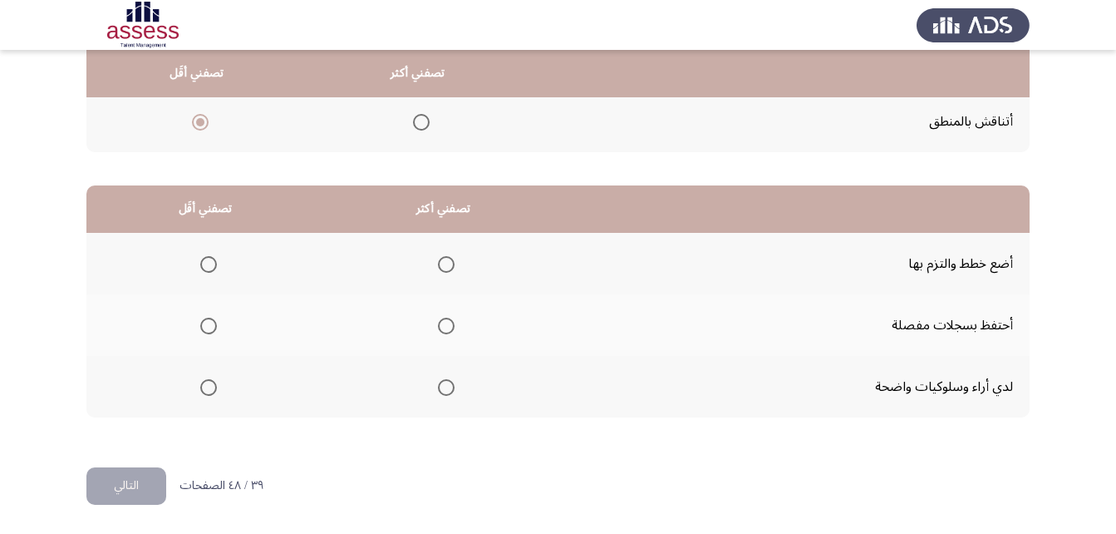
click at [432, 269] on label "Select an option" at bounding box center [442, 264] width 23 height 17
click at [438, 269] on input "Select an option" at bounding box center [446, 264] width 17 height 17
click at [211, 395] on span "Select an option" at bounding box center [208, 387] width 17 height 17
click at [211, 395] on input "Select an option" at bounding box center [208, 387] width 17 height 17
click at [440, 386] on span "Select an option" at bounding box center [446, 387] width 17 height 17
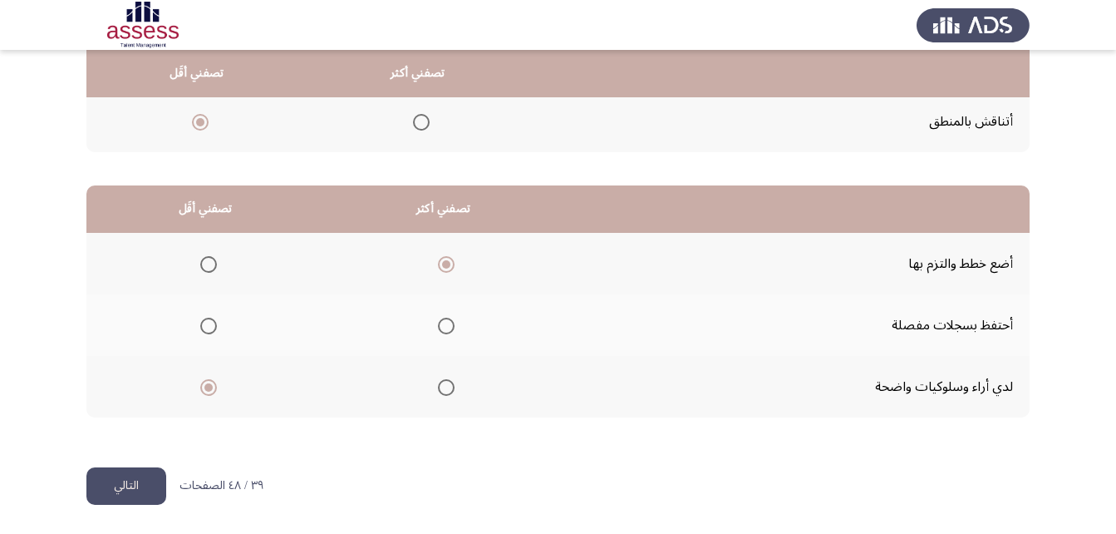
click at [440, 386] on input "Select an option" at bounding box center [446, 387] width 17 height 17
click at [204, 332] on span "Select an option" at bounding box center [208, 325] width 17 height 17
click at [204, 332] on input "Select an option" at bounding box center [208, 325] width 17 height 17
click at [137, 508] on html "Occupational Competency Measurement (OCM) التالي من المجموعة التالية اخترأكثر ا…" at bounding box center [558, 113] width 1116 height 839
click at [141, 492] on button "التالي" at bounding box center [126, 485] width 80 height 37
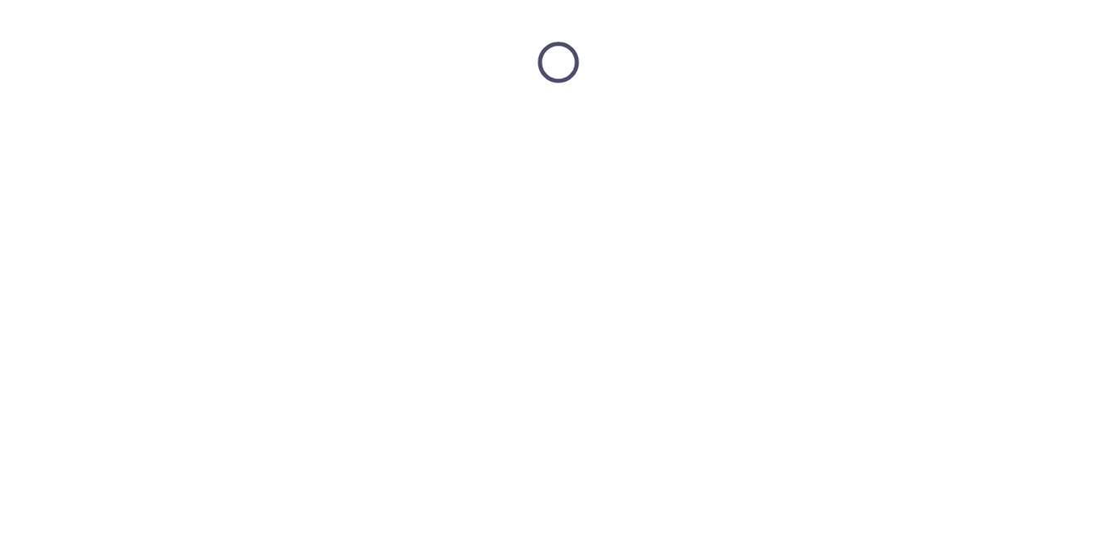
scroll to position [0, 0]
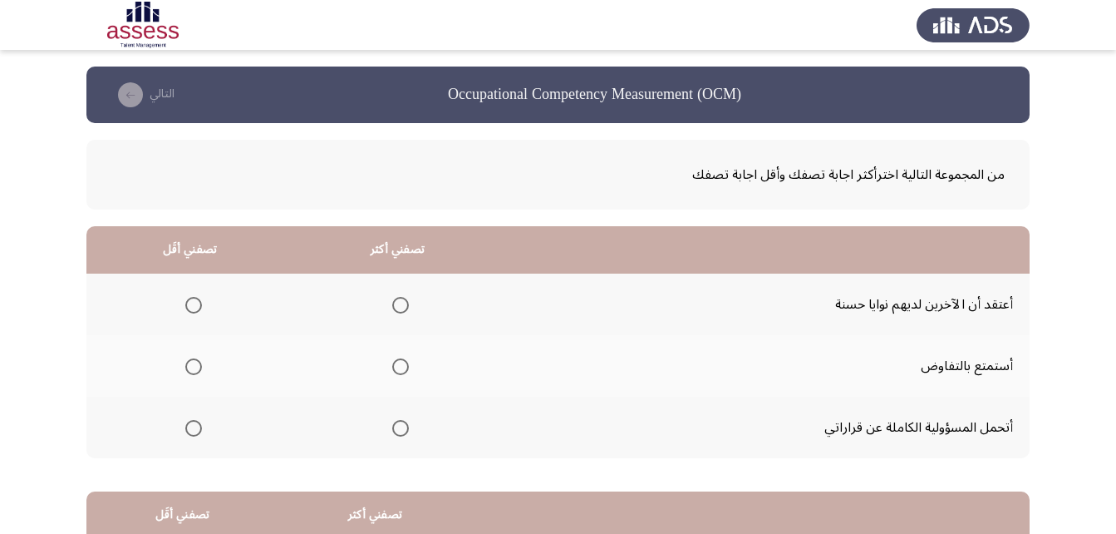
click at [404, 432] on span "Select an option" at bounding box center [400, 428] width 17 height 17
click at [404, 432] on input "Select an option" at bounding box center [400, 428] width 17 height 17
click at [202, 374] on th at bounding box center [190, 366] width 208 height 62
click at [194, 368] on span "Select an option" at bounding box center [193, 366] width 17 height 17
click at [194, 368] on input "Select an option" at bounding box center [193, 366] width 17 height 17
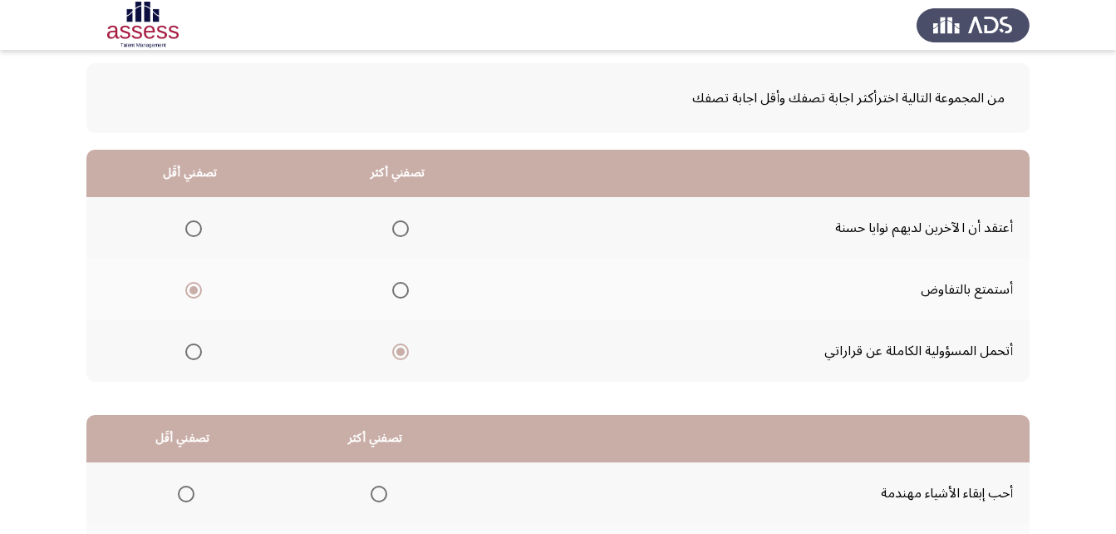
scroll to position [57, 0]
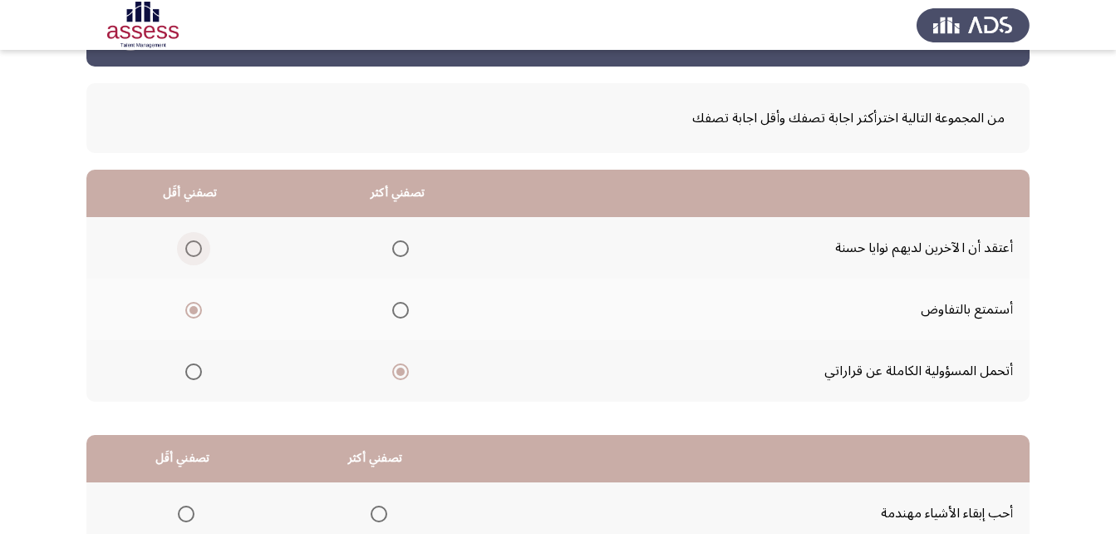
click at [192, 249] on span "Select an option" at bounding box center [193, 248] width 17 height 17
click at [192, 249] on input "Select an option" at bounding box center [193, 248] width 17 height 17
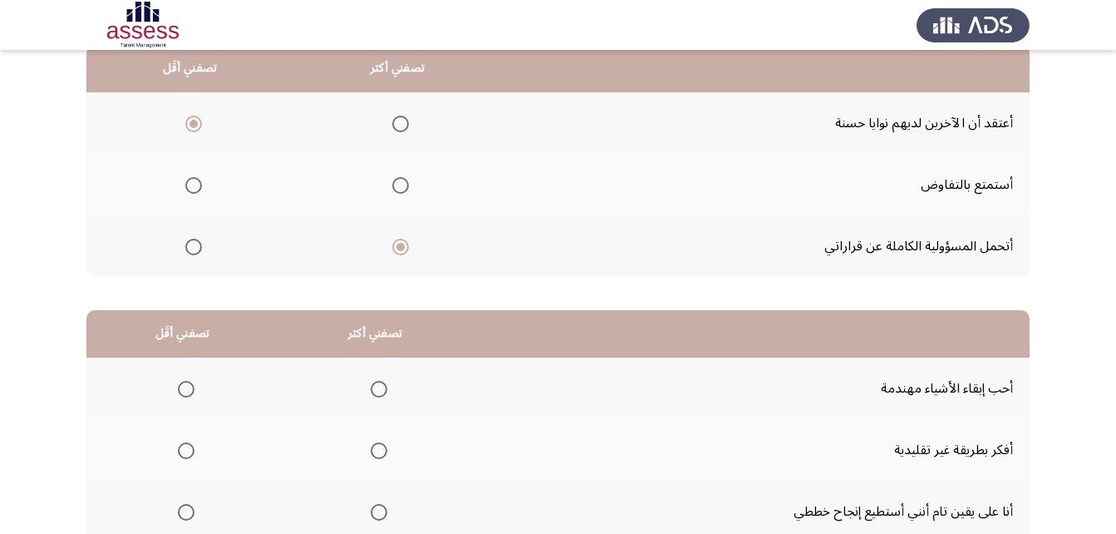
scroll to position [306, 0]
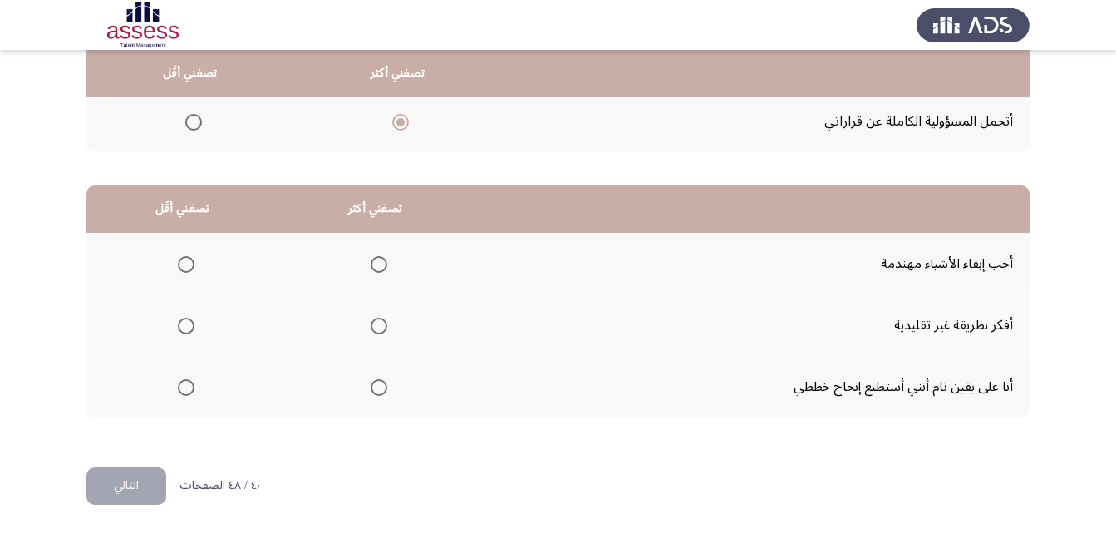
click at [371, 322] on span "Select an option" at bounding box center [379, 325] width 17 height 17
click at [371, 322] on input "Select an option" at bounding box center [379, 325] width 17 height 17
click at [378, 263] on span "Select an option" at bounding box center [379, 264] width 17 height 17
click at [378, 263] on input "Select an option" at bounding box center [379, 264] width 17 height 17
click at [183, 322] on span "Select an option" at bounding box center [186, 325] width 17 height 17
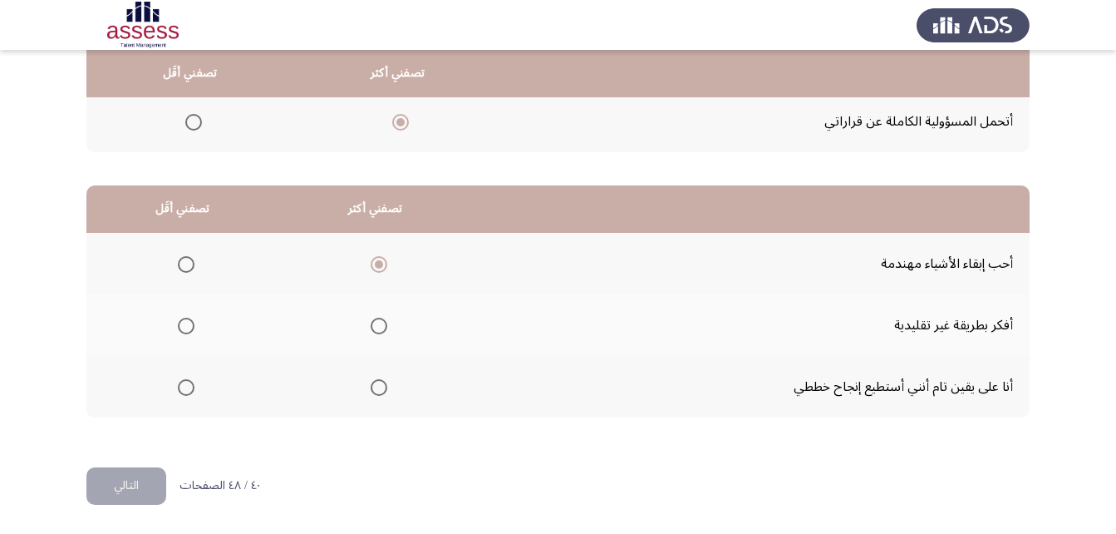
click at [183, 322] on input "Select an option" at bounding box center [186, 325] width 17 height 17
click at [185, 383] on span "Select an option" at bounding box center [186, 387] width 17 height 17
click at [185, 383] on input "Select an option" at bounding box center [186, 387] width 17 height 17
click at [129, 475] on button "التالي" at bounding box center [126, 485] width 80 height 37
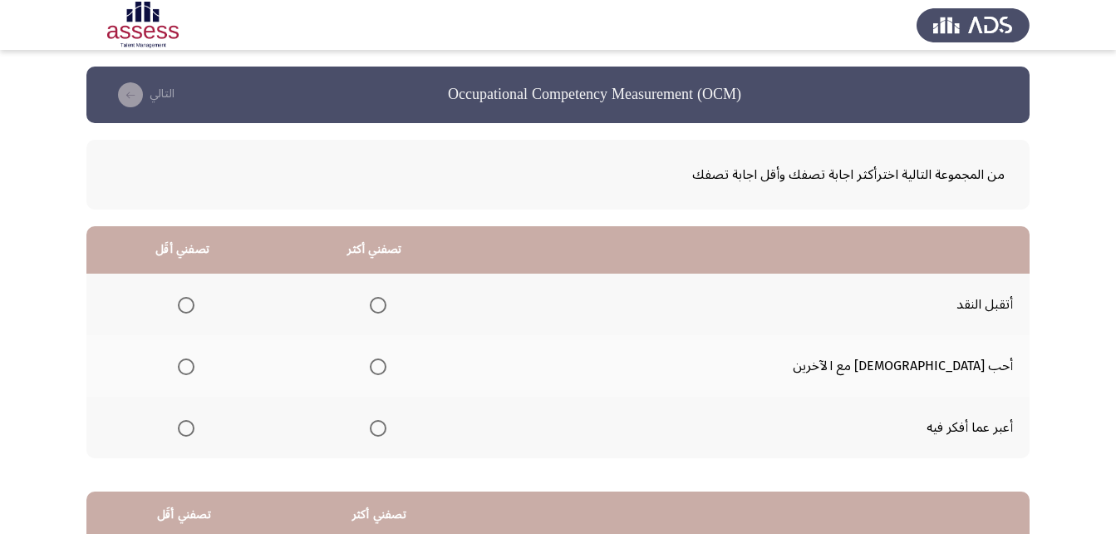
click at [386, 310] on span "Select an option" at bounding box center [378, 305] width 17 height 17
click at [386, 310] on input "Select an option" at bounding box center [378, 305] width 17 height 17
click at [218, 420] on th at bounding box center [182, 427] width 192 height 62
click at [194, 424] on span "Select an option" at bounding box center [186, 428] width 17 height 17
click at [194, 424] on input "Select an option" at bounding box center [186, 428] width 17 height 17
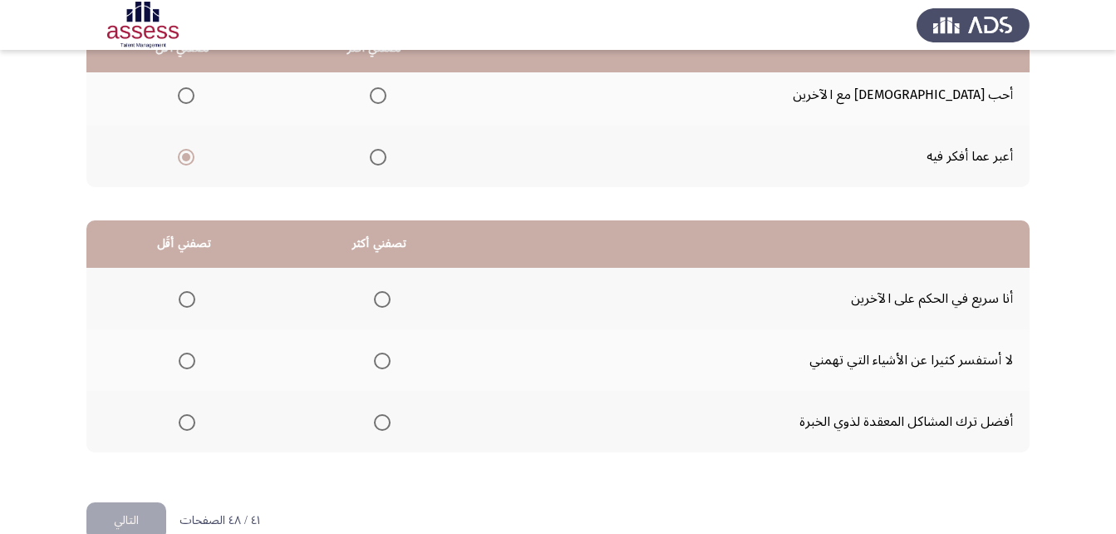
scroll to position [306, 0]
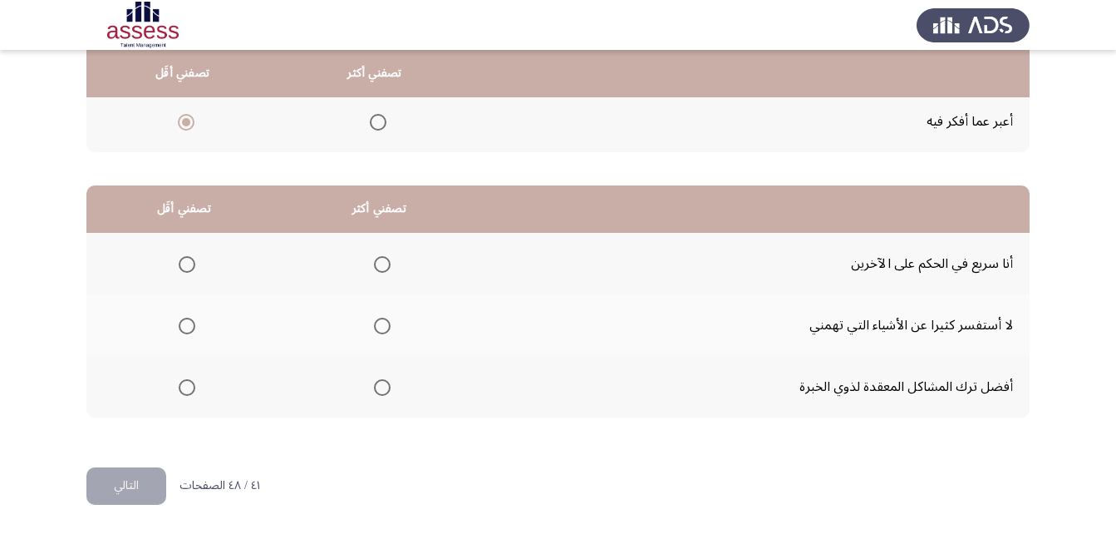
click at [376, 269] on span "Select an option" at bounding box center [382, 264] width 17 height 17
click at [376, 269] on input "Select an option" at bounding box center [382, 264] width 17 height 17
click at [177, 390] on label "Select an option" at bounding box center [183, 387] width 23 height 17
click at [179, 390] on input "Select an option" at bounding box center [187, 387] width 17 height 17
drag, startPoint x: 145, startPoint y: 457, endPoint x: 138, endPoint y: 470, distance: 14.1
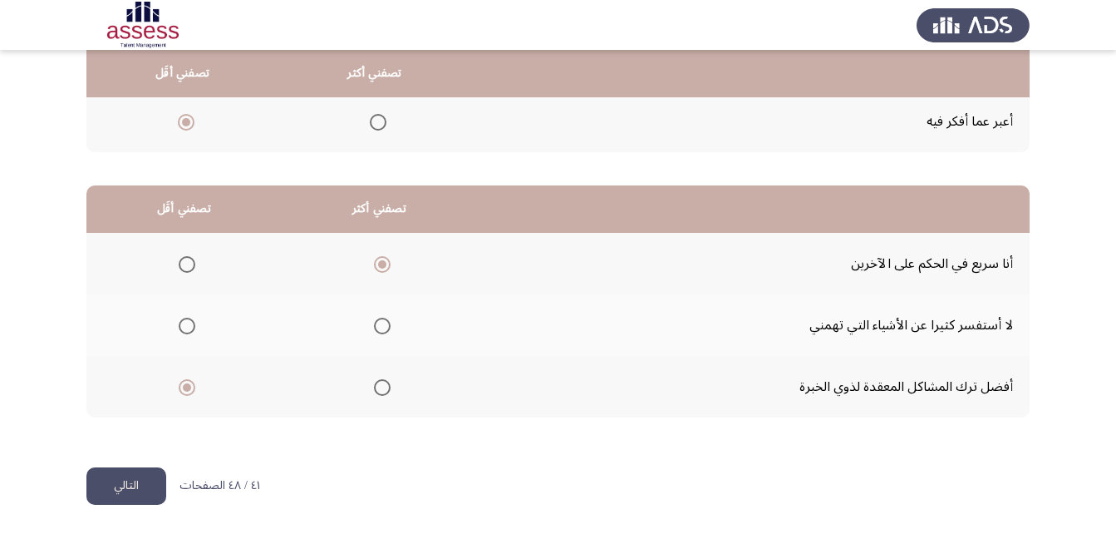
click at [141, 465] on div "من المجموعة التالية اخترأكثر اجابة تصفك وأقل اجابة تصفك تصفني أكثر تصفني أقَل أ…" at bounding box center [557, 142] width 943 height 650
click at [138, 470] on button "التالي" at bounding box center [126, 485] width 80 height 37
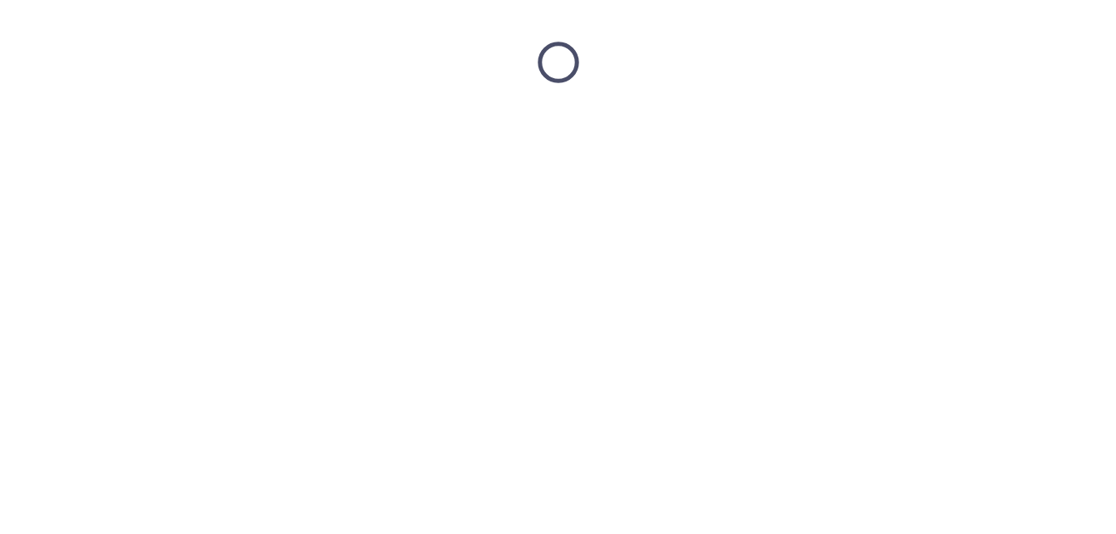
scroll to position [0, 0]
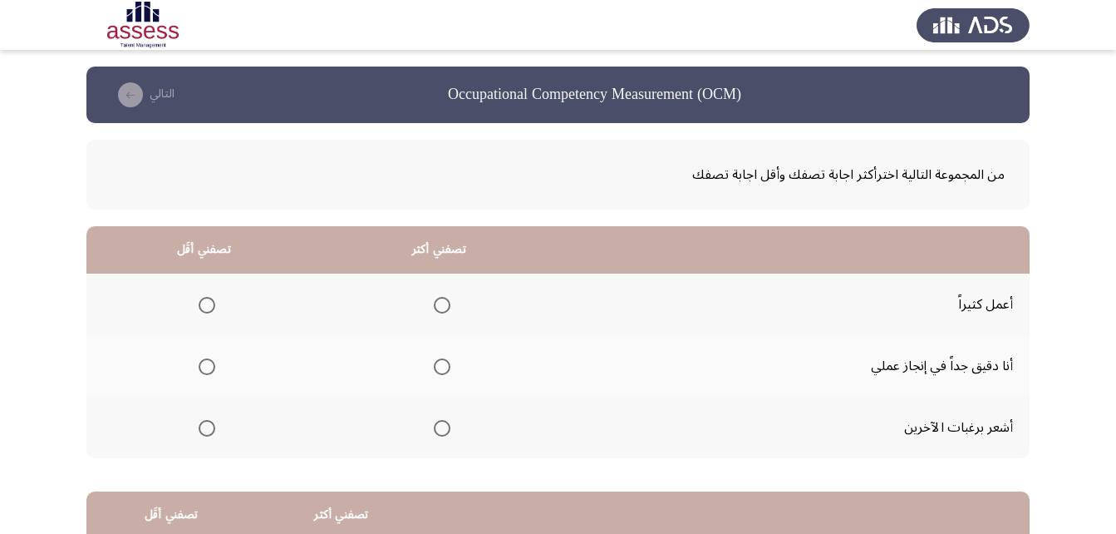
click at [412, 369] on th at bounding box center [439, 366] width 235 height 62
click at [446, 367] on span "Select an option" at bounding box center [442, 366] width 17 height 17
click at [446, 367] on input "Select an option" at bounding box center [442, 366] width 17 height 17
click at [208, 426] on span "Select an option" at bounding box center [207, 428] width 17 height 17
click at [208, 426] on input "Select an option" at bounding box center [207, 428] width 17 height 17
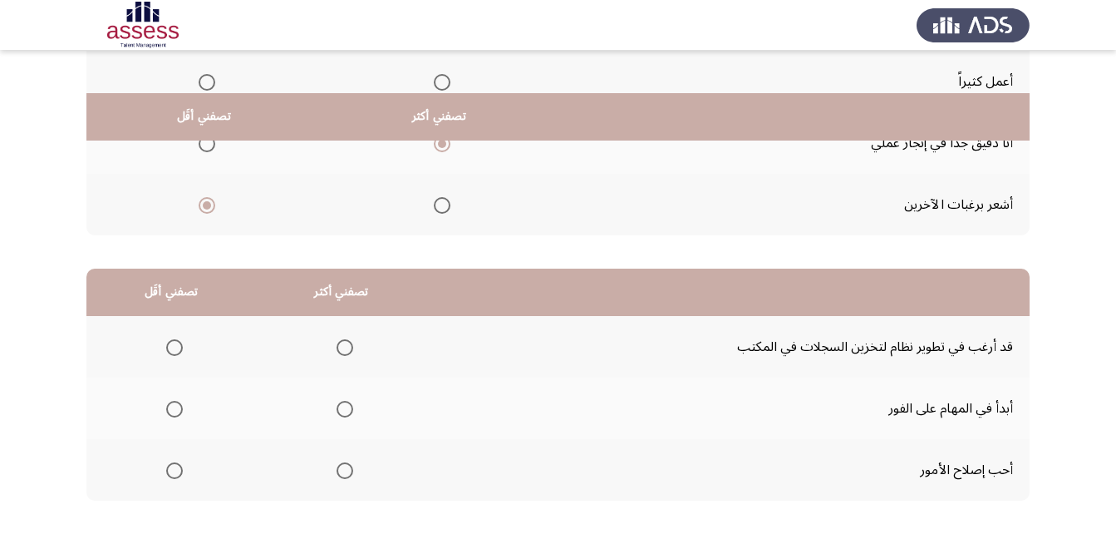
scroll to position [306, 0]
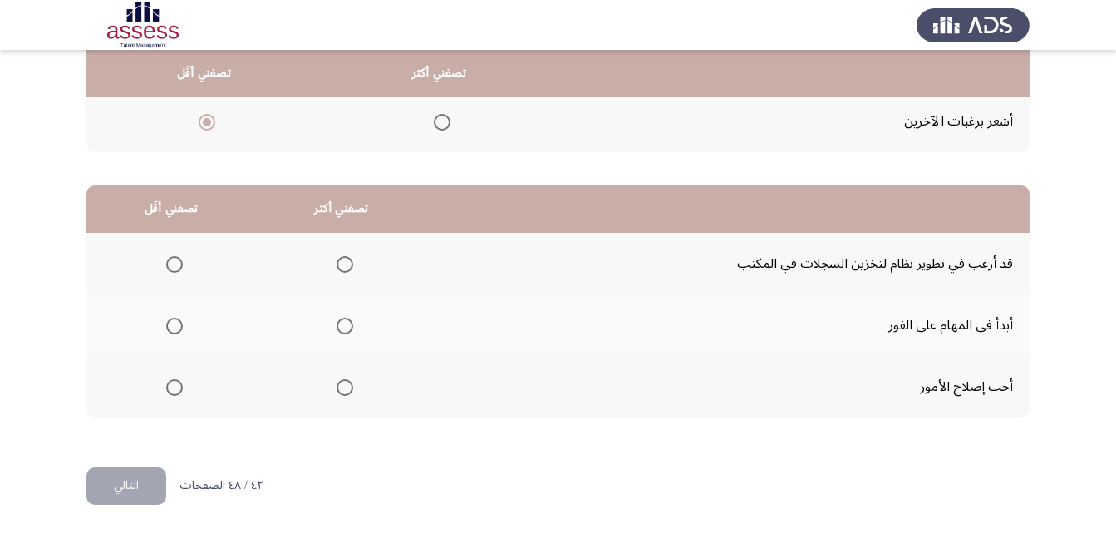
click at [346, 332] on span "Select an option" at bounding box center [345, 325] width 17 height 17
click at [346, 332] on input "Select an option" at bounding box center [345, 325] width 17 height 17
click at [338, 385] on span "Select an option" at bounding box center [345, 387] width 17 height 17
click at [338, 385] on input "Select an option" at bounding box center [345, 387] width 17 height 17
click at [170, 326] on span "Select an option" at bounding box center [174, 325] width 17 height 17
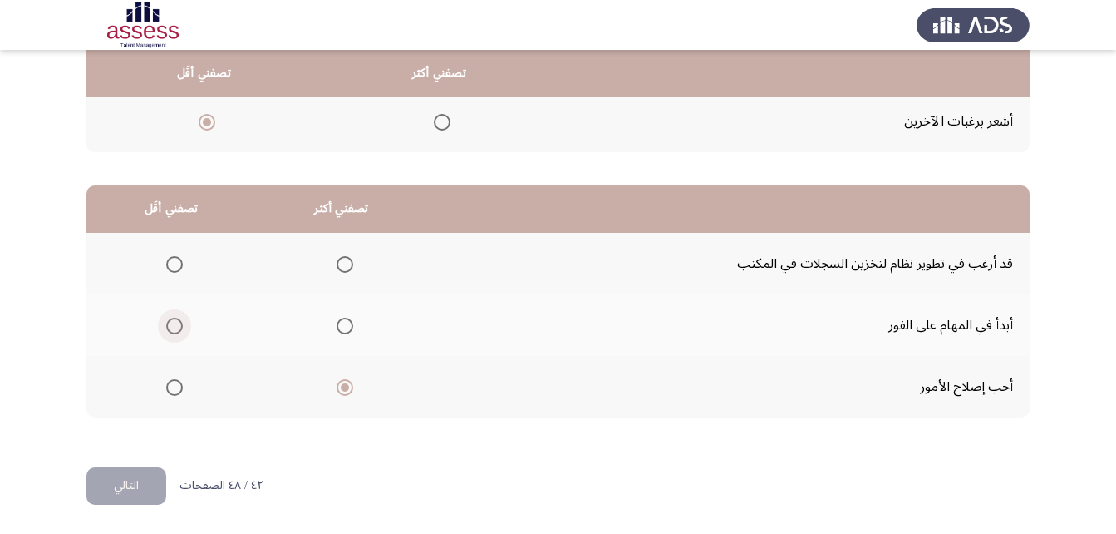
click at [170, 326] on input "Select an option" at bounding box center [174, 325] width 17 height 17
click at [121, 480] on button "التالي" at bounding box center [126, 485] width 80 height 37
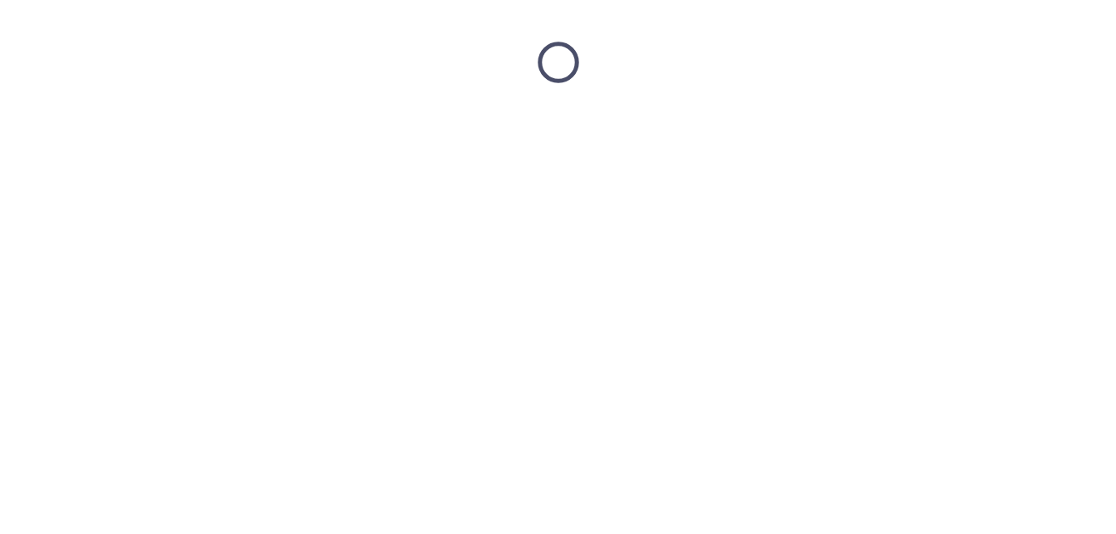
scroll to position [0, 0]
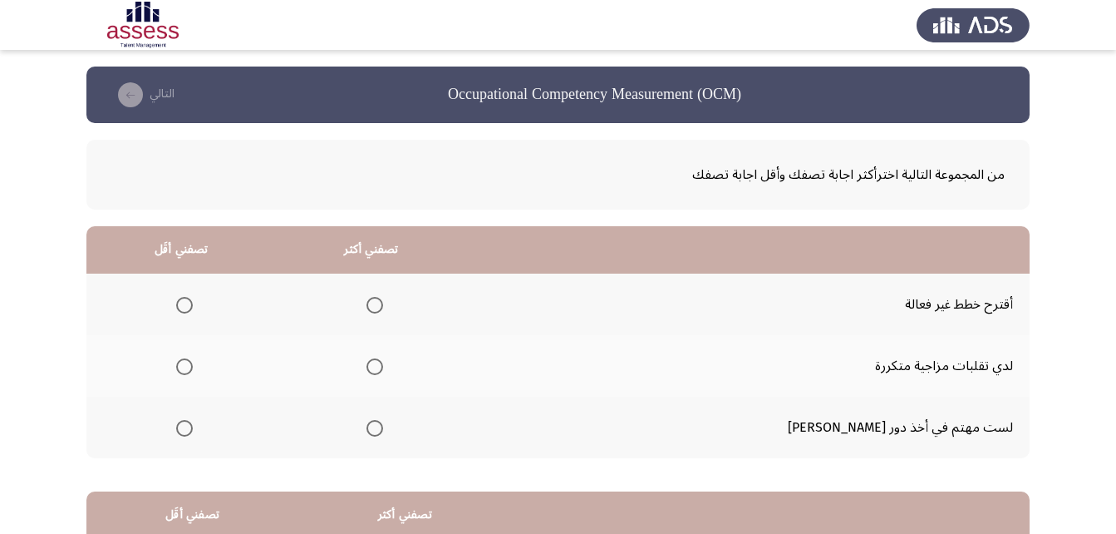
click at [383, 305] on span "Select an option" at bounding box center [375, 305] width 17 height 17
click at [383, 305] on input "Select an option" at bounding box center [375, 305] width 17 height 17
click at [193, 366] on span "Select an option" at bounding box center [184, 366] width 17 height 17
click at [193, 366] on input "Select an option" at bounding box center [184, 366] width 17 height 17
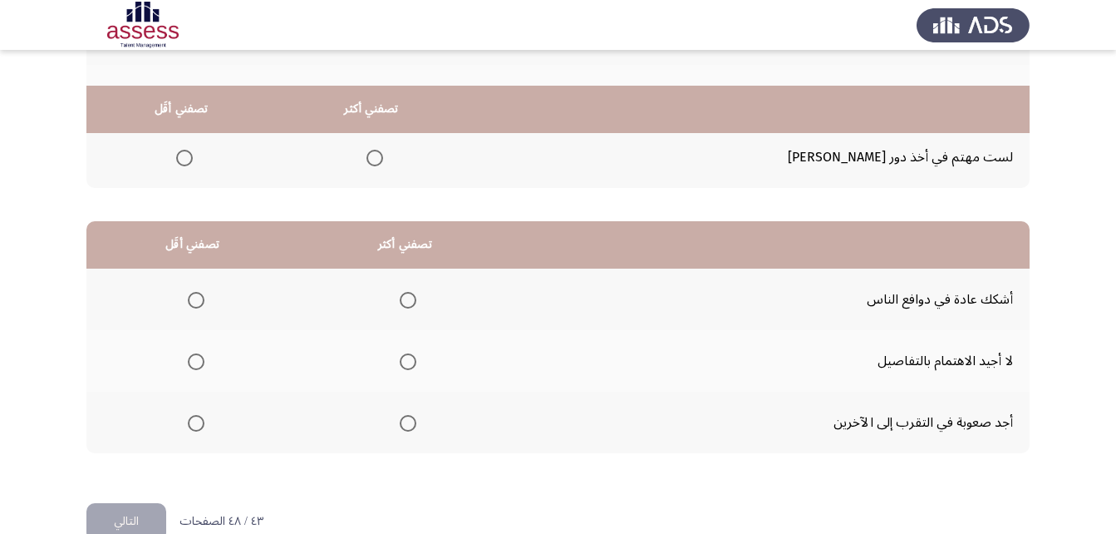
scroll to position [306, 0]
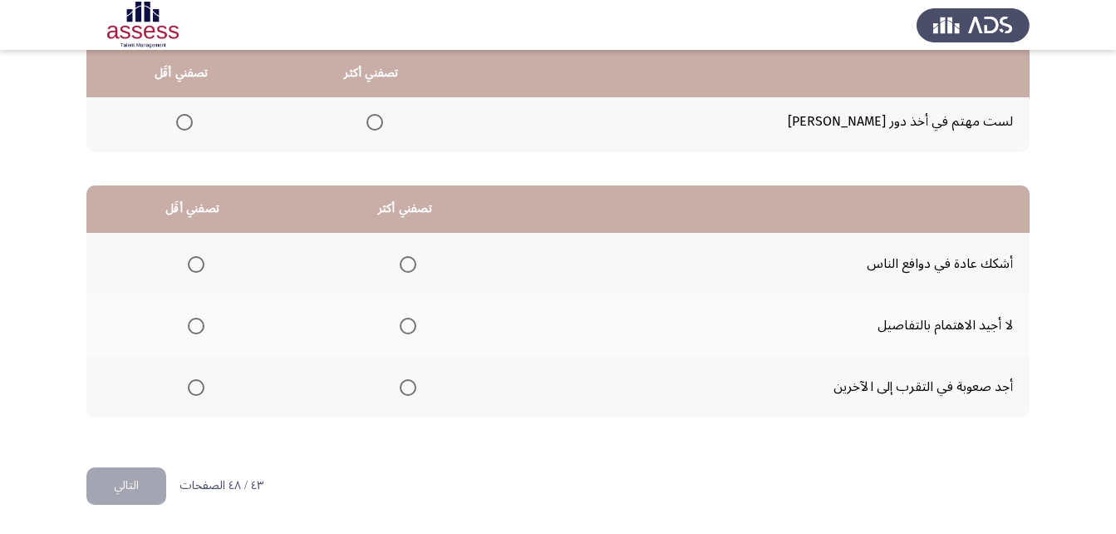
click at [415, 384] on th at bounding box center [404, 387] width 213 height 62
click at [414, 384] on th at bounding box center [404, 387] width 213 height 62
click at [408, 386] on span "Select an option" at bounding box center [408, 387] width 17 height 17
click at [408, 386] on input "Select an option" at bounding box center [408, 387] width 17 height 17
click at [411, 331] on span "Select an option" at bounding box center [408, 325] width 17 height 17
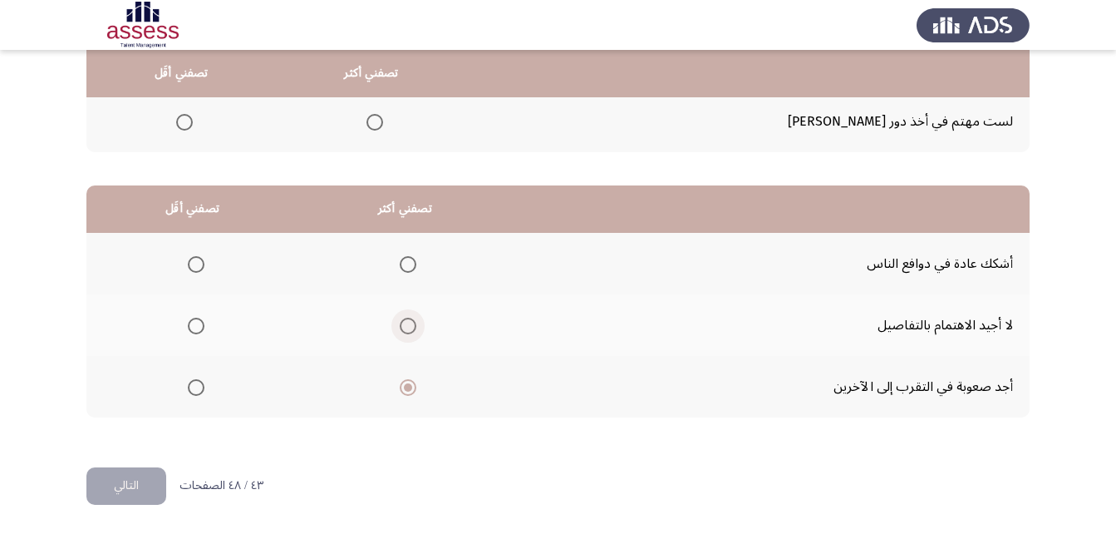
click at [411, 331] on input "Select an option" at bounding box center [408, 325] width 17 height 17
click at [197, 260] on span "Select an option" at bounding box center [196, 264] width 17 height 17
click at [197, 260] on input "Select an option" at bounding box center [196, 264] width 17 height 17
click at [148, 504] on html "Occupational Competency Measurement (OCM) التالي من المجموعة التالية اخترأكثر ا…" at bounding box center [558, 113] width 1116 height 839
click at [152, 488] on button "التالي" at bounding box center [126, 485] width 80 height 37
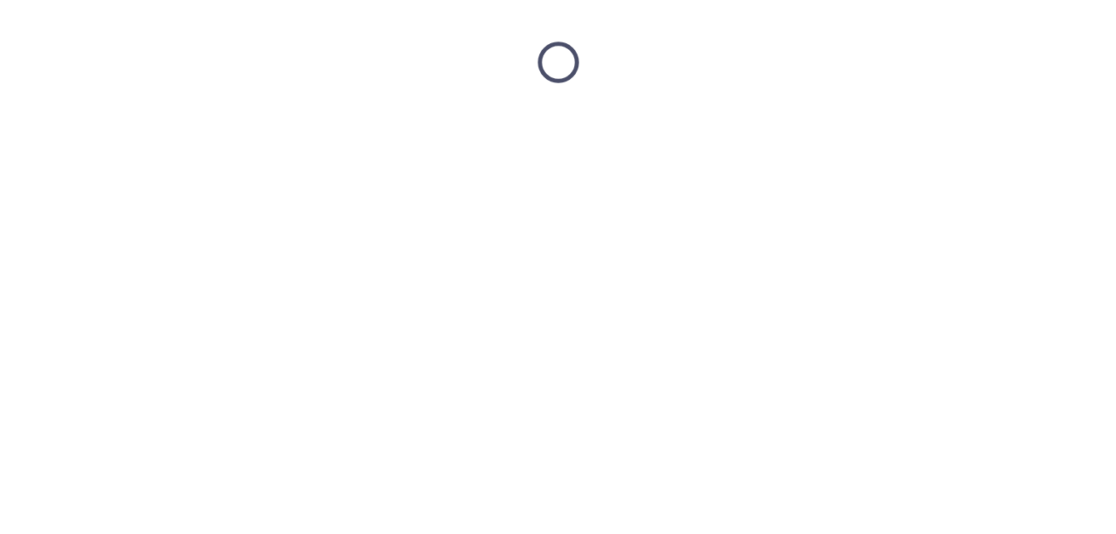
scroll to position [0, 0]
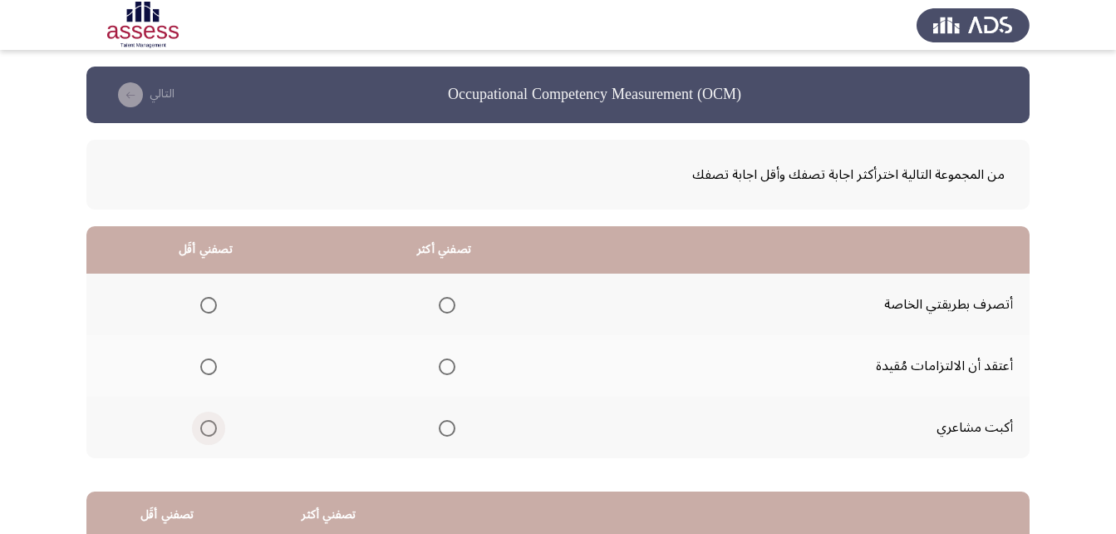
click at [196, 436] on label "Select an option" at bounding box center [205, 428] width 23 height 17
click at [200, 436] on input "Select an option" at bounding box center [208, 428] width 17 height 17
click at [456, 307] on th at bounding box center [444, 304] width 239 height 62
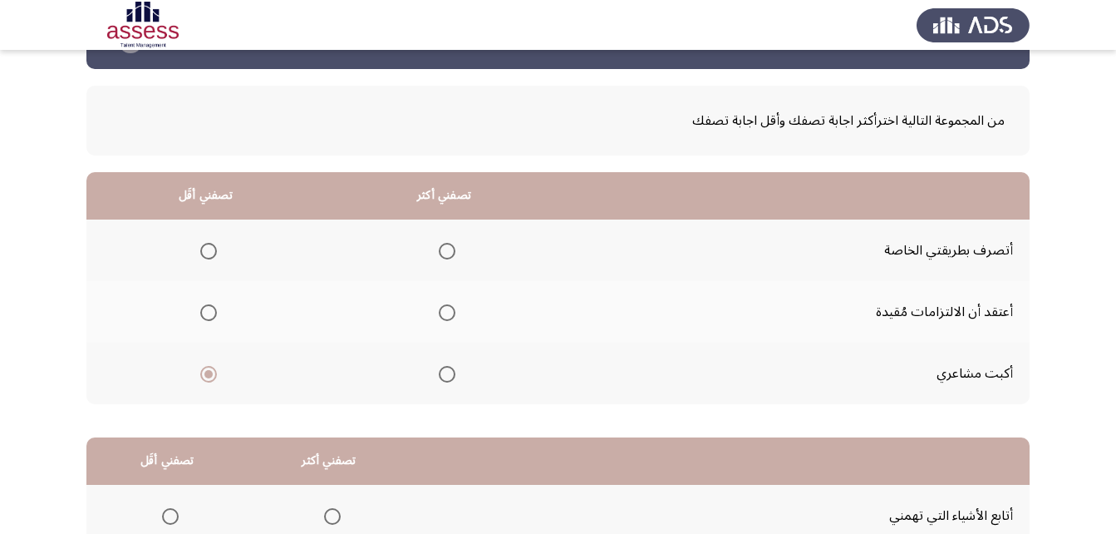
scroll to position [83, 0]
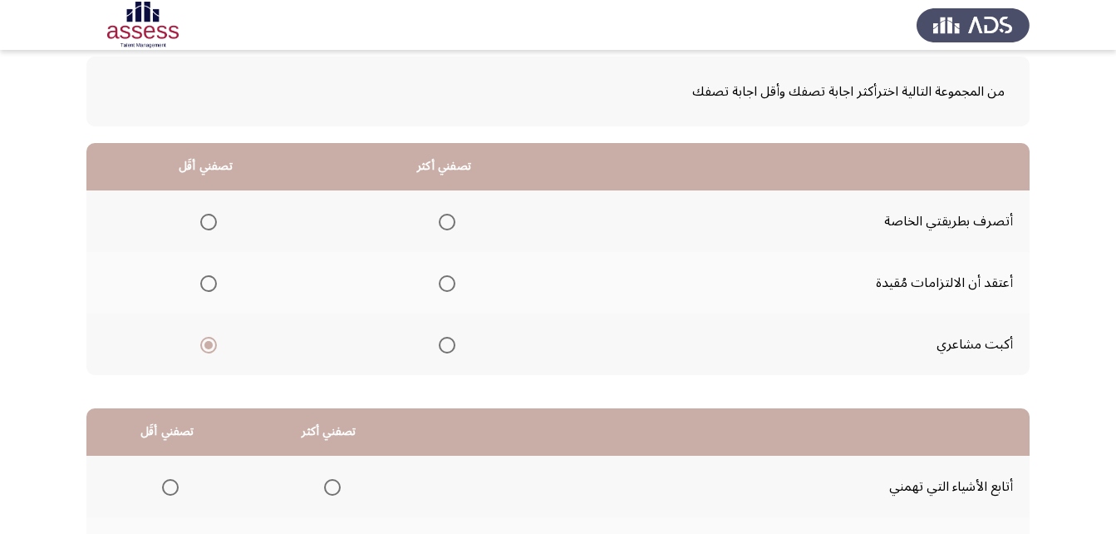
click at [448, 216] on span "Select an option" at bounding box center [447, 222] width 17 height 17
click at [448, 216] on input "Select an option" at bounding box center [447, 222] width 17 height 17
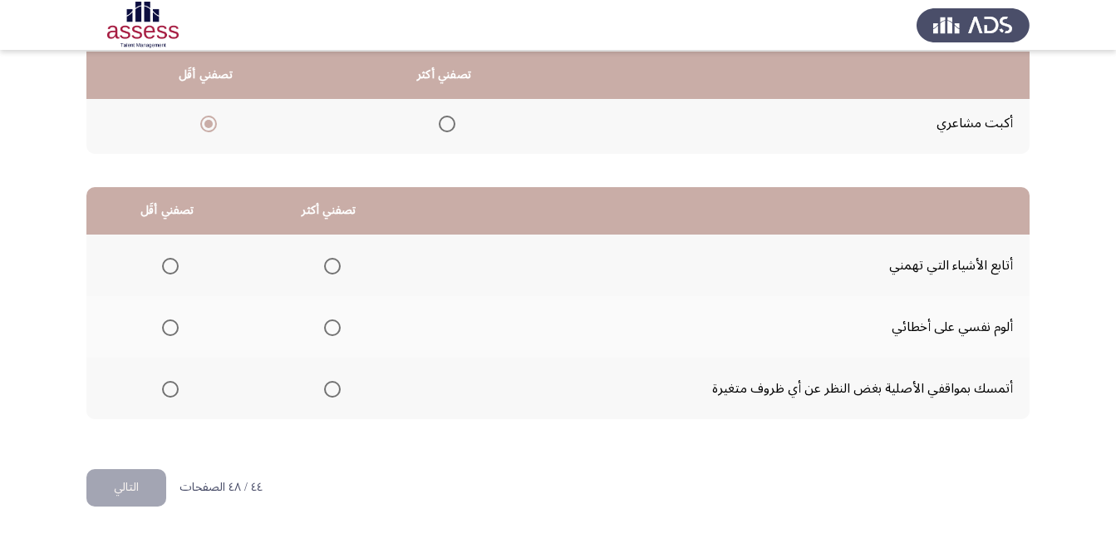
scroll to position [306, 0]
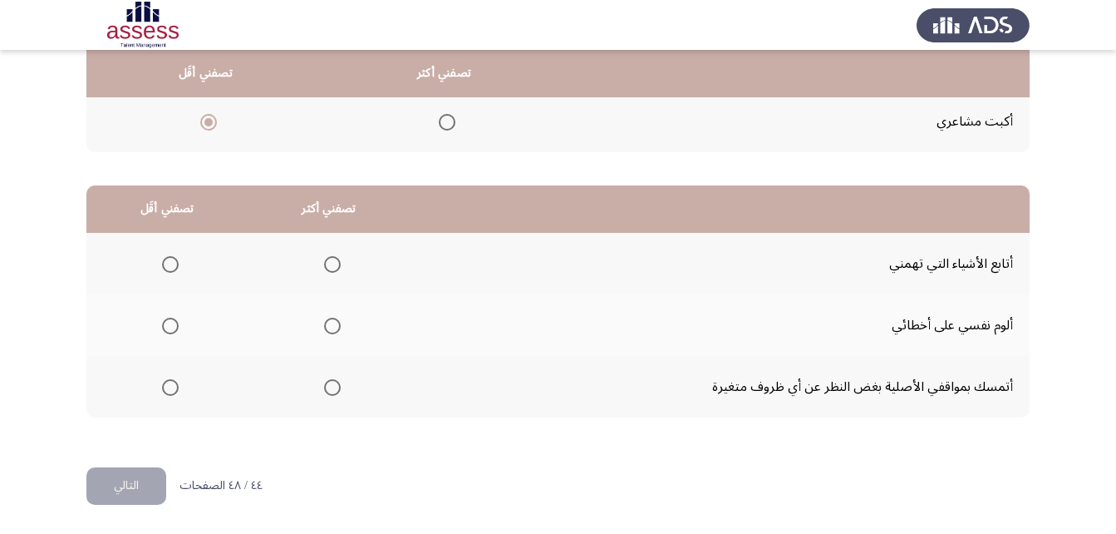
click at [327, 258] on span "Select an option" at bounding box center [332, 264] width 17 height 17
click at [327, 258] on input "Select an option" at bounding box center [332, 264] width 17 height 17
click at [182, 327] on th at bounding box center [166, 325] width 161 height 62
click at [176, 329] on span "Select an option" at bounding box center [170, 325] width 17 height 17
click at [176, 329] on input "Select an option" at bounding box center [170, 325] width 17 height 17
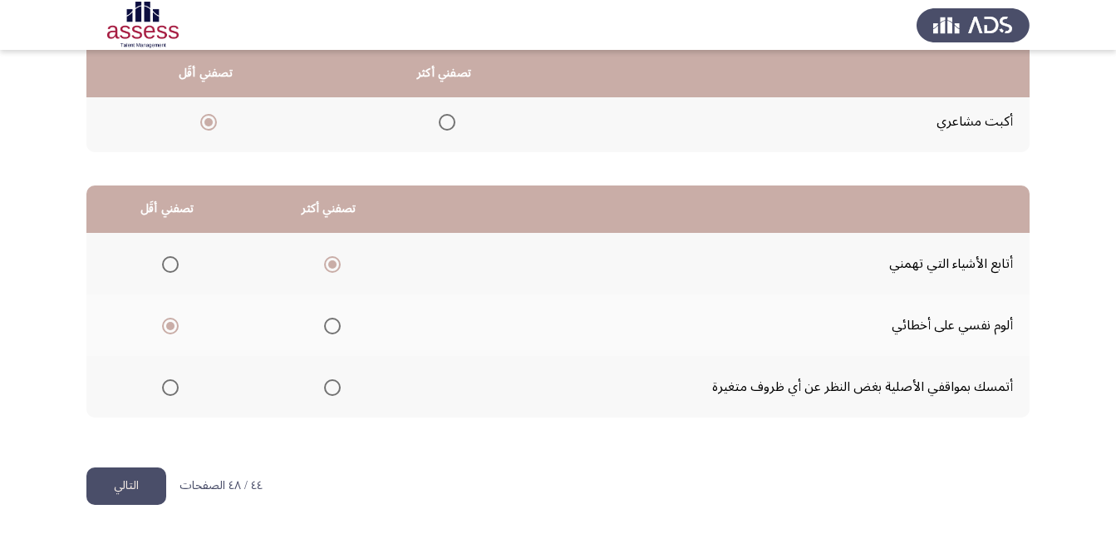
click at [129, 476] on button "التالي" at bounding box center [126, 485] width 80 height 37
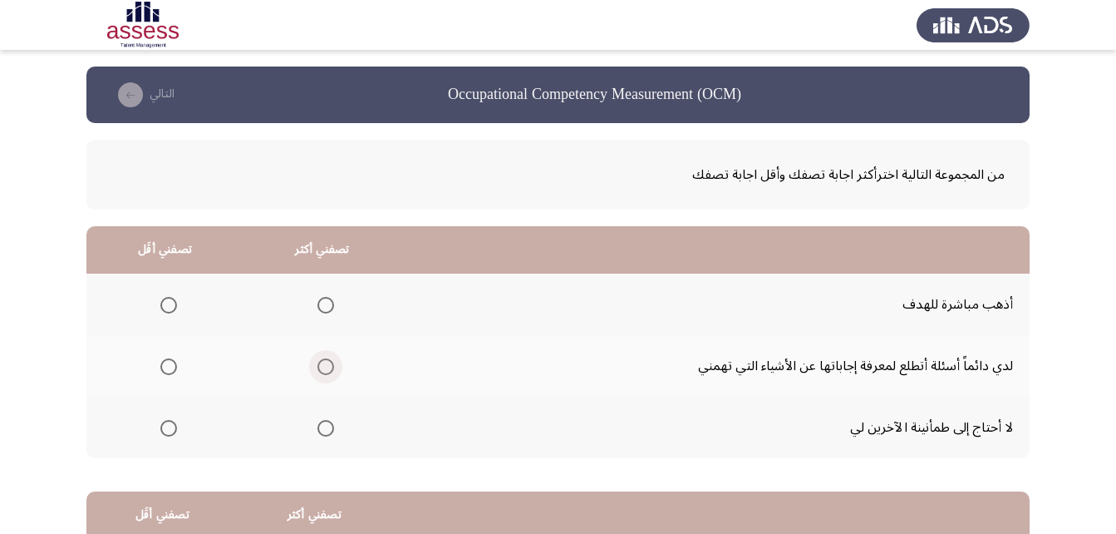
click at [325, 369] on span "Select an option" at bounding box center [325, 366] width 17 height 17
click at [325, 369] on input "Select an option" at bounding box center [325, 366] width 17 height 17
click at [159, 426] on label "Select an option" at bounding box center [165, 428] width 23 height 17
click at [160, 426] on input "Select an option" at bounding box center [168, 428] width 17 height 17
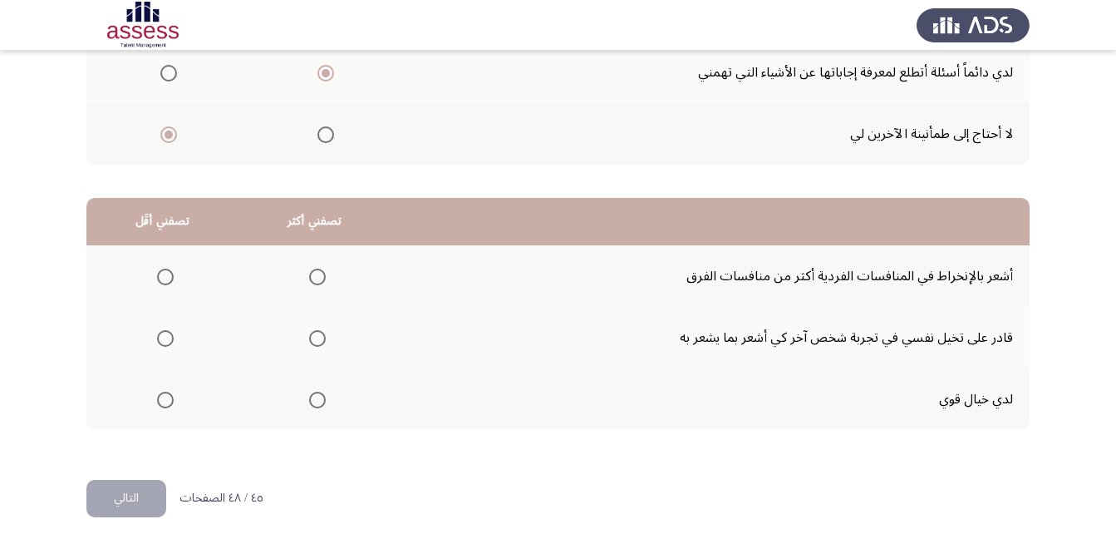
scroll to position [306, 0]
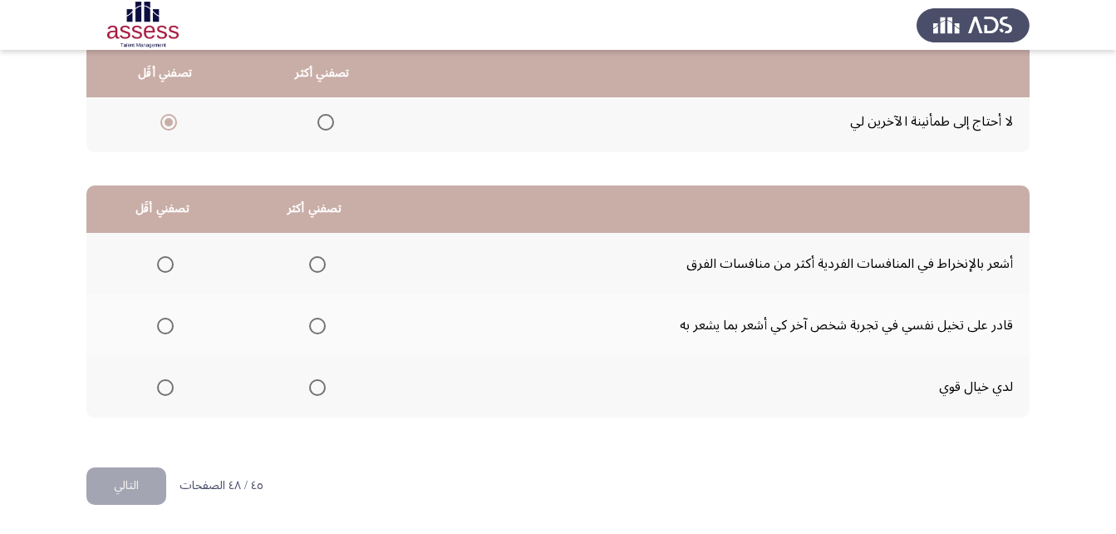
click at [322, 328] on span "Select an option" at bounding box center [317, 325] width 17 height 17
click at [322, 328] on input "Select an option" at bounding box center [317, 325] width 17 height 17
click at [158, 379] on span "Select an option" at bounding box center [165, 387] width 17 height 17
click at [158, 379] on input "Select an option" at bounding box center [165, 387] width 17 height 17
click at [125, 480] on button "التالي" at bounding box center [126, 485] width 80 height 37
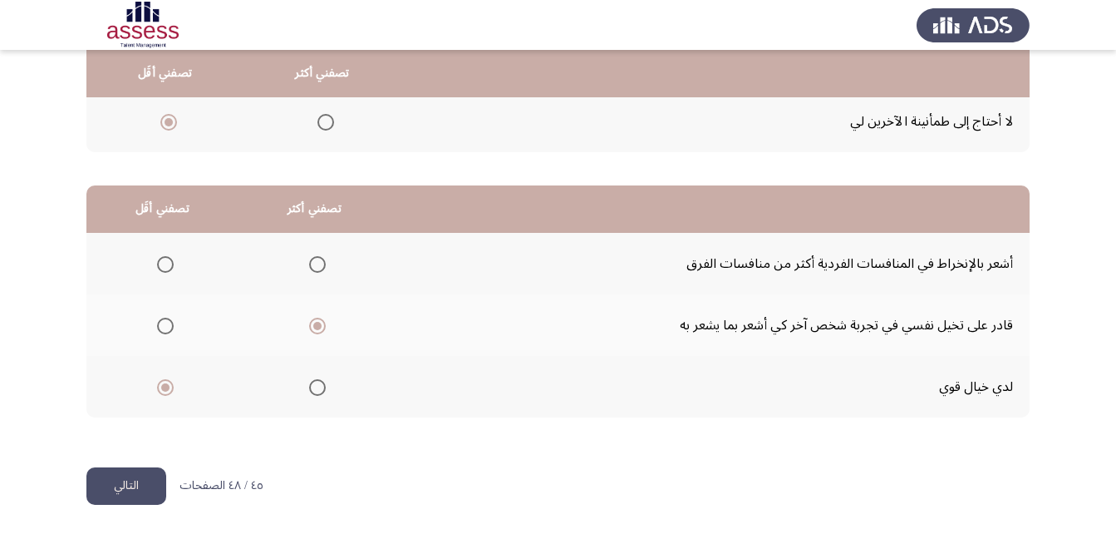
scroll to position [0, 0]
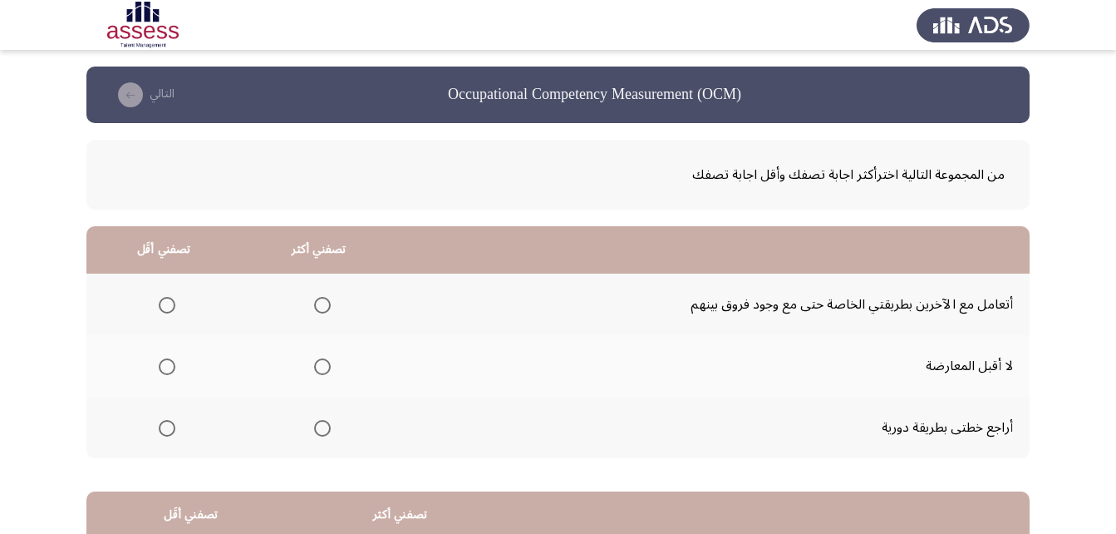
click at [319, 304] on span "Select an option" at bounding box center [322, 305] width 17 height 17
click at [319, 304] on input "Select an option" at bounding box center [322, 305] width 17 height 17
click at [181, 369] on th at bounding box center [163, 366] width 155 height 62
click at [167, 373] on span "Select an option" at bounding box center [167, 366] width 17 height 17
click at [167, 373] on input "Select an option" at bounding box center [167, 366] width 17 height 17
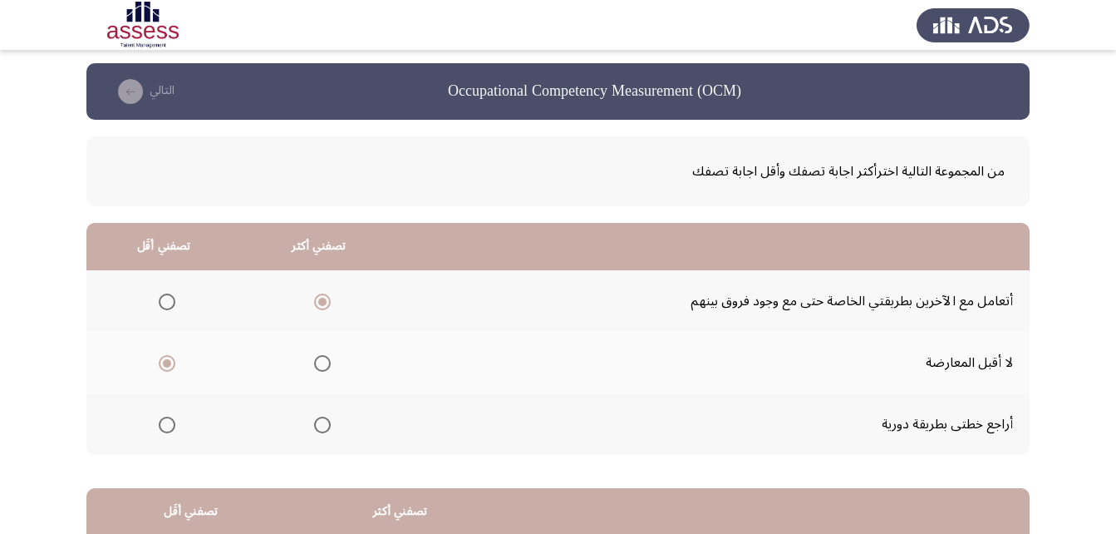
scroll to position [306, 0]
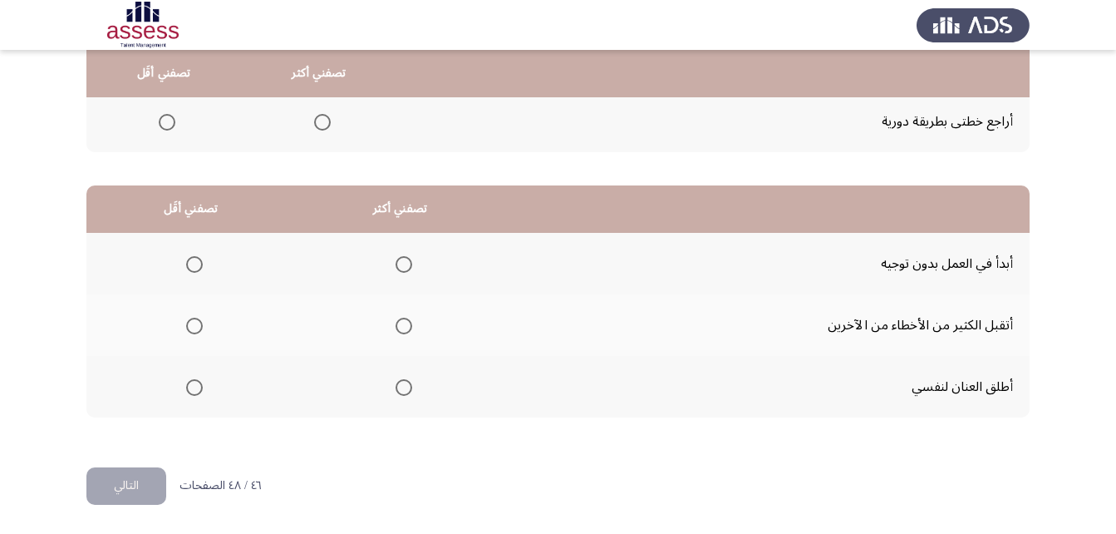
click at [404, 268] on span "Select an option" at bounding box center [404, 264] width 17 height 17
click at [404, 268] on input "Select an option" at bounding box center [404, 264] width 17 height 17
click at [199, 319] on span "Select an option" at bounding box center [194, 325] width 17 height 17
click at [199, 319] on input "Select an option" at bounding box center [194, 325] width 17 height 17
click at [131, 476] on button "التالي" at bounding box center [126, 485] width 80 height 37
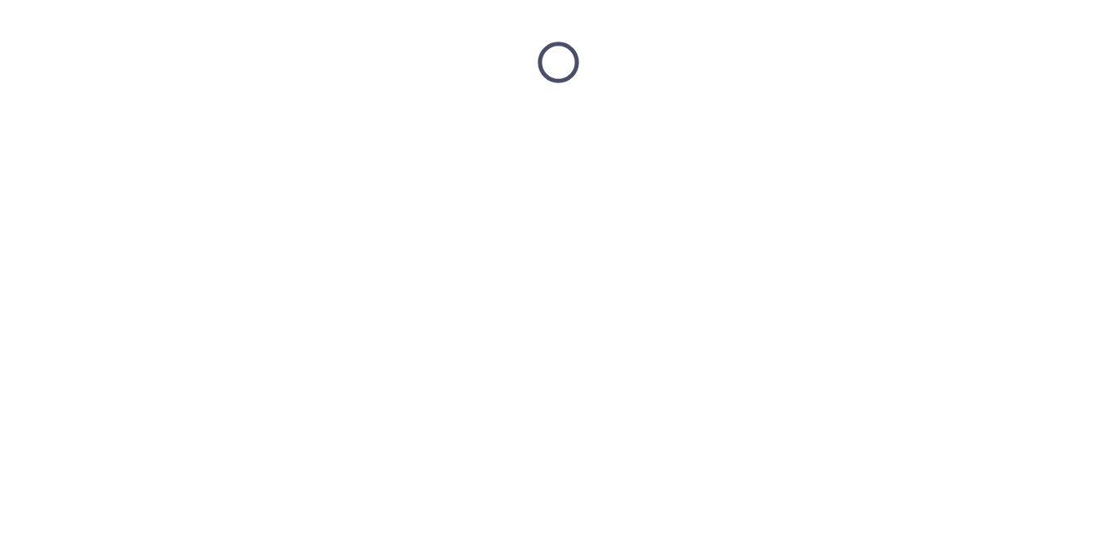
scroll to position [0, 0]
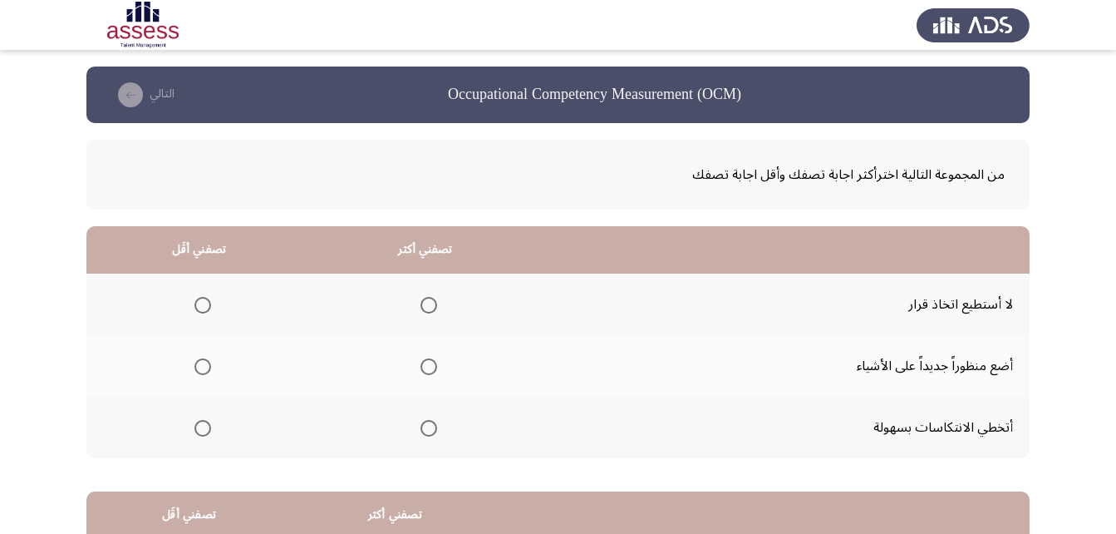
click at [414, 362] on label "Select an option" at bounding box center [425, 366] width 23 height 17
click at [421, 362] on input "Select an option" at bounding box center [429, 366] width 17 height 17
click at [200, 310] on span "Select an option" at bounding box center [202, 305] width 17 height 17
click at [200, 310] on input "Select an option" at bounding box center [202, 305] width 17 height 17
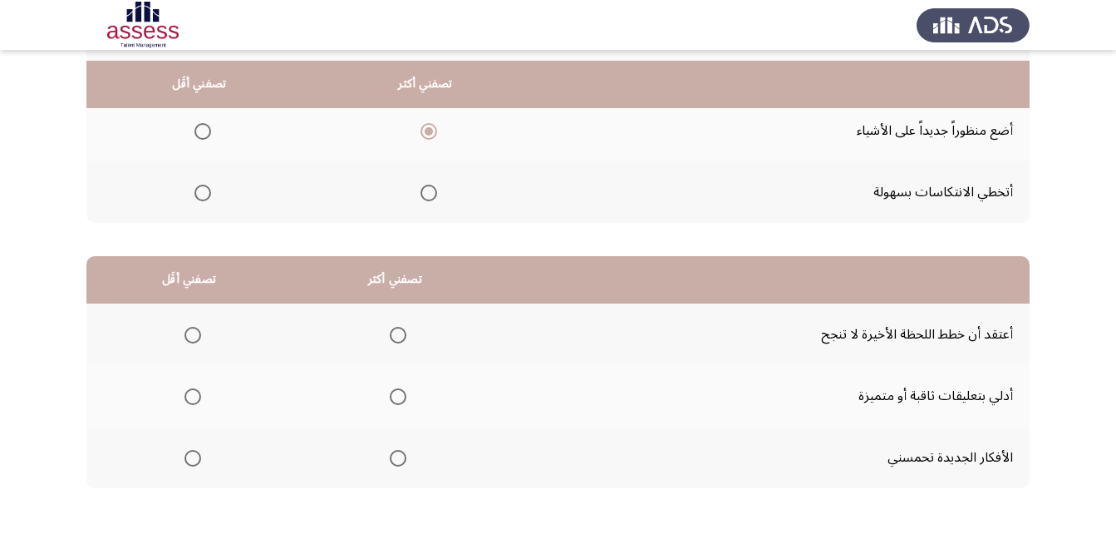
scroll to position [249, 0]
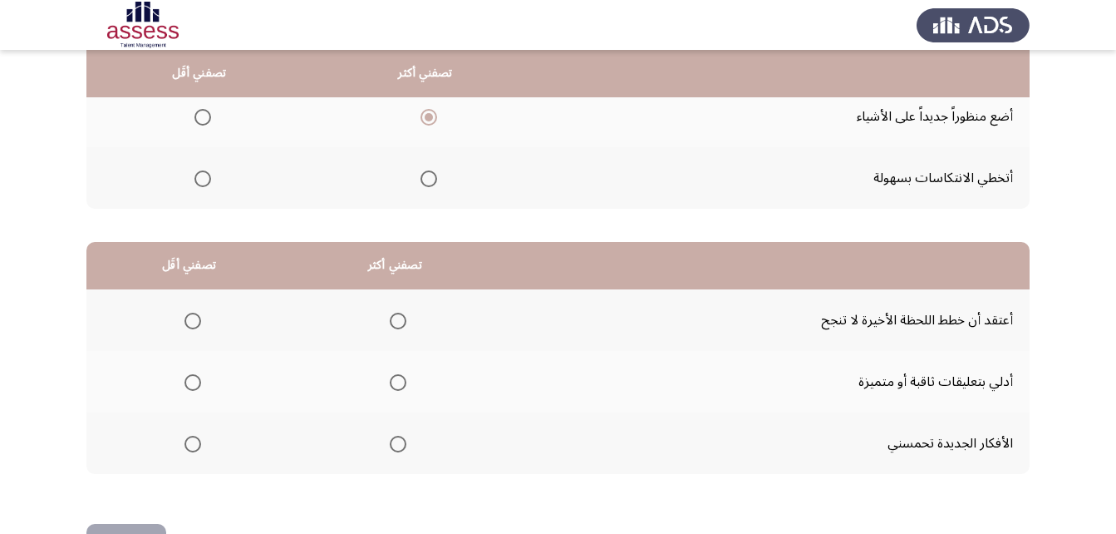
drag, startPoint x: 411, startPoint y: 440, endPoint x: 392, endPoint y: 443, distance: 19.4
click at [406, 440] on th at bounding box center [395, 443] width 206 height 62
click at [392, 443] on span "Select an option" at bounding box center [398, 444] width 17 height 17
click at [392, 443] on input "Select an option" at bounding box center [398, 444] width 17 height 17
click at [185, 313] on span "Select an option" at bounding box center [193, 321] width 17 height 17
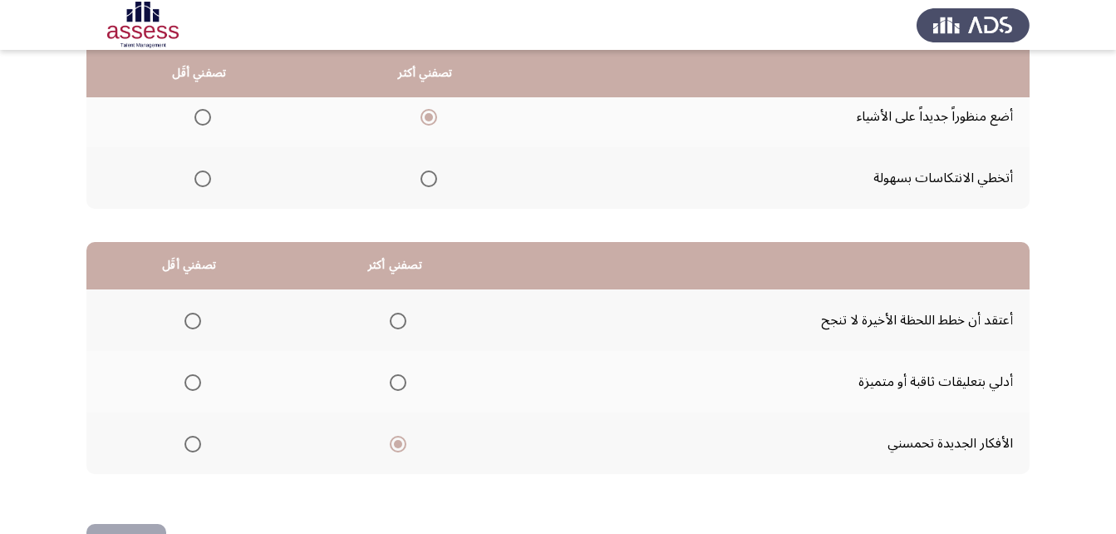
click at [185, 313] on input "Select an option" at bounding box center [193, 321] width 17 height 17
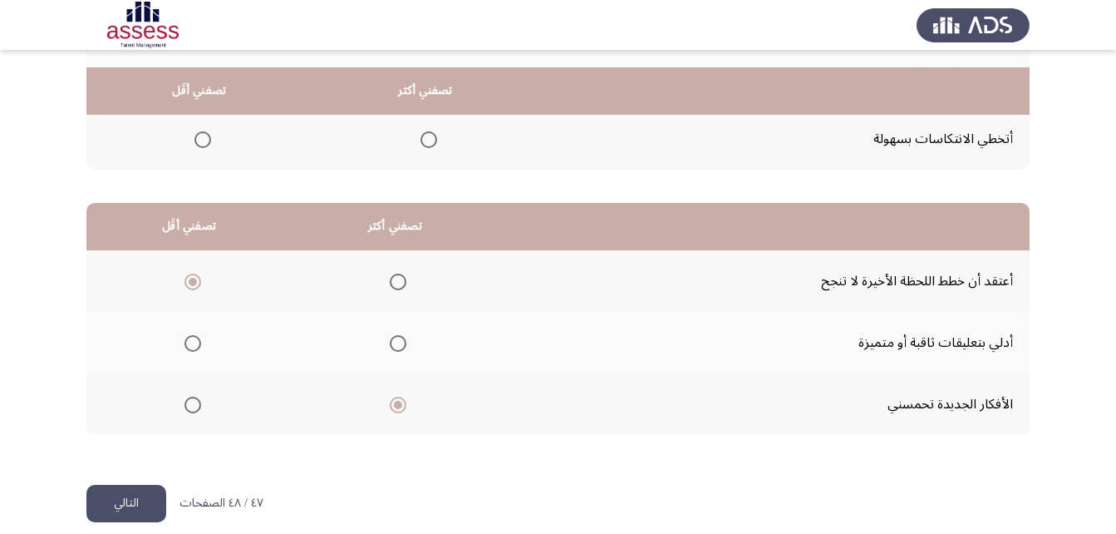
scroll to position [306, 0]
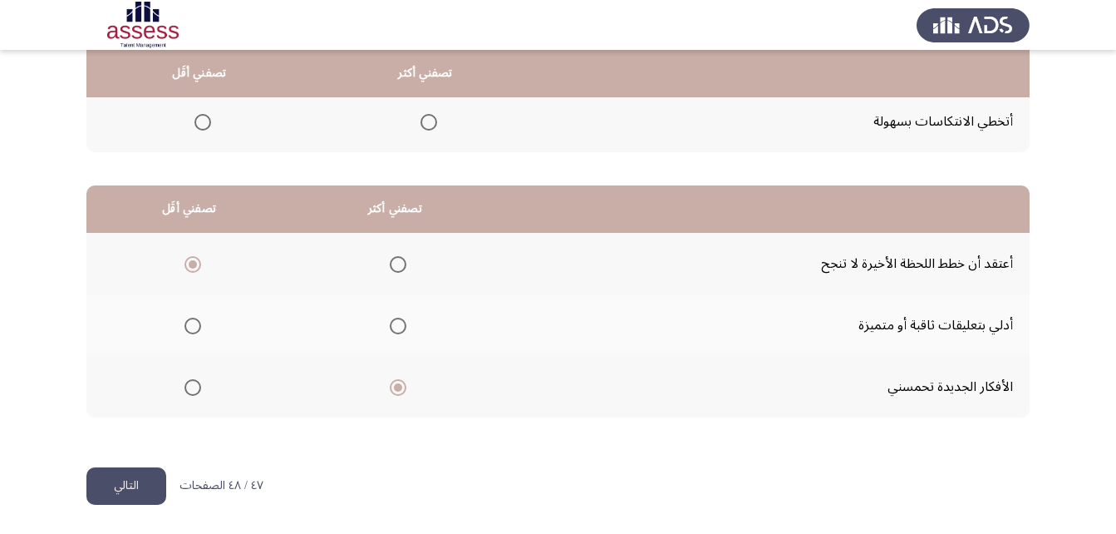
click at [132, 480] on button "التالي" at bounding box center [126, 485] width 80 height 37
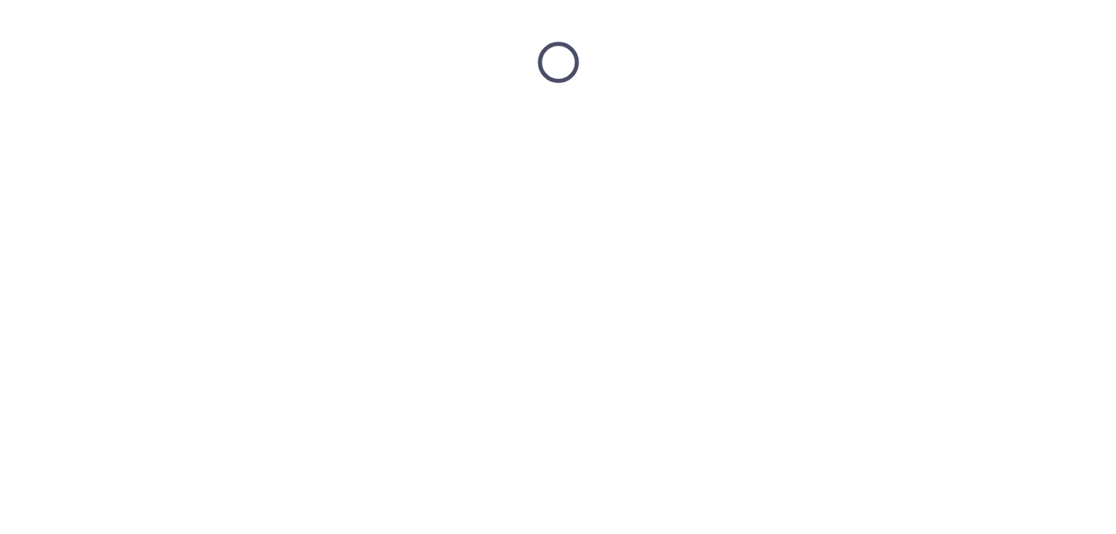
scroll to position [0, 0]
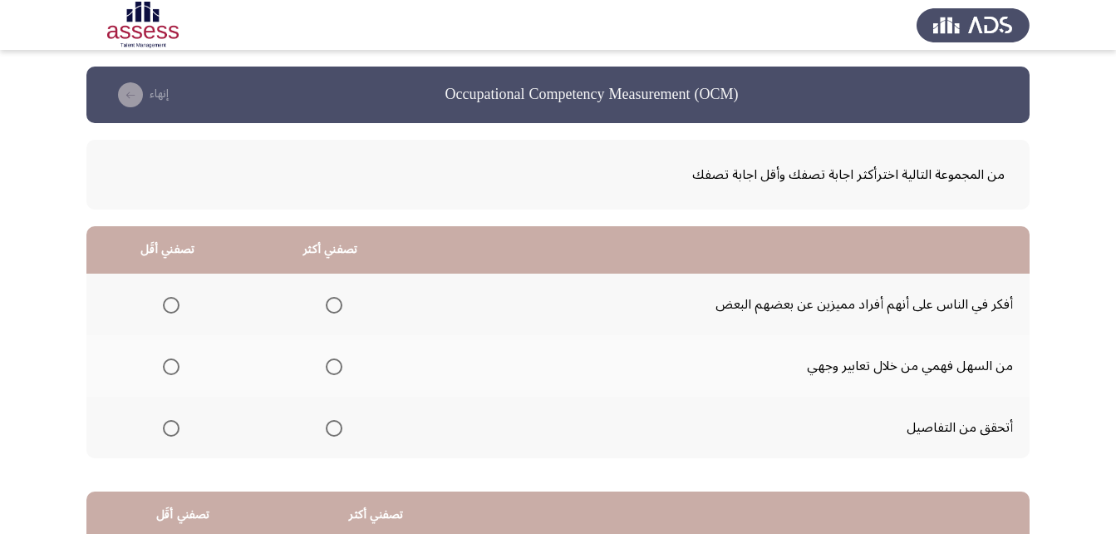
click at [327, 300] on span "Select an option" at bounding box center [334, 305] width 17 height 17
click at [327, 300] on input "Select an option" at bounding box center [334, 305] width 17 height 17
click at [169, 432] on span "Select an option" at bounding box center [171, 428] width 17 height 17
click at [169, 432] on input "Select an option" at bounding box center [171, 428] width 17 height 17
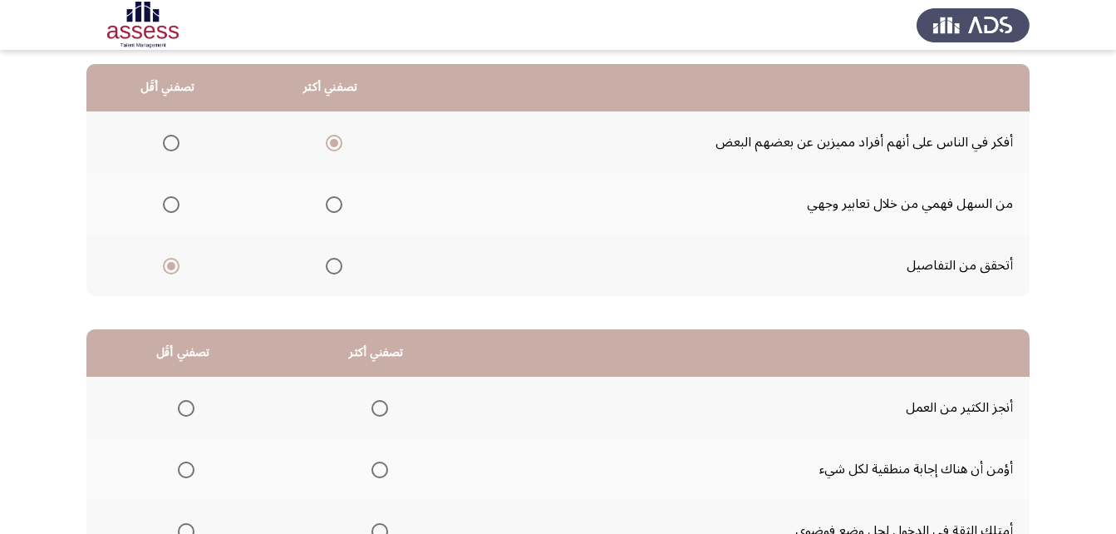
scroll to position [306, 0]
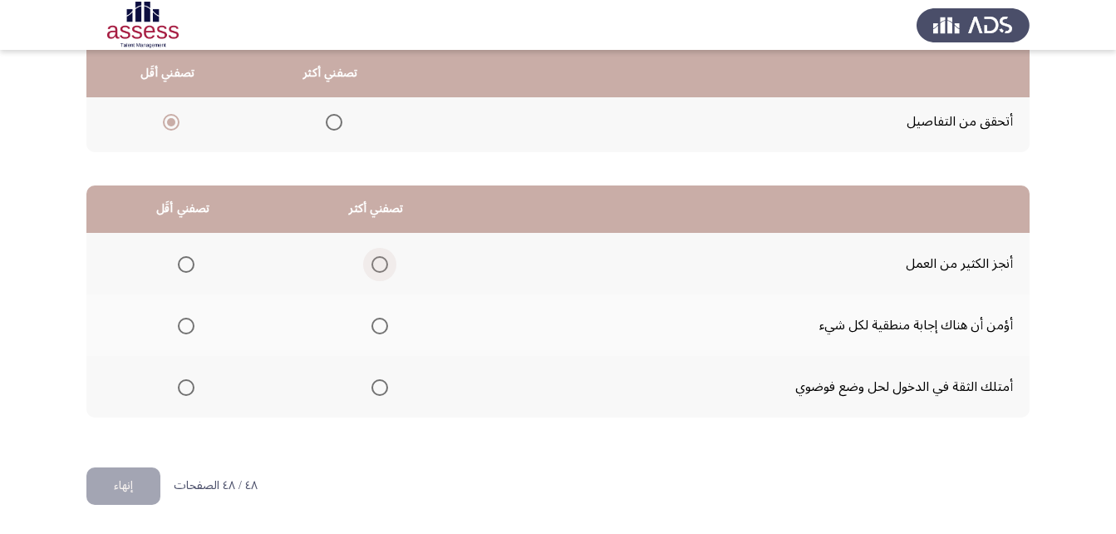
click at [377, 266] on span "Select an option" at bounding box center [380, 264] width 17 height 17
click at [377, 266] on input "Select an option" at bounding box center [380, 264] width 17 height 17
click at [182, 379] on span "Select an option" at bounding box center [186, 387] width 17 height 17
click at [182, 379] on input "Select an option" at bounding box center [186, 387] width 17 height 17
click at [134, 488] on button "إنهاء" at bounding box center [123, 485] width 74 height 37
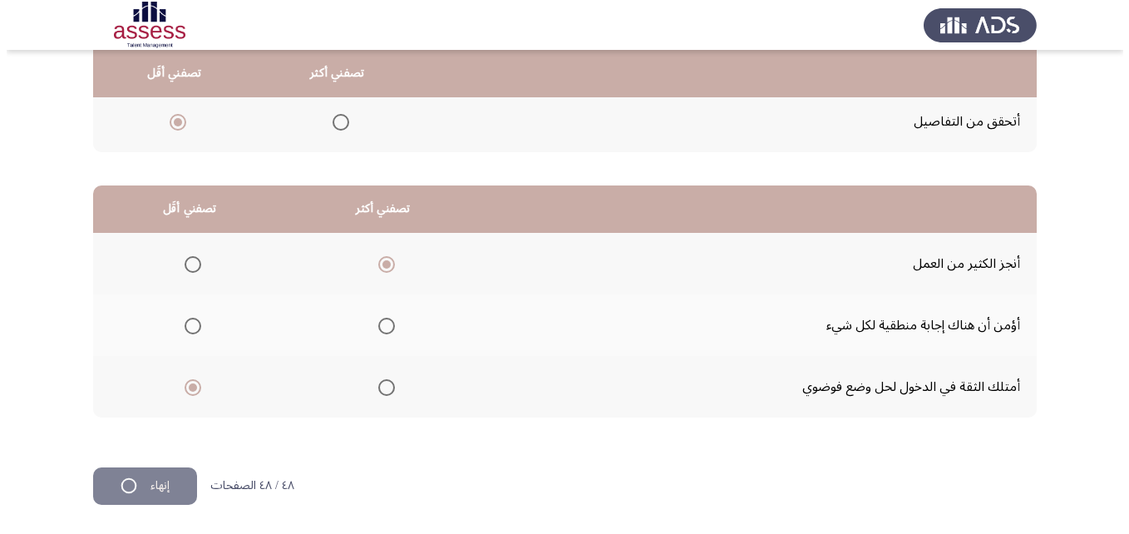
scroll to position [0, 0]
